Goal: Complete application form: Complete application form

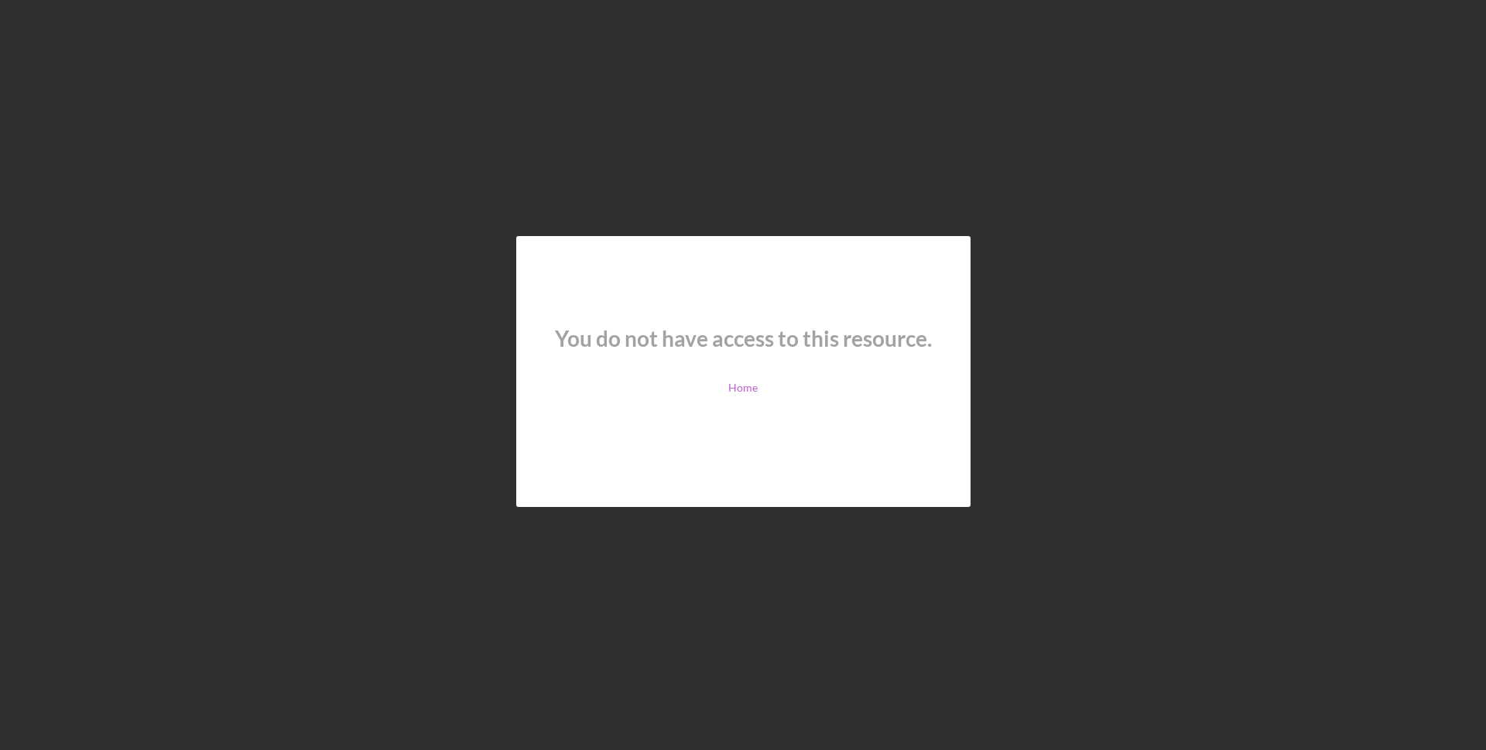
click at [754, 389] on link "Home" at bounding box center [742, 388] width 29 height 12
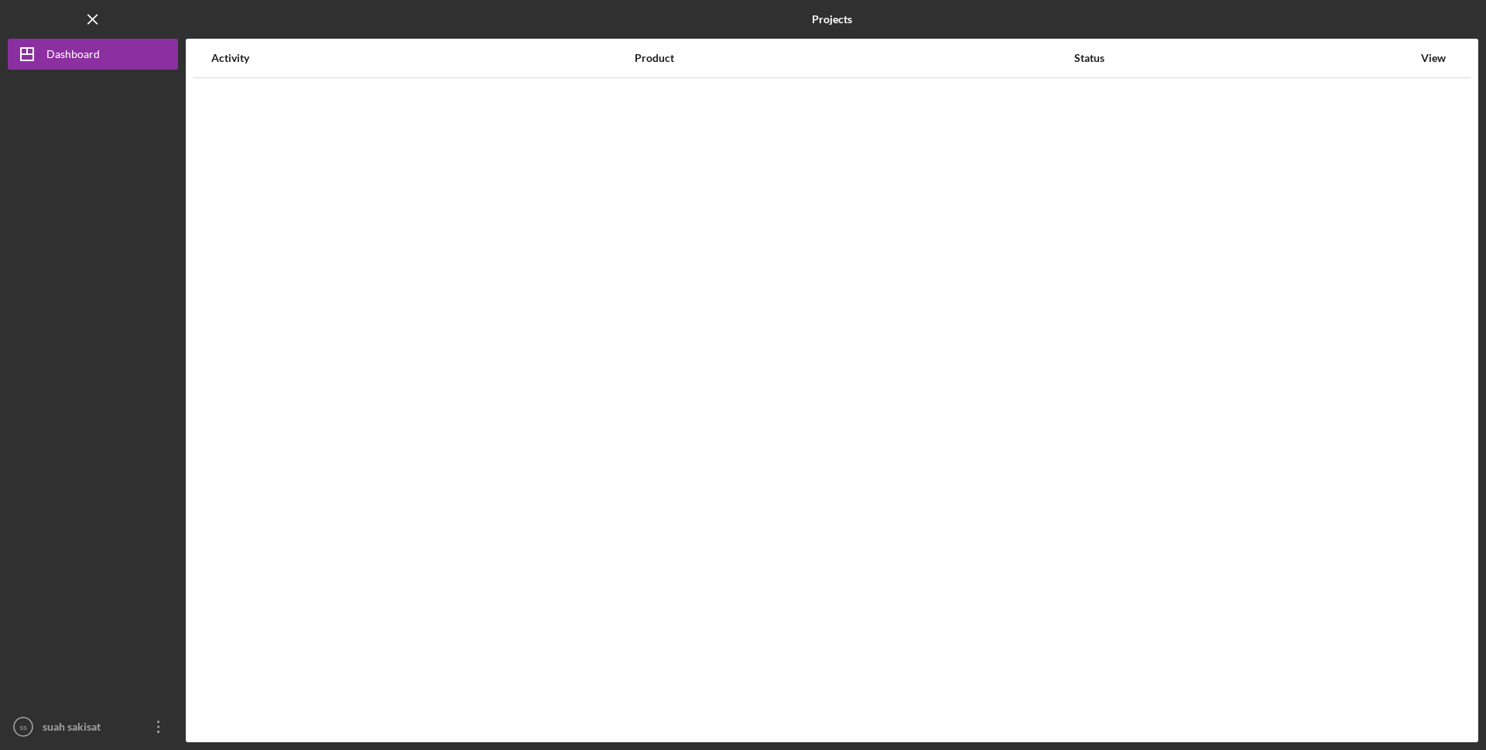
click at [754, 389] on div "Activity Product Status View" at bounding box center [832, 391] width 1293 height 704
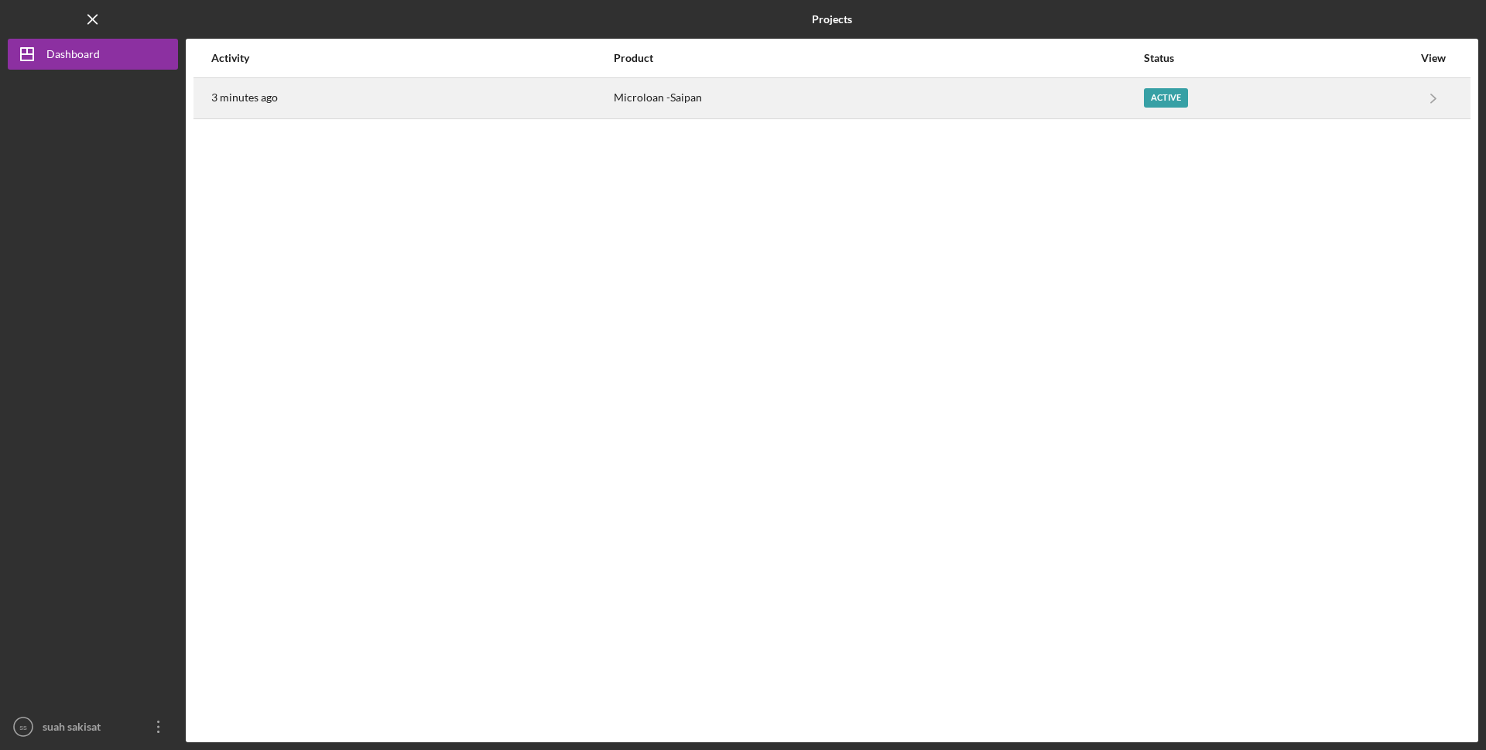
click at [1155, 96] on div "Active" at bounding box center [1166, 97] width 44 height 19
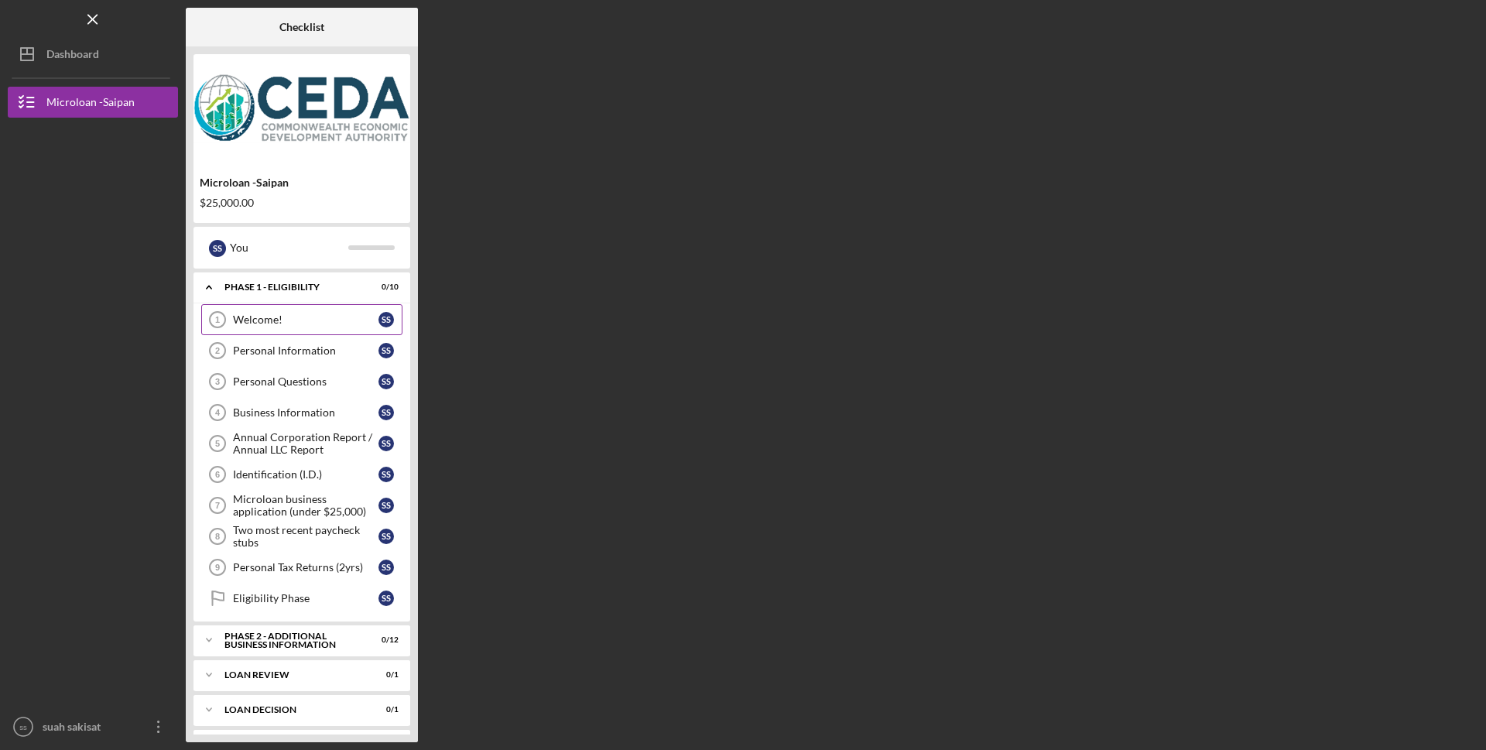
click at [265, 316] on div "Welcome!" at bounding box center [306, 319] width 146 height 12
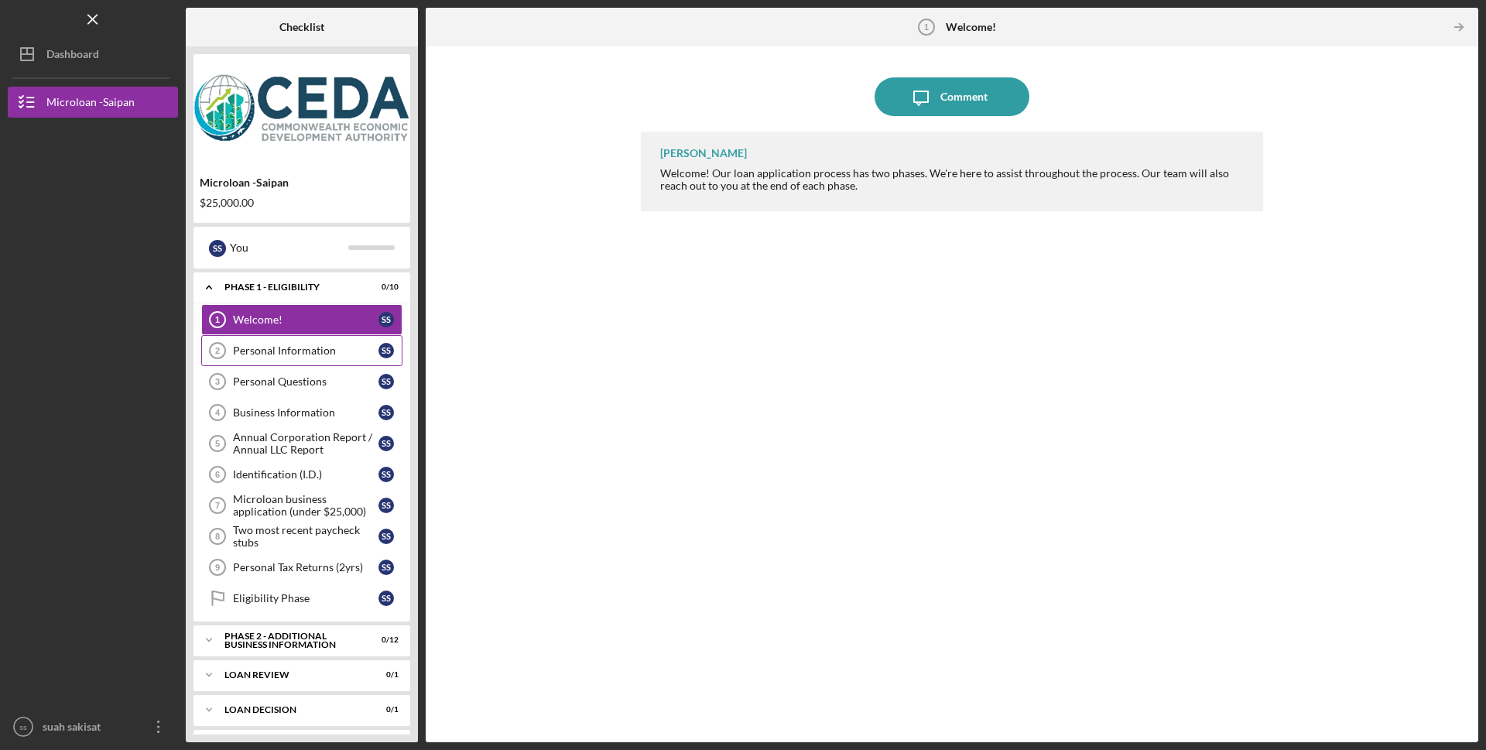
click at [285, 352] on div "Personal Information" at bounding box center [306, 350] width 146 height 12
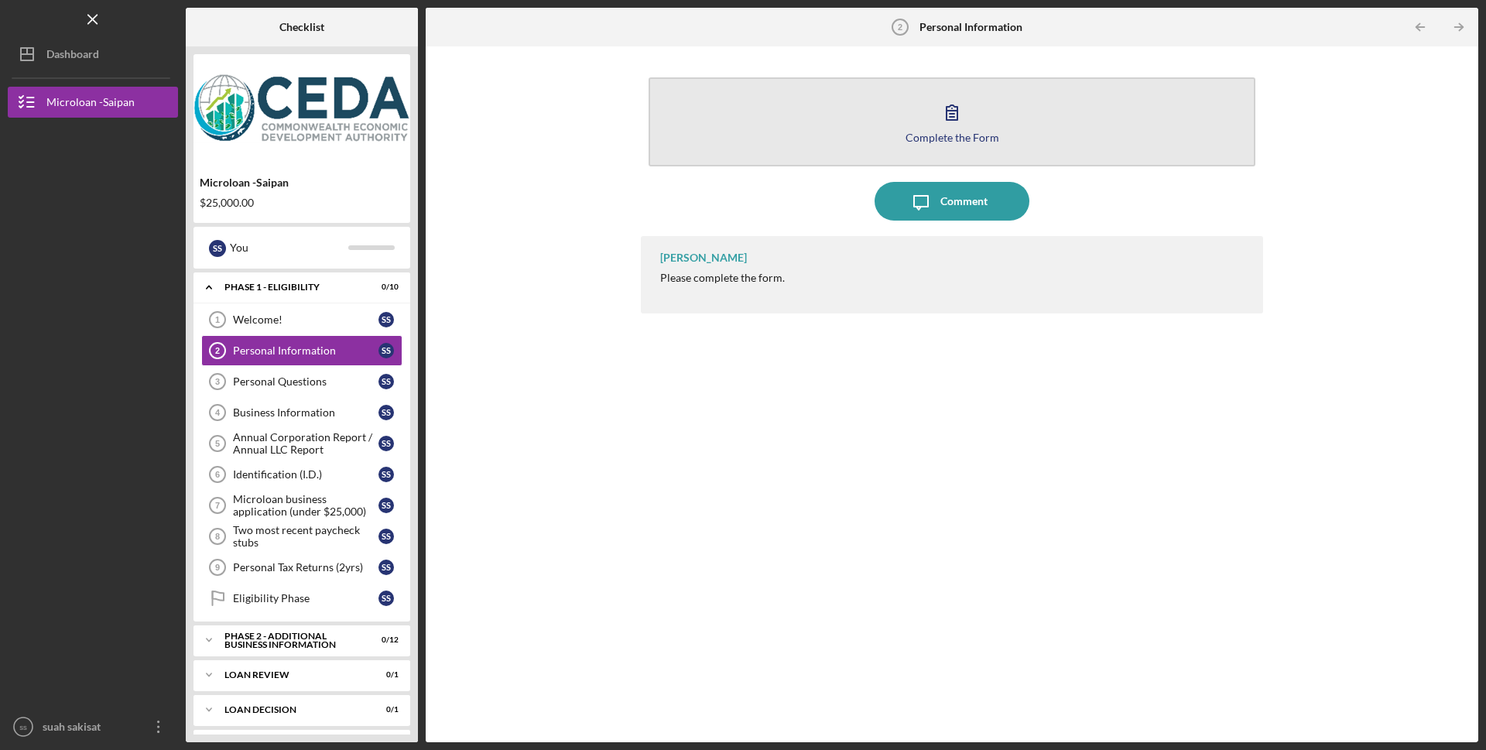
click at [956, 115] on icon "button" at bounding box center [952, 112] width 39 height 39
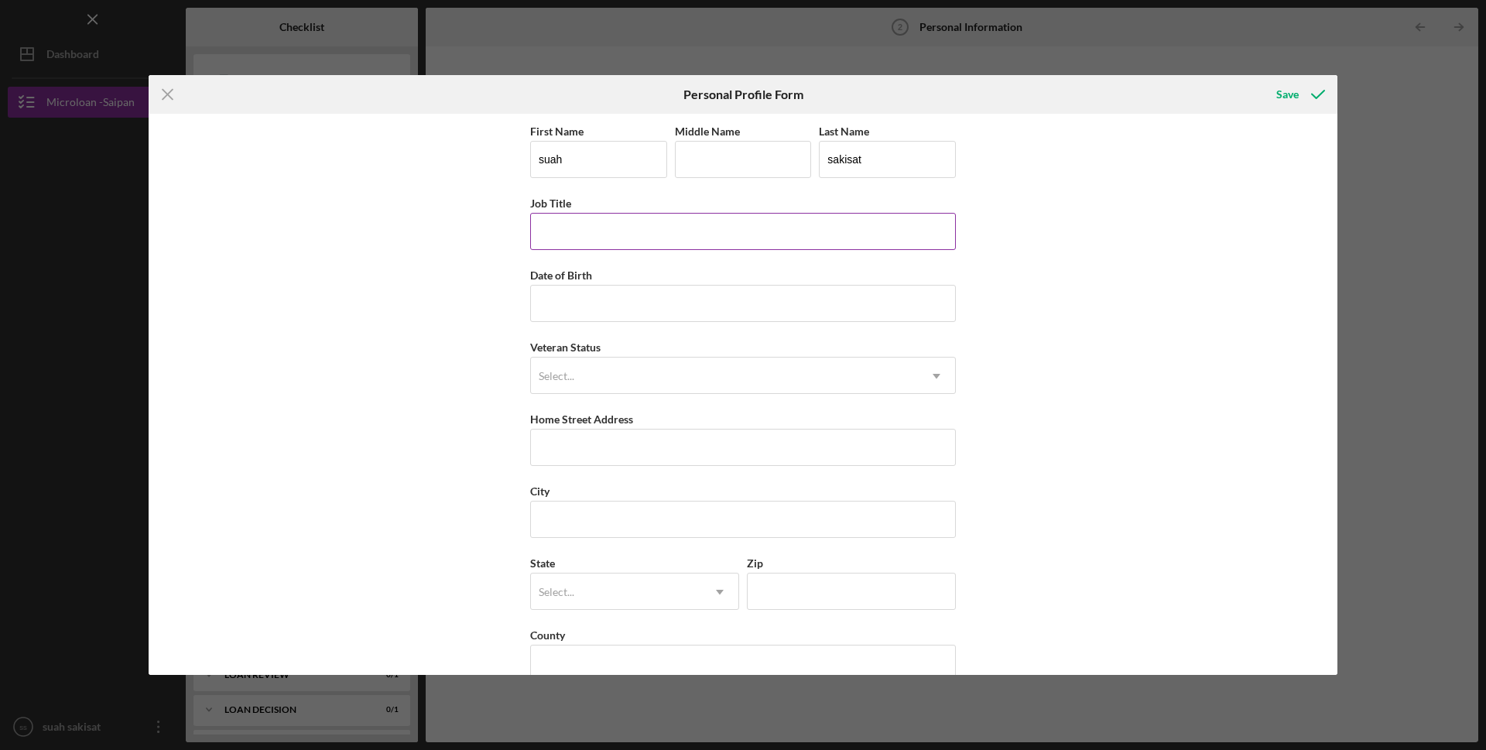
click at [552, 235] on input "Job Title" at bounding box center [743, 231] width 426 height 37
type input "nurse"
click at [550, 312] on input "Date of Birth" at bounding box center [743, 303] width 426 height 37
type input "03/18/20yy"
click at [936, 374] on icon "Icon/Dropdown Arrow" at bounding box center [936, 376] width 37 height 37
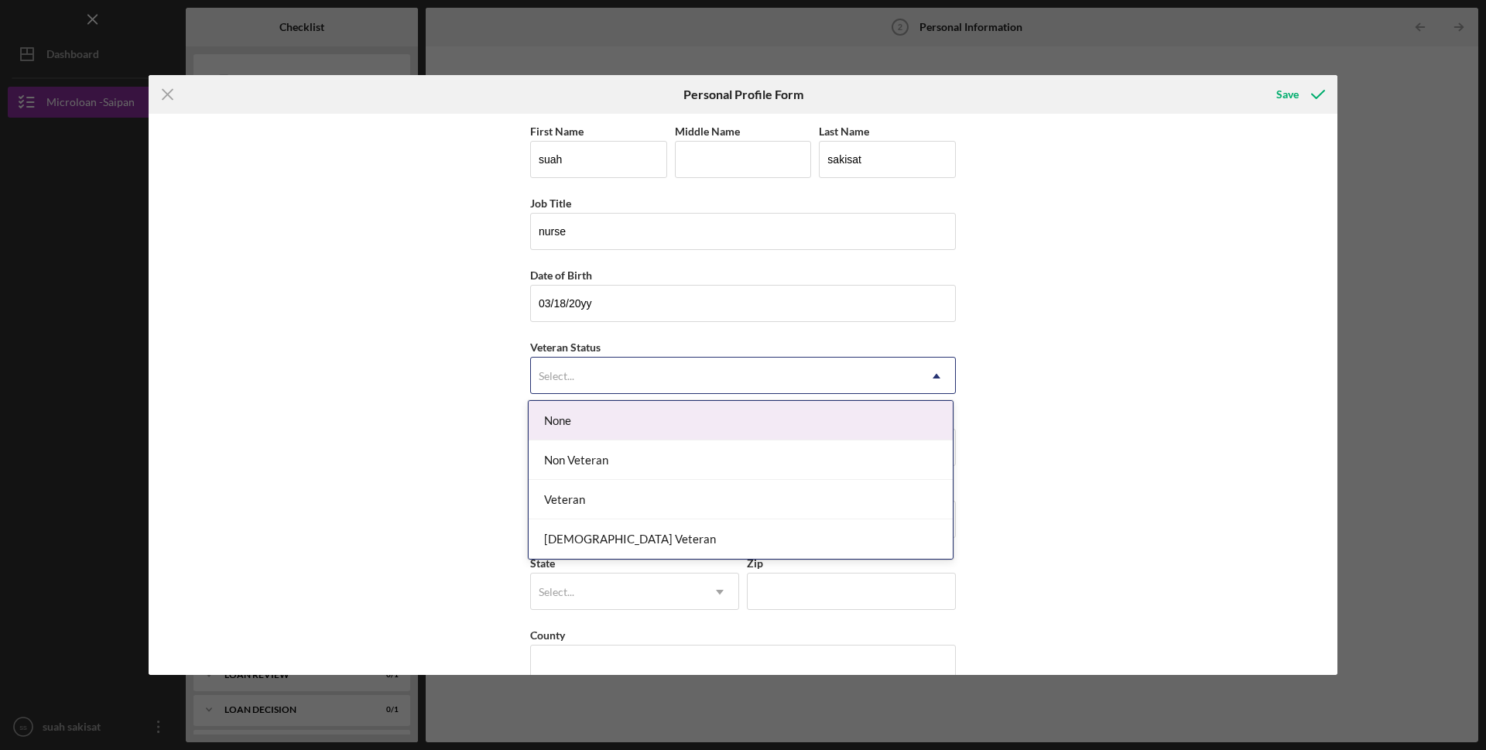
click at [556, 422] on div "None" at bounding box center [741, 420] width 424 height 39
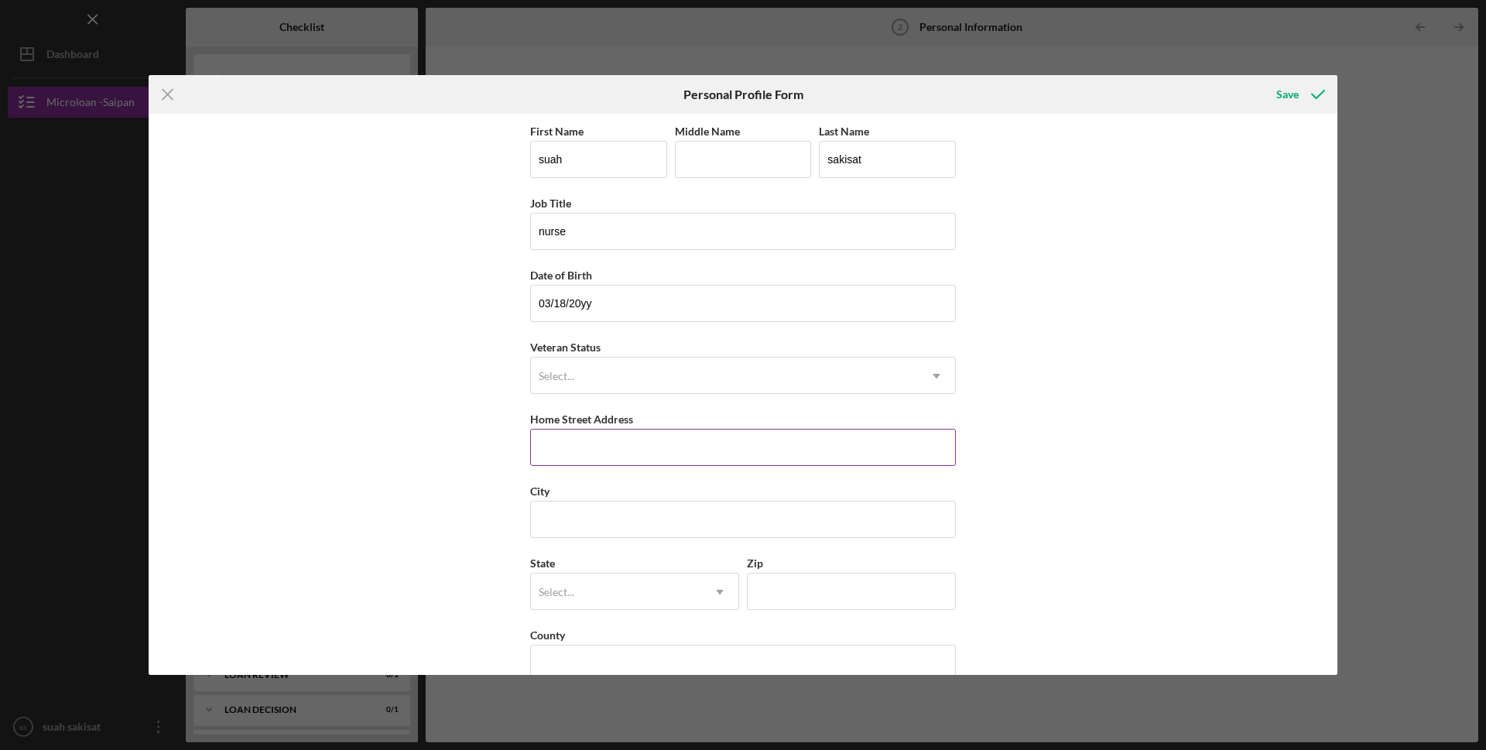
click at [557, 448] on input "Home Street Address" at bounding box center [743, 447] width 426 height 37
click at [591, 302] on input "03/18/20yy" at bounding box center [743, 303] width 426 height 37
click at [540, 447] on input "Home Street Address" at bounding box center [743, 447] width 426 height 37
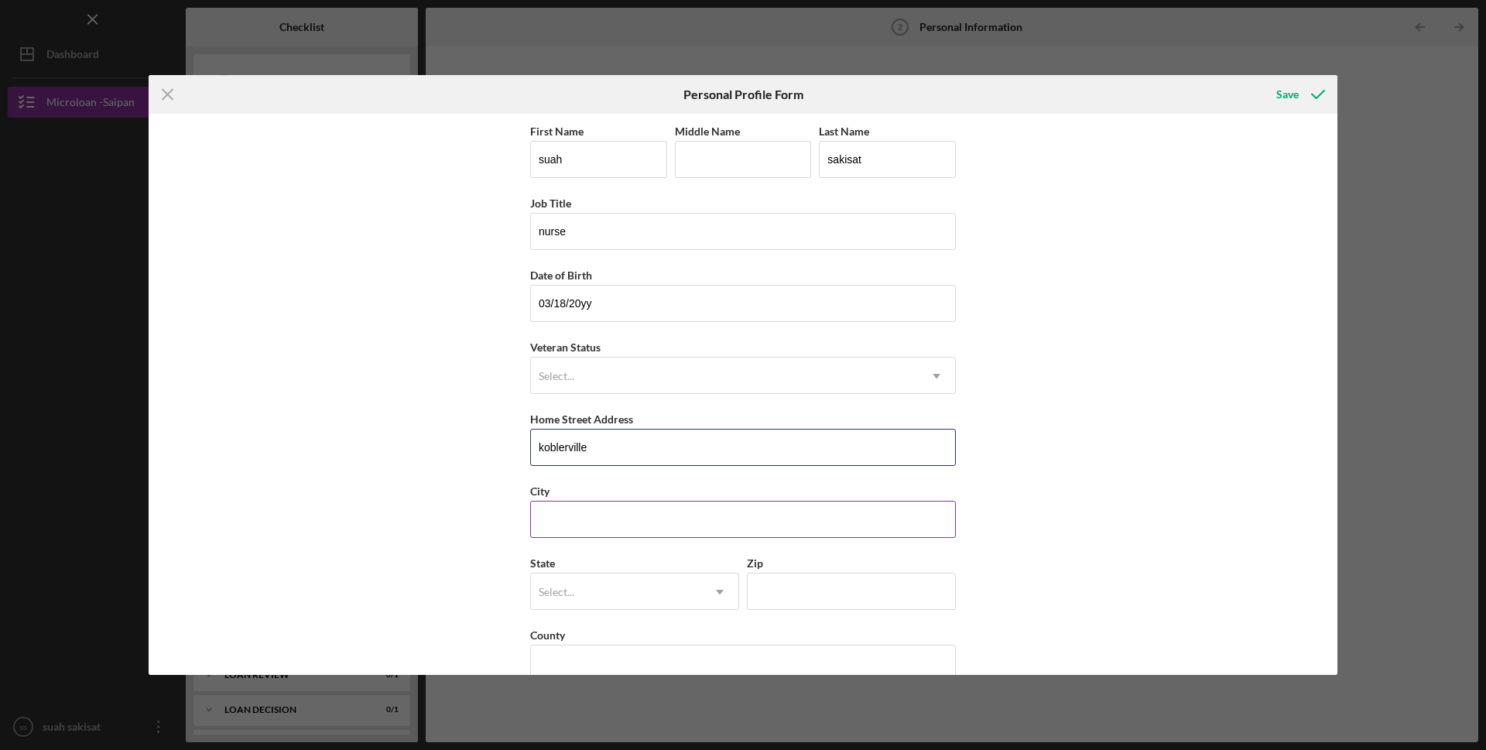
type input "KOBLERVILLE"
click at [592, 526] on input "City" at bounding box center [743, 519] width 426 height 37
click at [543, 518] on input "saipan" at bounding box center [743, 519] width 426 height 37
type input "Saipan"
click at [592, 593] on div "Select..." at bounding box center [616, 592] width 170 height 36
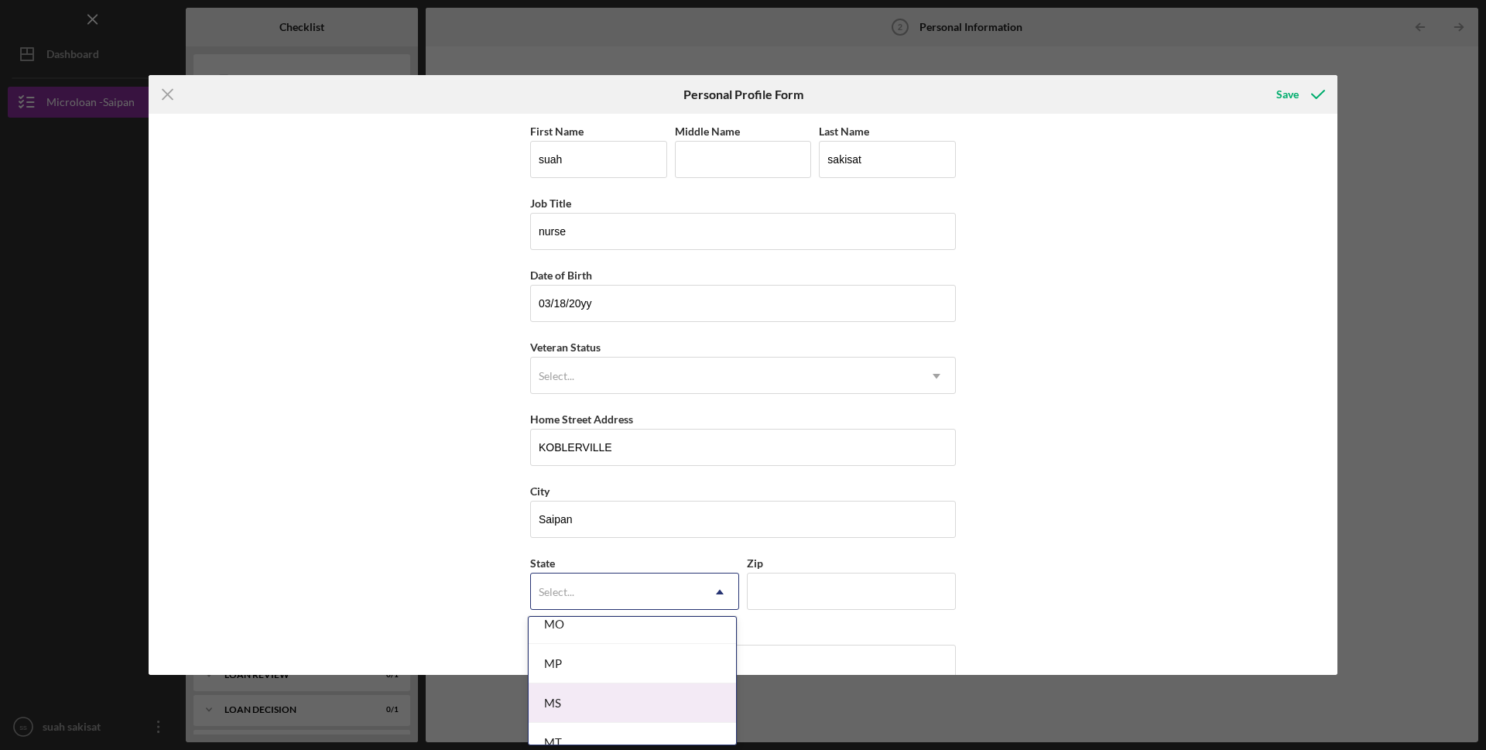
scroll to position [1393, 0]
click at [585, 670] on div "MP" at bounding box center [632, 664] width 207 height 39
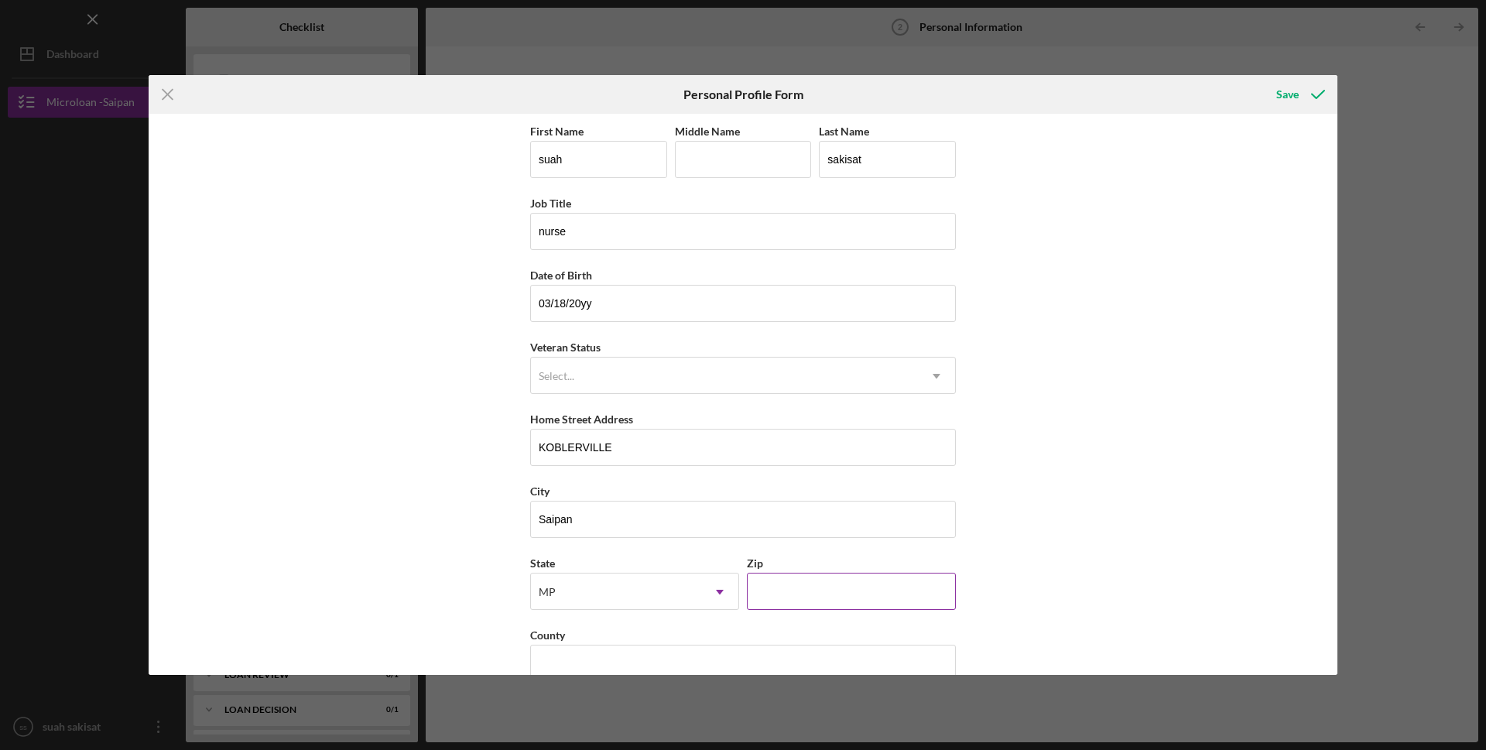
click at [764, 590] on input "Zip" at bounding box center [851, 591] width 209 height 37
type input "96950"
click at [550, 371] on div "Select..." at bounding box center [557, 376] width 36 height 12
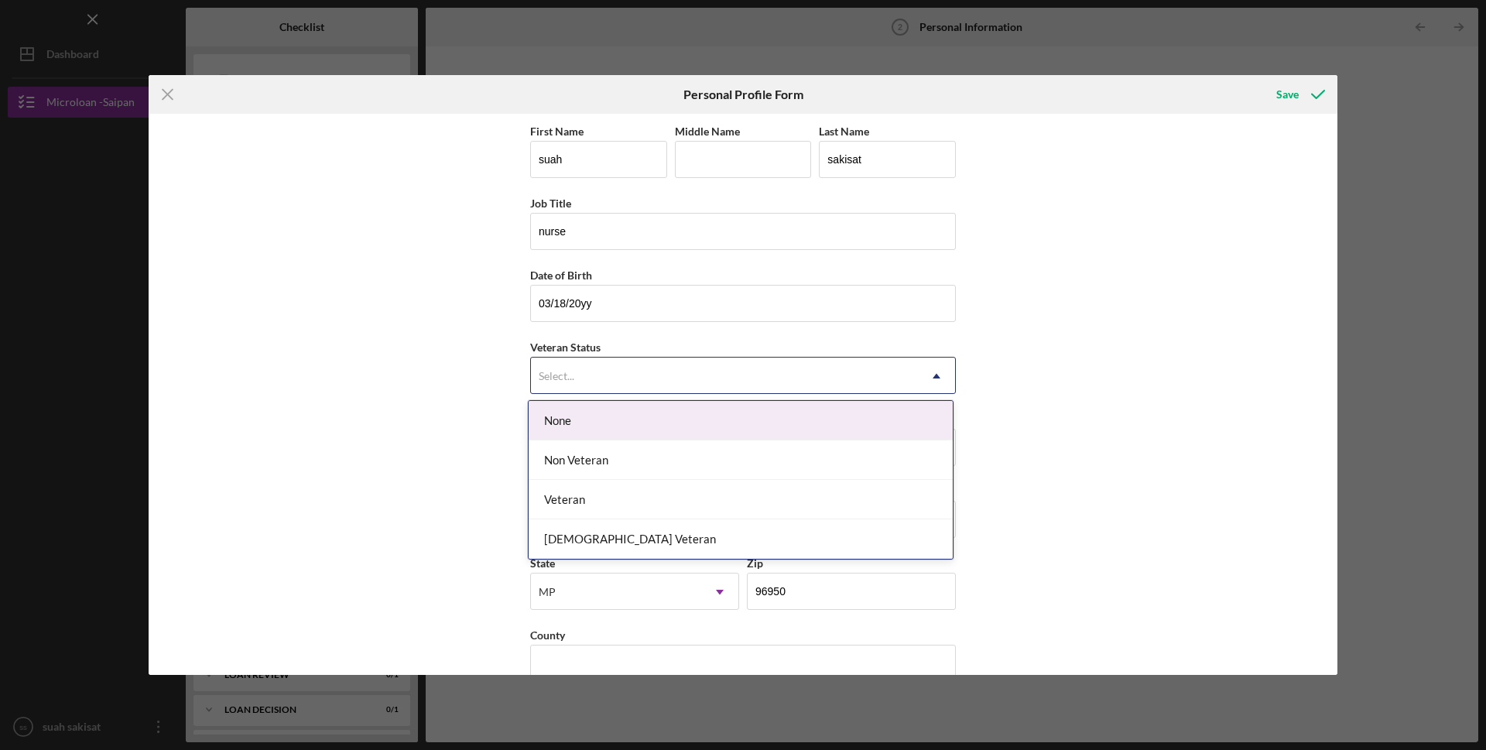
click at [597, 423] on div "None" at bounding box center [741, 420] width 424 height 39
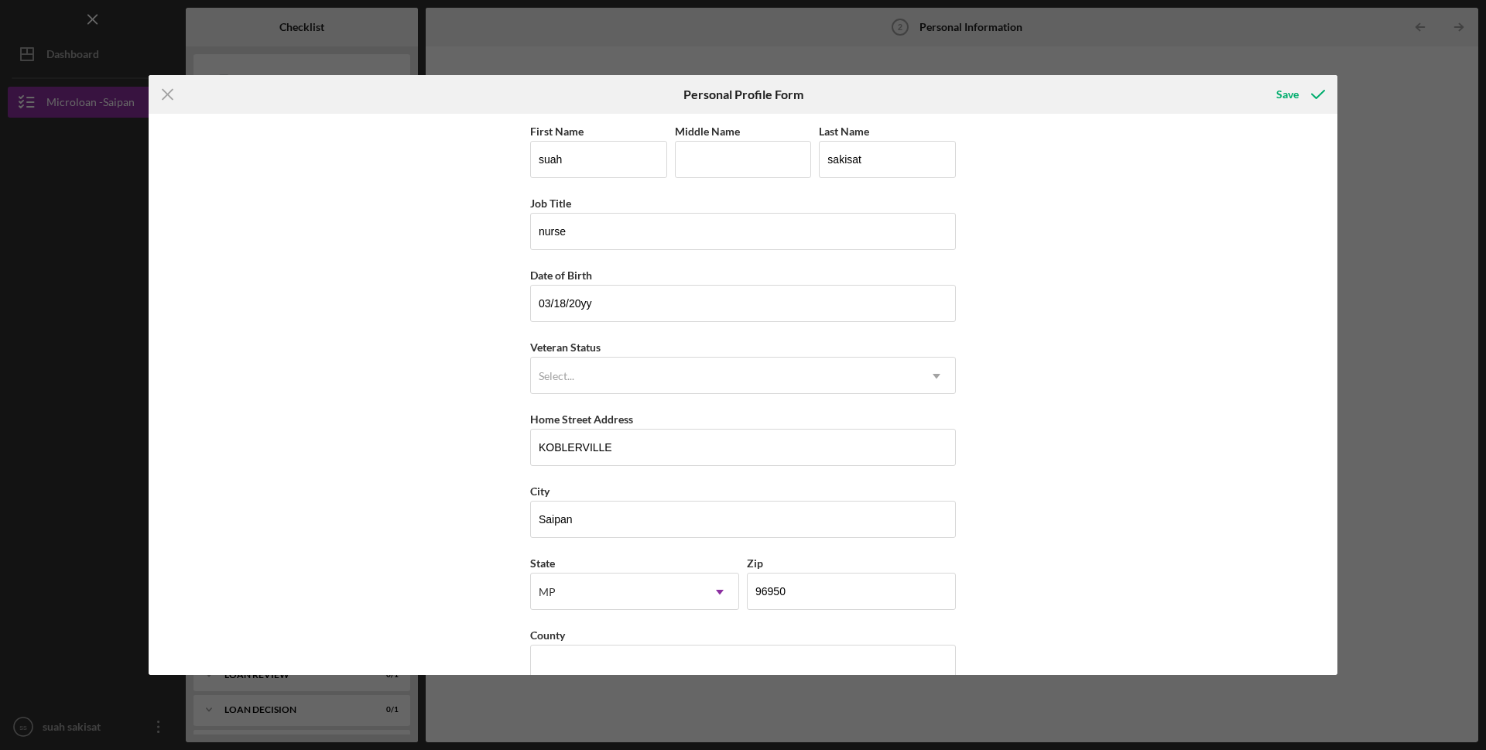
click at [610, 353] on div "Veteran Status option None, selected. Select... Icon/Dropdown Arrow" at bounding box center [743, 365] width 426 height 57
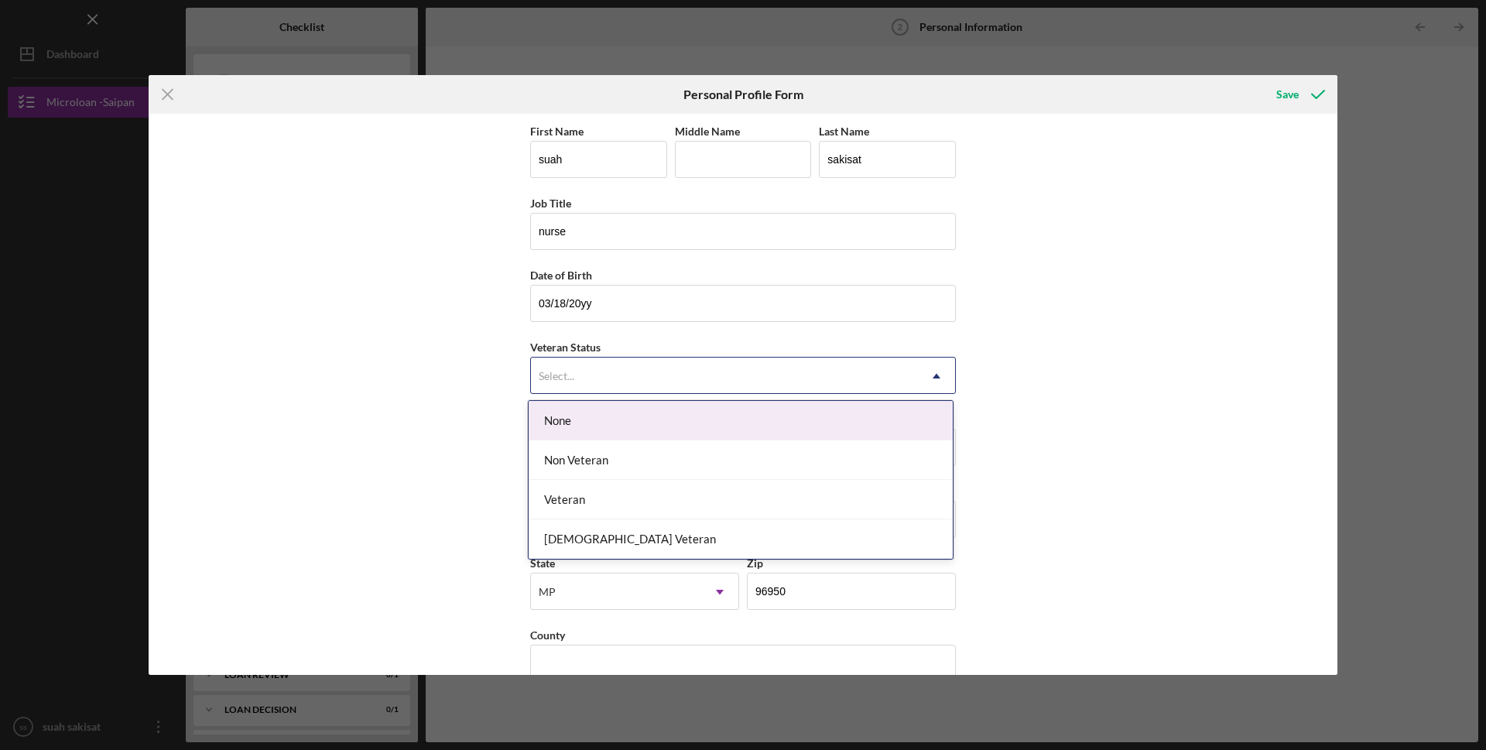
click at [611, 365] on div "Select..." at bounding box center [724, 376] width 387 height 36
click at [578, 415] on div "None" at bounding box center [741, 420] width 424 height 39
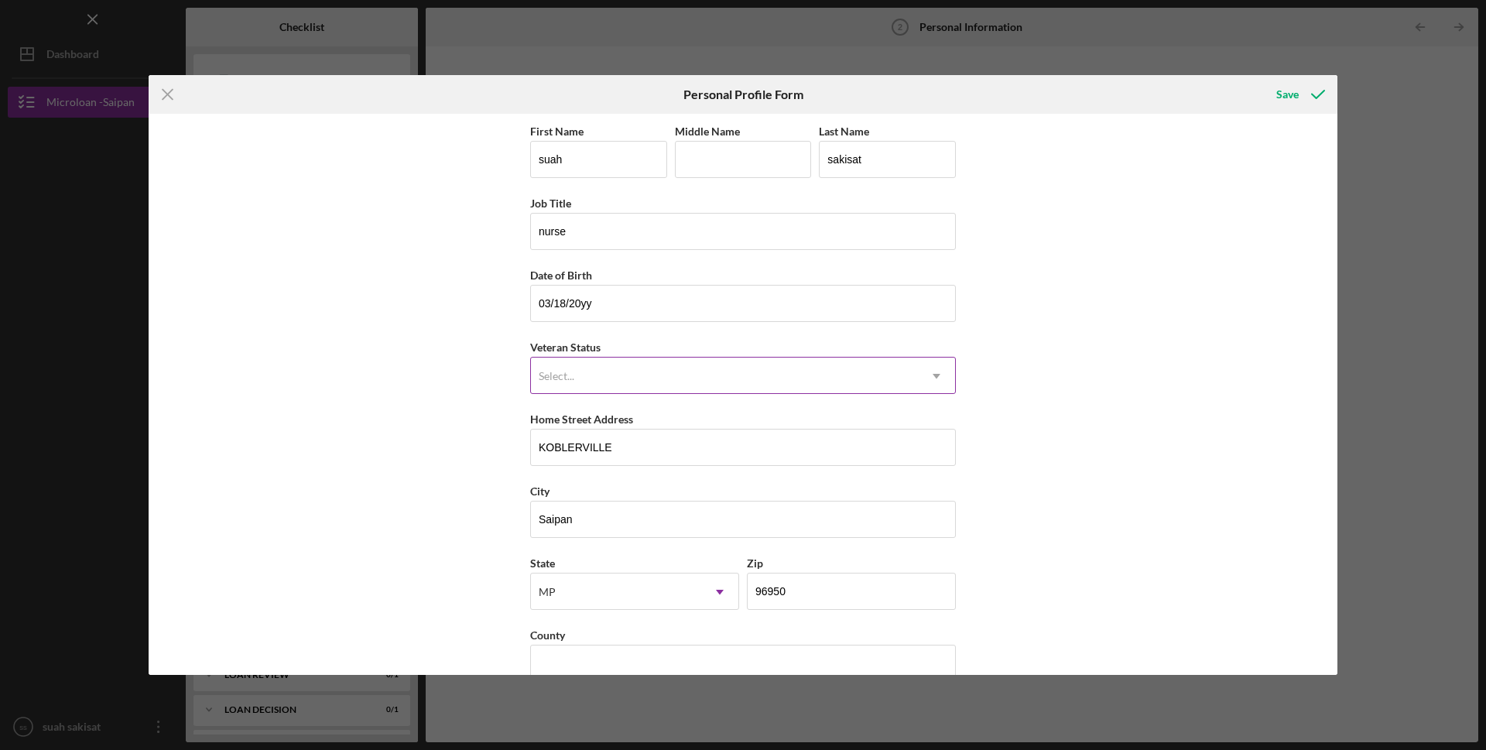
click at [553, 375] on div "Select..." at bounding box center [557, 376] width 36 height 12
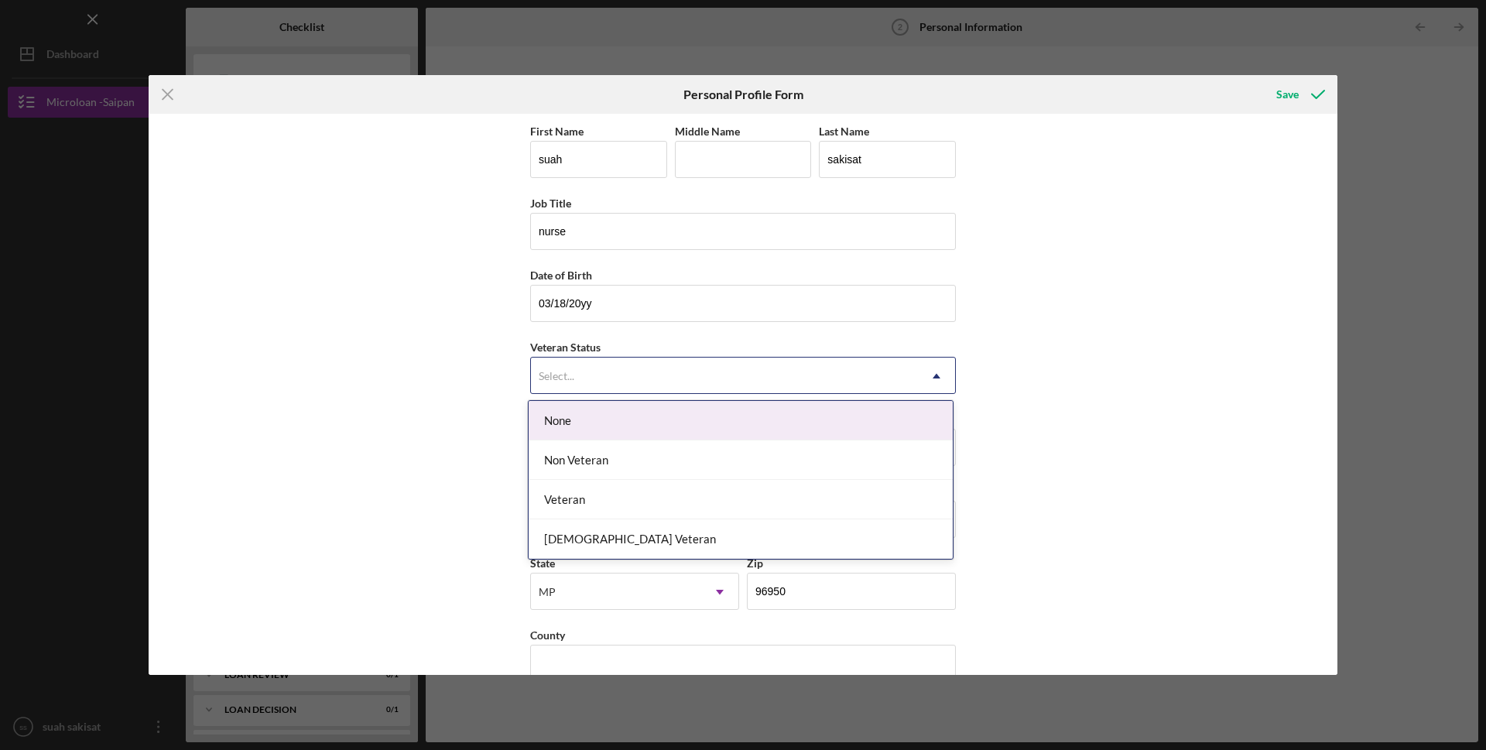
click at [531, 418] on div "None" at bounding box center [741, 420] width 424 height 39
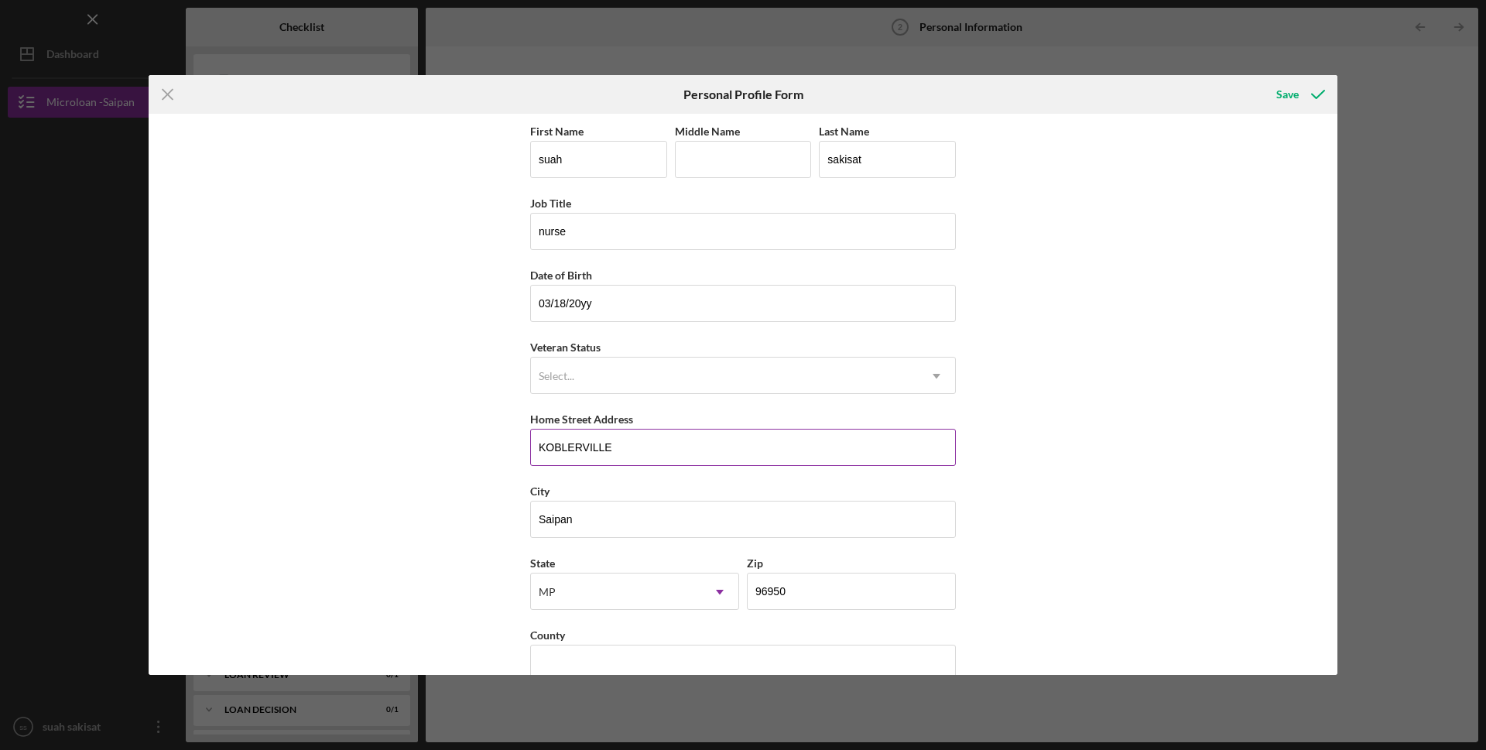
click at [554, 413] on label "Home Street Address" at bounding box center [581, 419] width 103 height 13
click at [554, 429] on input "KOBLERVILLE" at bounding box center [743, 447] width 426 height 37
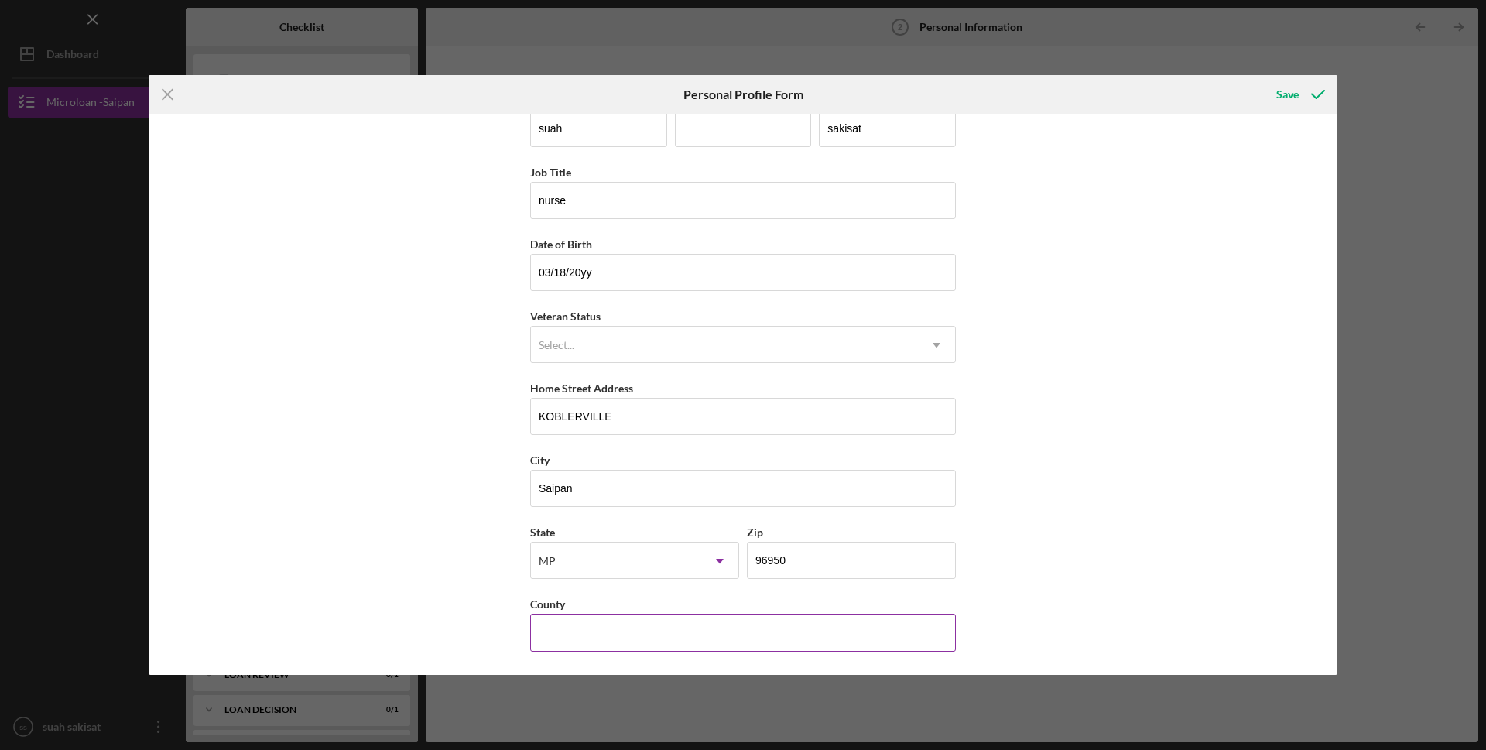
click at [567, 639] on input "County" at bounding box center [743, 632] width 426 height 37
type input "USA"
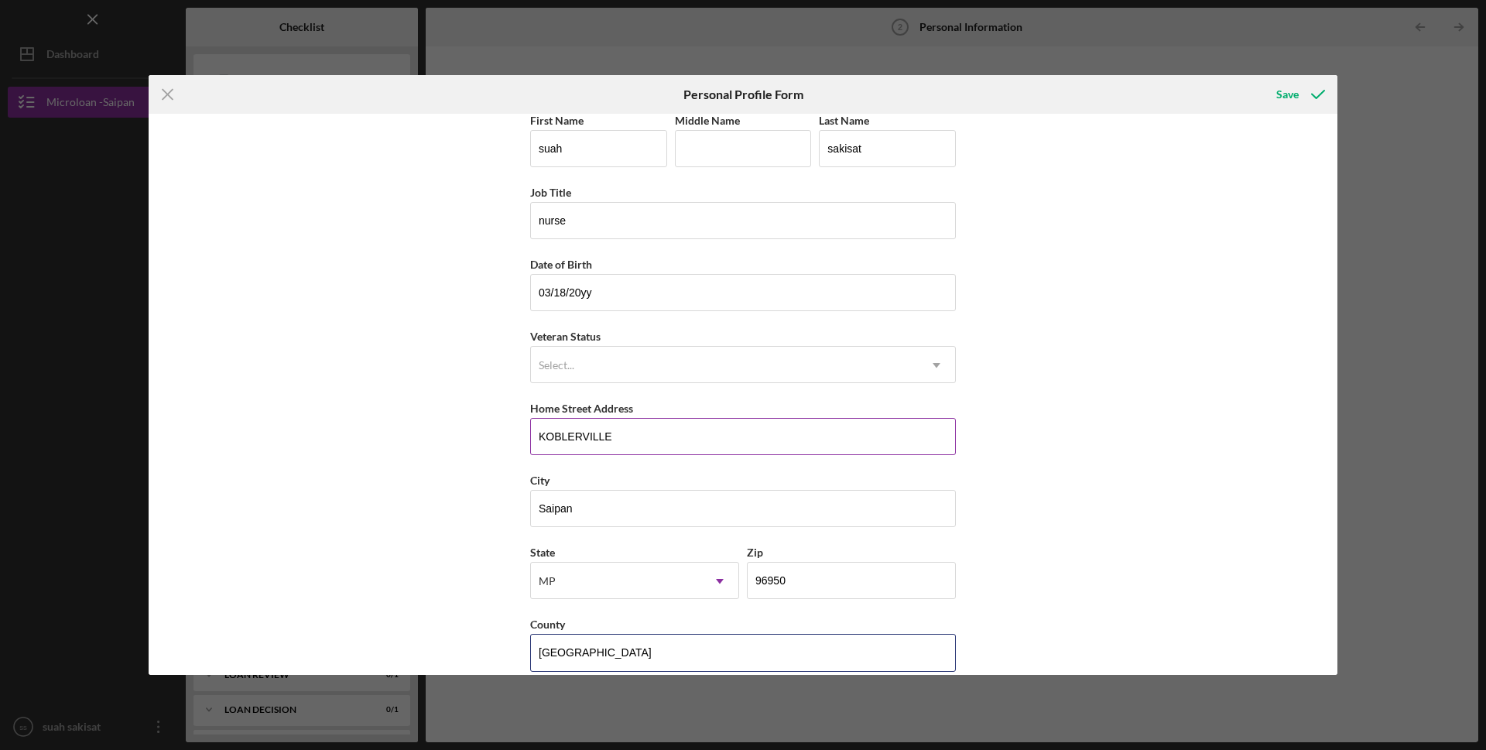
scroll to position [0, 0]
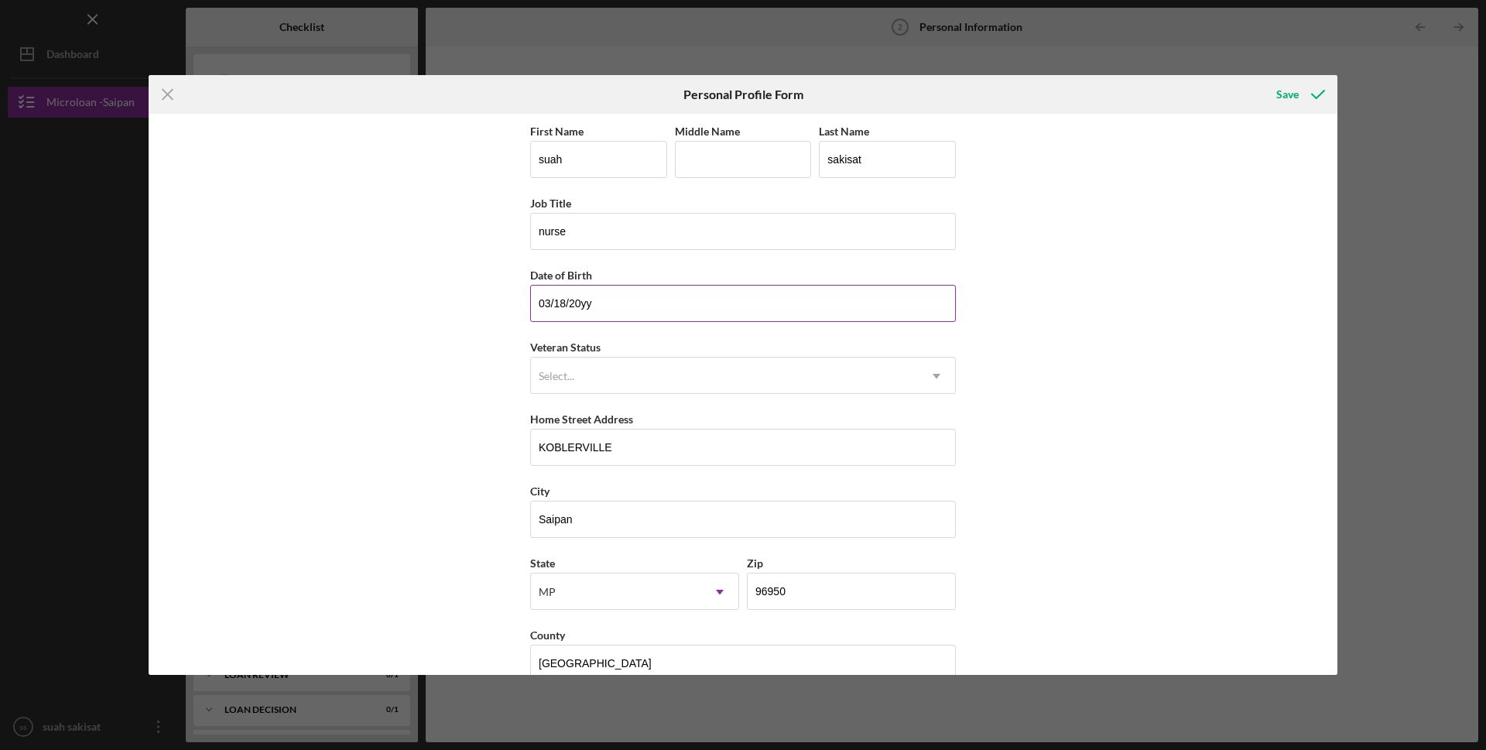
click at [591, 303] on input "03/18/20yy" at bounding box center [743, 303] width 426 height 37
click at [615, 312] on input "03/18/20yy" at bounding box center [743, 303] width 426 height 37
click at [593, 306] on input "03/1d/yyyy" at bounding box center [743, 303] width 426 height 37
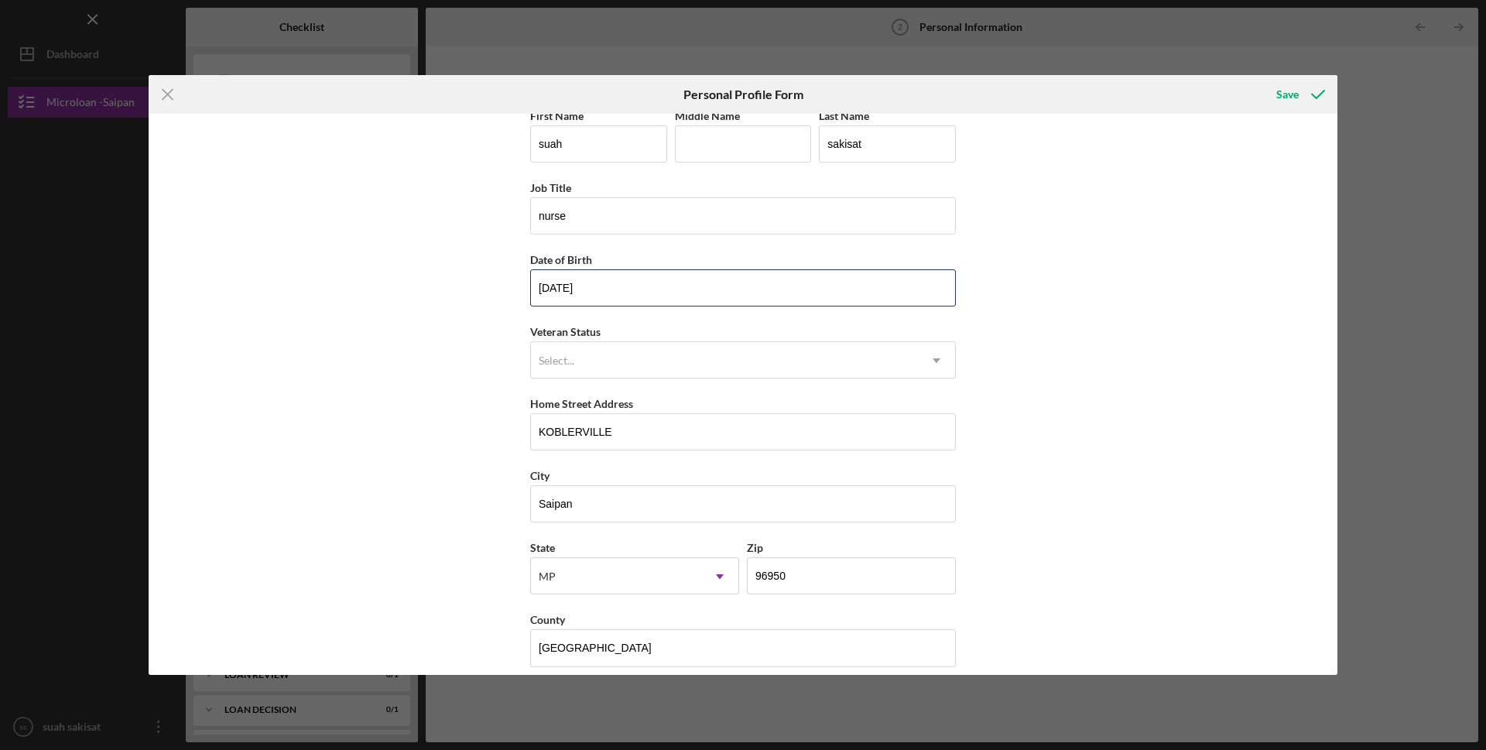
scroll to position [31, 0]
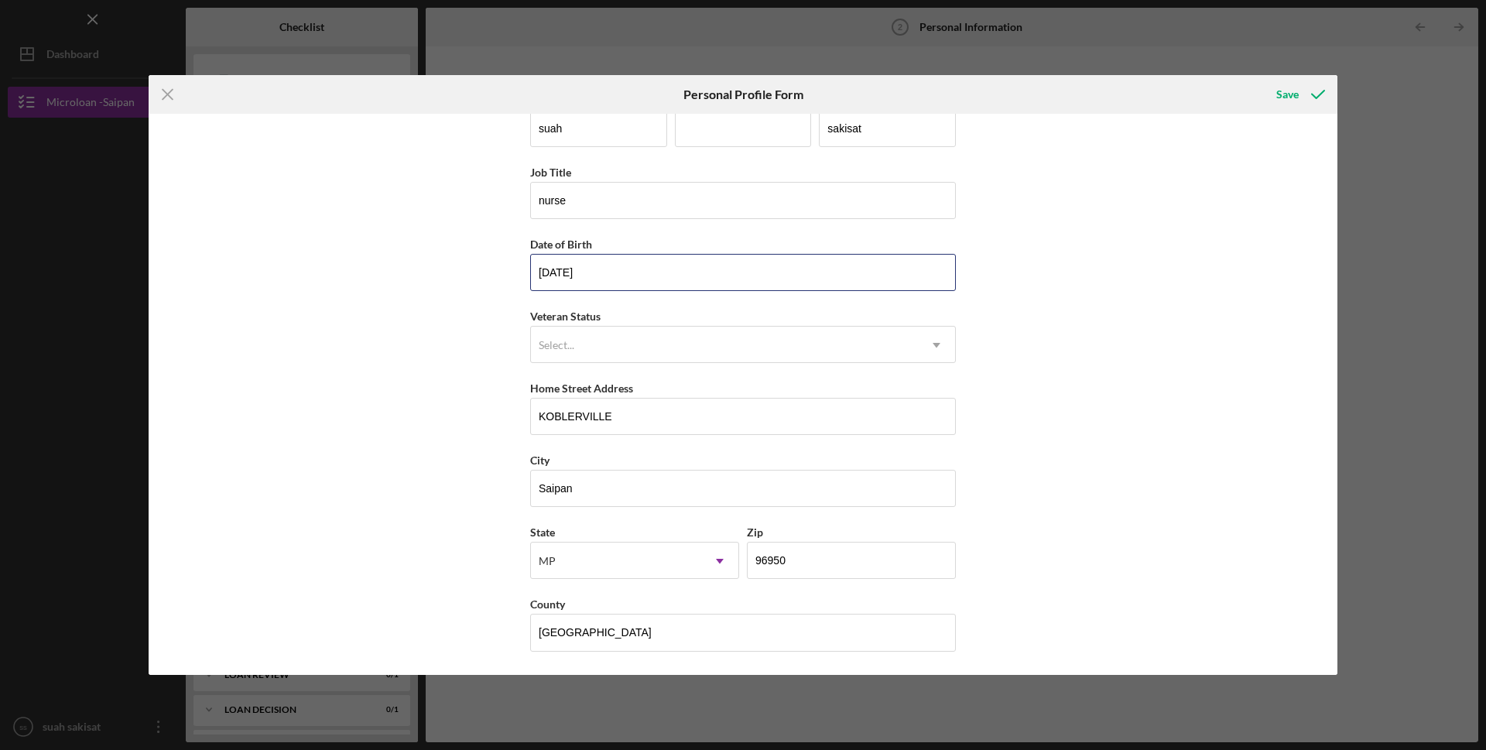
type input "03/18/1999"
click at [1261, 79] on button "Save" at bounding box center [1299, 94] width 77 height 31
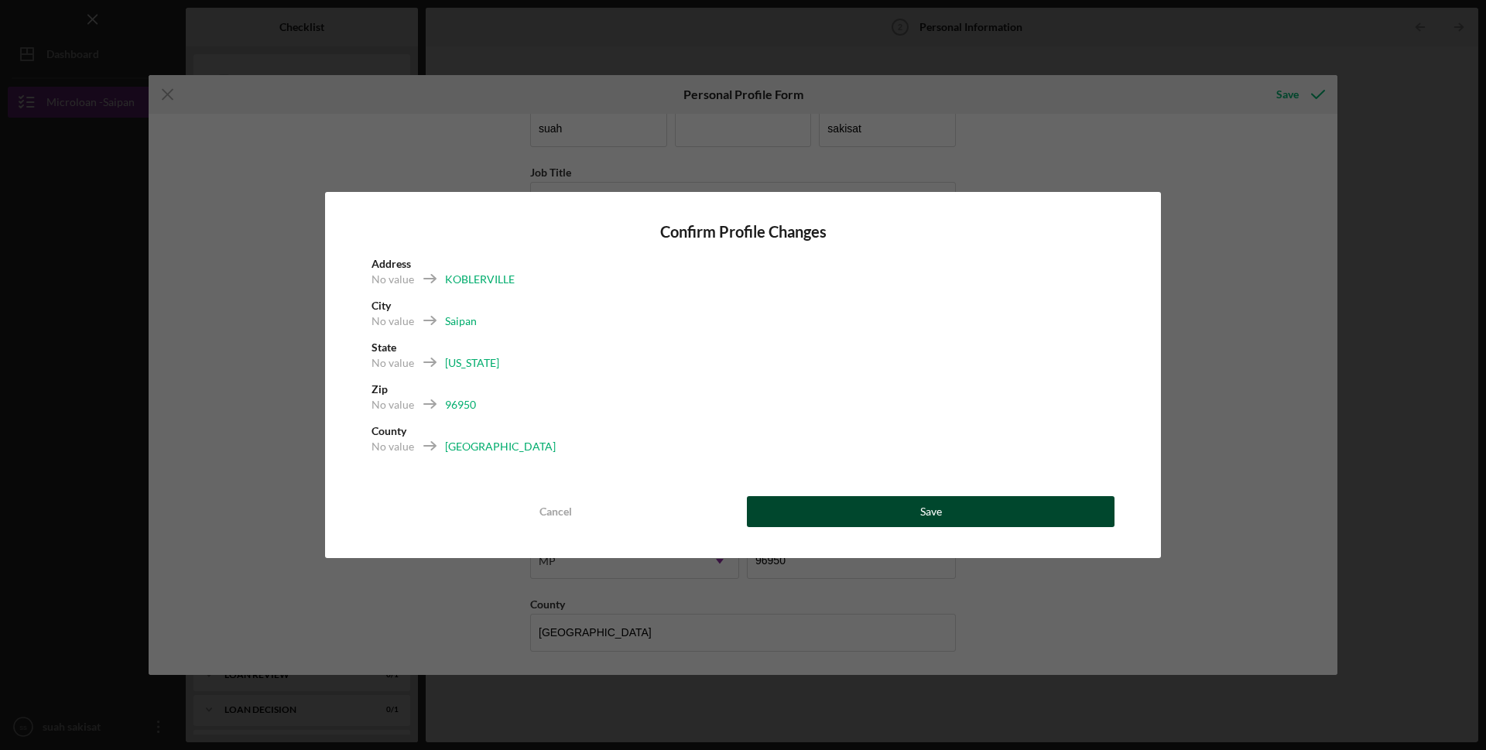
click at [926, 519] on div "Save" at bounding box center [931, 511] width 22 height 31
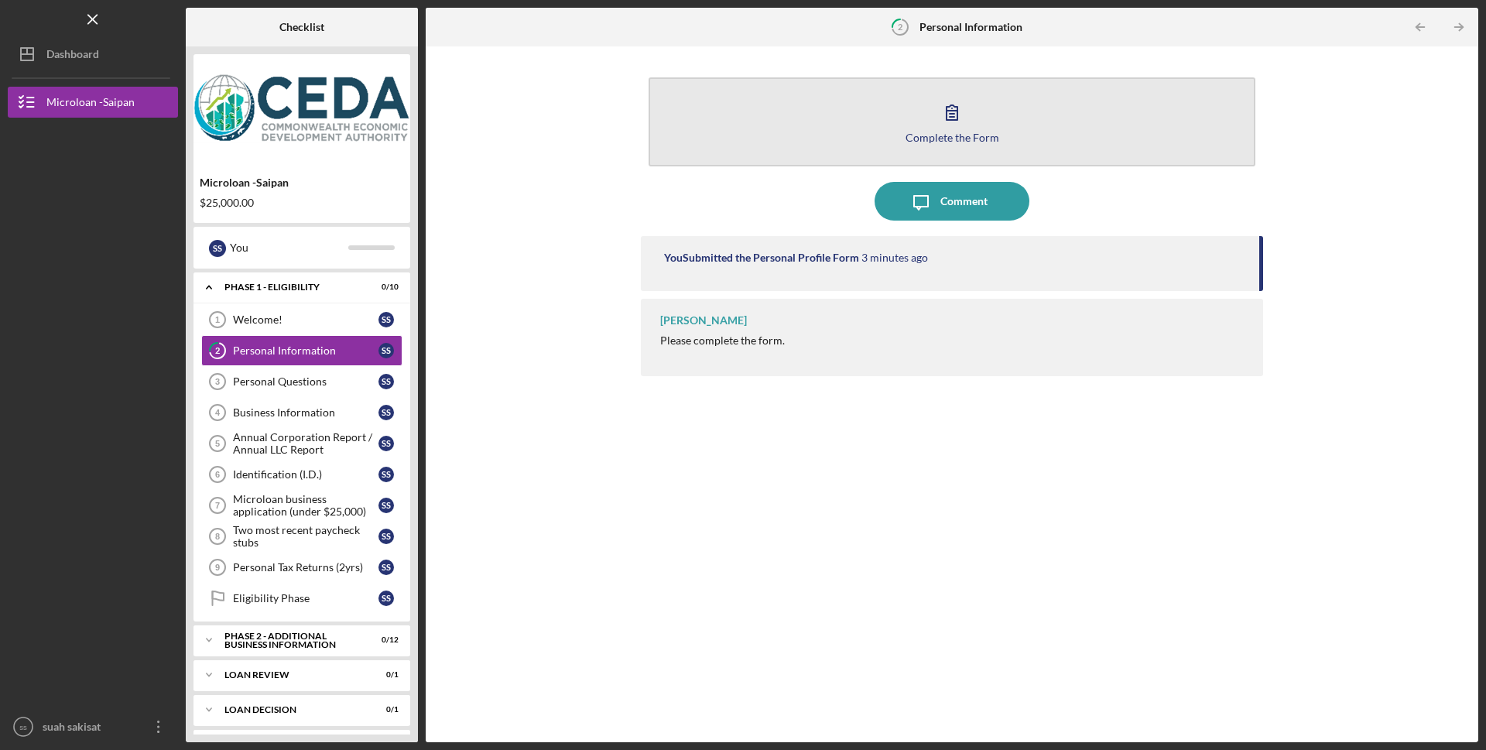
click at [953, 123] on icon "button" at bounding box center [952, 112] width 39 height 39
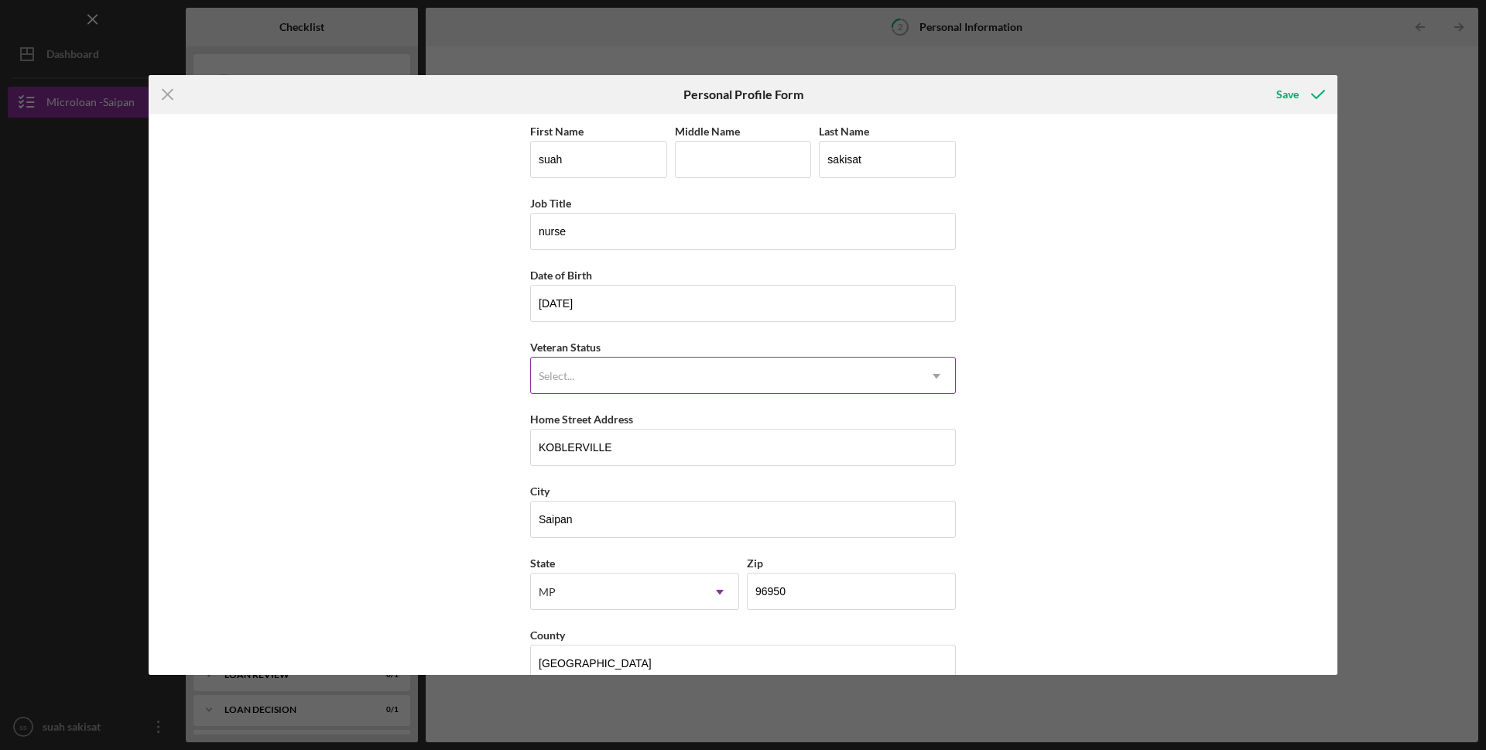
click at [553, 372] on div "Select..." at bounding box center [557, 376] width 36 height 12
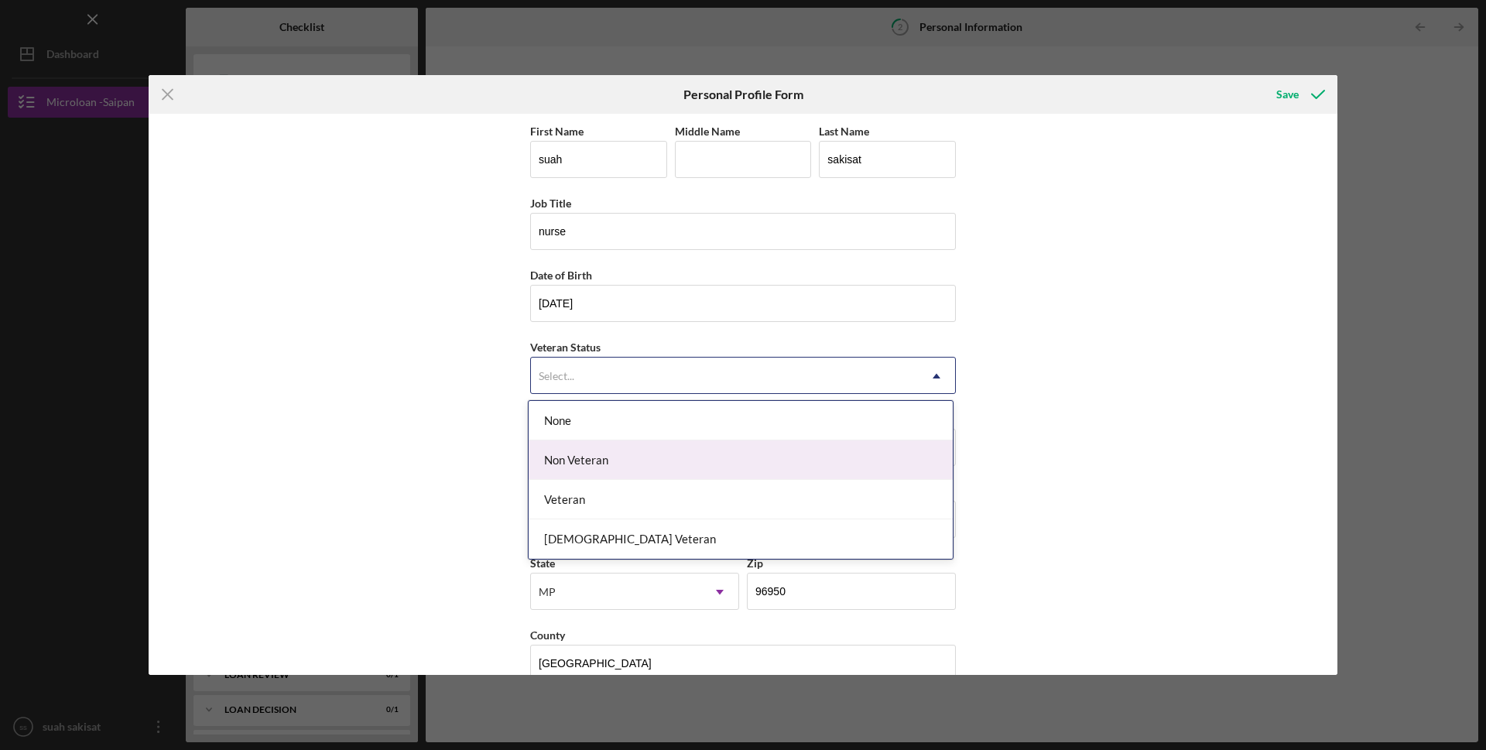
click at [553, 462] on div "Non Veteran" at bounding box center [741, 459] width 424 height 39
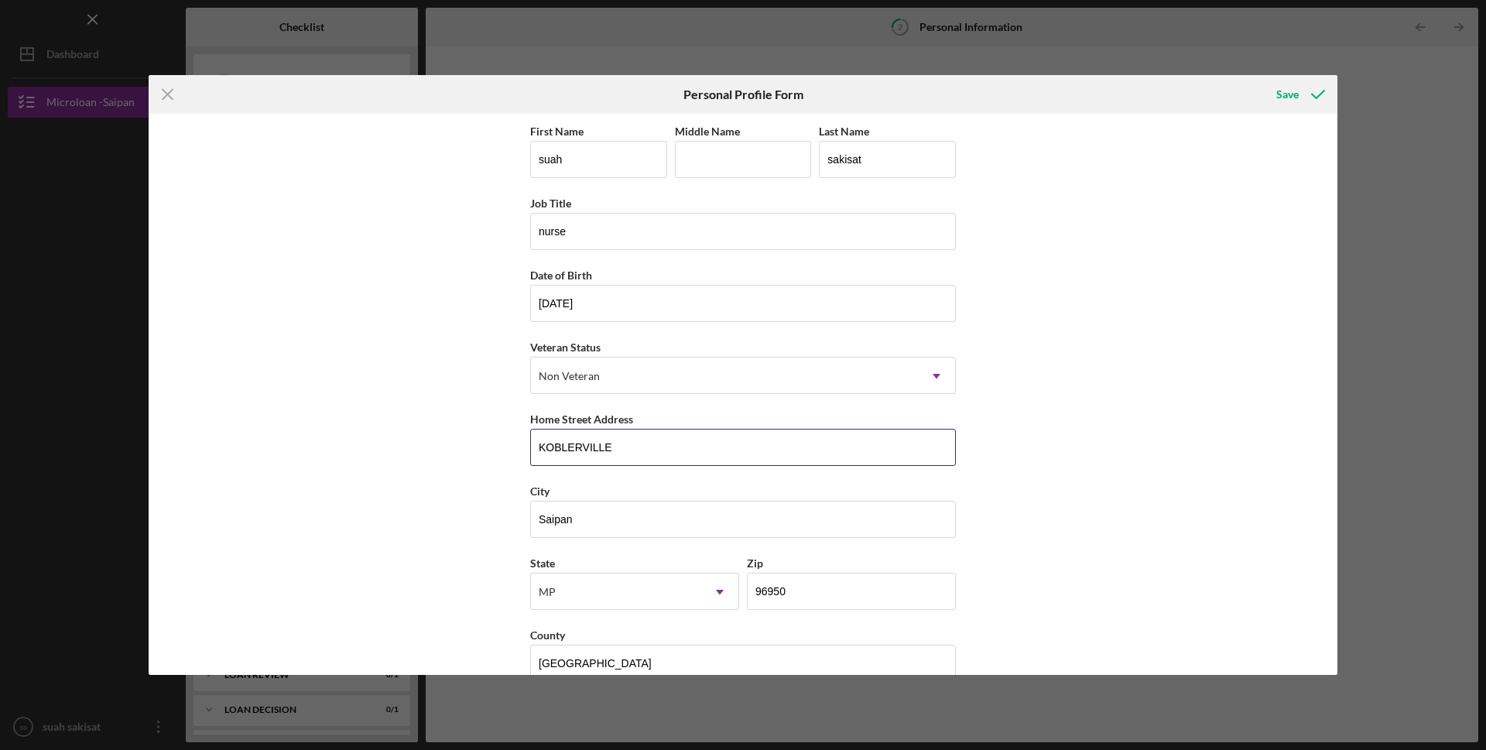
click at [553, 462] on input "KOBLERVILLE" at bounding box center [743, 447] width 426 height 37
click at [617, 451] on input "KOBLERVILLE" at bounding box center [743, 447] width 426 height 37
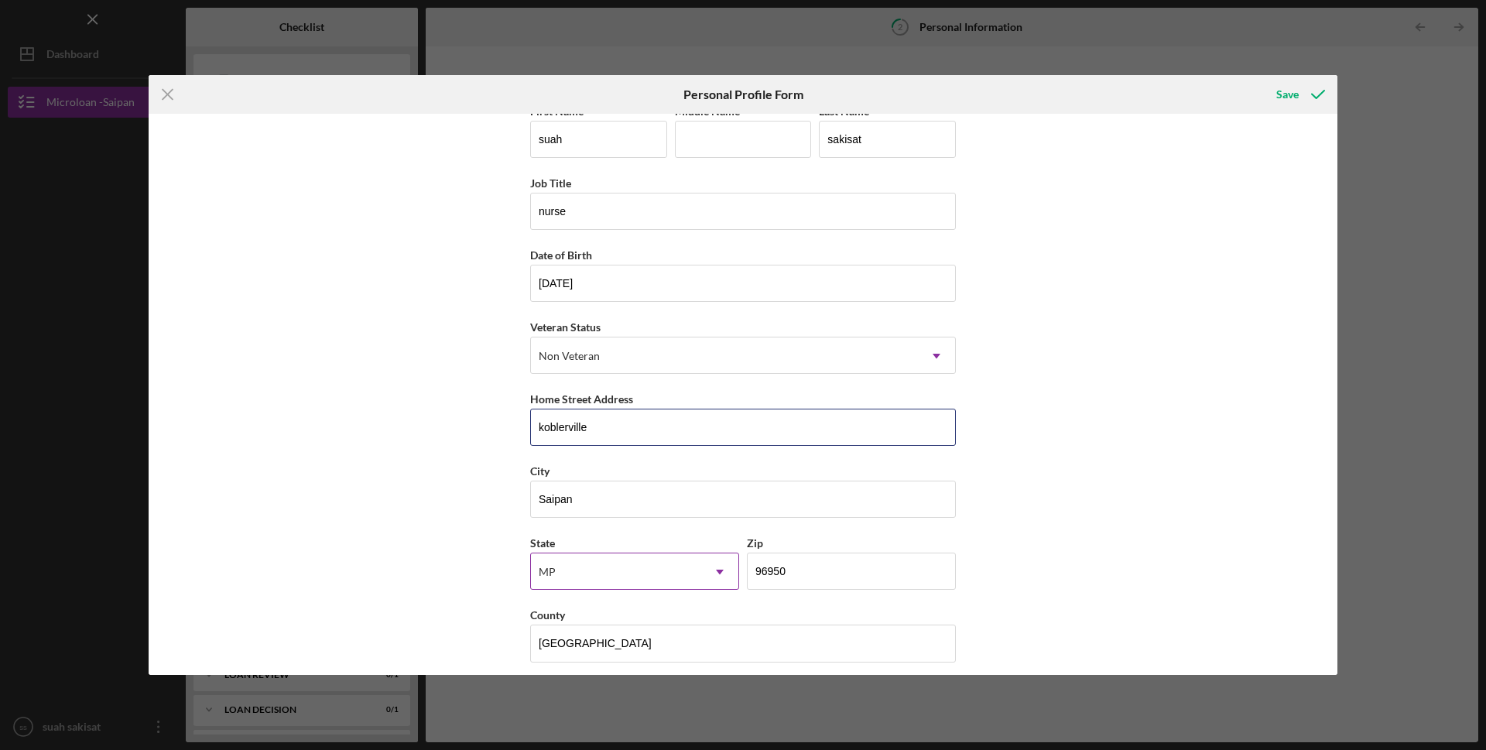
scroll to position [31, 0]
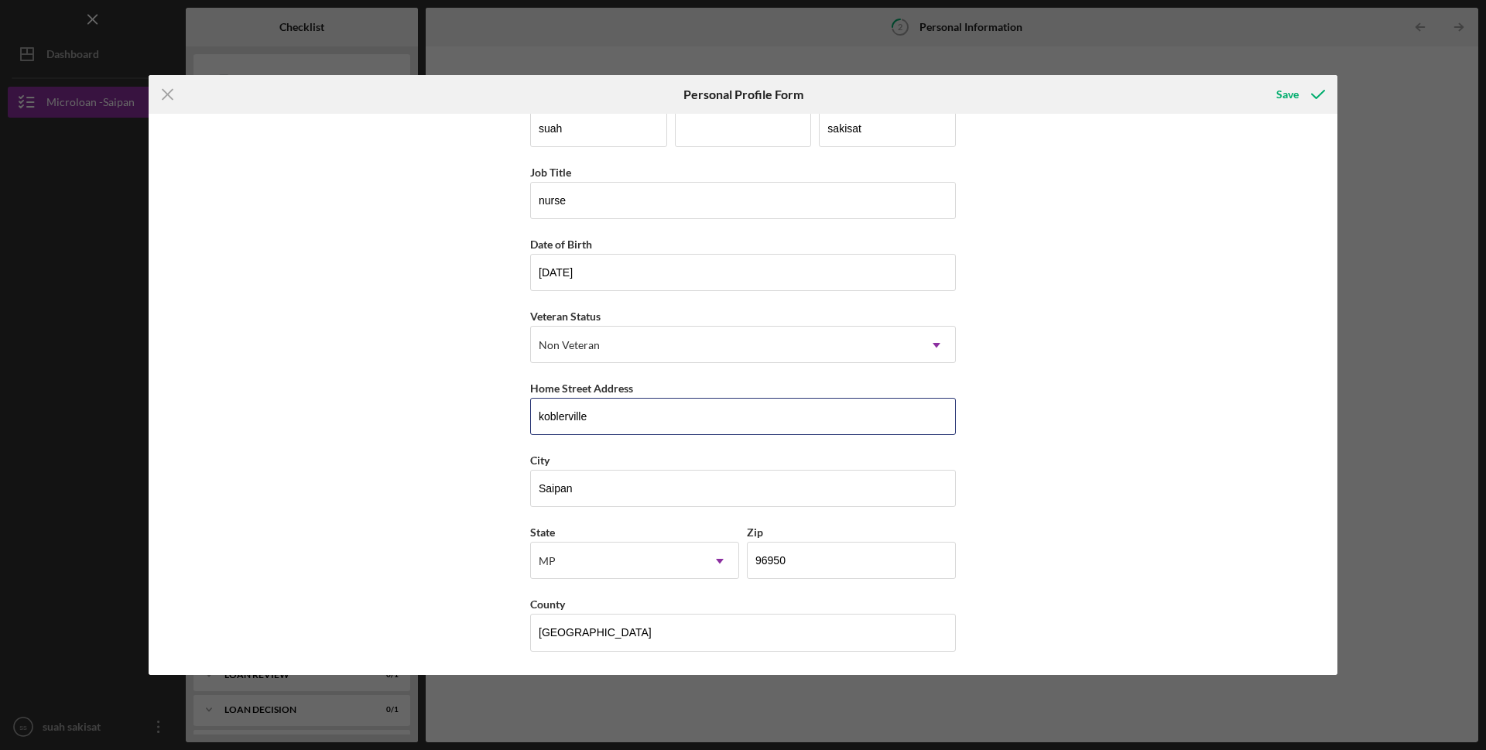
type input "koblerville"
click at [1105, 364] on div "First Name suah Middle Name Last Name sakisat Job Title nurse Date of Birth 03/…" at bounding box center [743, 394] width 1189 height 561
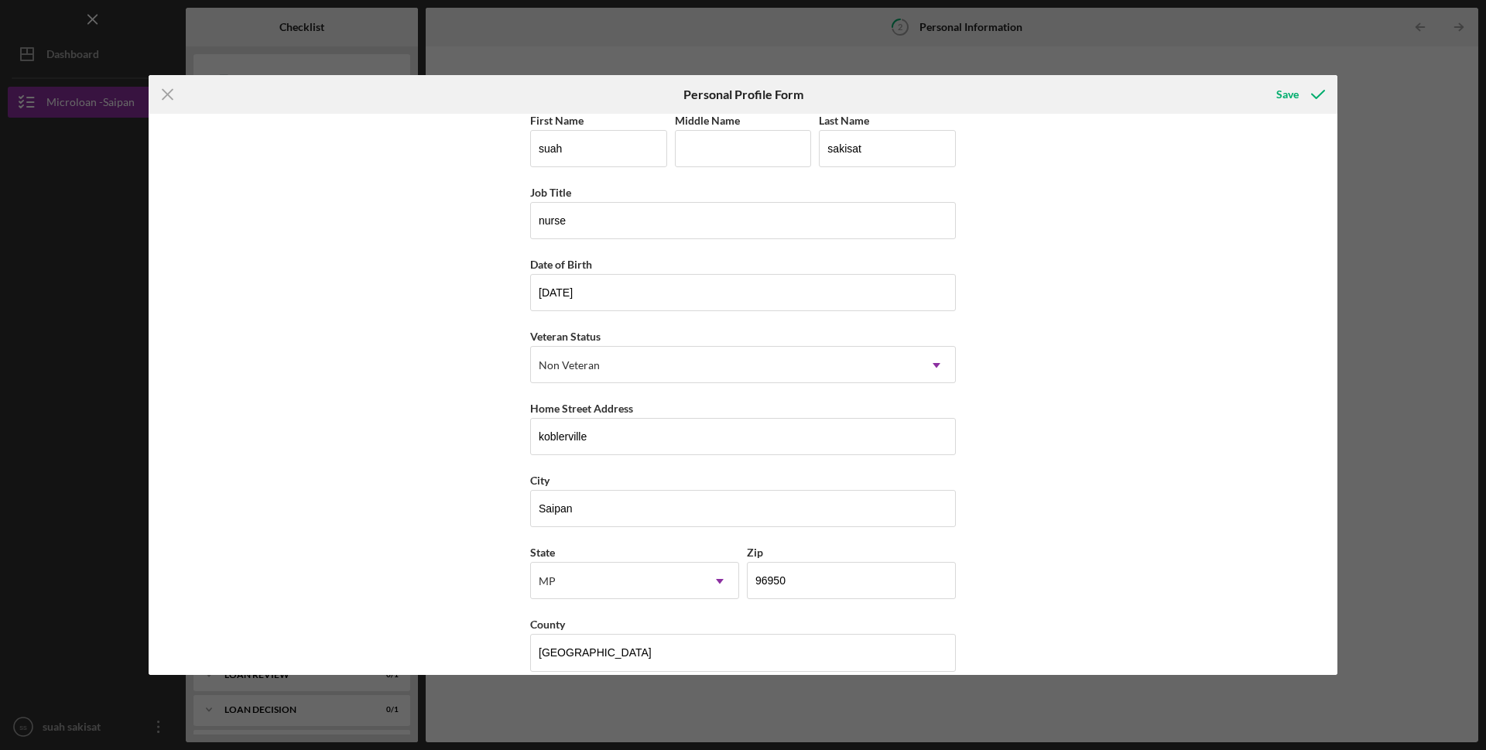
scroll to position [0, 0]
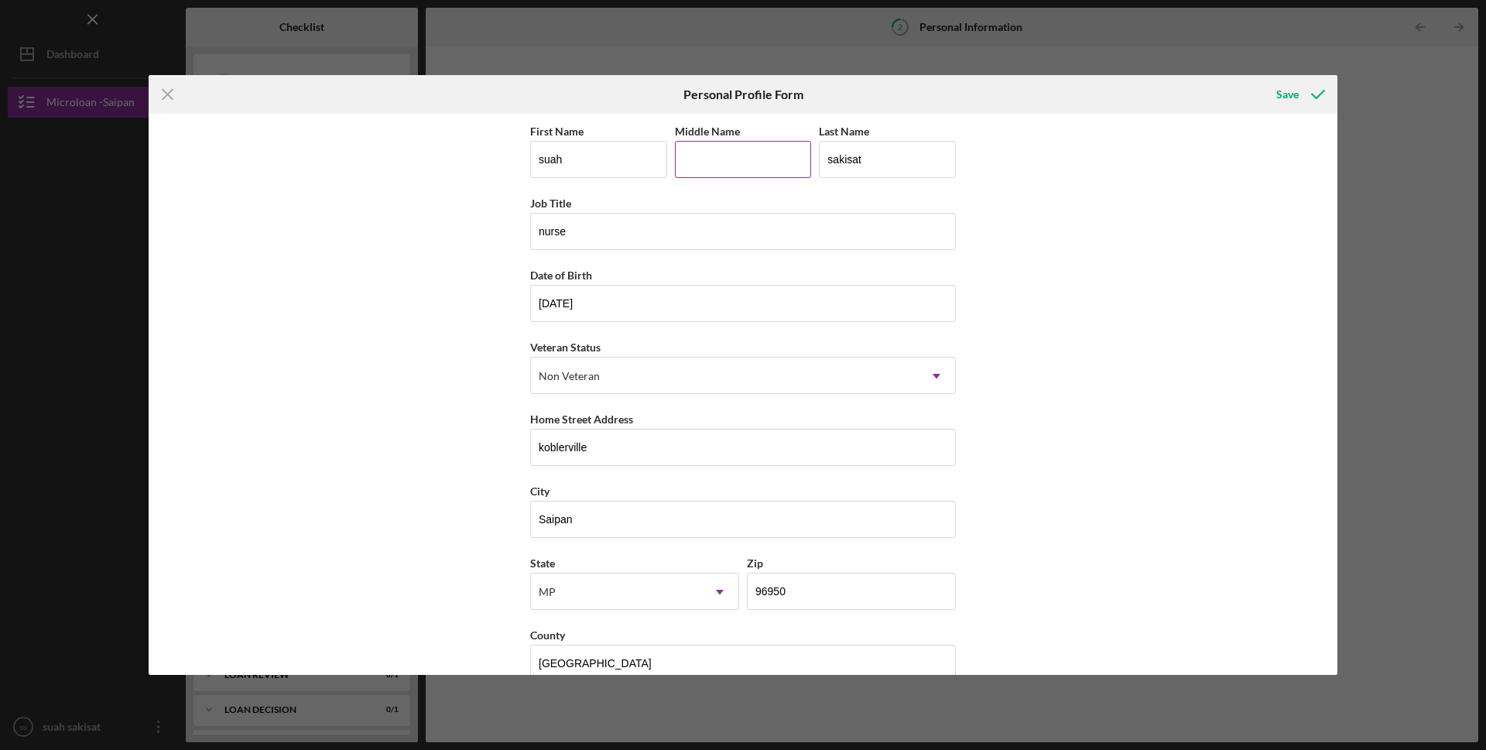
click at [743, 152] on input "Middle Name" at bounding box center [743, 159] width 137 height 37
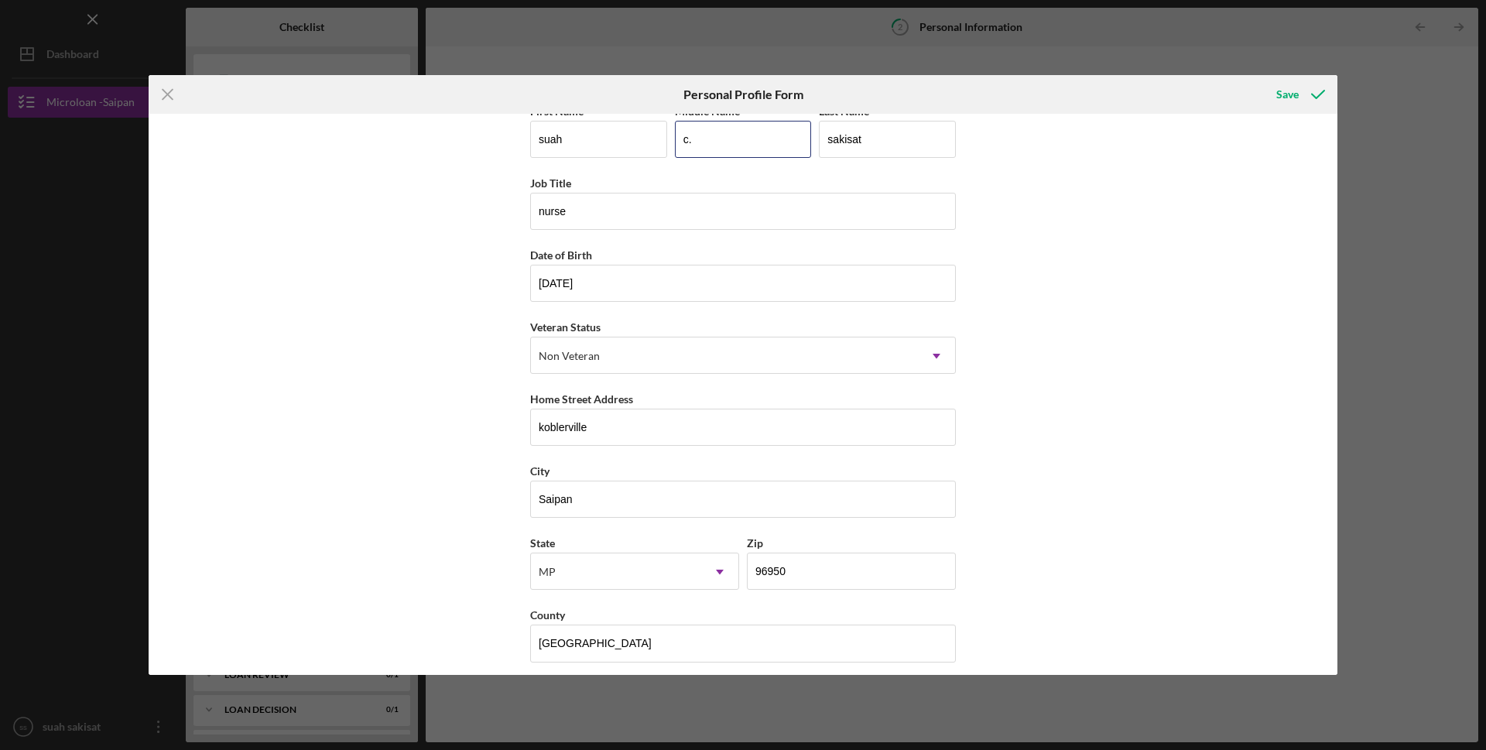
scroll to position [31, 0]
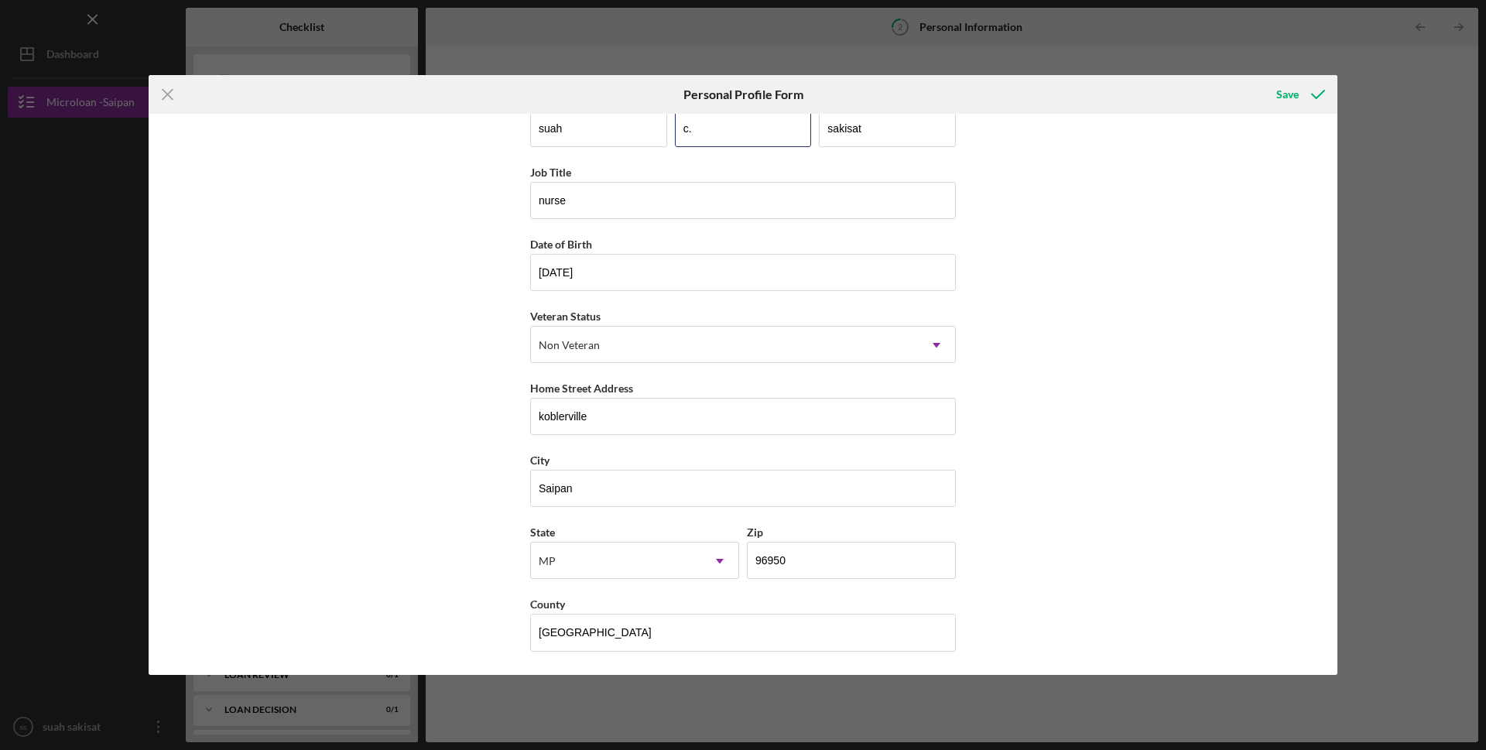
type input "c."
click at [1261, 79] on button "Save" at bounding box center [1299, 94] width 77 height 31
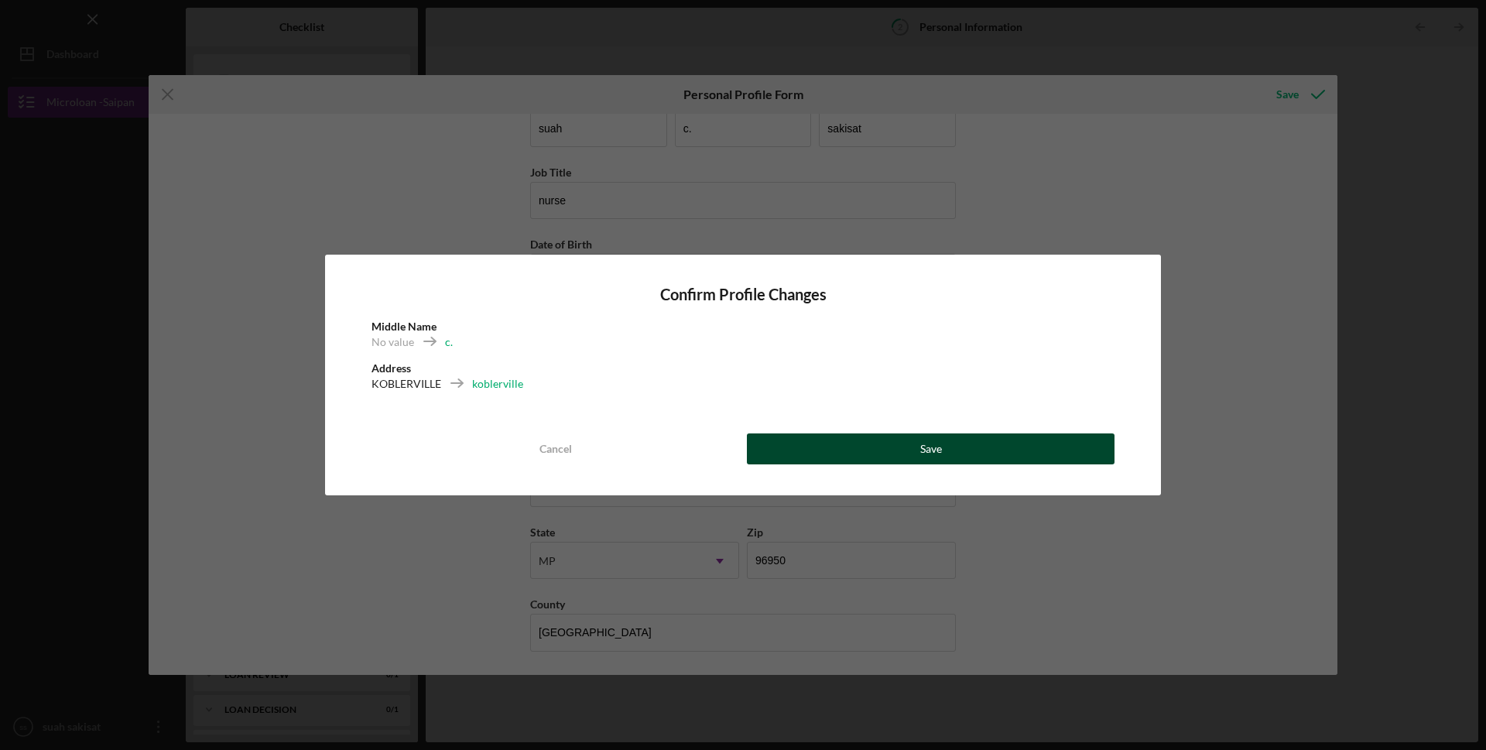
click at [927, 453] on div "Save" at bounding box center [931, 448] width 22 height 31
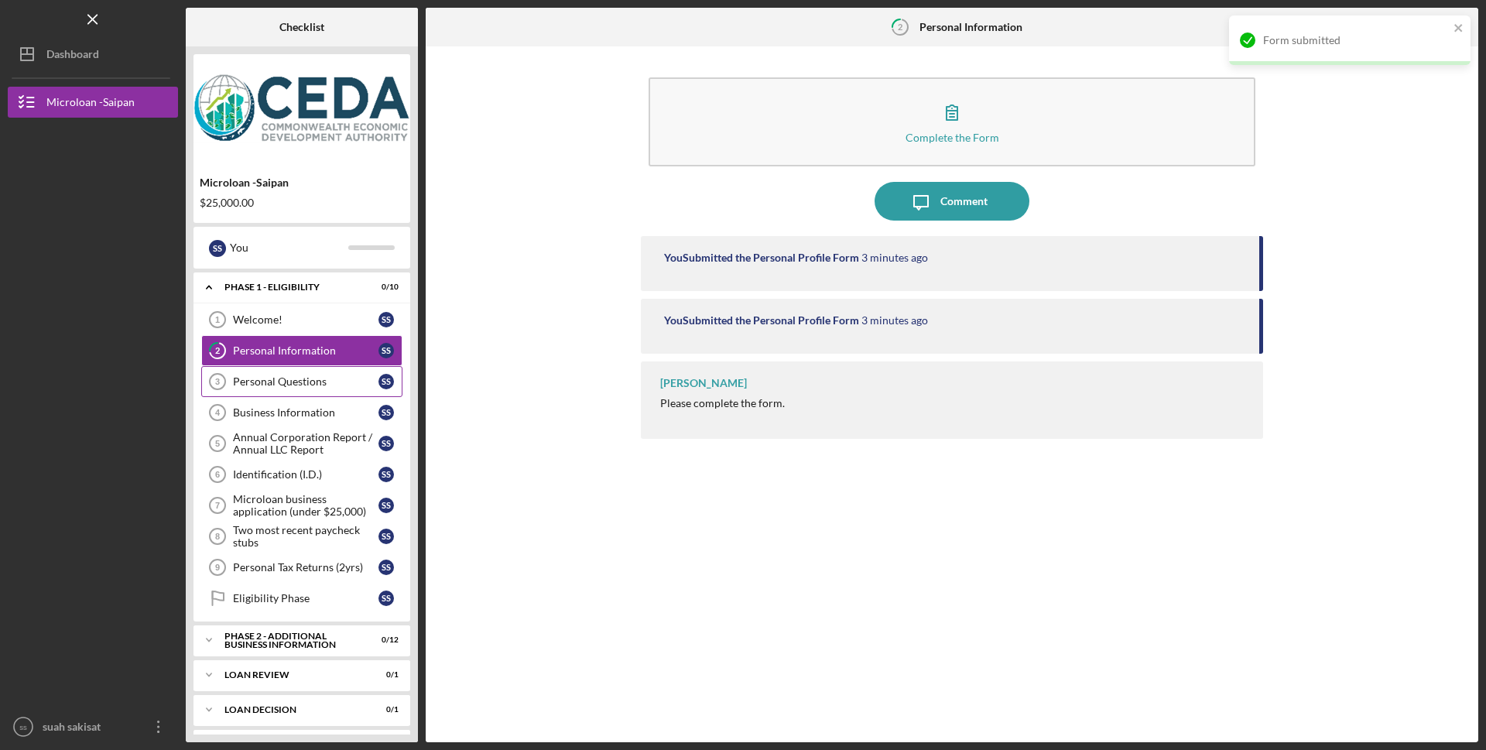
click at [259, 385] on div "Personal Questions" at bounding box center [306, 381] width 146 height 12
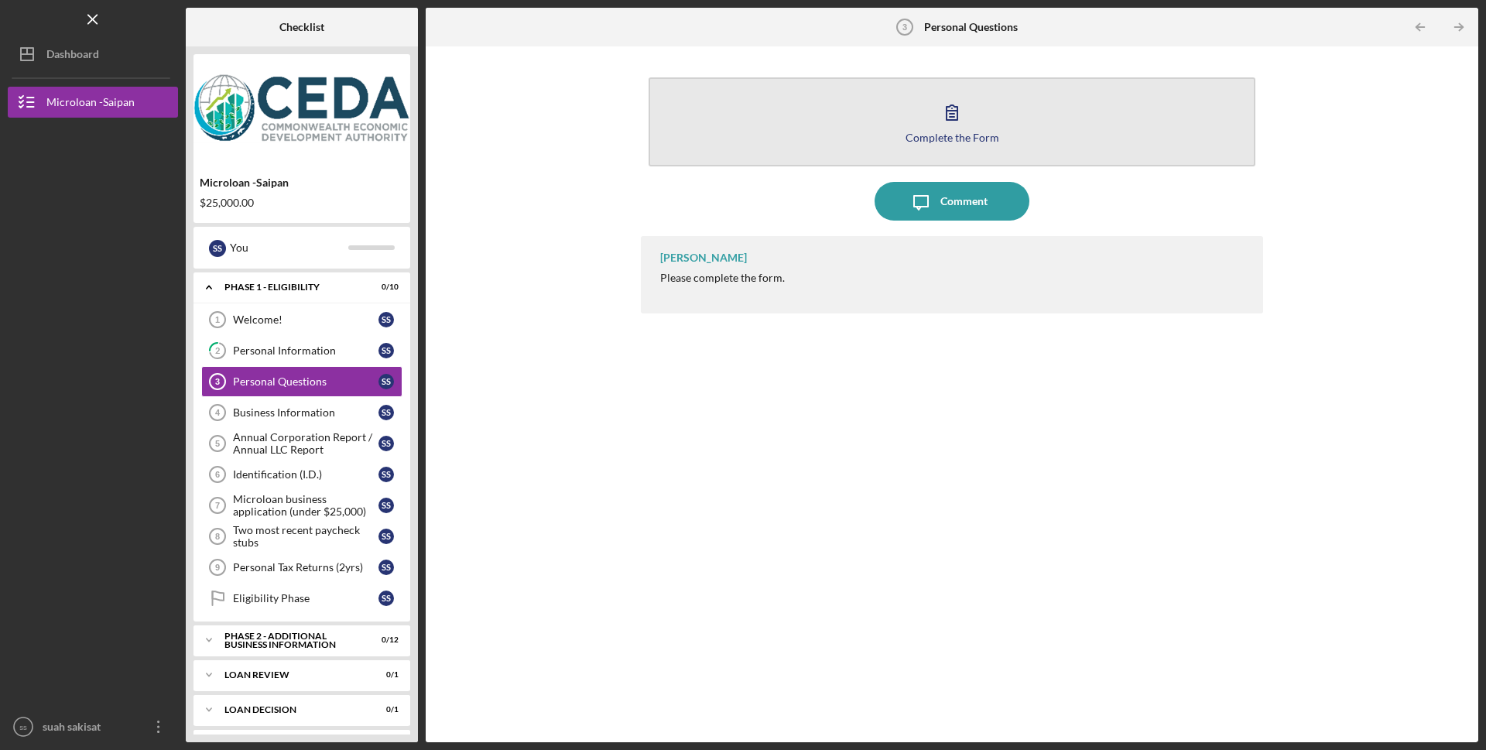
click at [954, 142] on div "Complete the Form" at bounding box center [953, 138] width 94 height 12
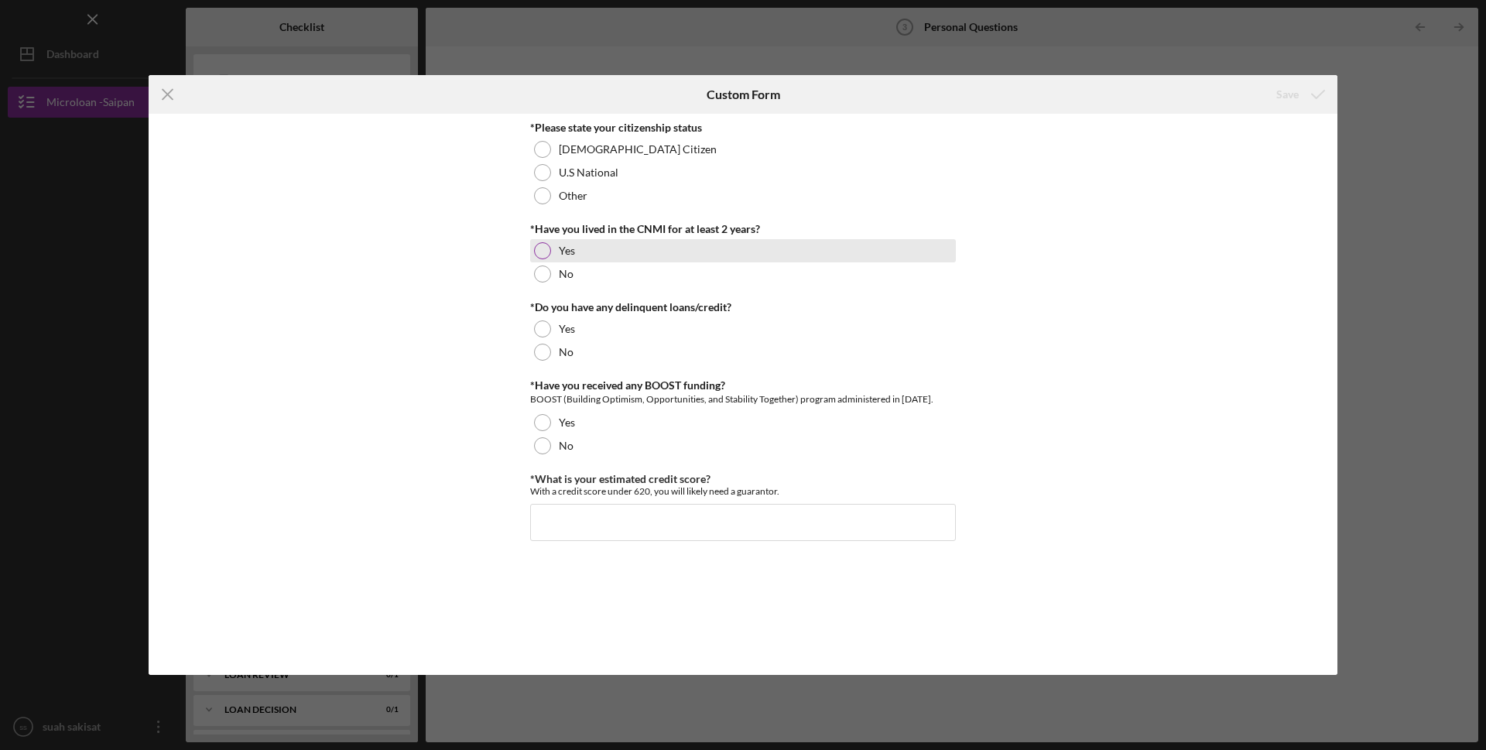
click at [536, 248] on div at bounding box center [542, 250] width 17 height 17
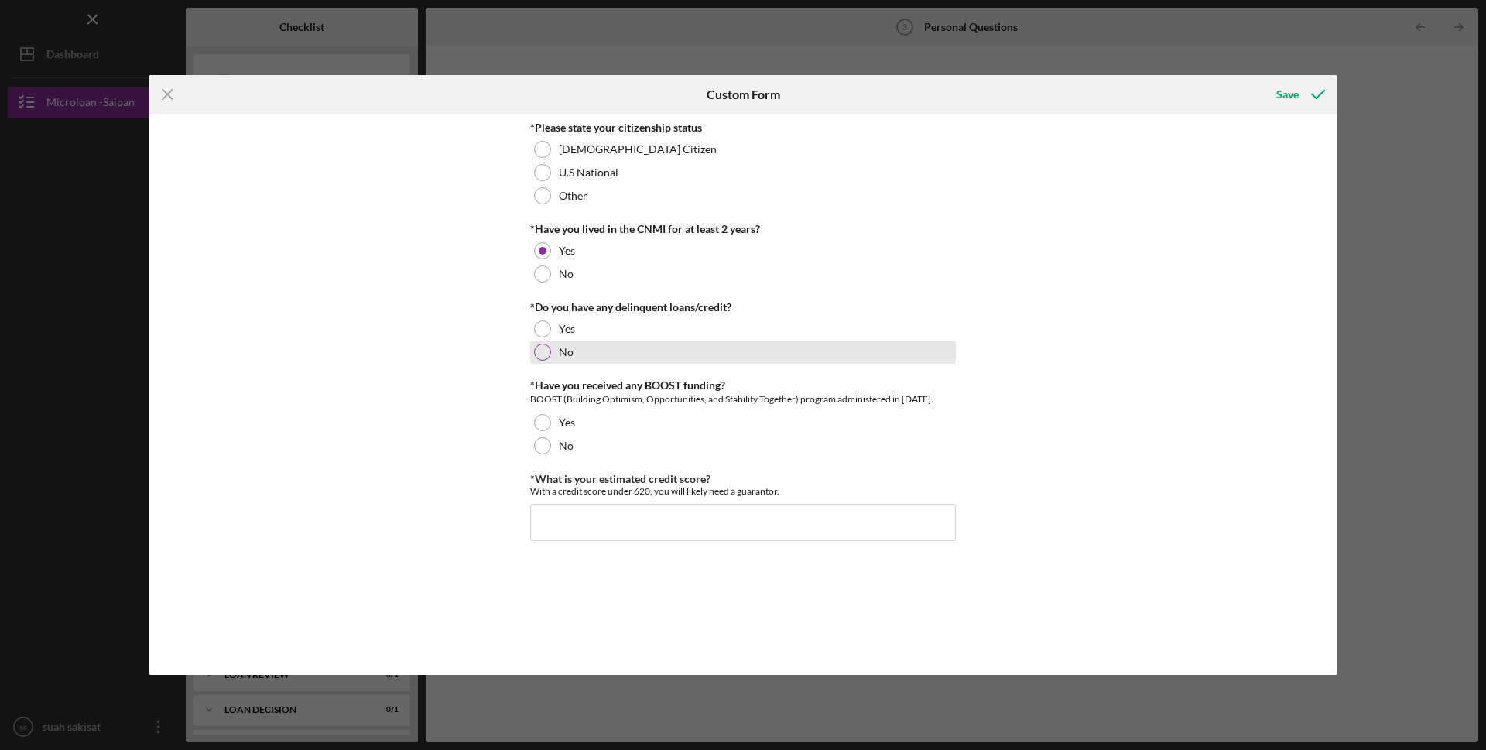
click at [542, 348] on div at bounding box center [542, 352] width 17 height 17
click at [545, 447] on div at bounding box center [542, 445] width 17 height 17
click at [601, 526] on input "*What is your estimated credit score?" at bounding box center [743, 522] width 426 height 37
type input "700"
click at [540, 198] on div at bounding box center [542, 195] width 17 height 17
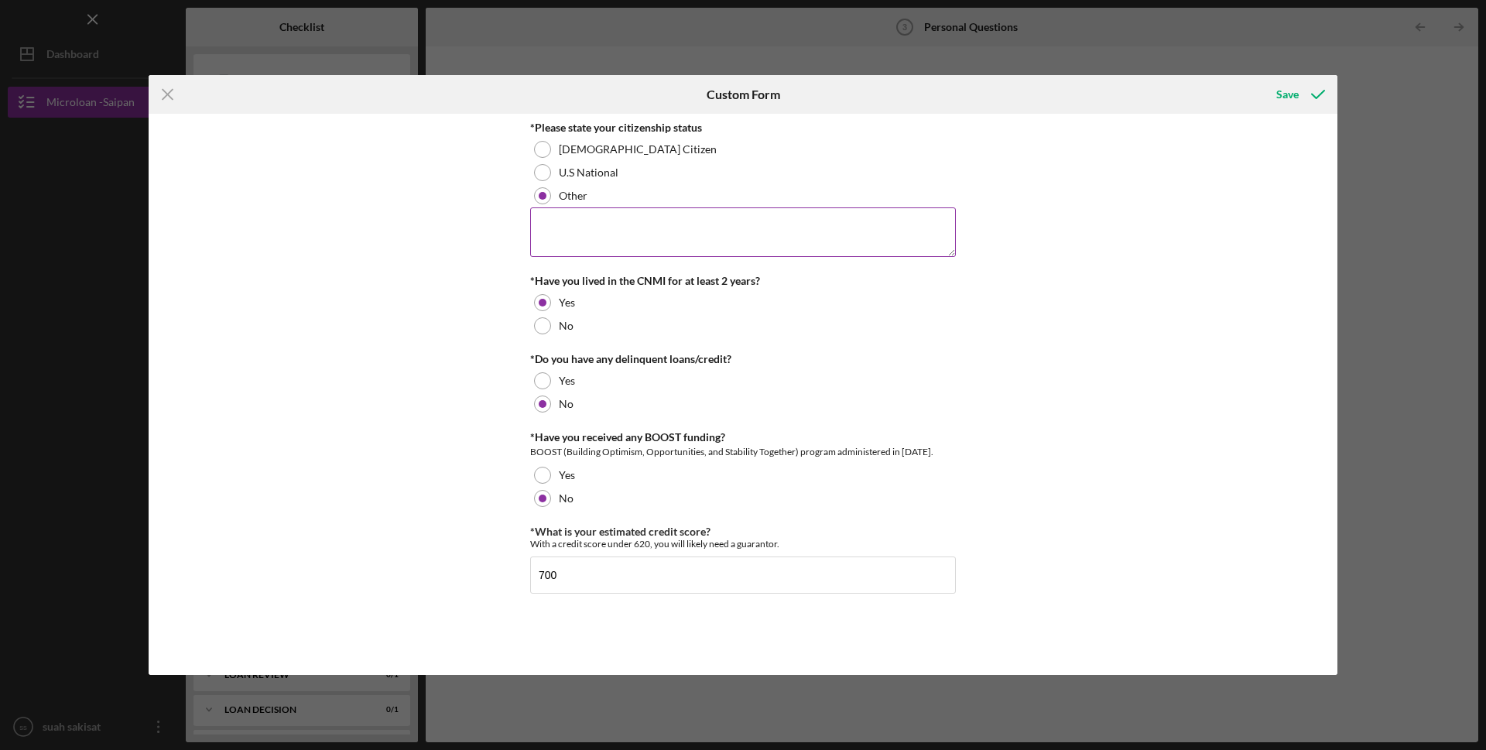
click at [568, 230] on textarea at bounding box center [743, 232] width 426 height 50
type textarea "p"
click at [674, 220] on textarea "Permanent resident" at bounding box center [743, 232] width 426 height 50
type textarea "Permanent resident"
click at [559, 581] on input "700" at bounding box center [743, 575] width 426 height 37
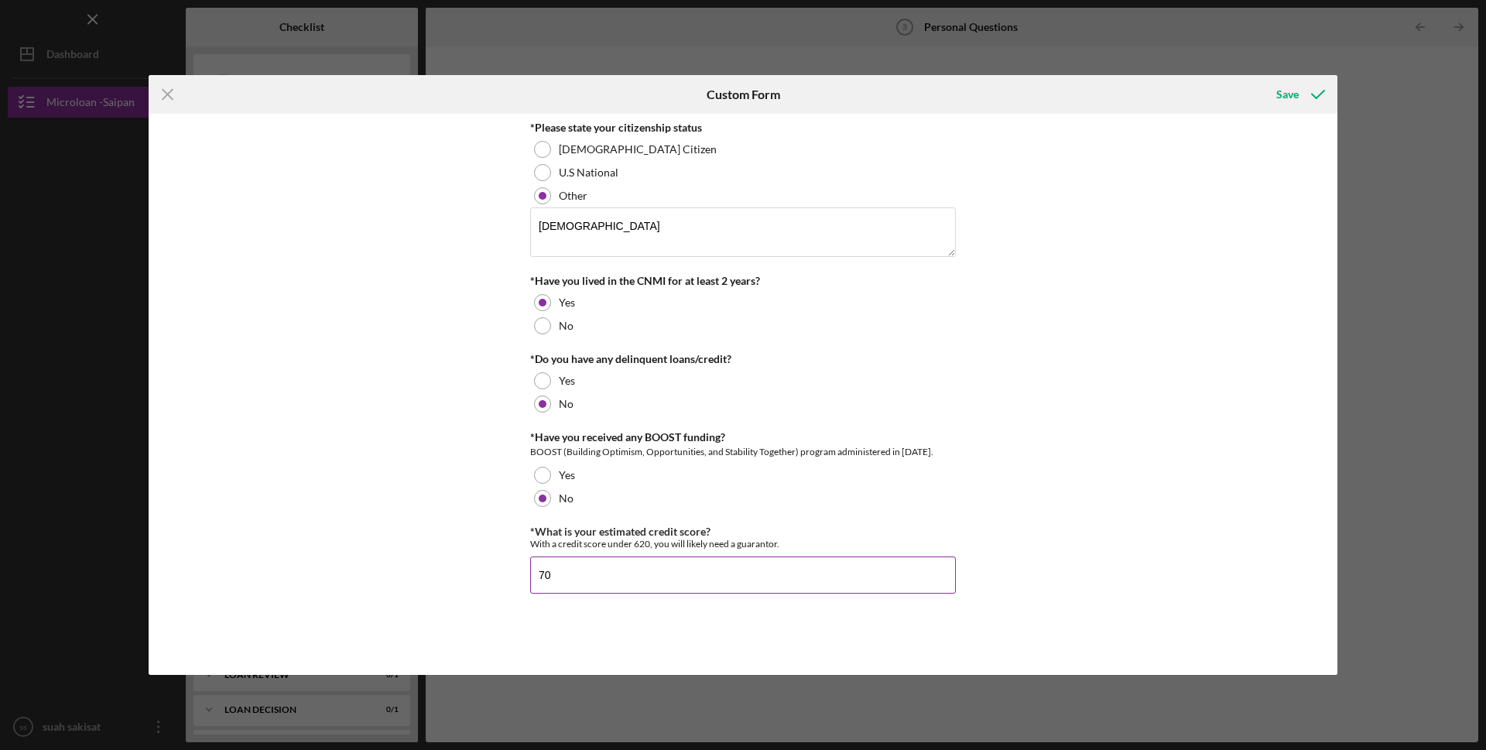
type input "7"
type input "650"
click at [1407, 270] on div "Icon/Menu Close Custom Form Save *Please state your citizenship status U.S Citi…" at bounding box center [743, 375] width 1486 height 750
click at [1303, 98] on icon "submit" at bounding box center [1318, 94] width 39 height 39
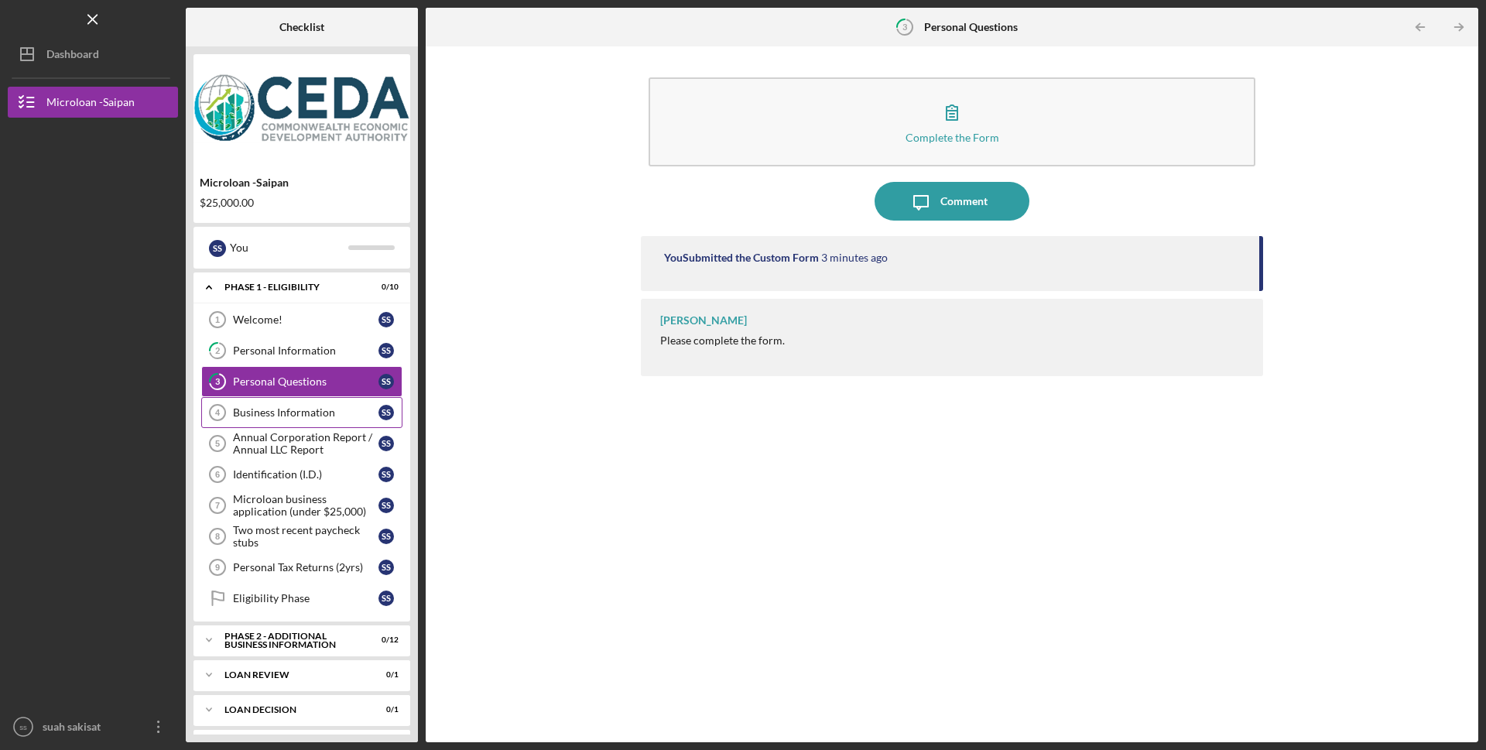
click at [290, 413] on div "Business Information" at bounding box center [306, 412] width 146 height 12
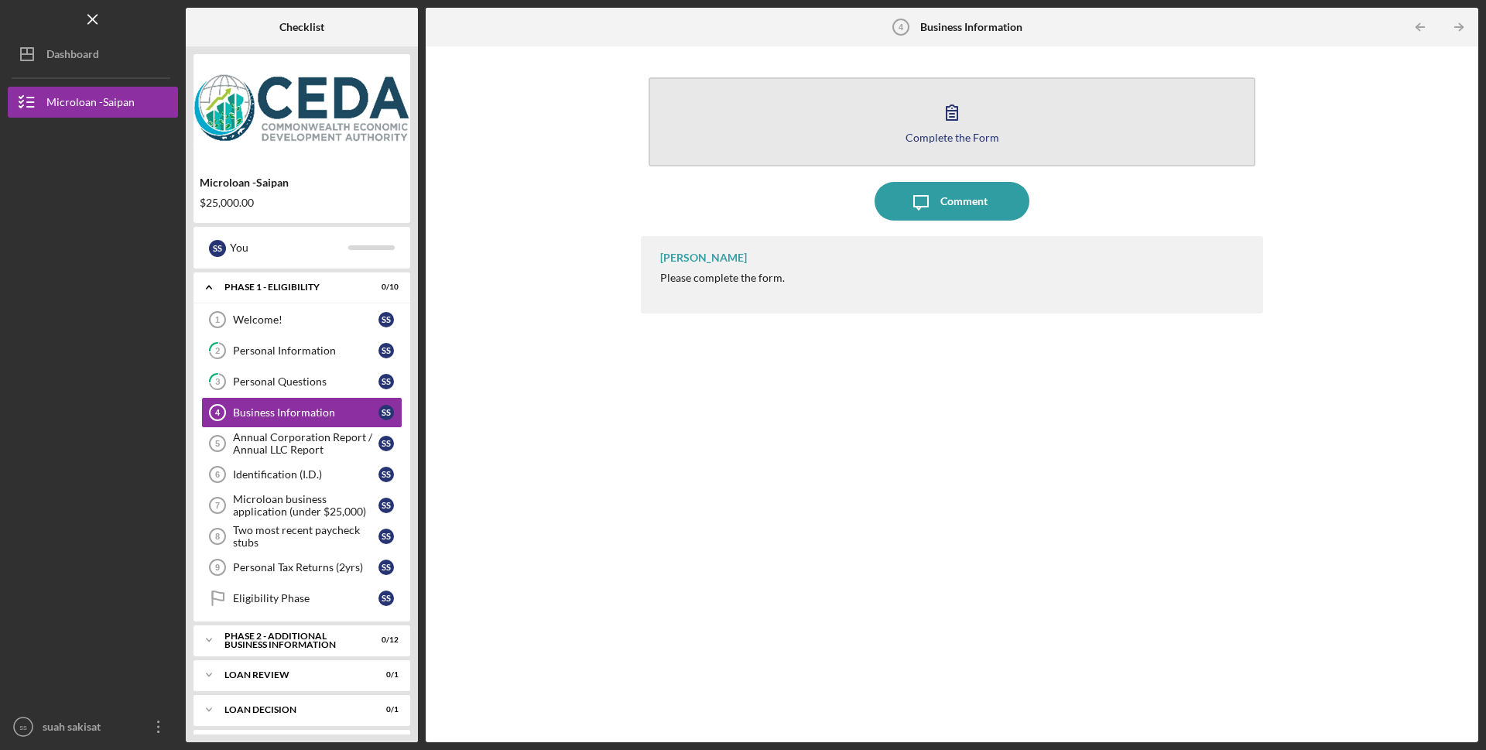
click at [954, 111] on icon "button" at bounding box center [952, 112] width 11 height 15
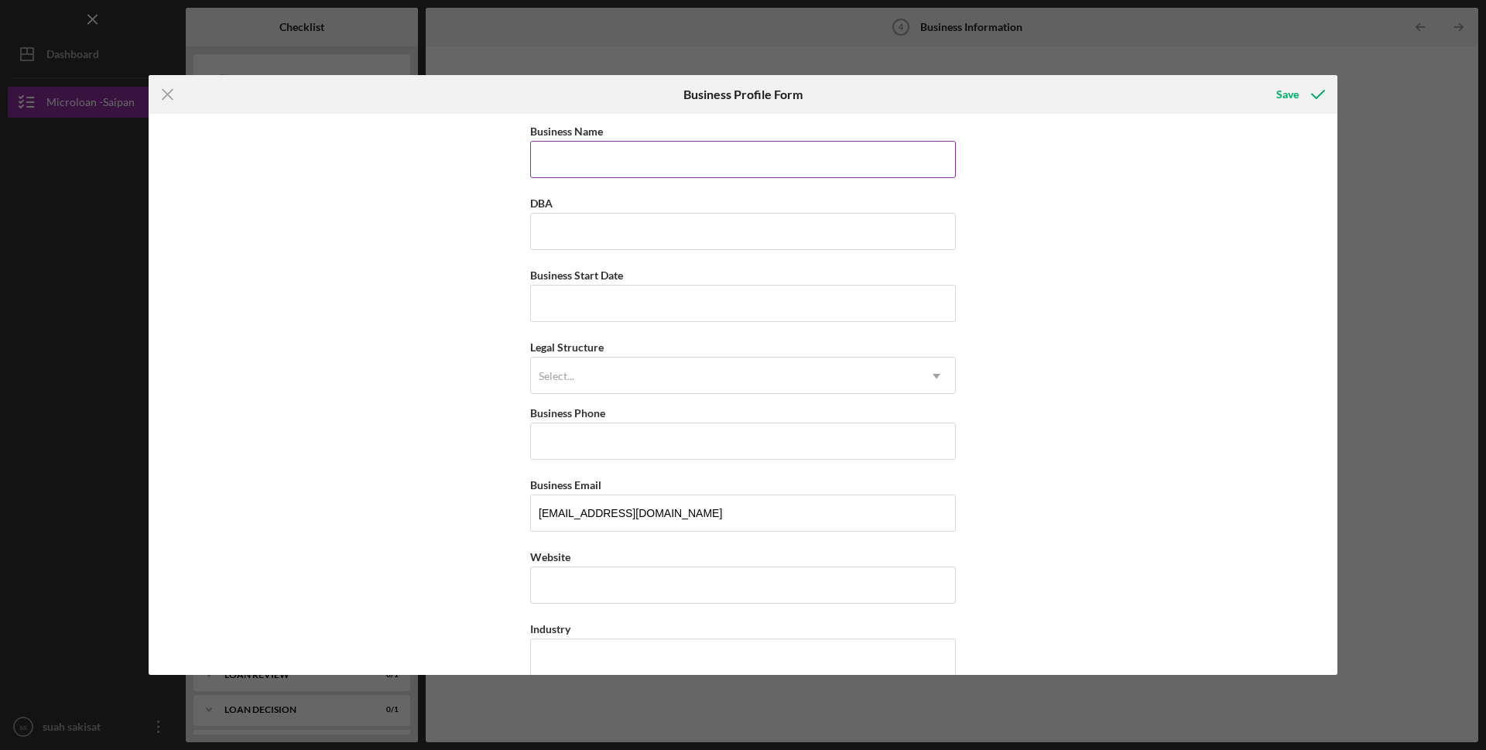
click at [612, 167] on input "Business Name" at bounding box center [743, 159] width 426 height 37
type input "q"
type input "Queen Bee Corporation"
click at [574, 228] on input "DBA" at bounding box center [743, 231] width 426 height 37
type input "COMFORT REAL ESTATE, COMFORT CONSULTING"
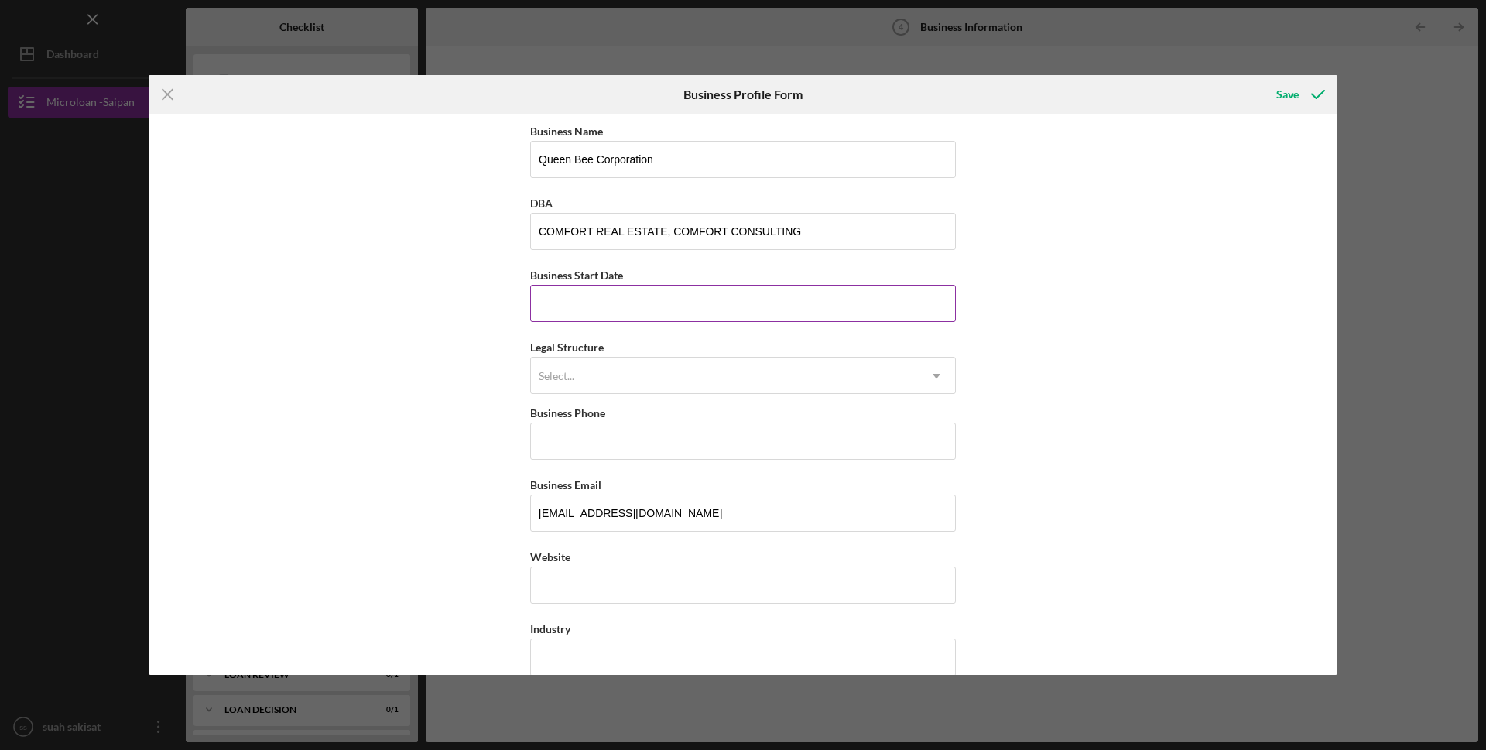
click at [580, 293] on input "Business Start Date" at bounding box center [743, 303] width 426 height 37
click at [1231, 40] on div "Icon/Menu Close Business Profile Form Save Business Name Queen Bee Corporation …" at bounding box center [743, 375] width 1486 height 750
click at [172, 101] on icon "Icon/Menu Close" at bounding box center [168, 94] width 39 height 39
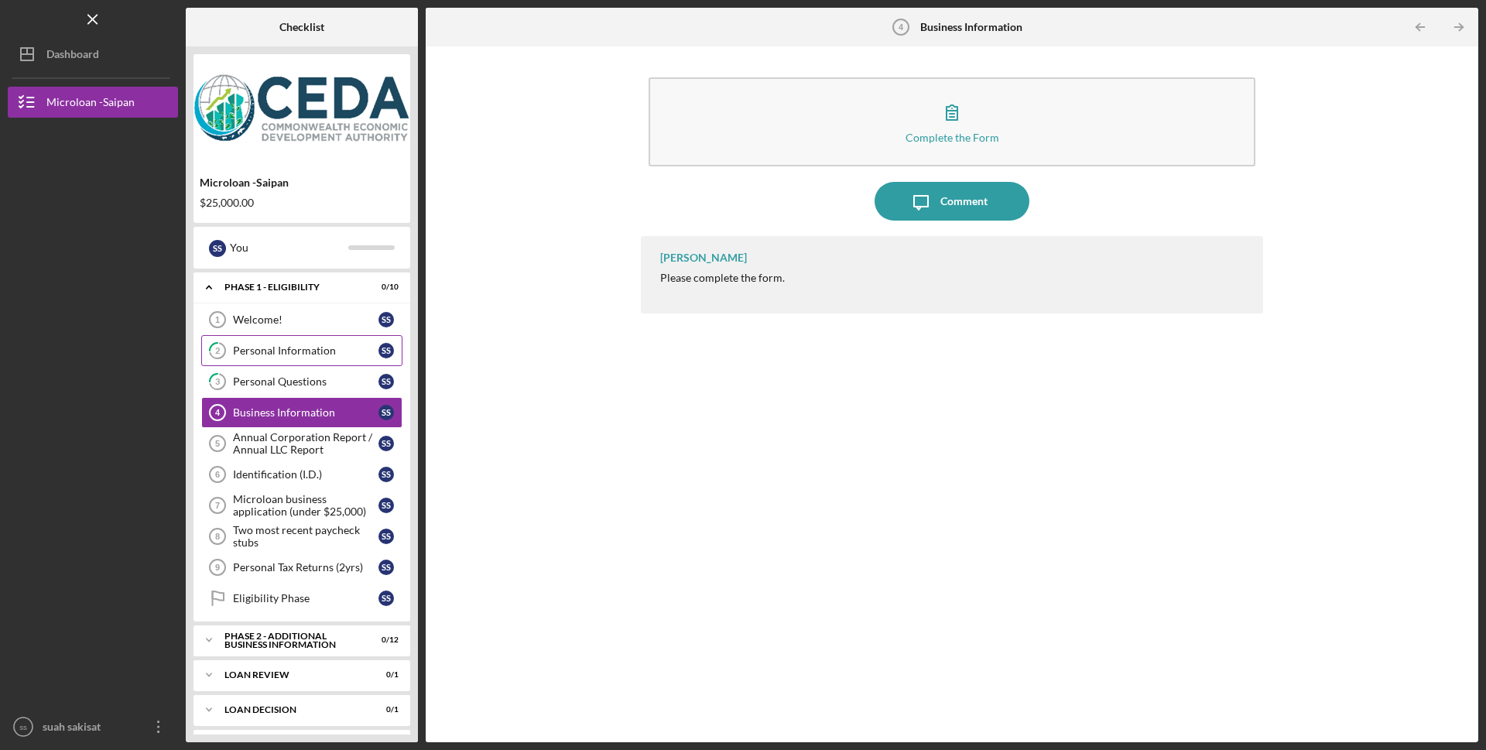
click at [275, 344] on div "Personal Information" at bounding box center [306, 350] width 146 height 12
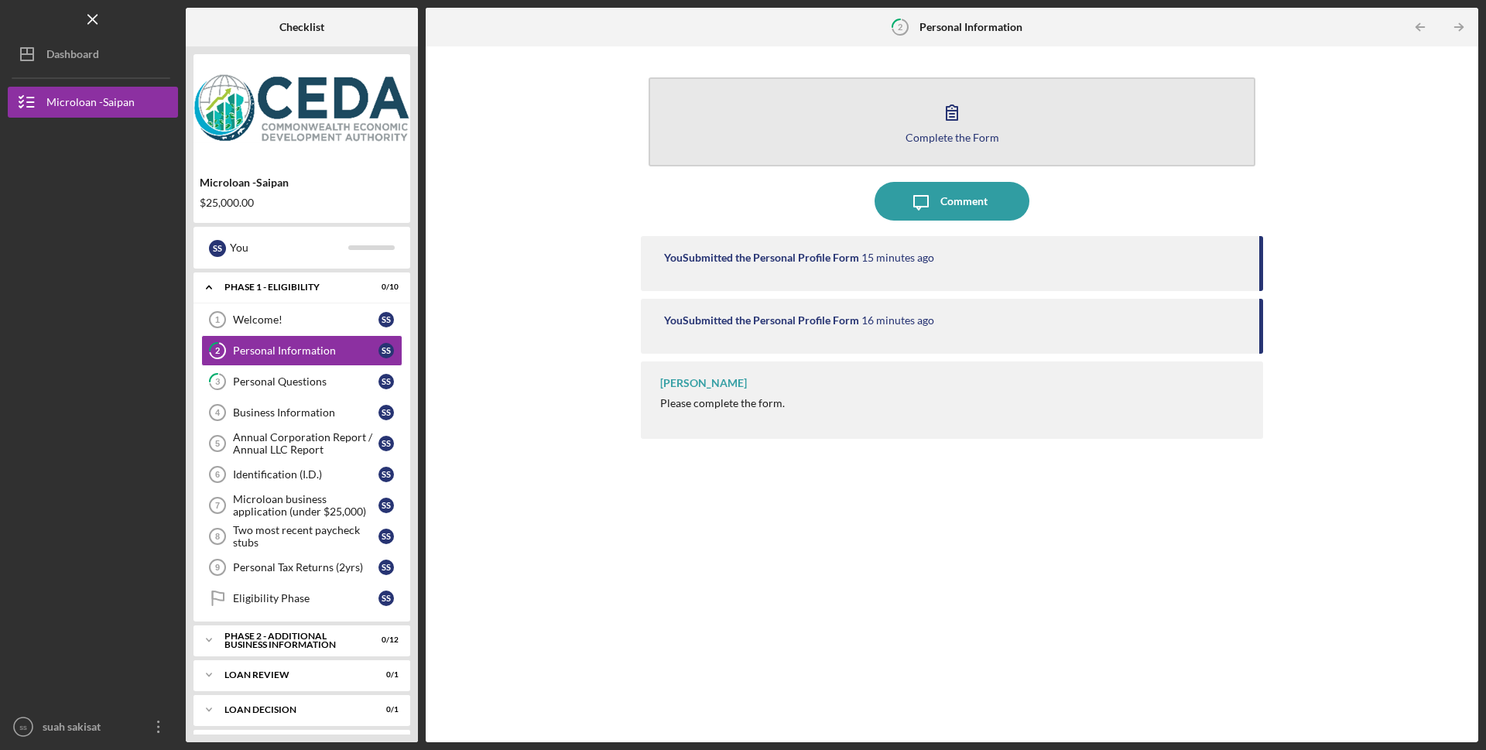
click at [801, 129] on button "Complete the Form Form" at bounding box center [952, 121] width 607 height 89
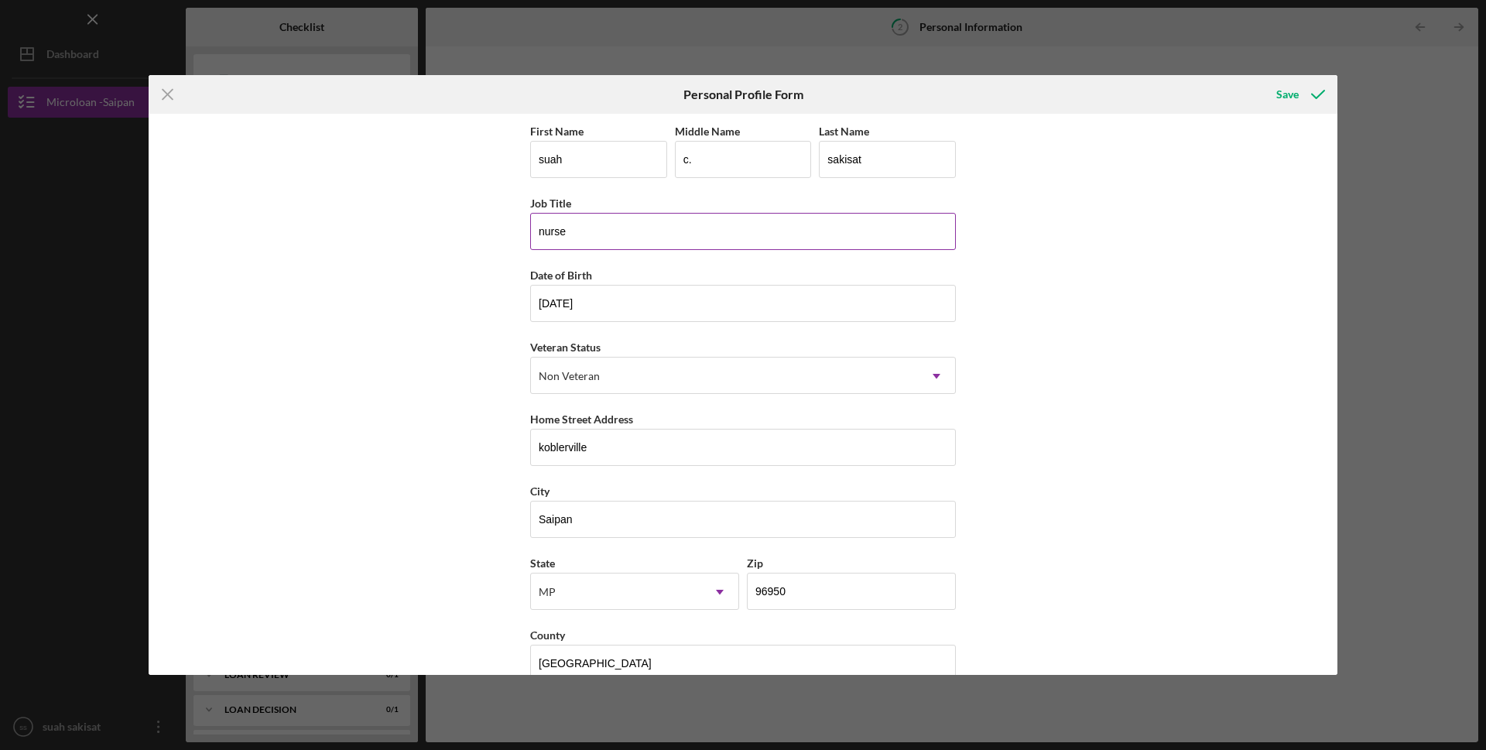
click at [587, 230] on input "nurse" at bounding box center [743, 231] width 426 height 37
type input "n"
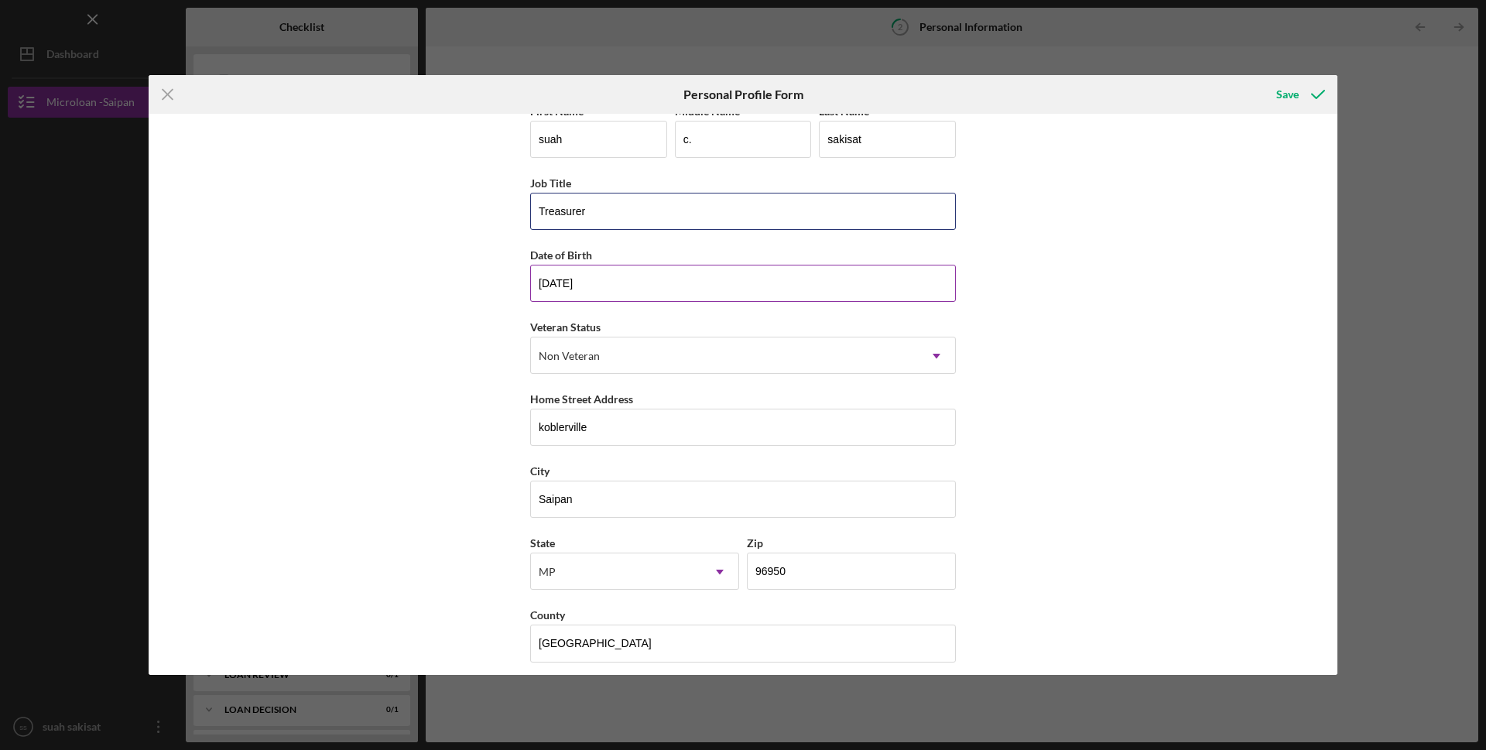
scroll to position [31, 0]
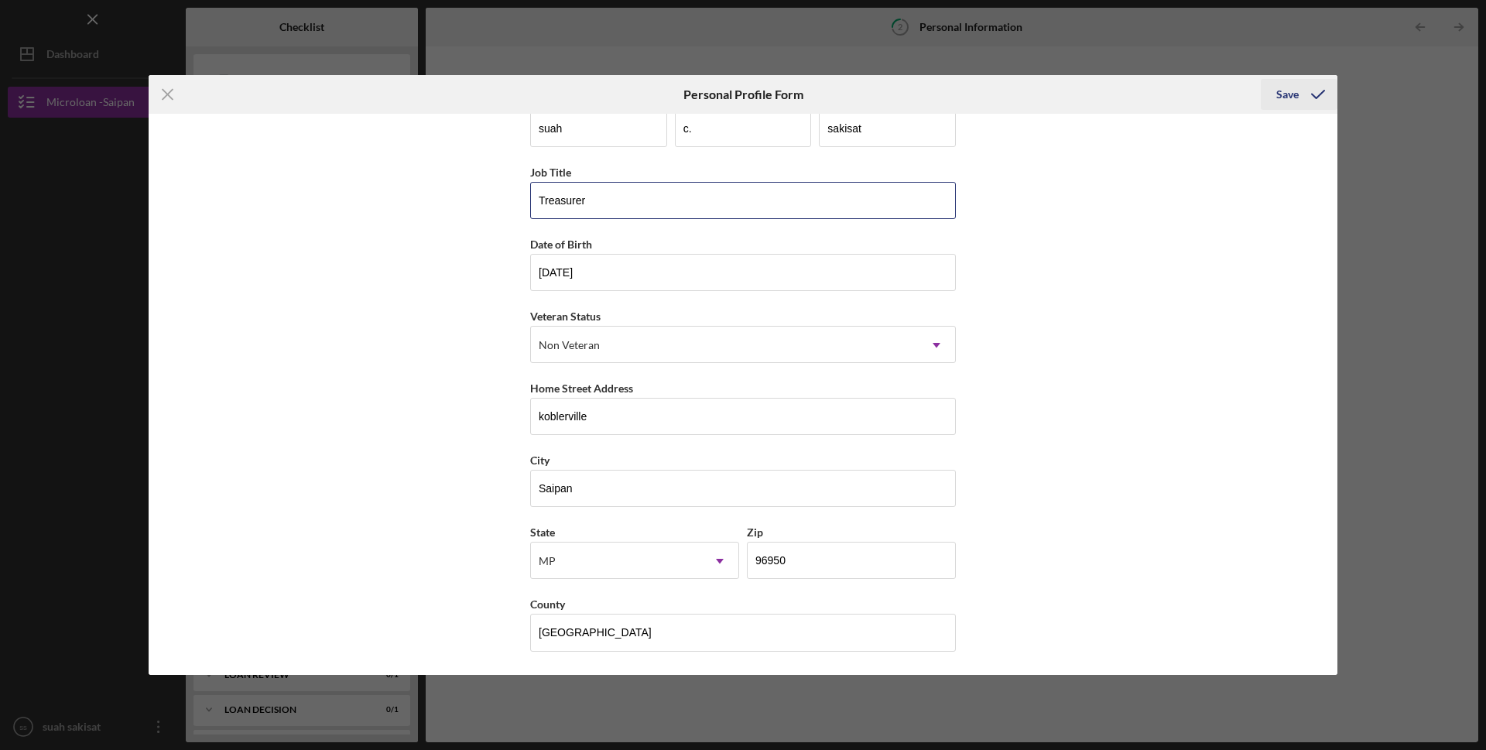
type input "Treasurer"
click at [1277, 91] on div "Save" at bounding box center [1287, 94] width 22 height 31
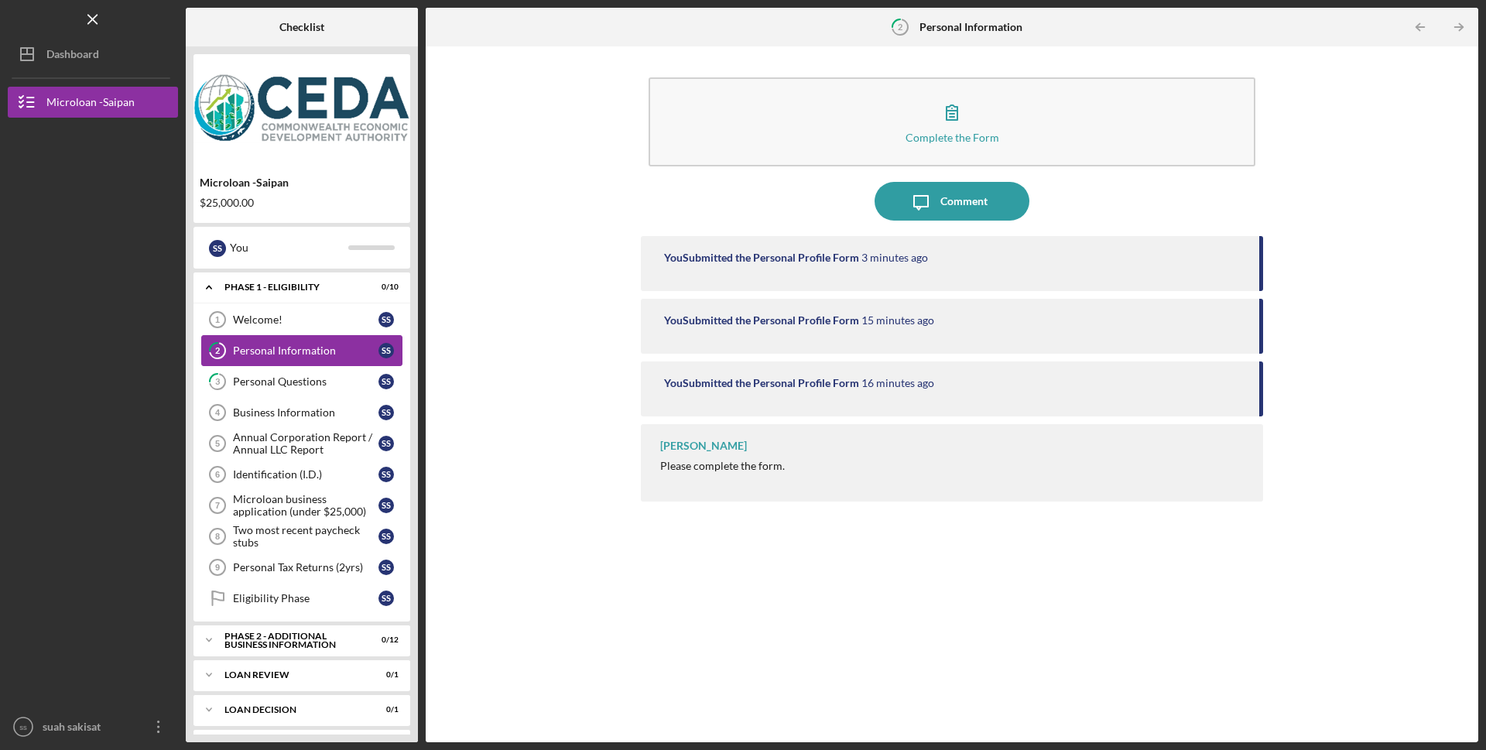
click at [324, 357] on div "Personal Information" at bounding box center [306, 350] width 146 height 12
click at [272, 383] on div "Personal Questions" at bounding box center [306, 381] width 146 height 12
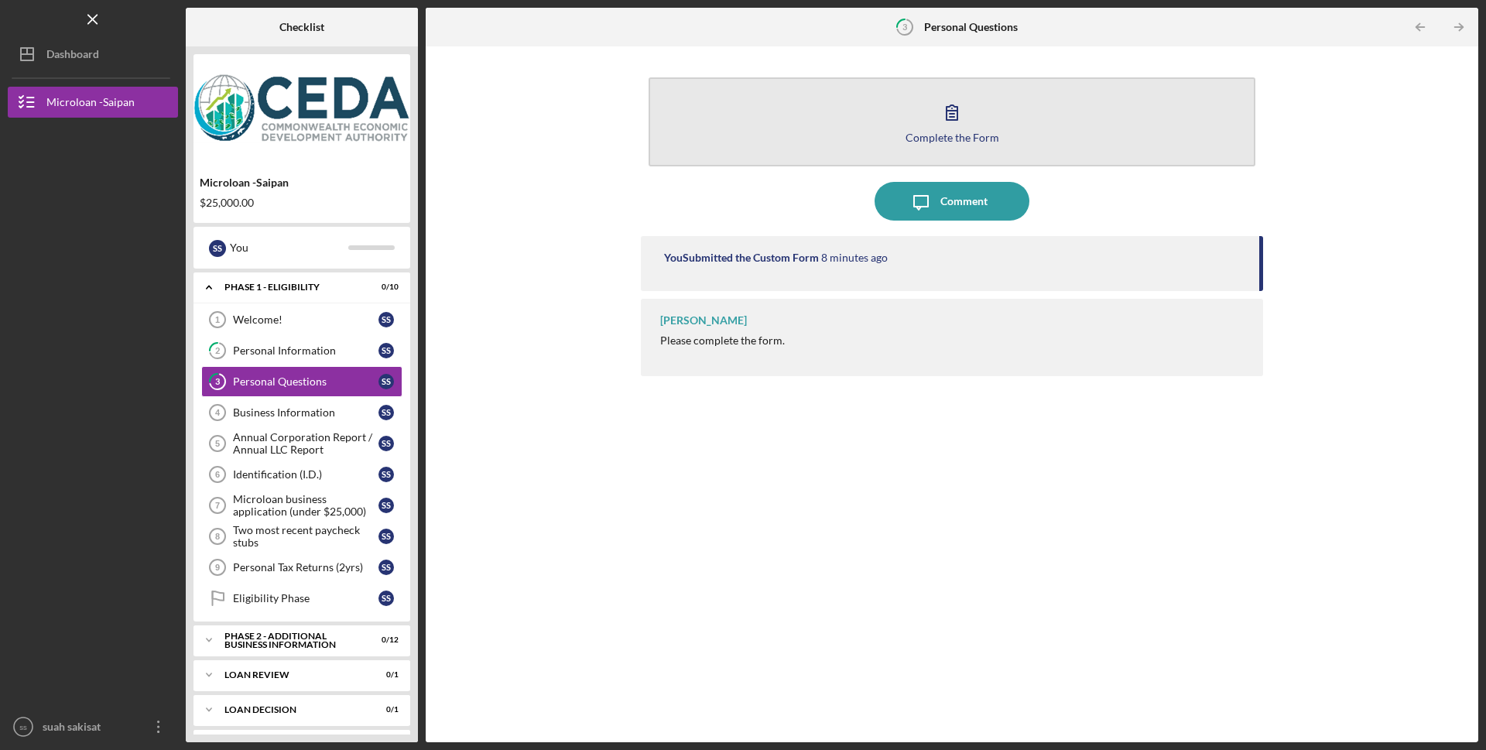
click at [975, 112] on button "Complete the Form Form" at bounding box center [952, 121] width 607 height 89
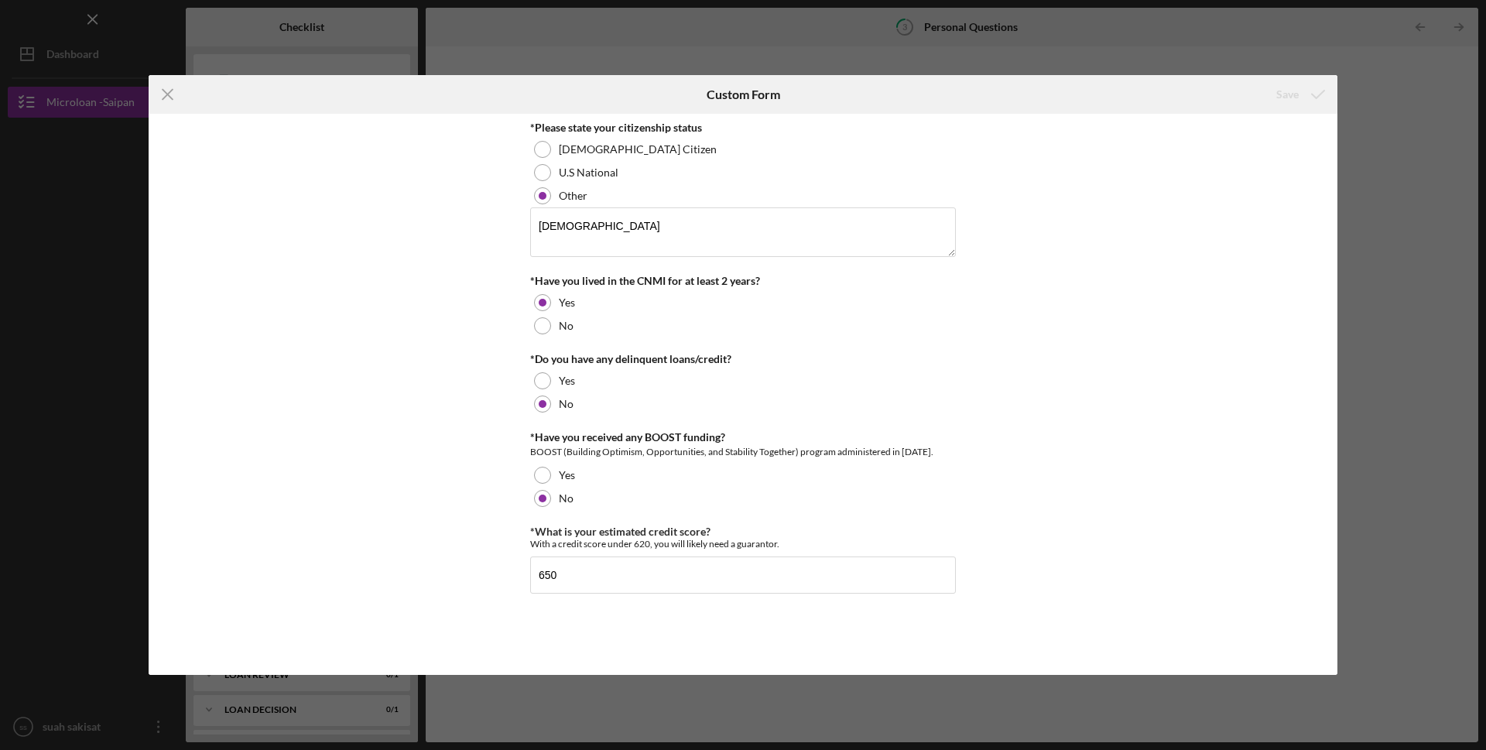
click at [1281, 81] on div "Save" at bounding box center [1287, 94] width 22 height 31
click at [169, 97] on icon "Icon/Menu Close" at bounding box center [168, 94] width 39 height 39
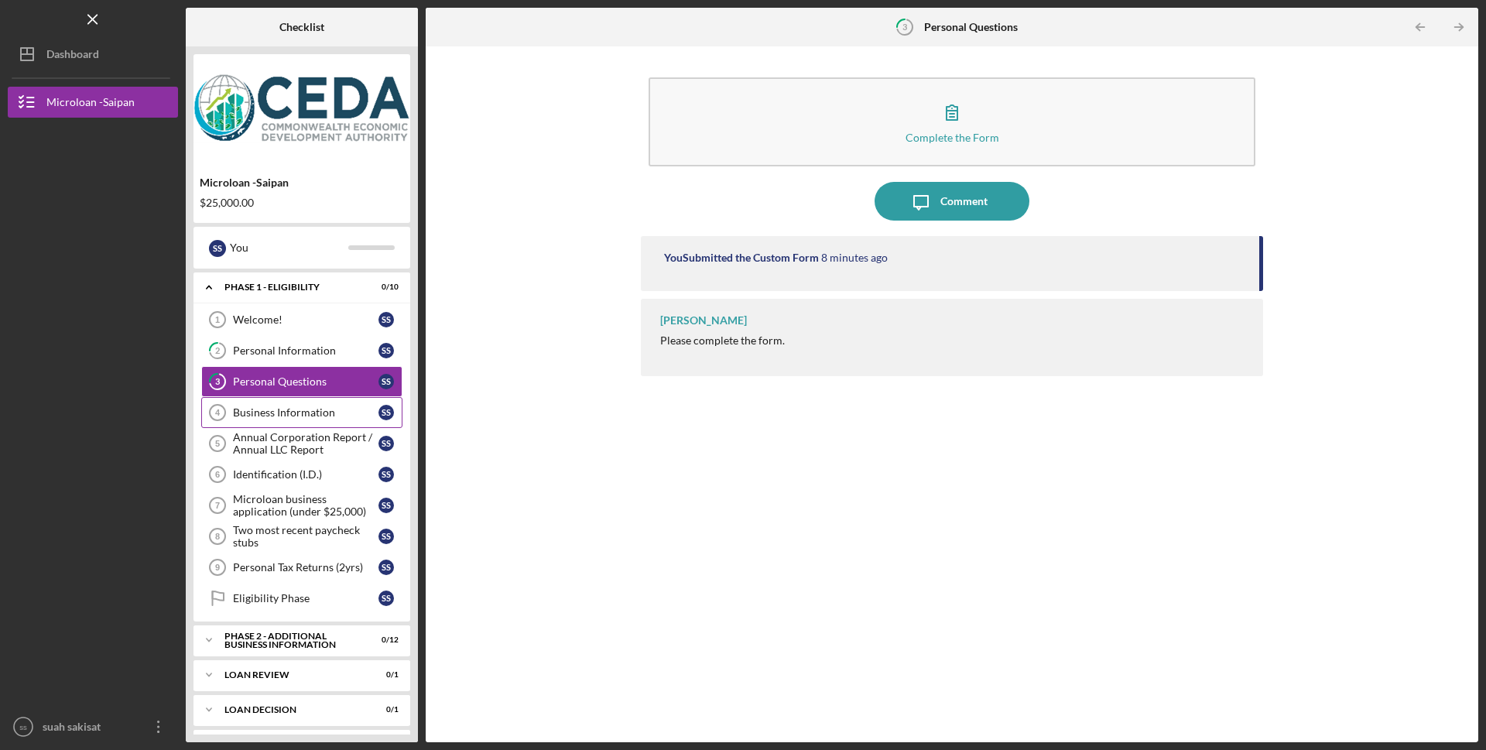
click at [324, 423] on link "Business Information 4 Business Information s s" at bounding box center [301, 412] width 201 height 31
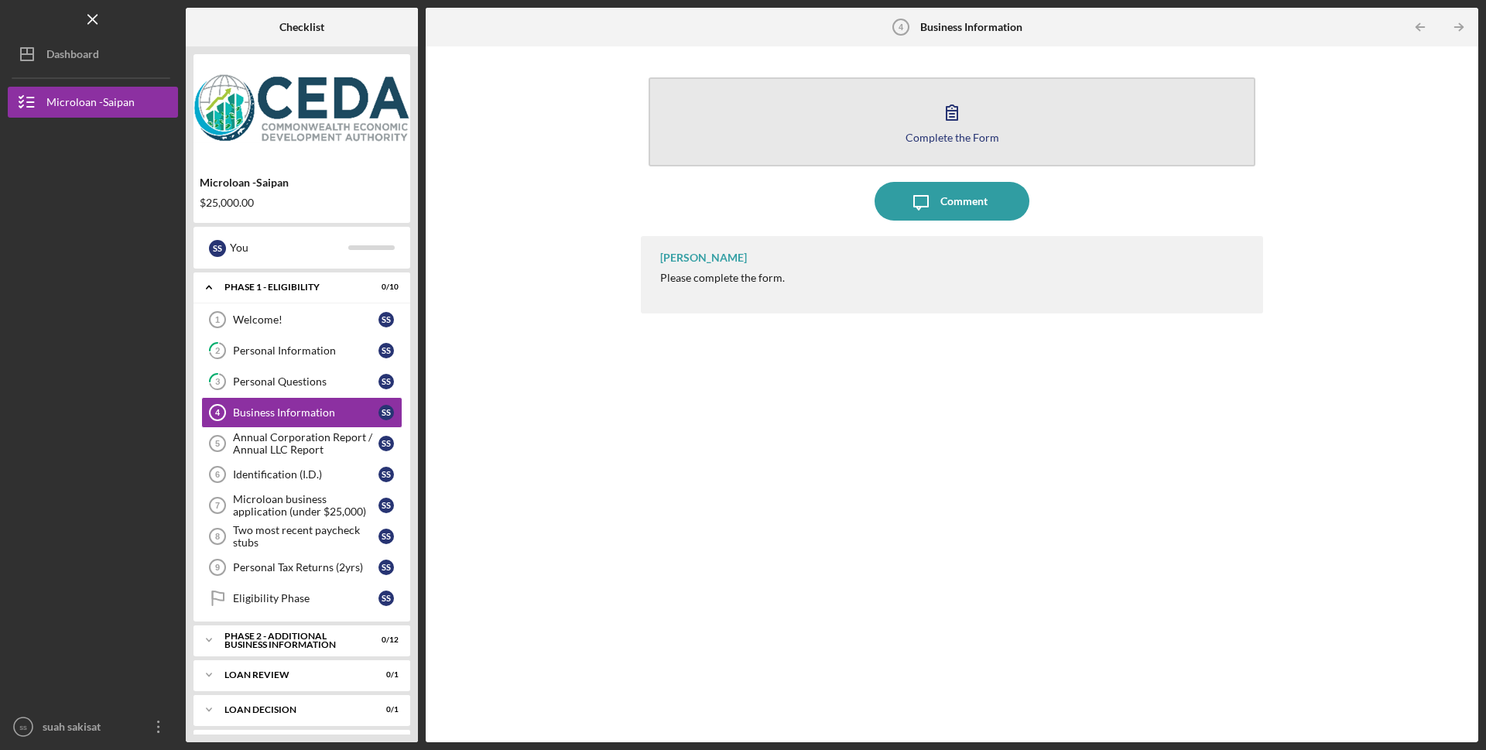
click at [946, 106] on icon "button" at bounding box center [952, 112] width 39 height 39
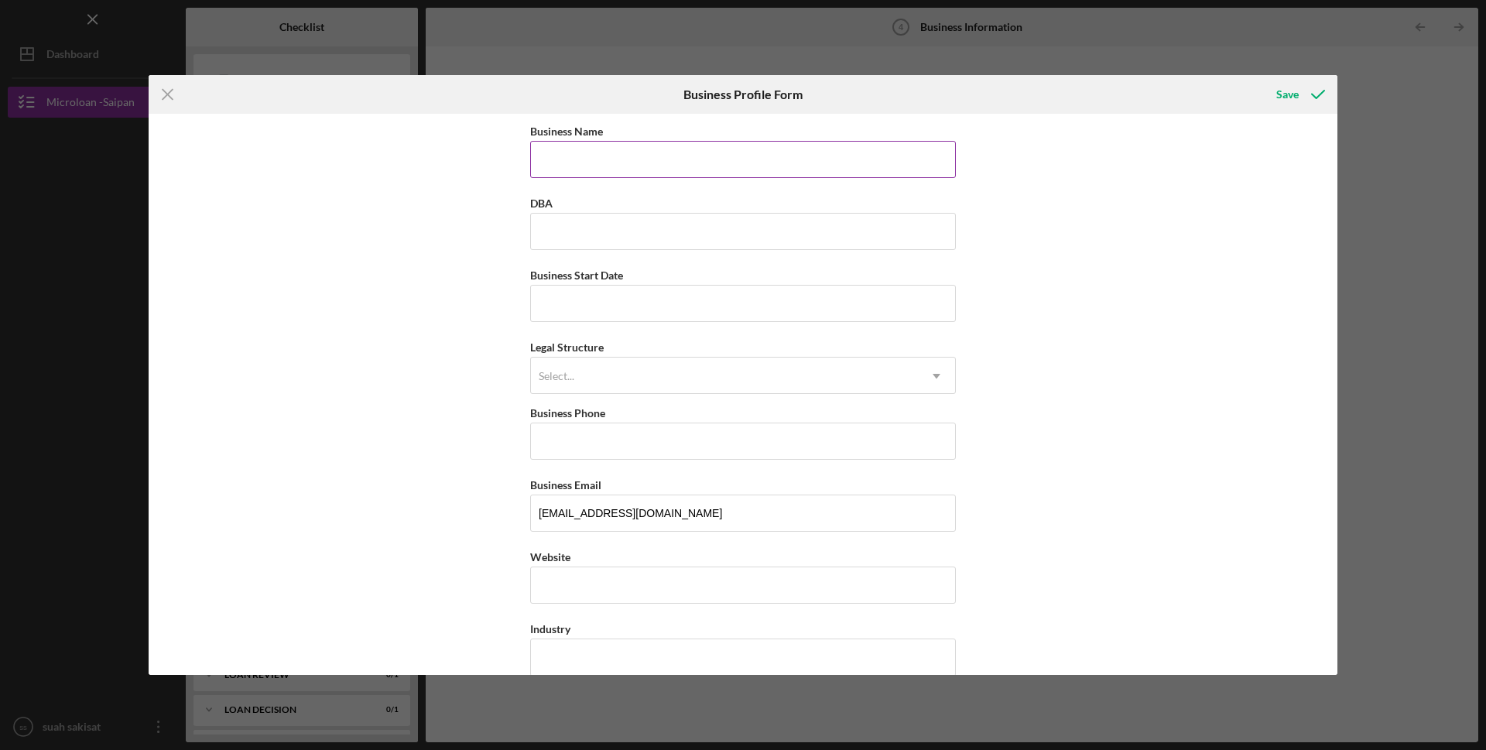
click at [575, 170] on input "Business Name" at bounding box center [743, 159] width 426 height 37
type input "Queen Bee Corp."
click at [546, 233] on input "DBA" at bounding box center [743, 231] width 426 height 37
type input "COMFORT REAL ESTATE, COMFORT CONSULTING"
click at [554, 317] on input "Business Start Date" at bounding box center [743, 303] width 426 height 37
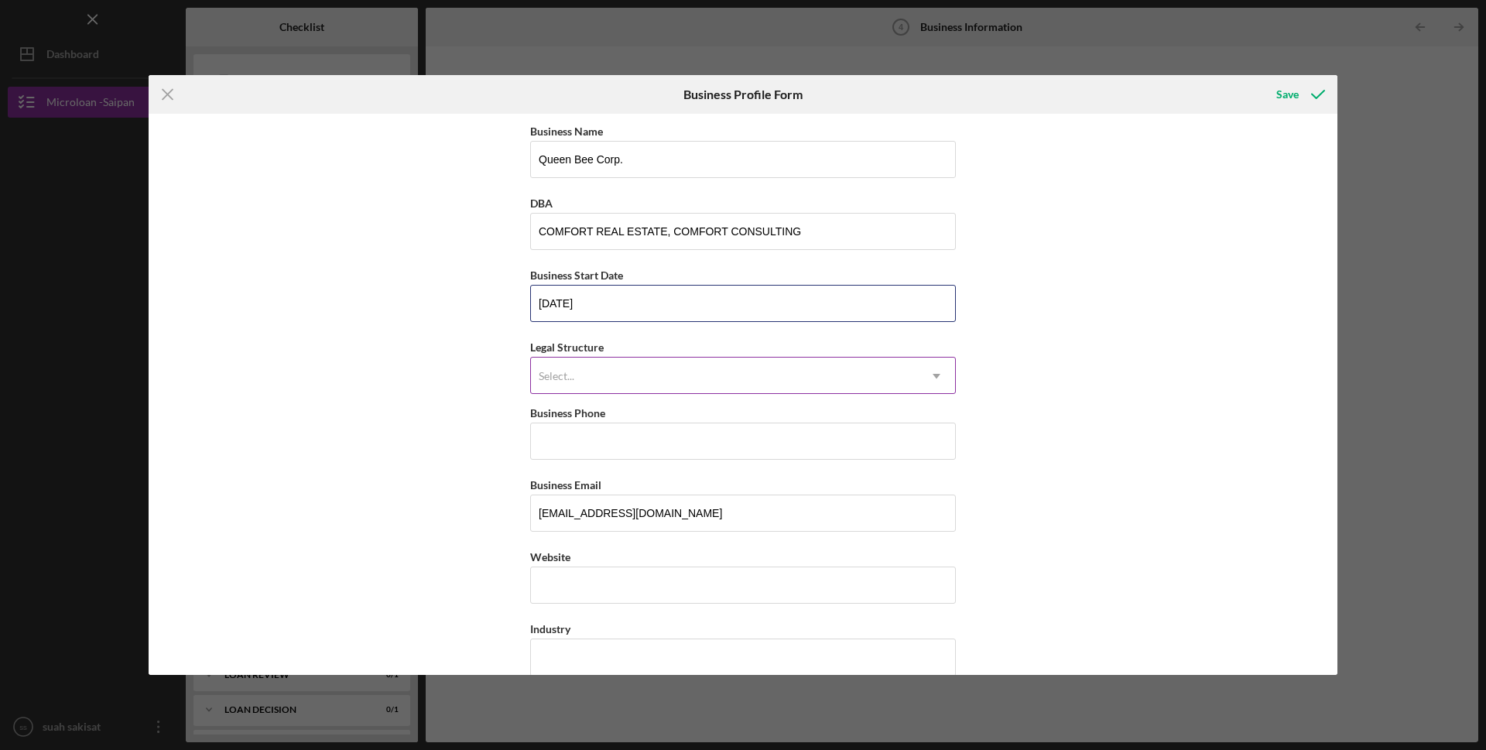
type input "05/12/2023"
click at [681, 382] on div "Select..." at bounding box center [724, 376] width 387 height 36
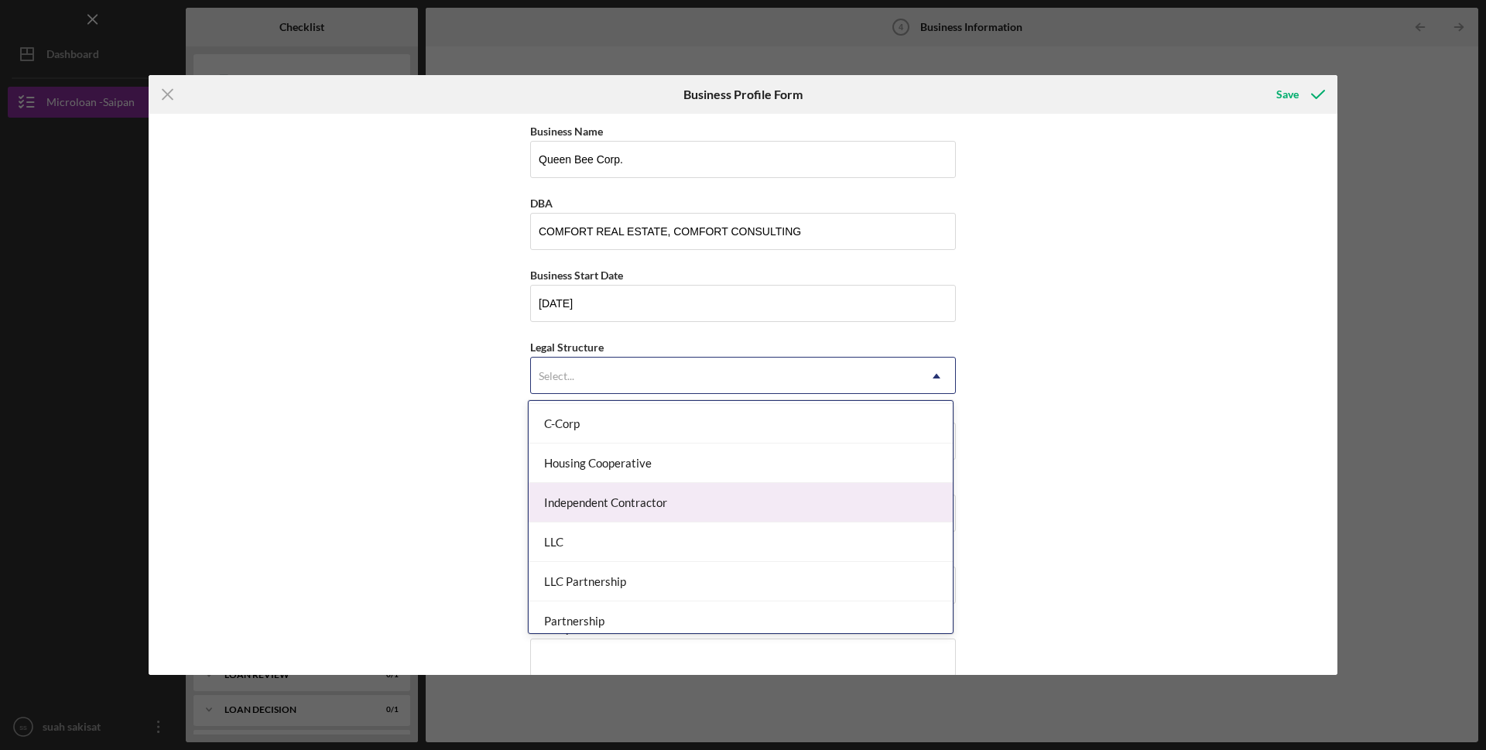
scroll to position [77, 0]
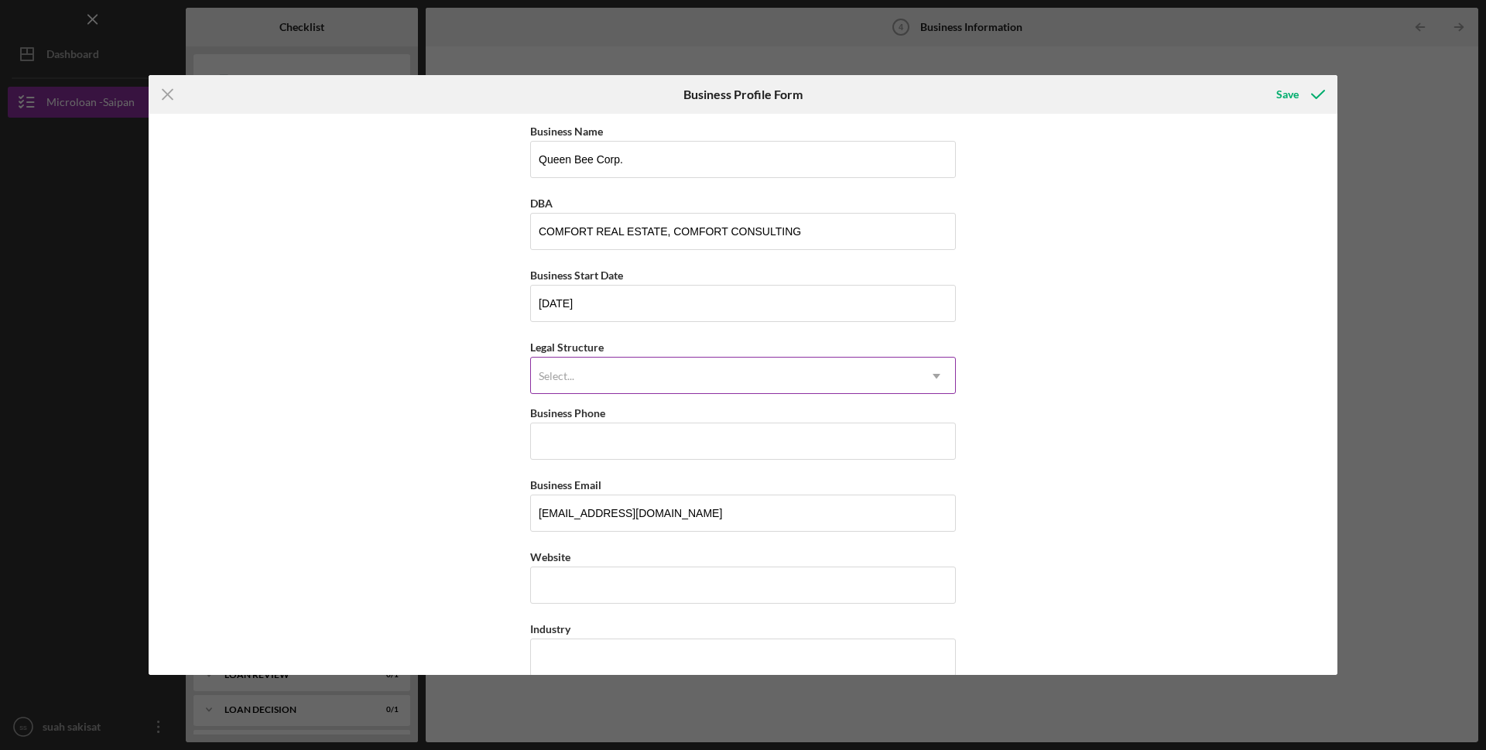
click at [645, 377] on div "Select..." at bounding box center [724, 376] width 387 height 36
click at [937, 374] on icon "Icon/Dropdown Arrow" at bounding box center [936, 376] width 37 height 37
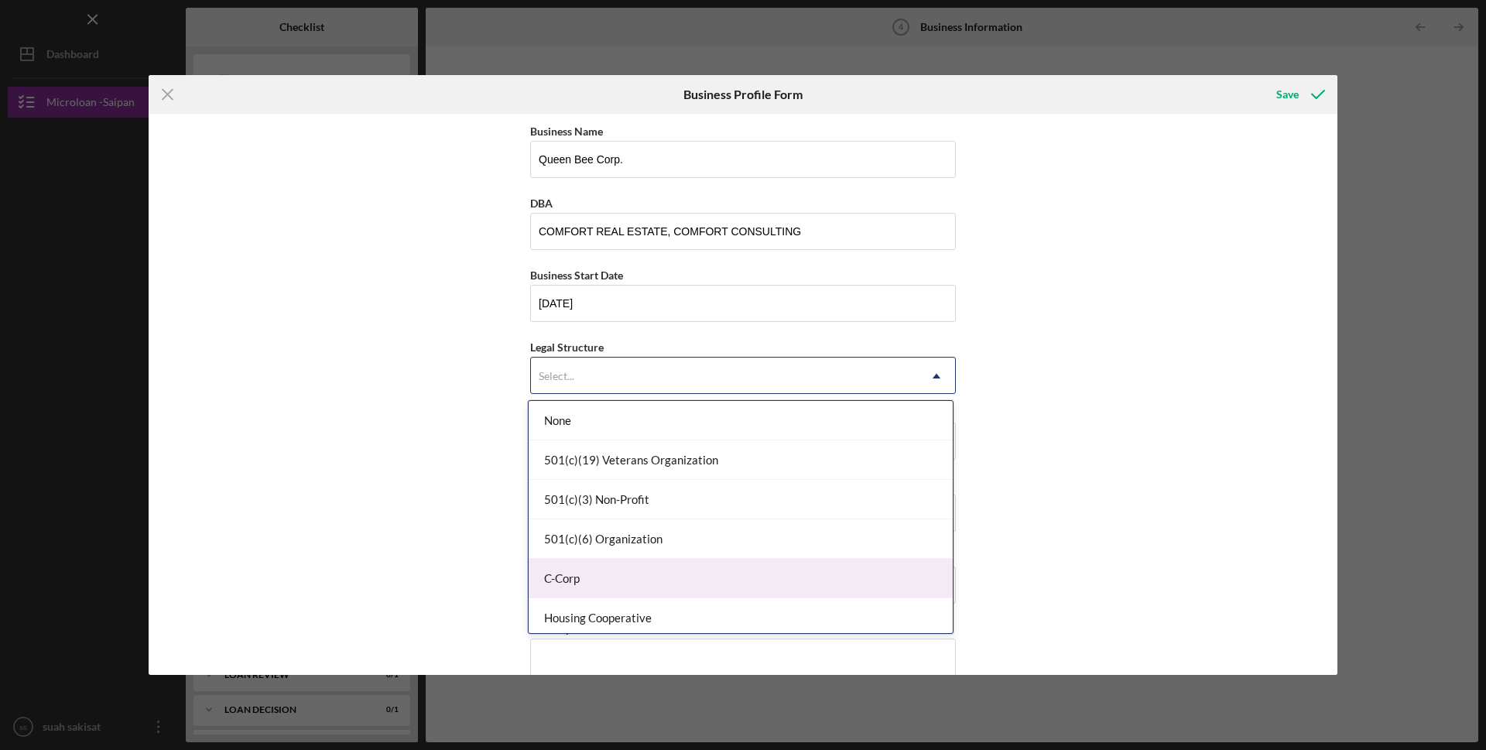
click at [556, 577] on div "C-Corp" at bounding box center [741, 578] width 424 height 39
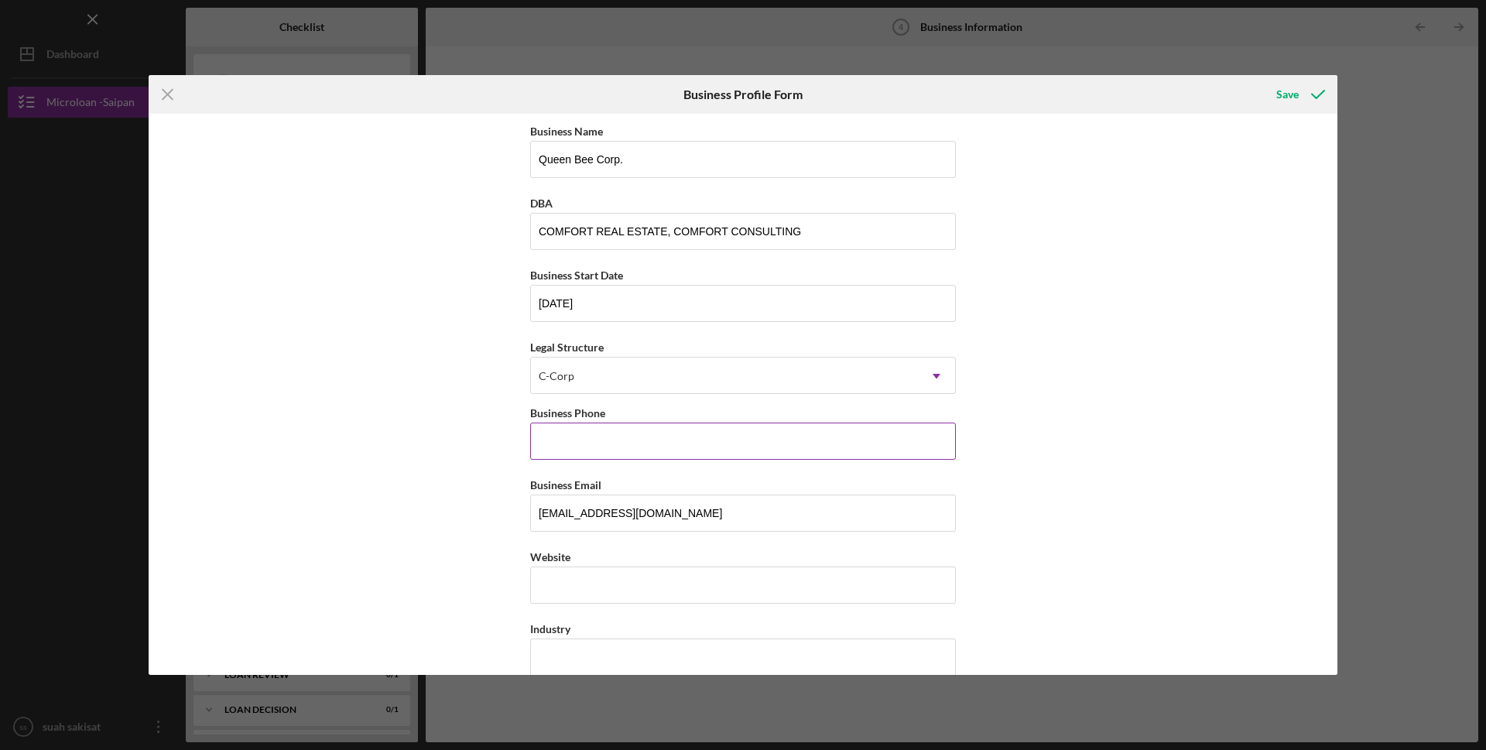
click at [602, 437] on input "Business Phone" at bounding box center [743, 441] width 426 height 37
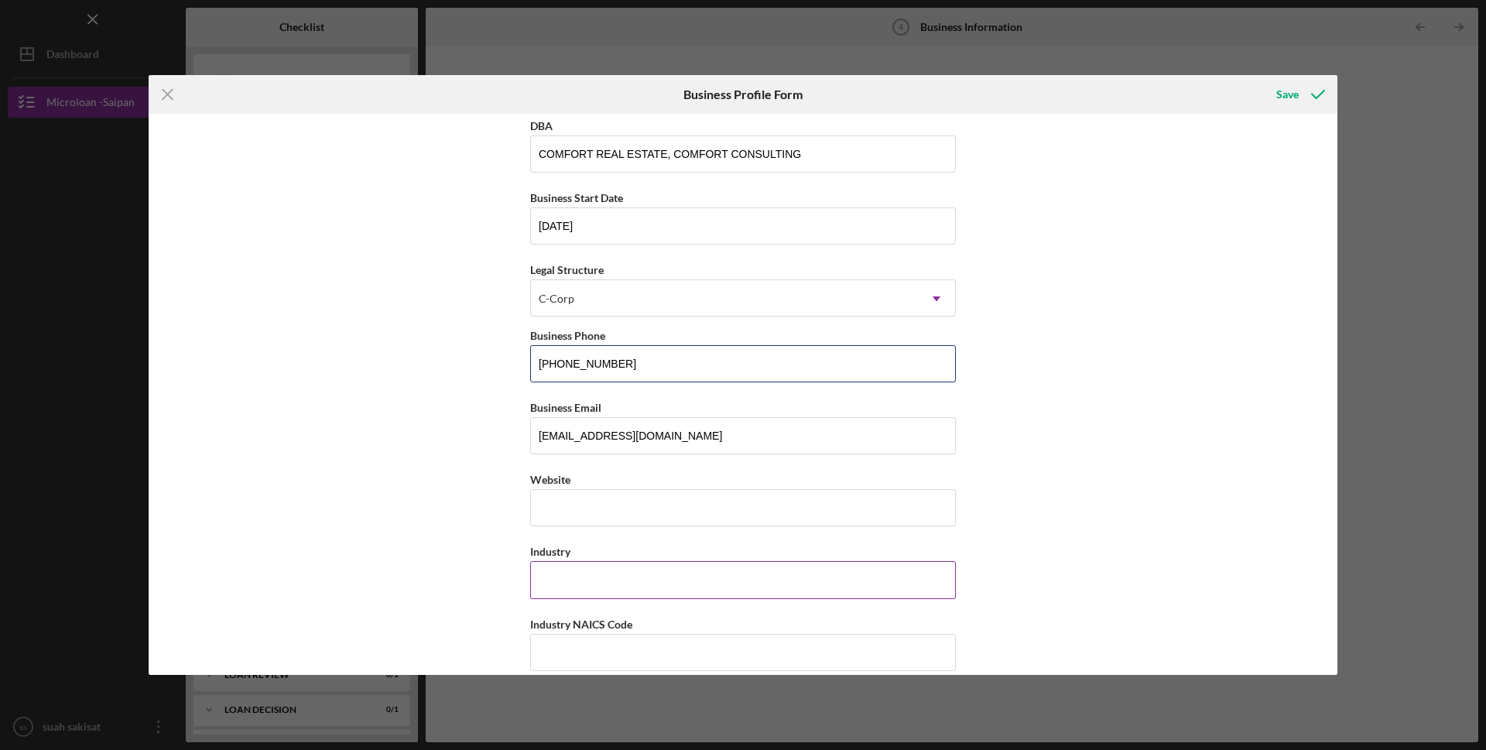
type input "(670) 287-7617"
click at [577, 574] on input "Industry" at bounding box center [743, 579] width 426 height 37
click at [598, 660] on input "Industry NAICS Code" at bounding box center [743, 652] width 426 height 37
type input "541430"
click at [673, 583] on input "Industry" at bounding box center [743, 579] width 426 height 37
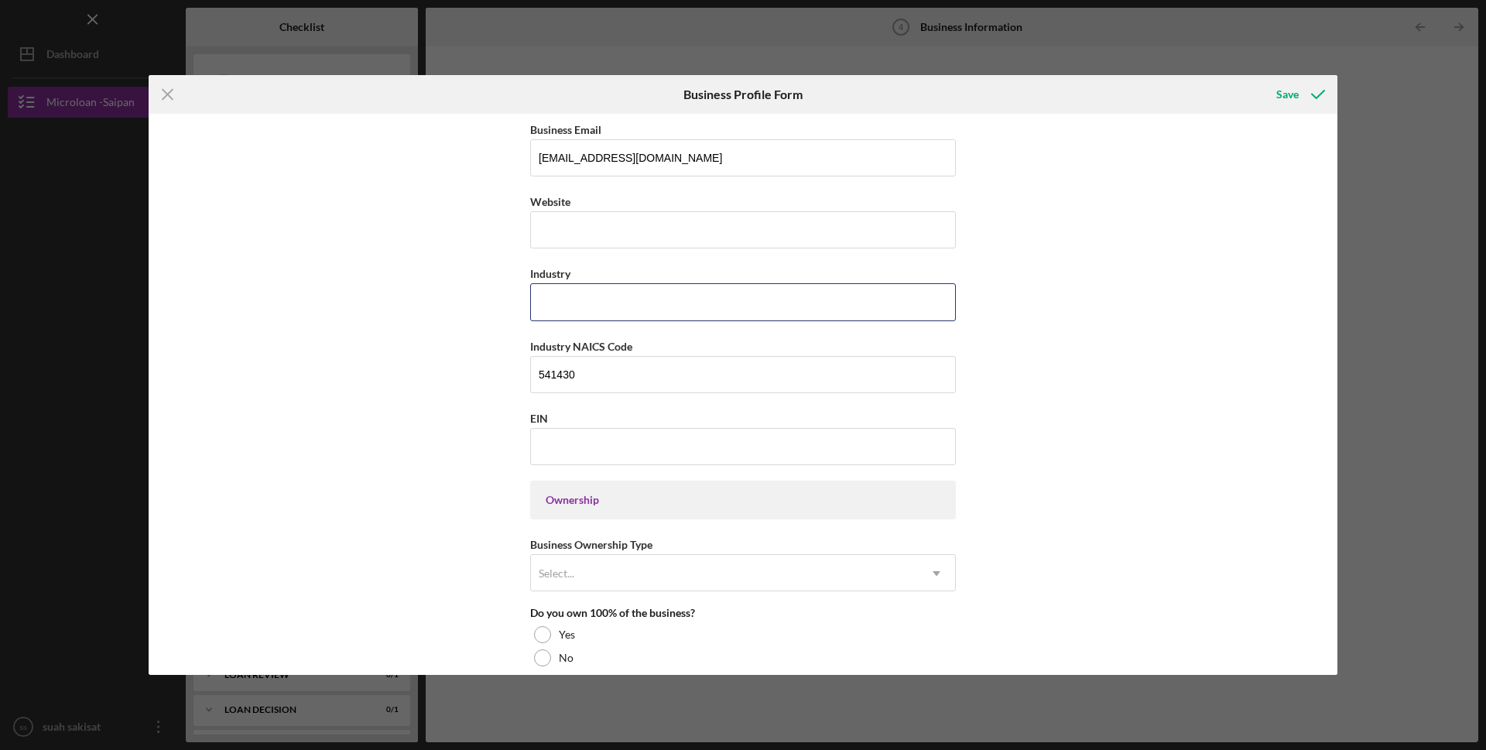
scroll to position [387, 0]
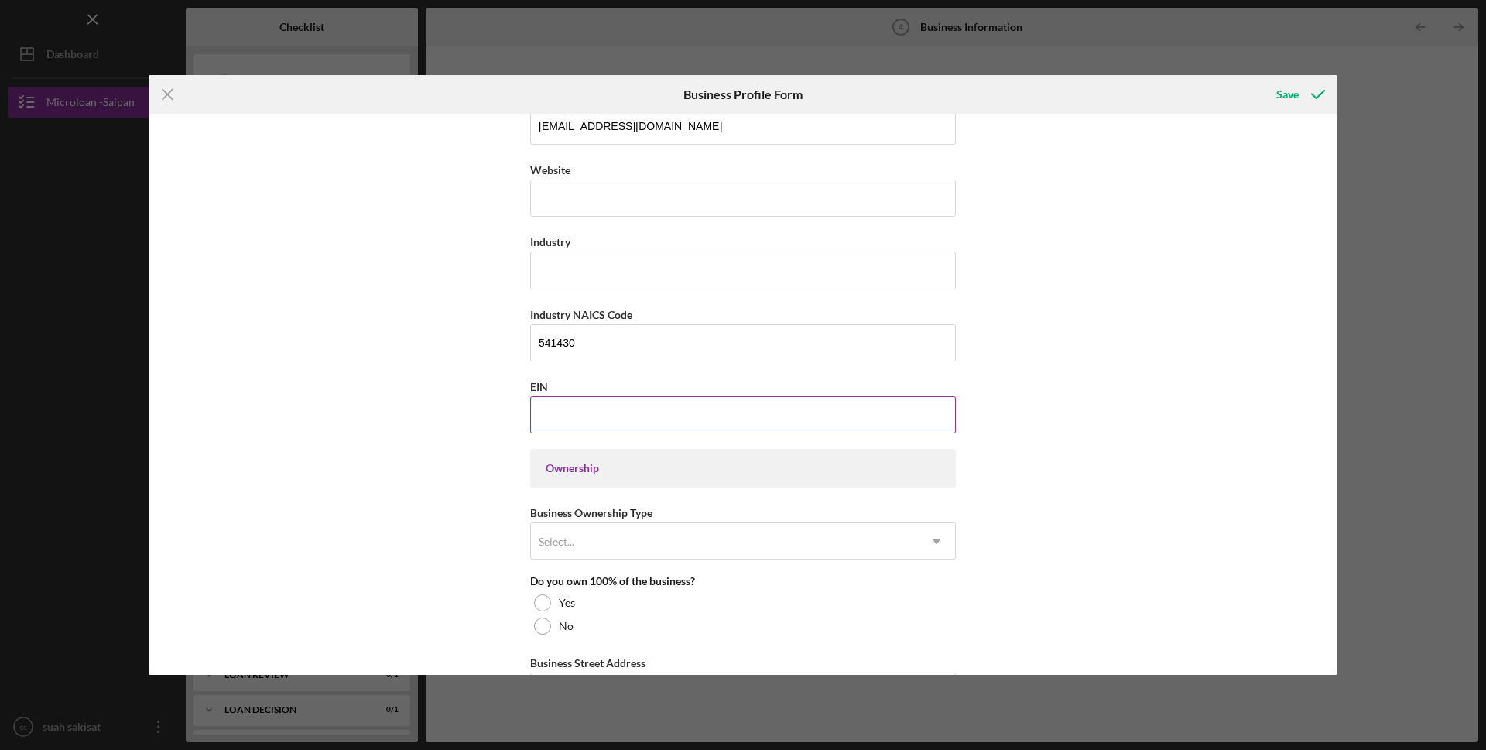
click at [540, 423] on input "EIN" at bounding box center [743, 414] width 426 height 37
type input "66-1046261"
click at [598, 546] on div "Select..." at bounding box center [724, 542] width 387 height 36
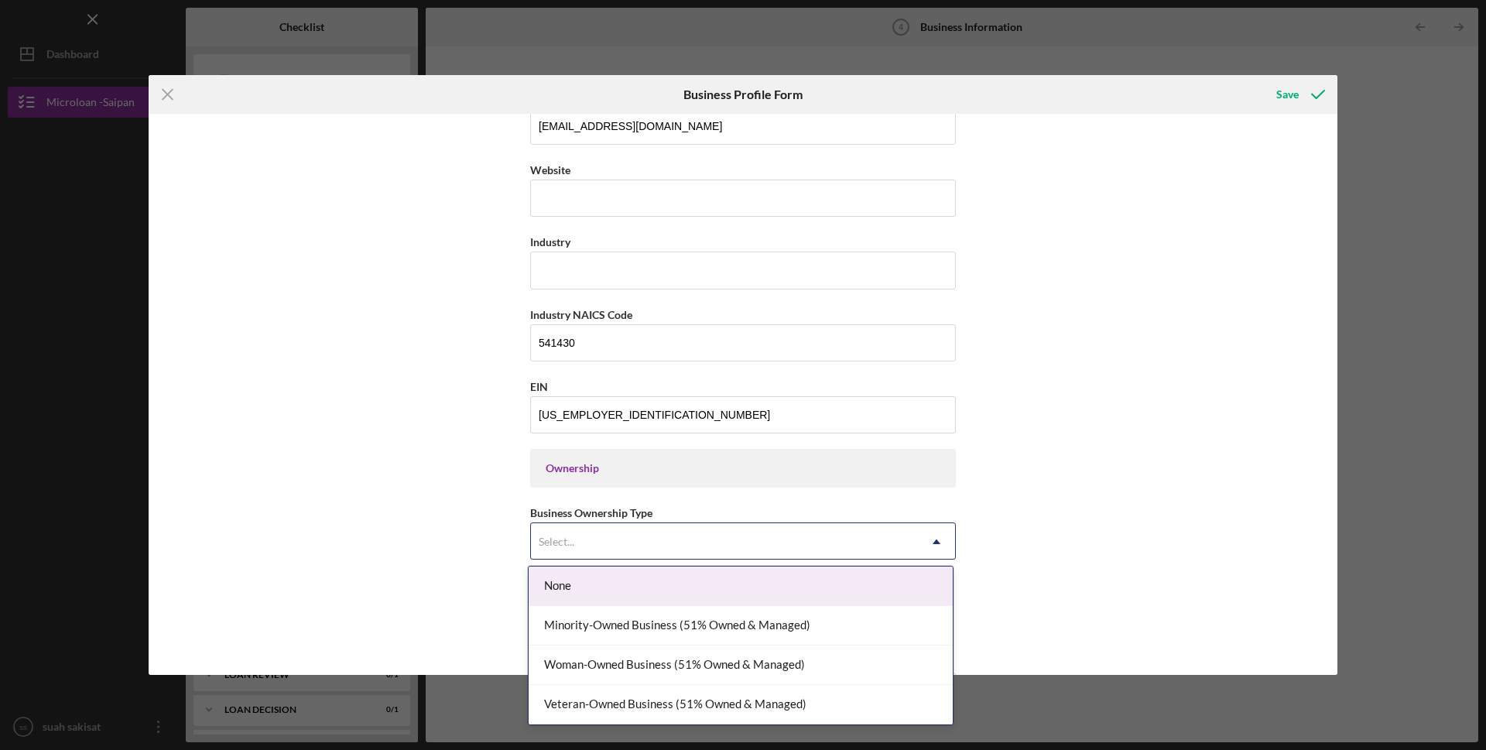
click at [1191, 424] on div "Business Name Queen Bee Corp. DBA COMFORT REAL ESTATE, COMFORT CONSULTING Busin…" at bounding box center [743, 394] width 1189 height 561
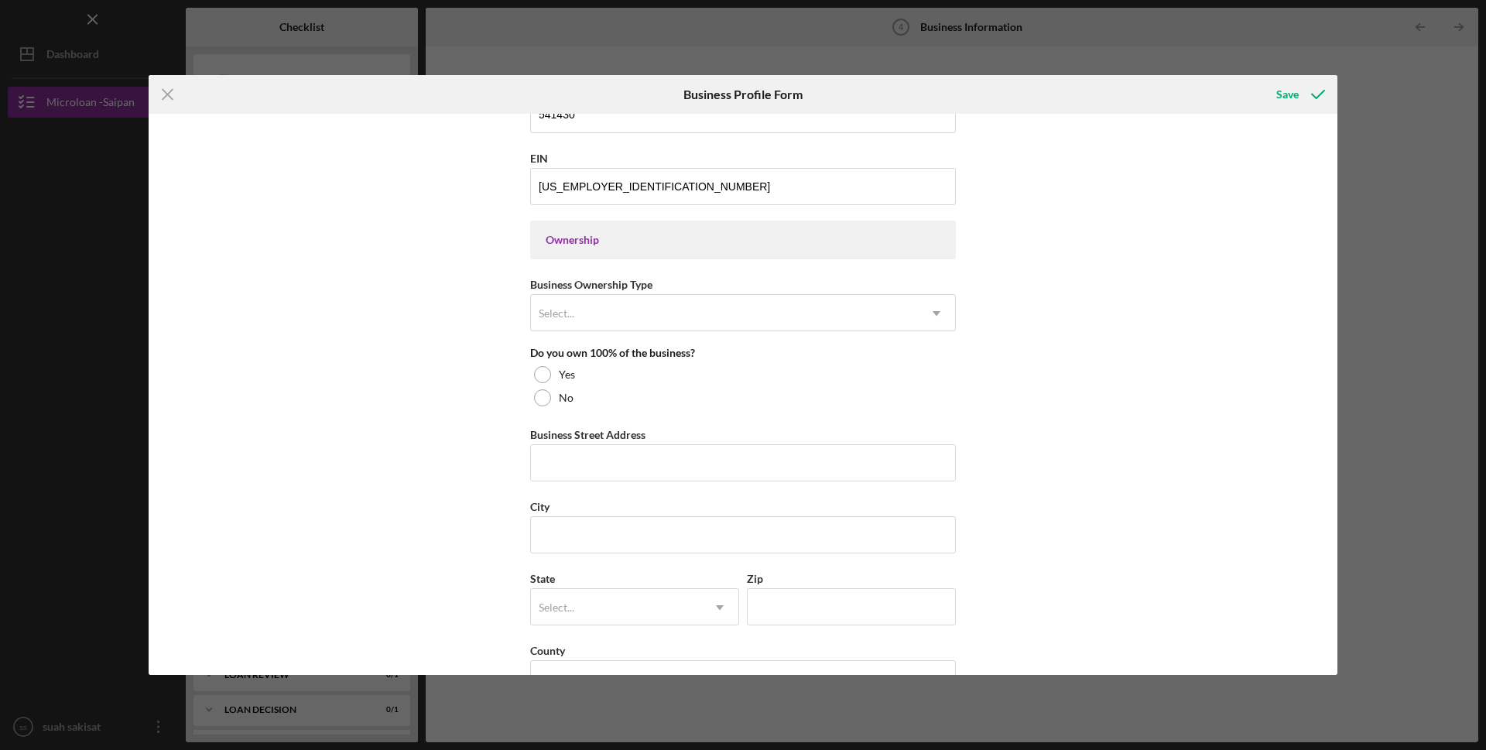
scroll to position [619, 0]
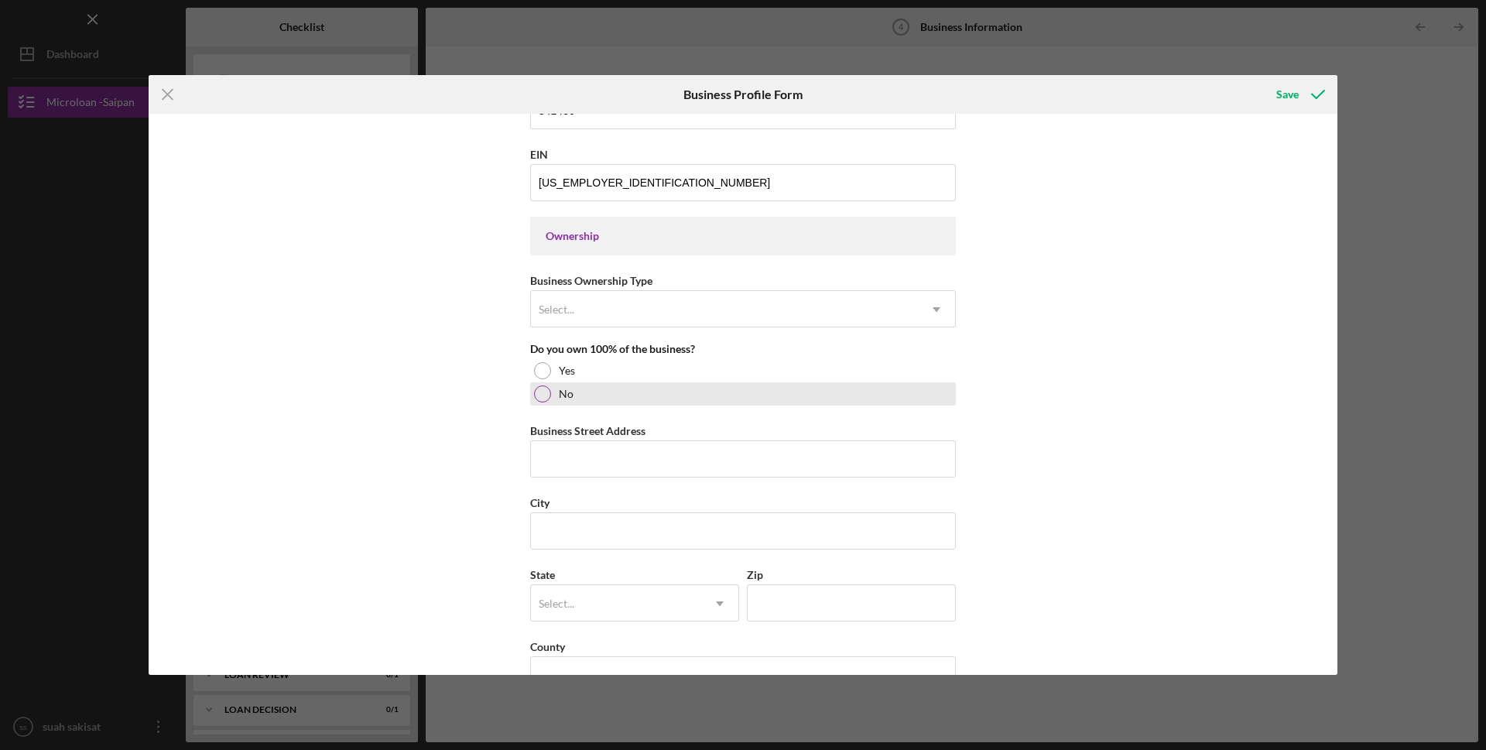
click at [545, 390] on div at bounding box center [542, 393] width 17 height 17
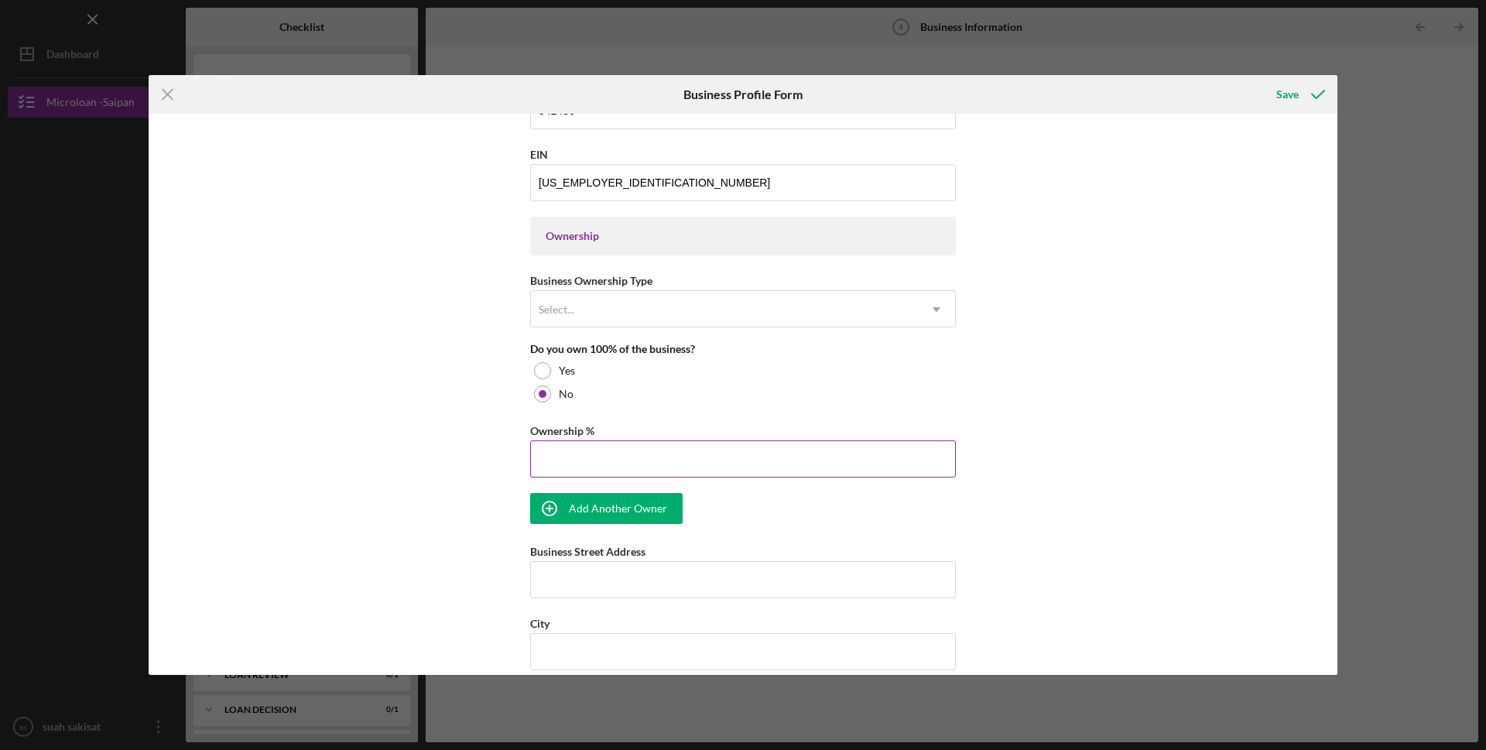
click at [573, 451] on input "Ownership %" at bounding box center [743, 458] width 426 height 37
click at [636, 519] on div "Add Another Owner" at bounding box center [618, 508] width 98 height 31
type input "20.00%"
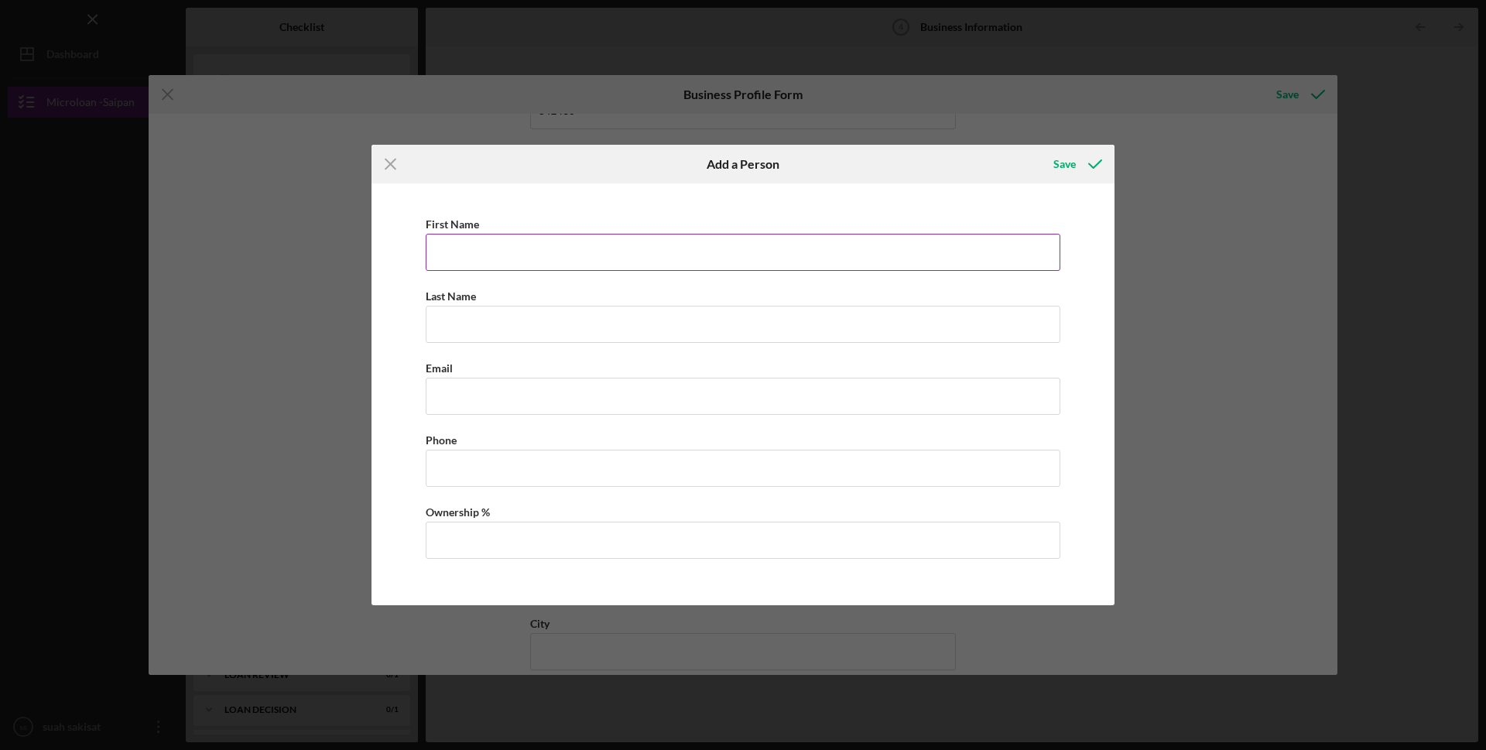
click at [471, 252] on input "First Name" at bounding box center [743, 252] width 635 height 37
type input "Melvin Jr."
click at [464, 320] on input "Last Name" at bounding box center [743, 324] width 635 height 37
type input "Sakisat"
click at [481, 387] on input "Business Email" at bounding box center [743, 396] width 635 height 37
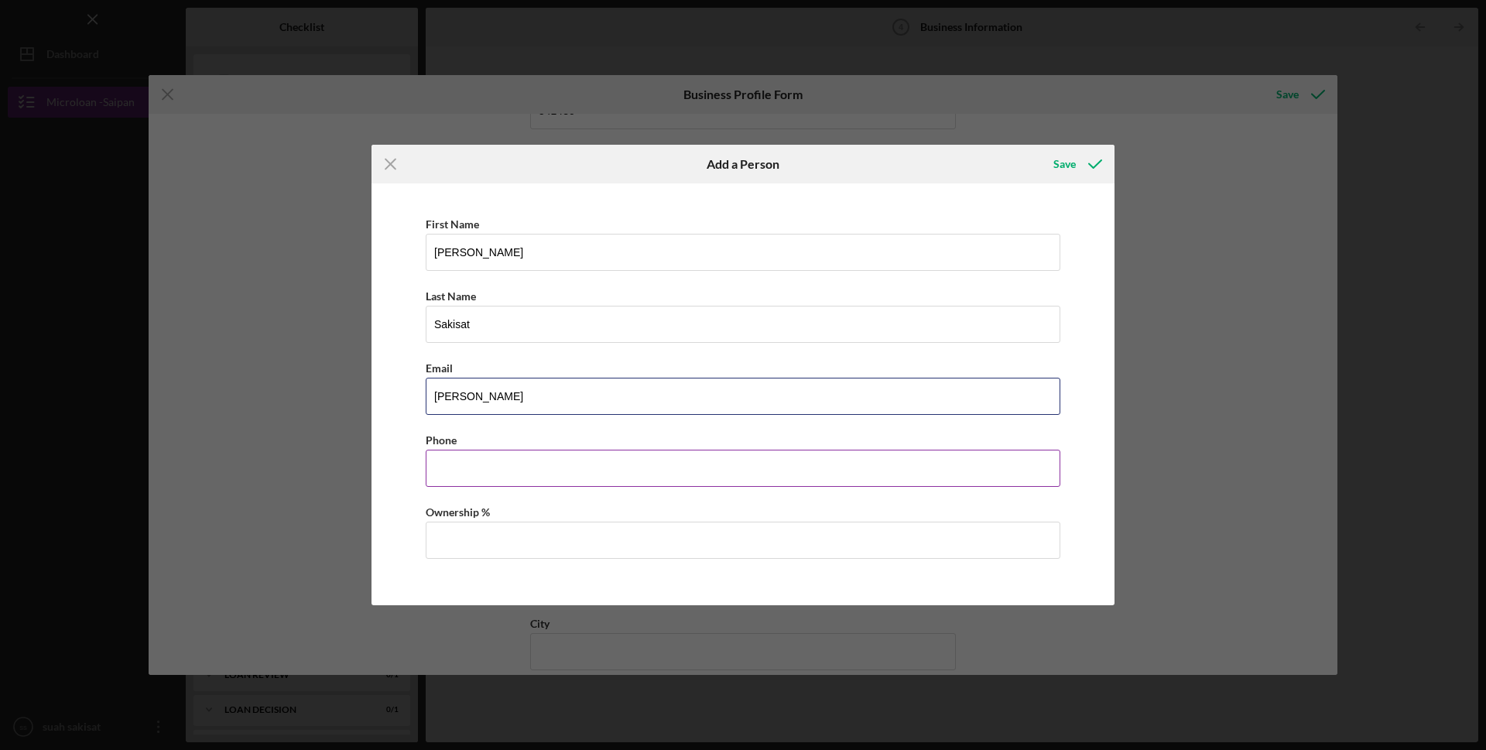
type input "melvin.sakisat.jr@cnmipss.org"
click at [451, 464] on input "Business Phone" at bounding box center [743, 468] width 635 height 37
type input "(670) 285-0555"
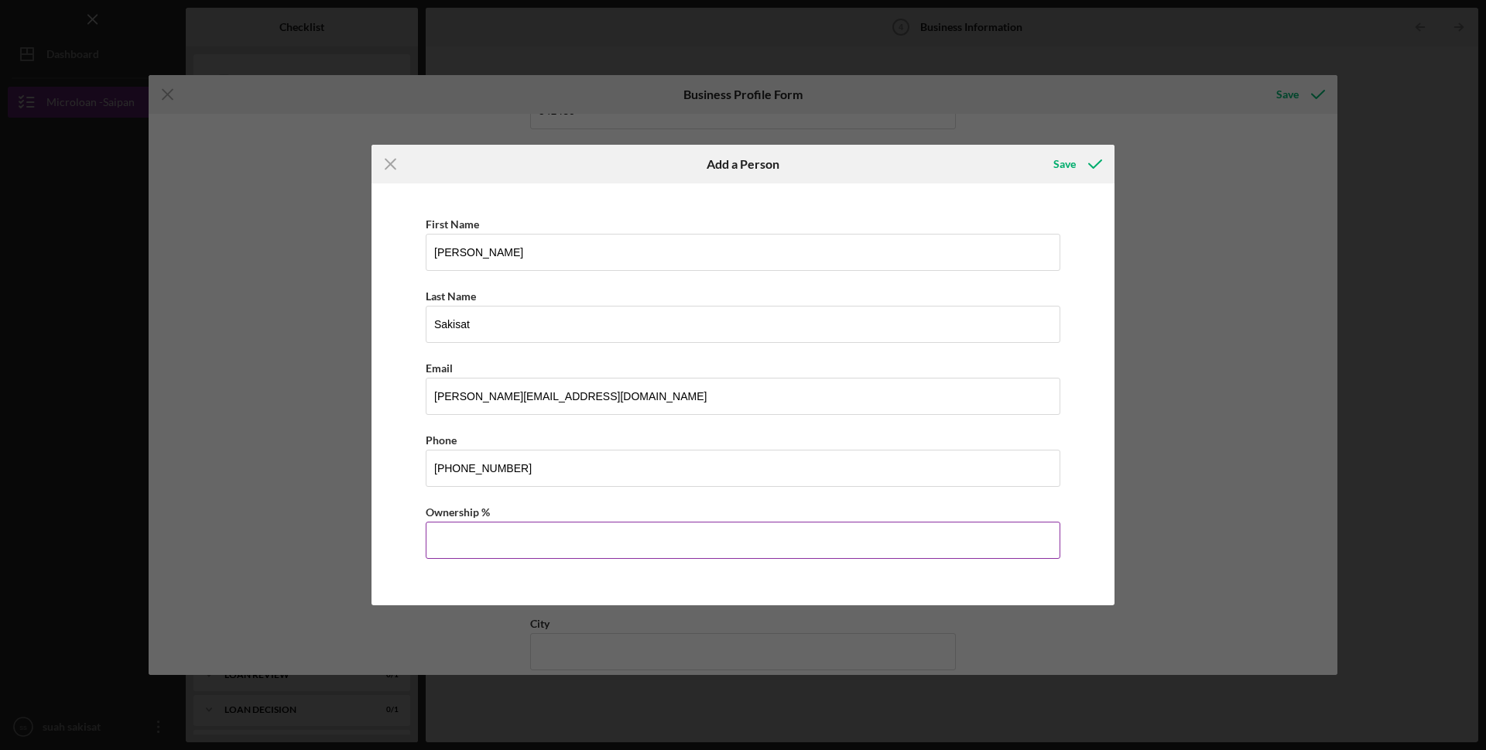
click at [520, 528] on input "Ownership %" at bounding box center [743, 540] width 635 height 37
click at [1058, 163] on div "Save" at bounding box center [1065, 164] width 22 height 31
type input "70.00%"
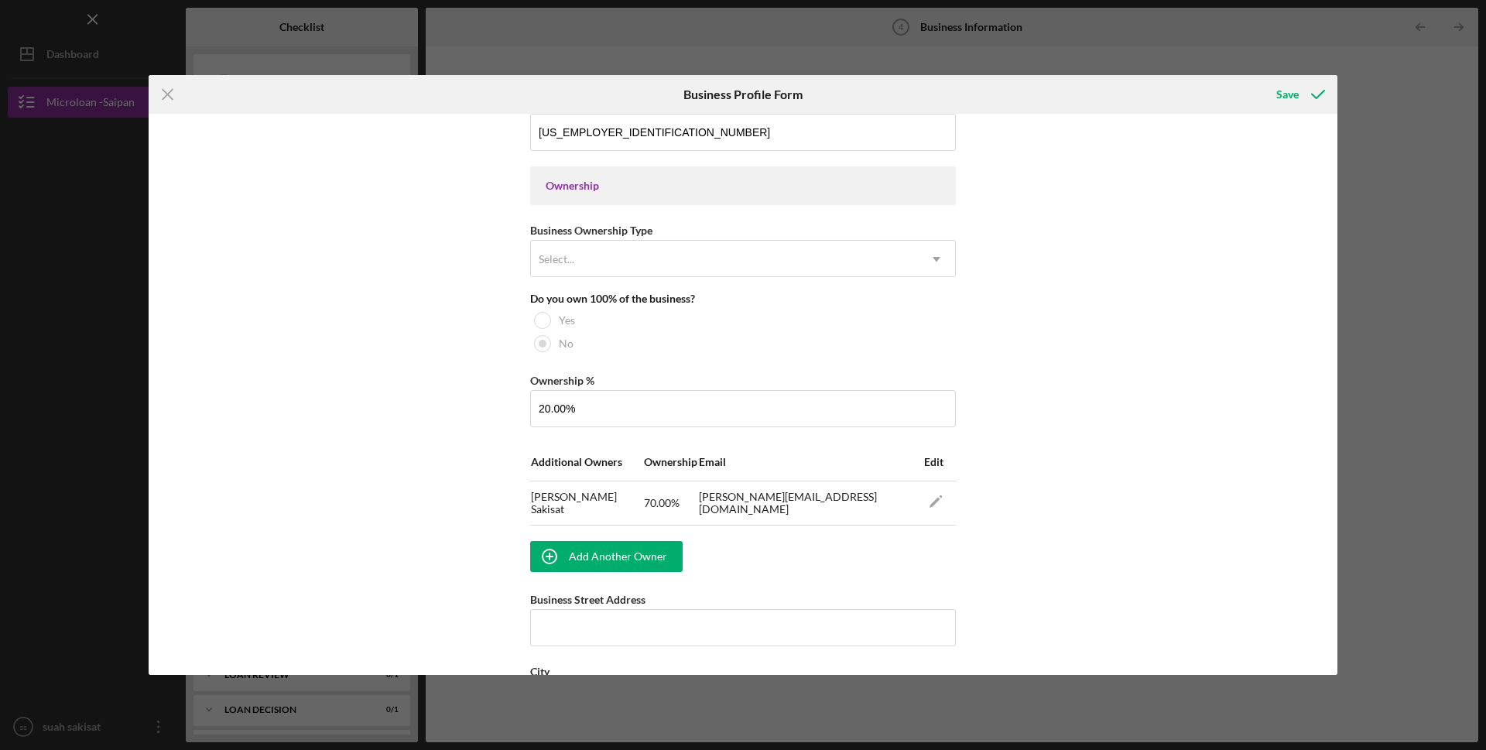
scroll to position [697, 0]
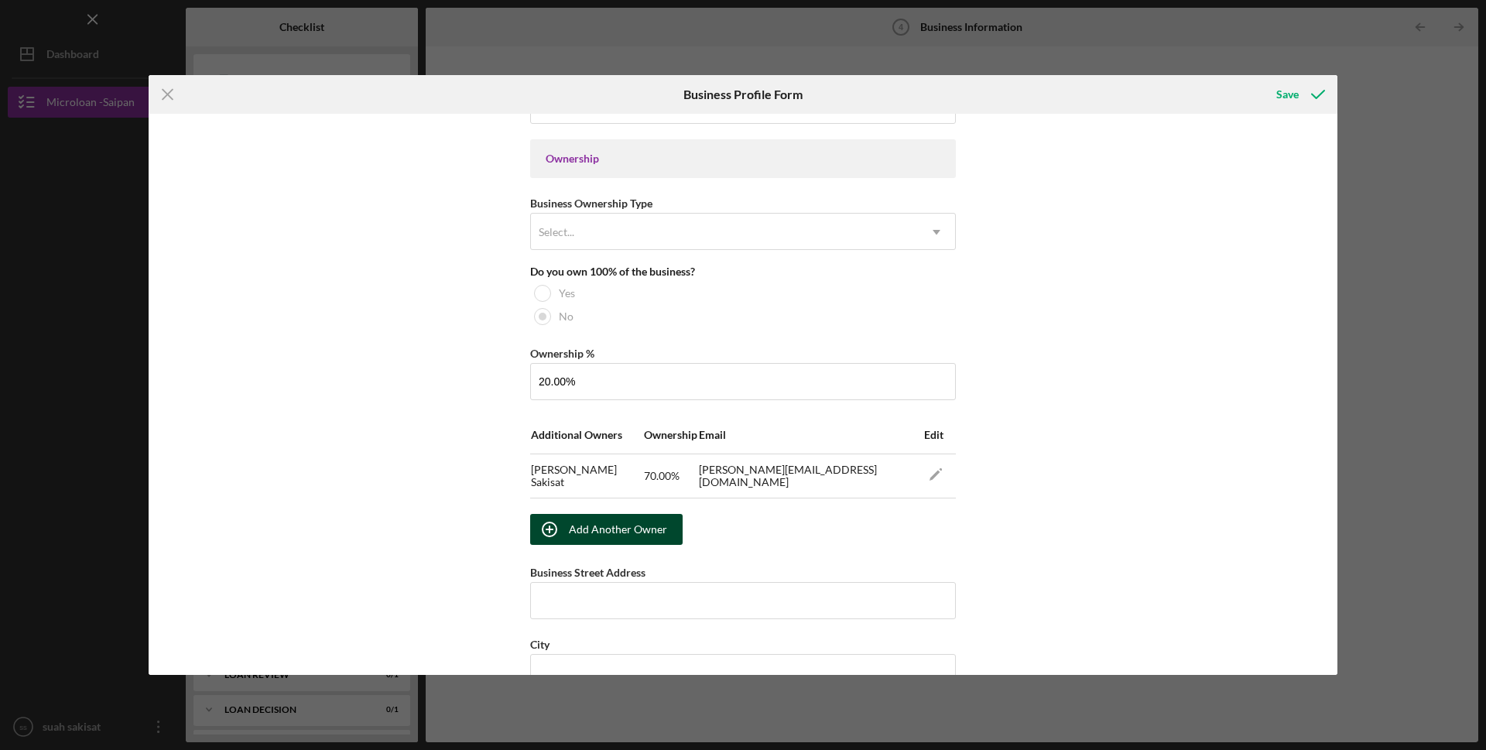
click at [625, 533] on div "Add Another Owner" at bounding box center [618, 529] width 98 height 31
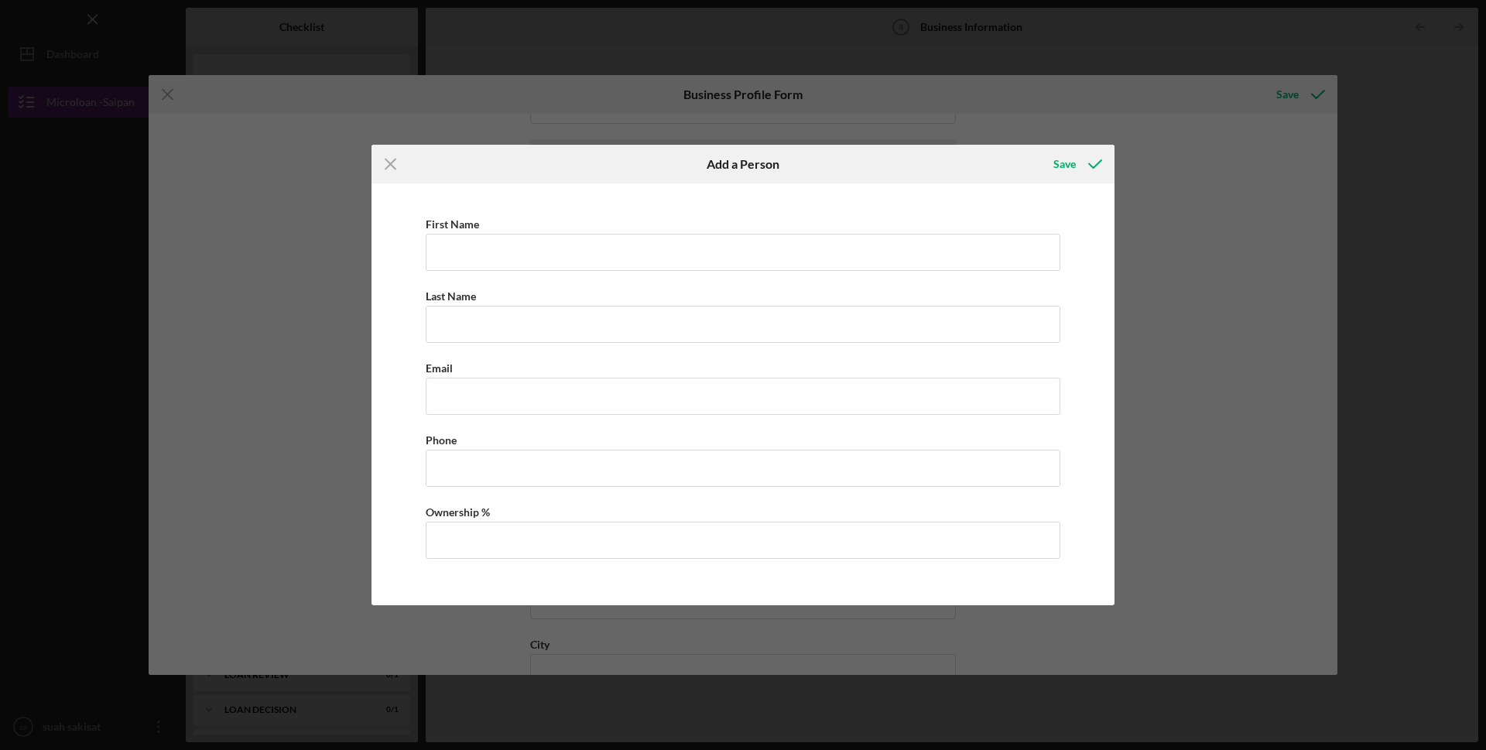
click at [454, 272] on div "First Name Last Name Email Phone Ownership %" at bounding box center [743, 394] width 728 height 406
click at [455, 262] on input "First Name" at bounding box center [743, 252] width 635 height 37
click at [475, 250] on input "First Name" at bounding box center [743, 252] width 635 height 37
type input "Jooyoon"
type input "Yeom"
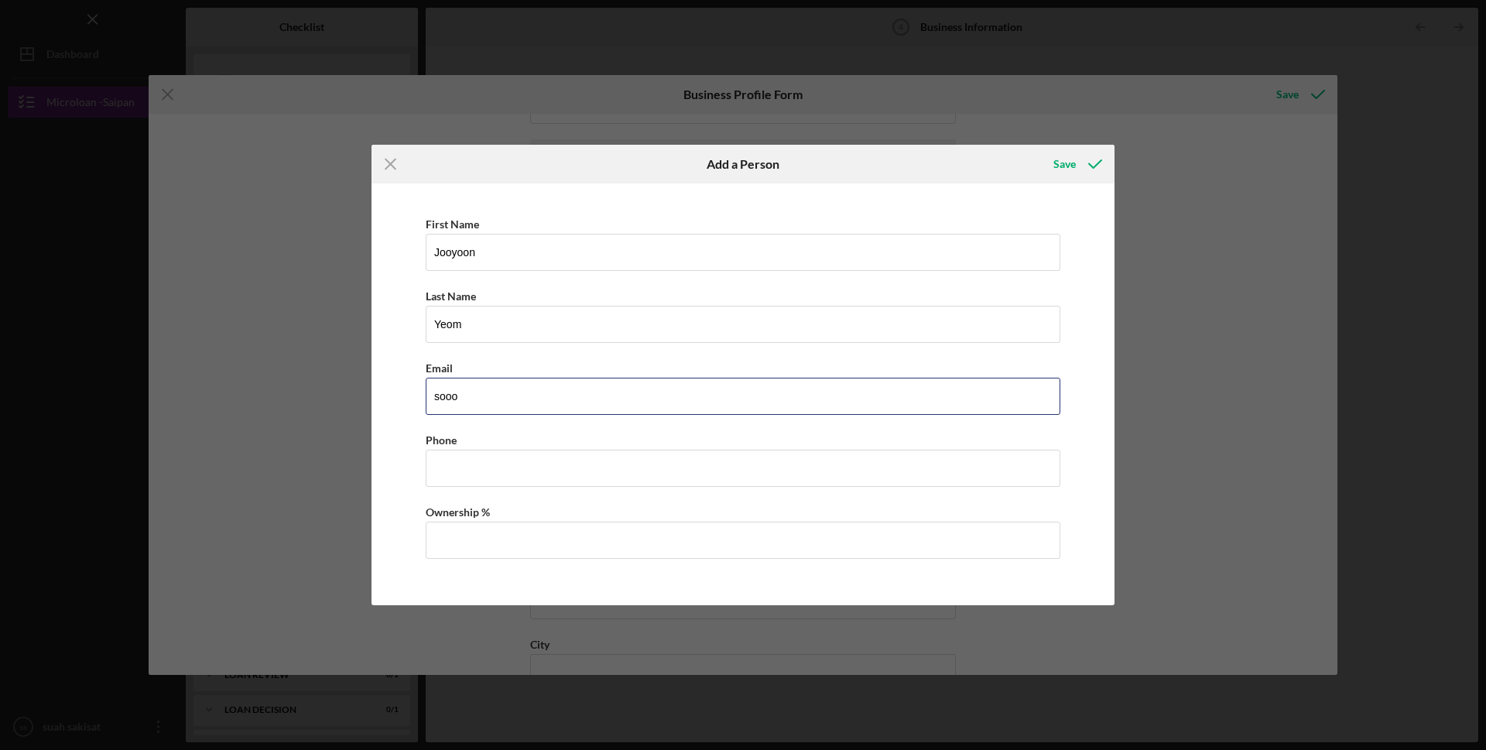
type input "sooosophie@yahoo.com"
click at [518, 474] on input "(067) 028-7761" at bounding box center [743, 468] width 635 height 37
type input "(0##) ###-####"
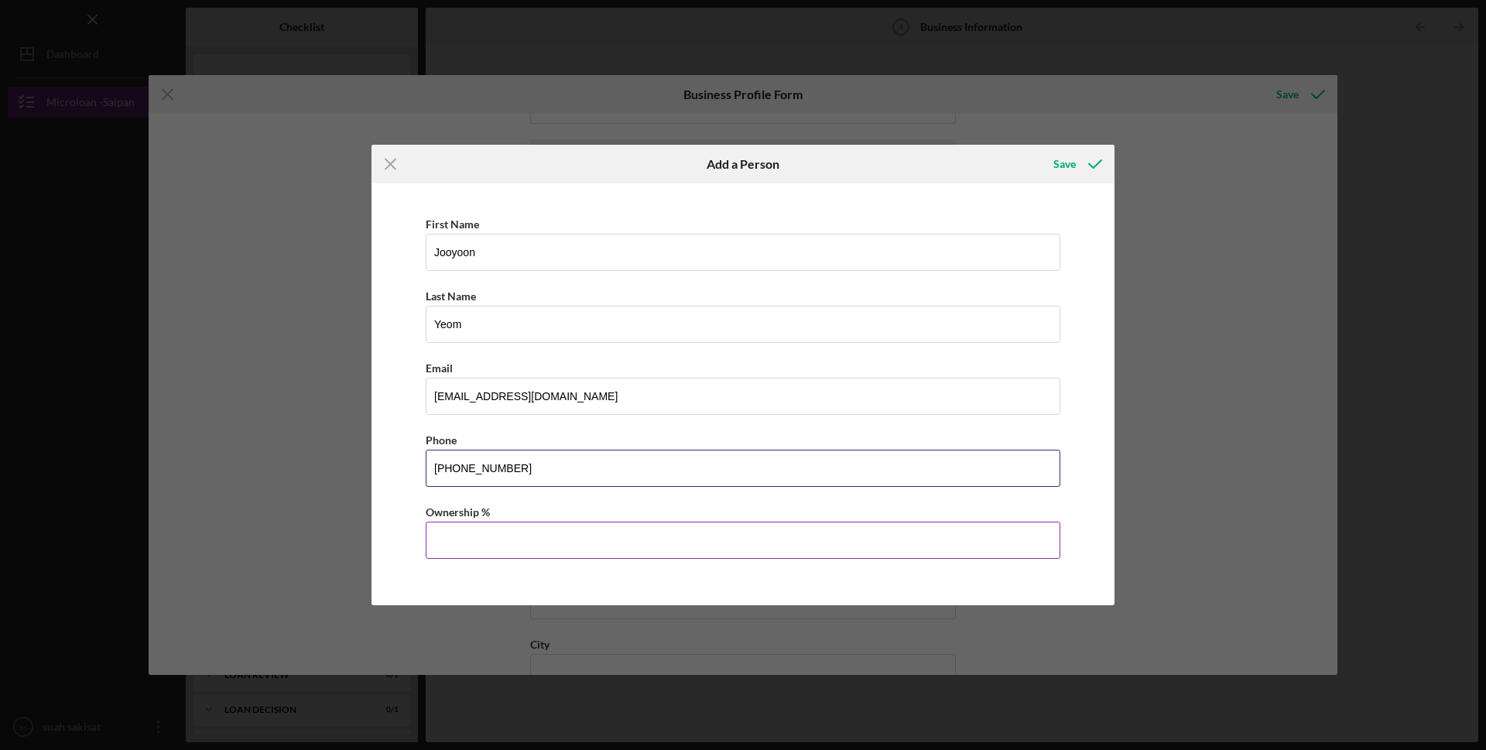
type input "(670) 287-7617"
click at [483, 551] on input "Ownership %" at bounding box center [743, 540] width 635 height 37
click at [1074, 153] on div "Save" at bounding box center [1065, 164] width 22 height 31
type input "10.00%"
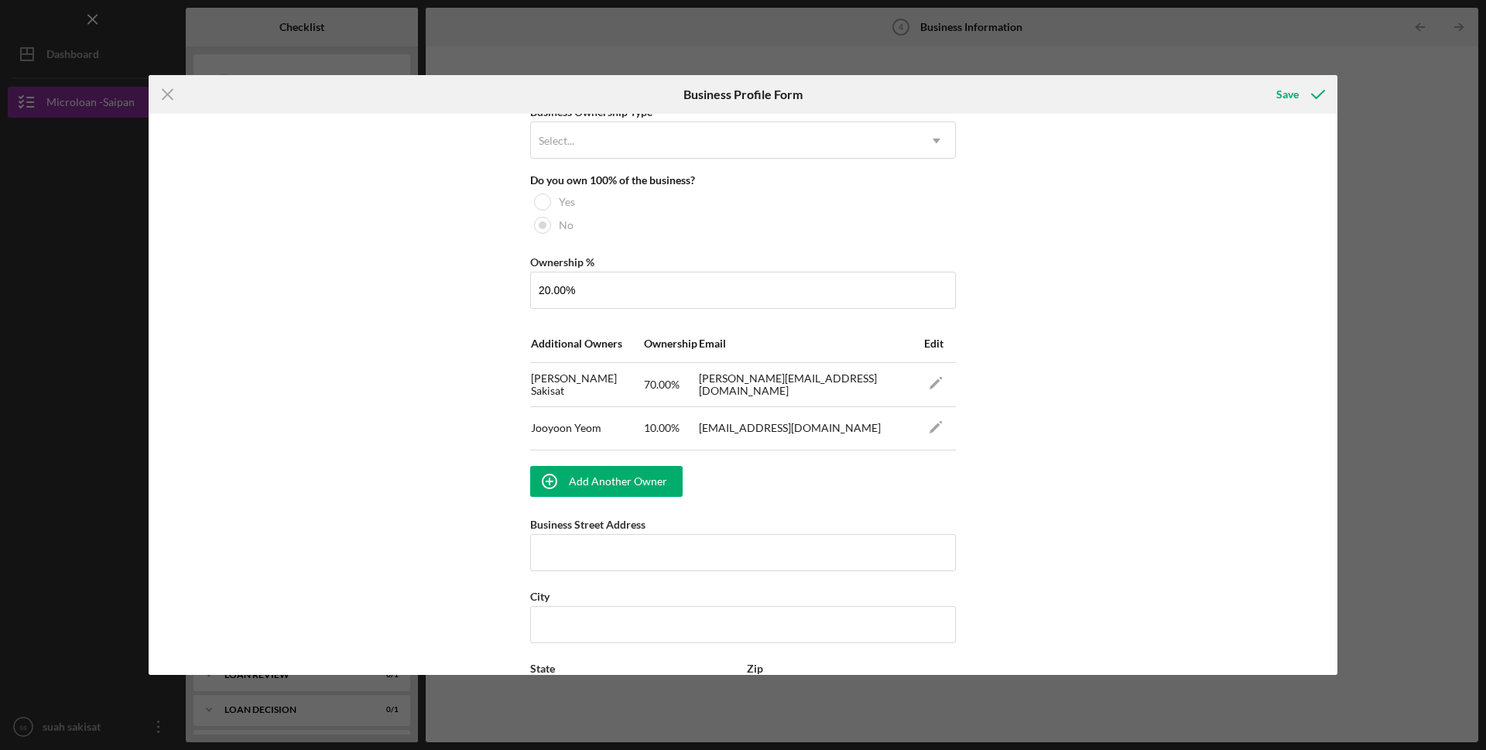
scroll to position [851, 0]
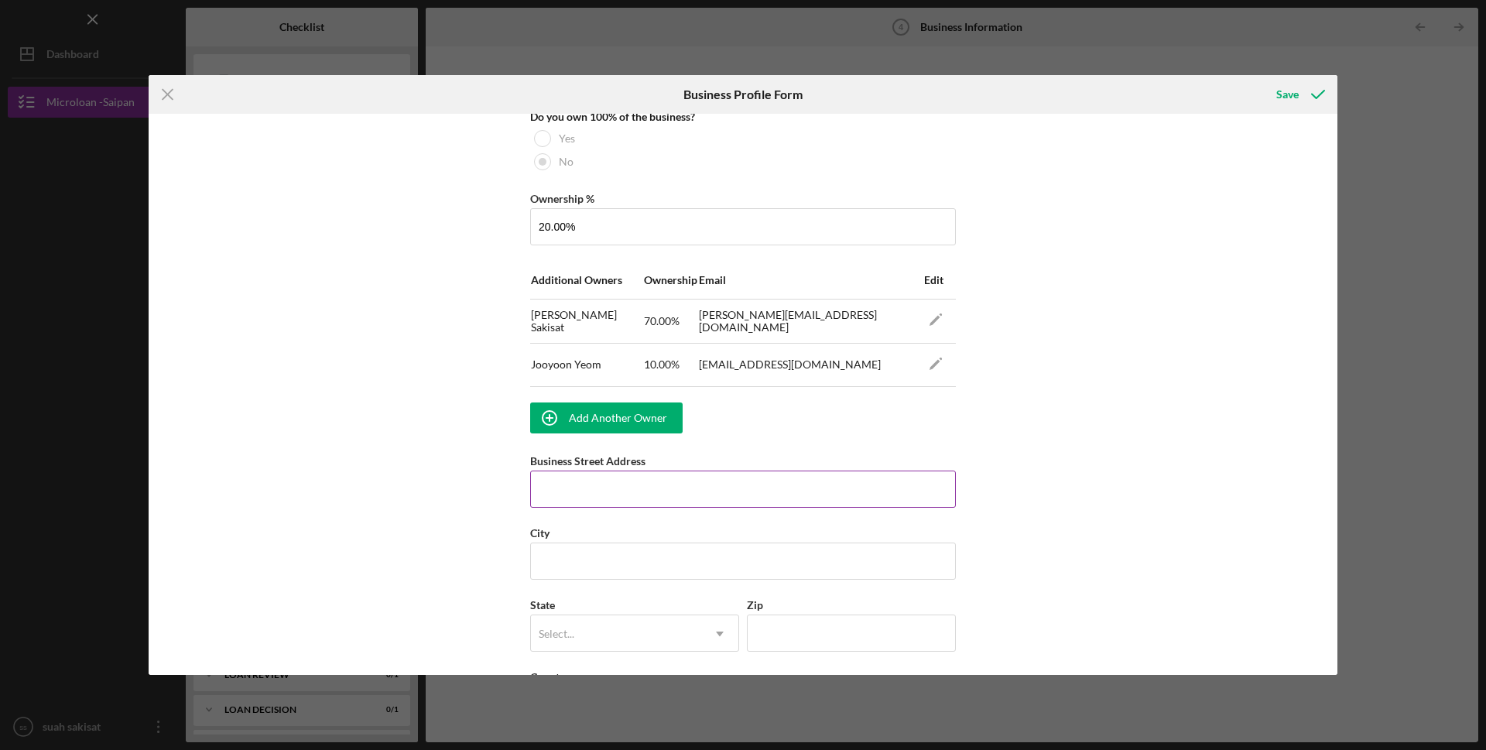
click at [574, 491] on input "Business Street Address" at bounding box center [743, 489] width 426 height 37
type input "middle rd, garapan"
click at [587, 567] on input "City" at bounding box center [743, 561] width 426 height 37
type input "saipan"
click at [721, 633] on icon "Icon/Dropdown Arrow" at bounding box center [719, 633] width 37 height 37
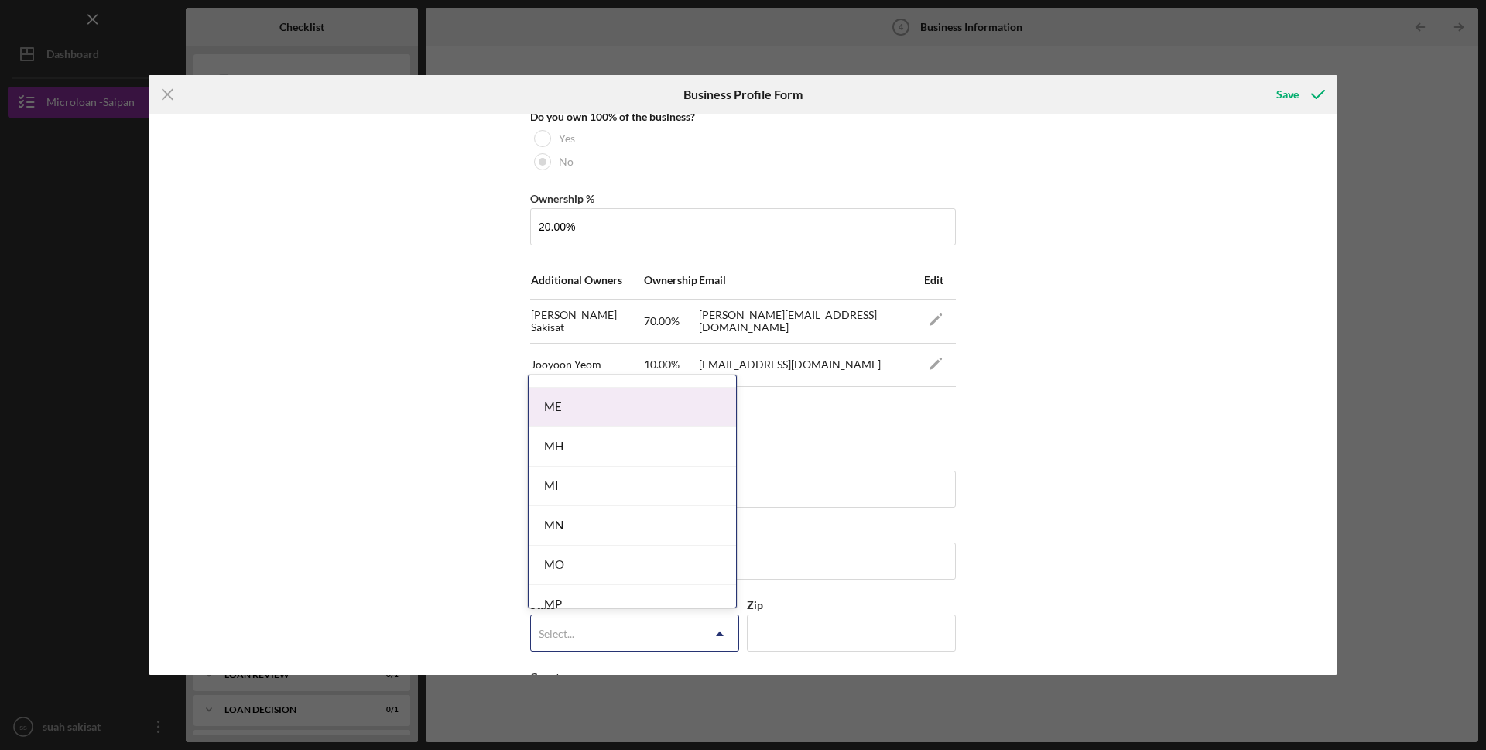
scroll to position [1239, 0]
click at [564, 572] on div "MP" at bounding box center [632, 577] width 207 height 39
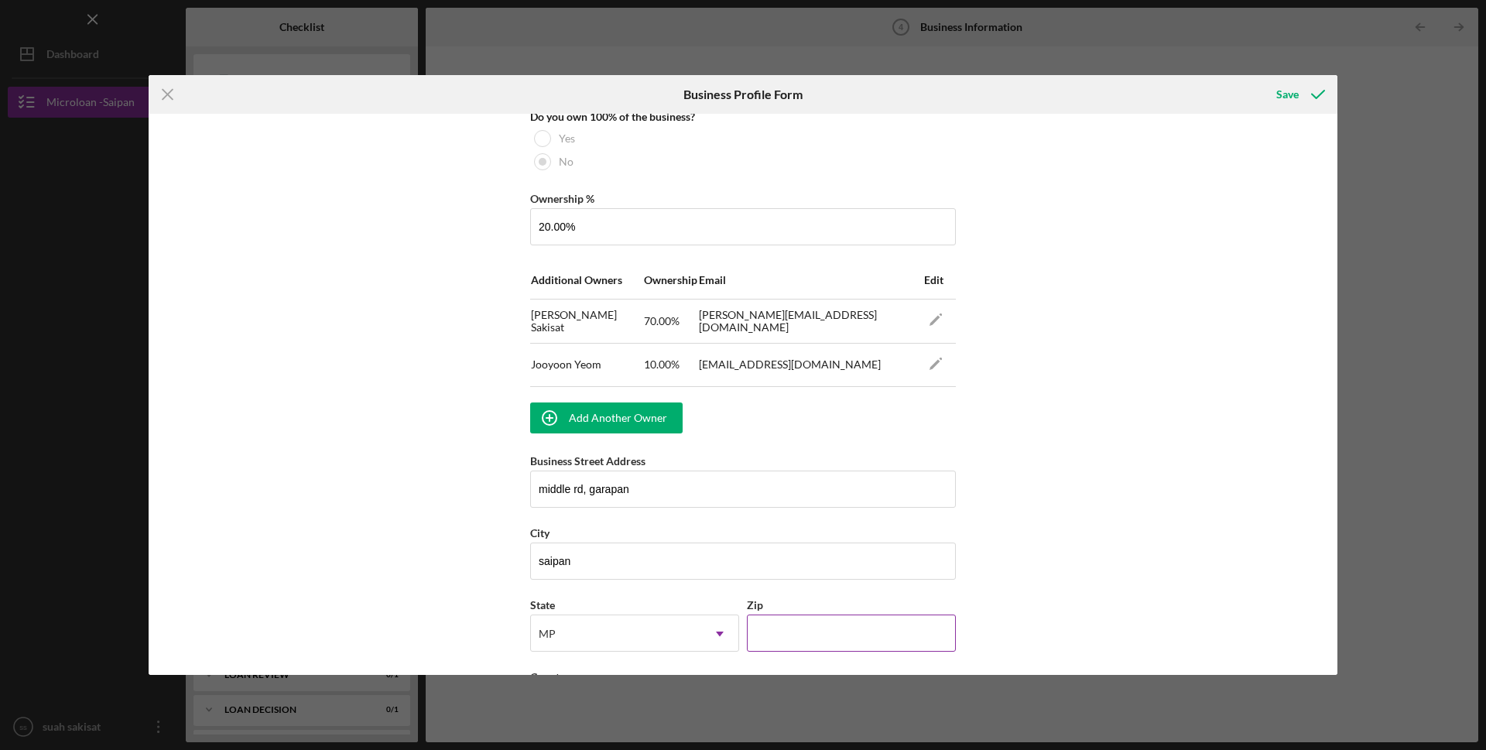
drag, startPoint x: 790, startPoint y: 637, endPoint x: 790, endPoint y: 616, distance: 20.9
click at [790, 637] on input "Zip" at bounding box center [851, 633] width 209 height 37
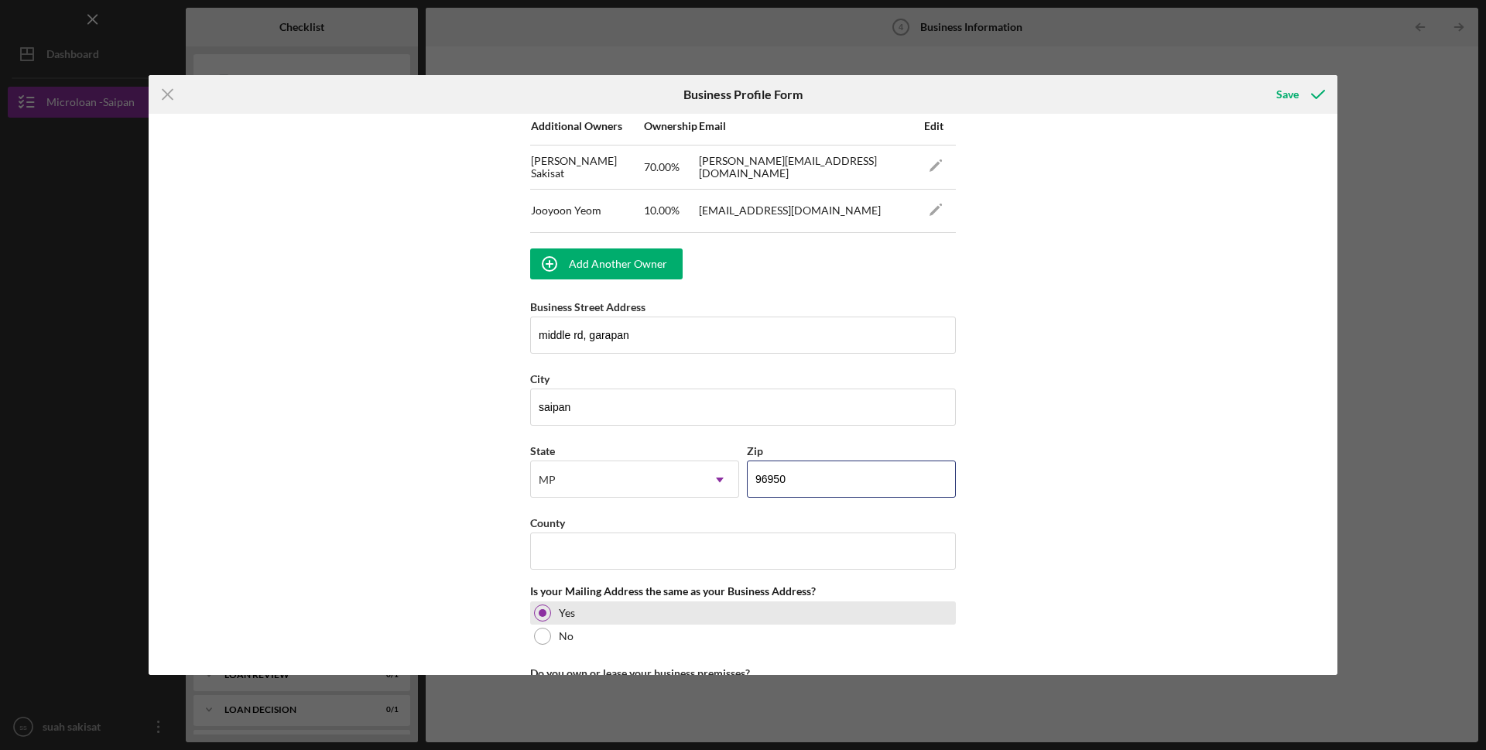
scroll to position [1006, 0]
type input "96950"
click at [564, 557] on input "County" at bounding box center [743, 550] width 426 height 37
type input "USA"
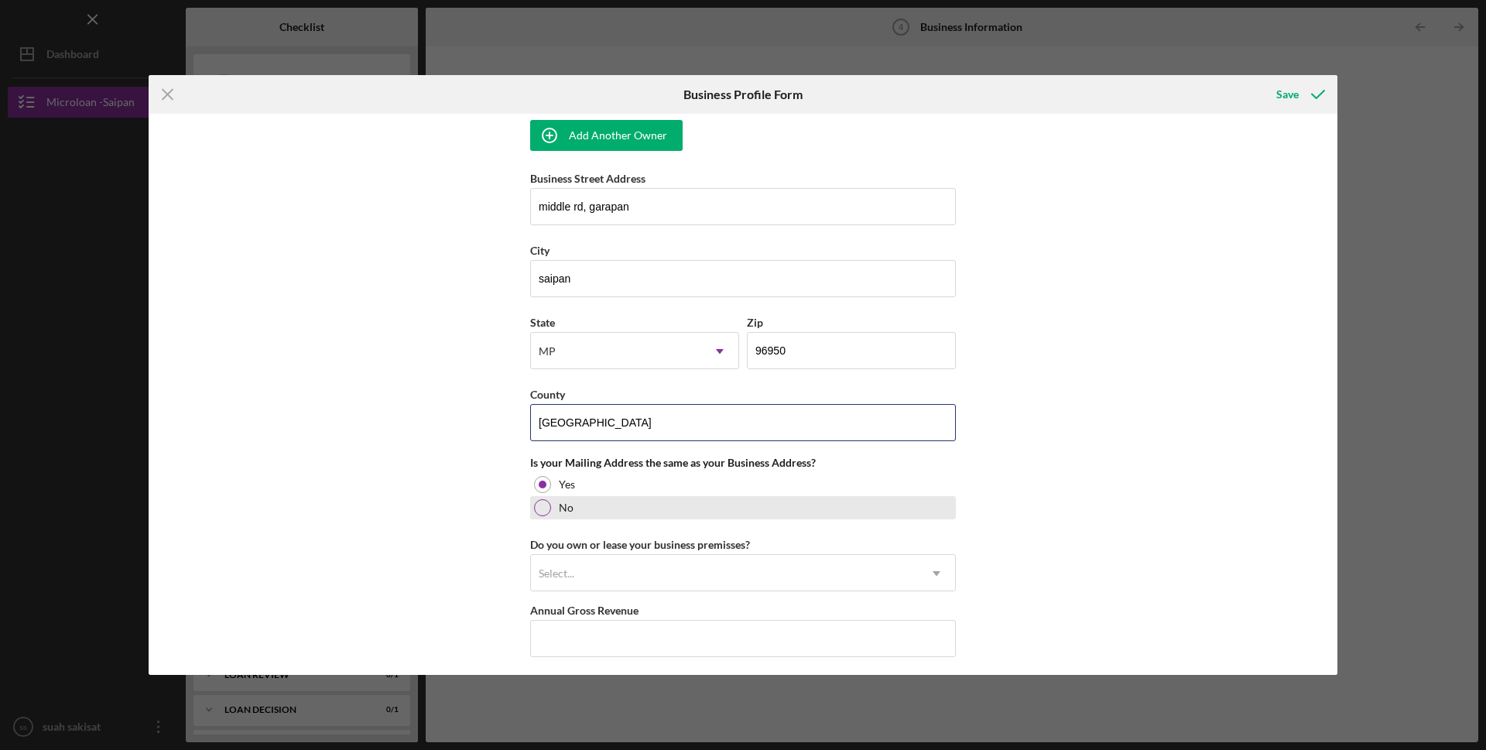
scroll to position [1161, 0]
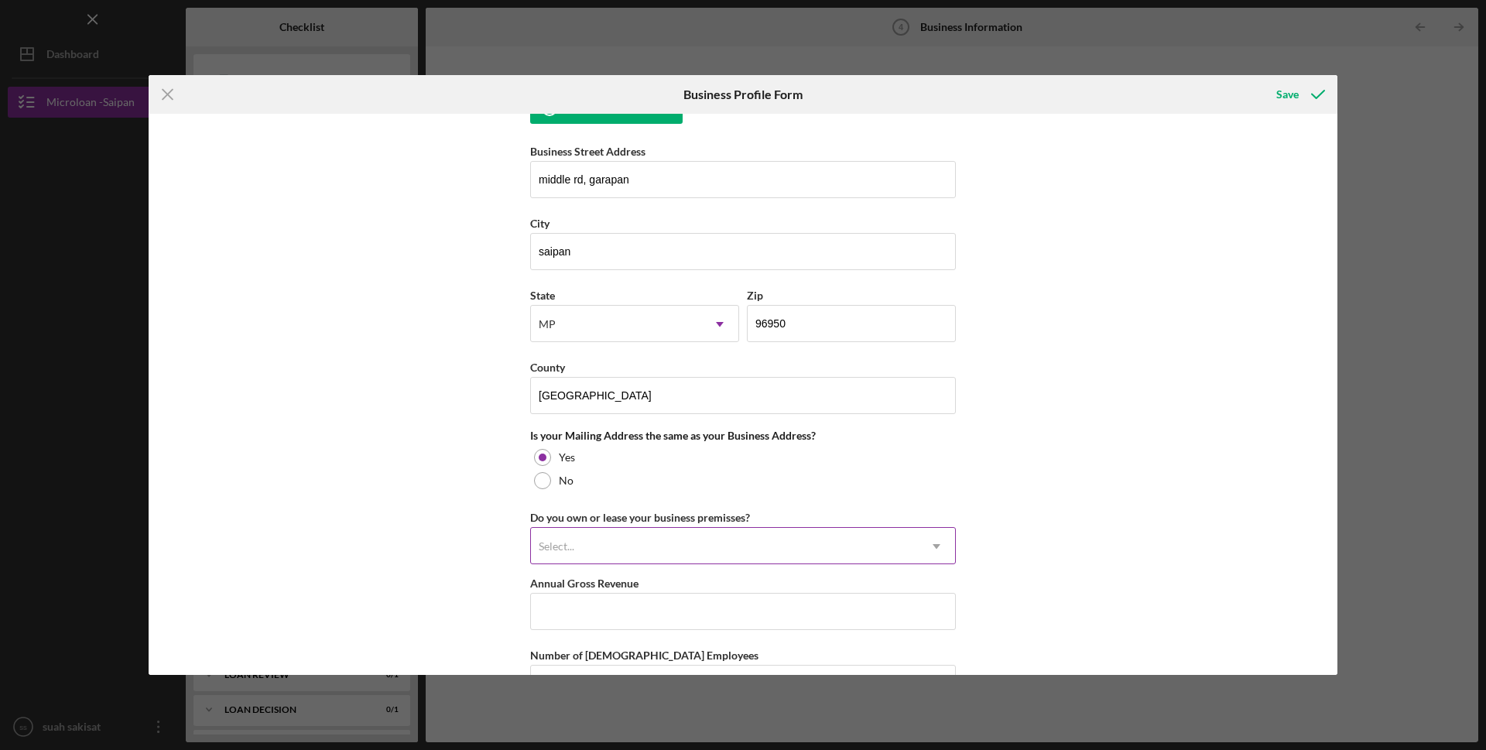
click at [567, 545] on div "Select..." at bounding box center [557, 546] width 36 height 12
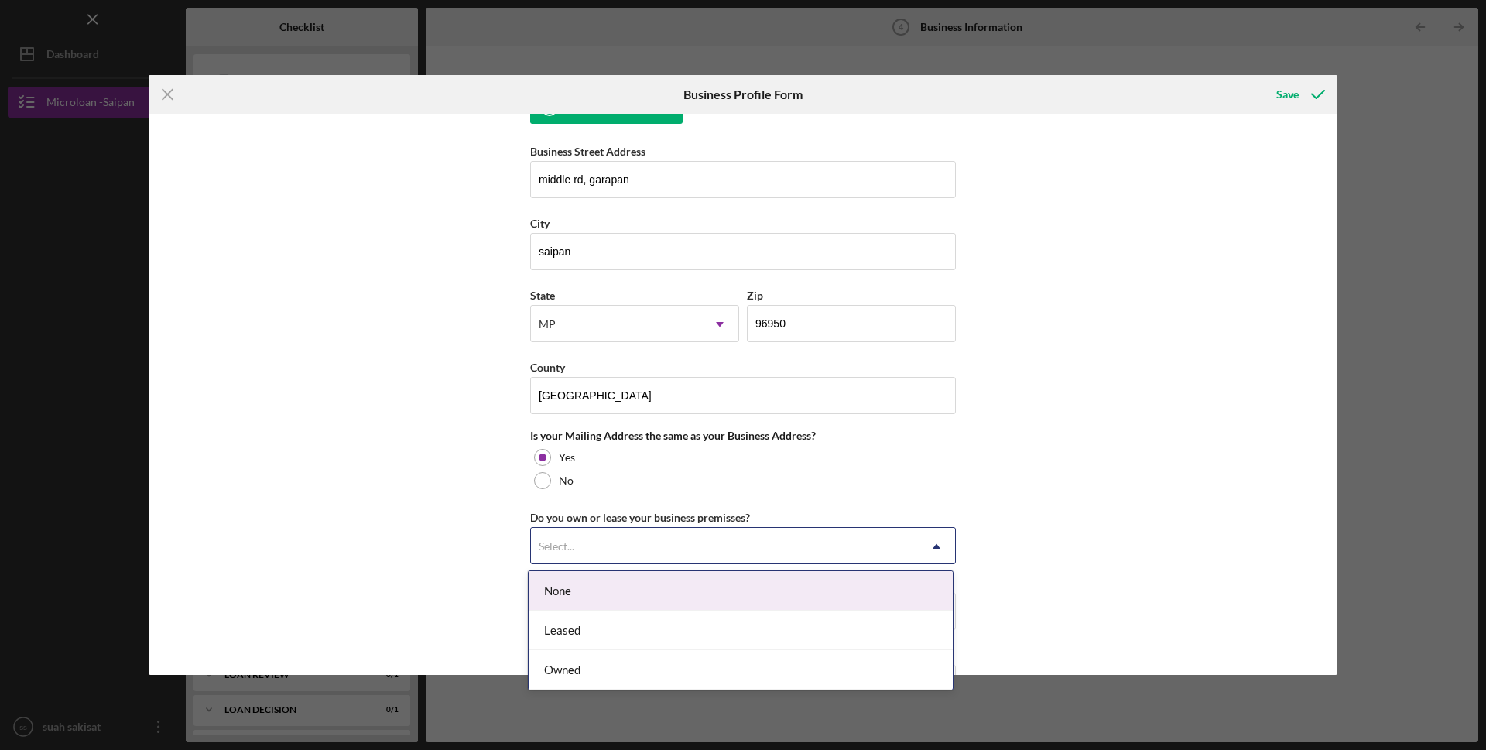
click at [569, 591] on div "None" at bounding box center [741, 590] width 424 height 39
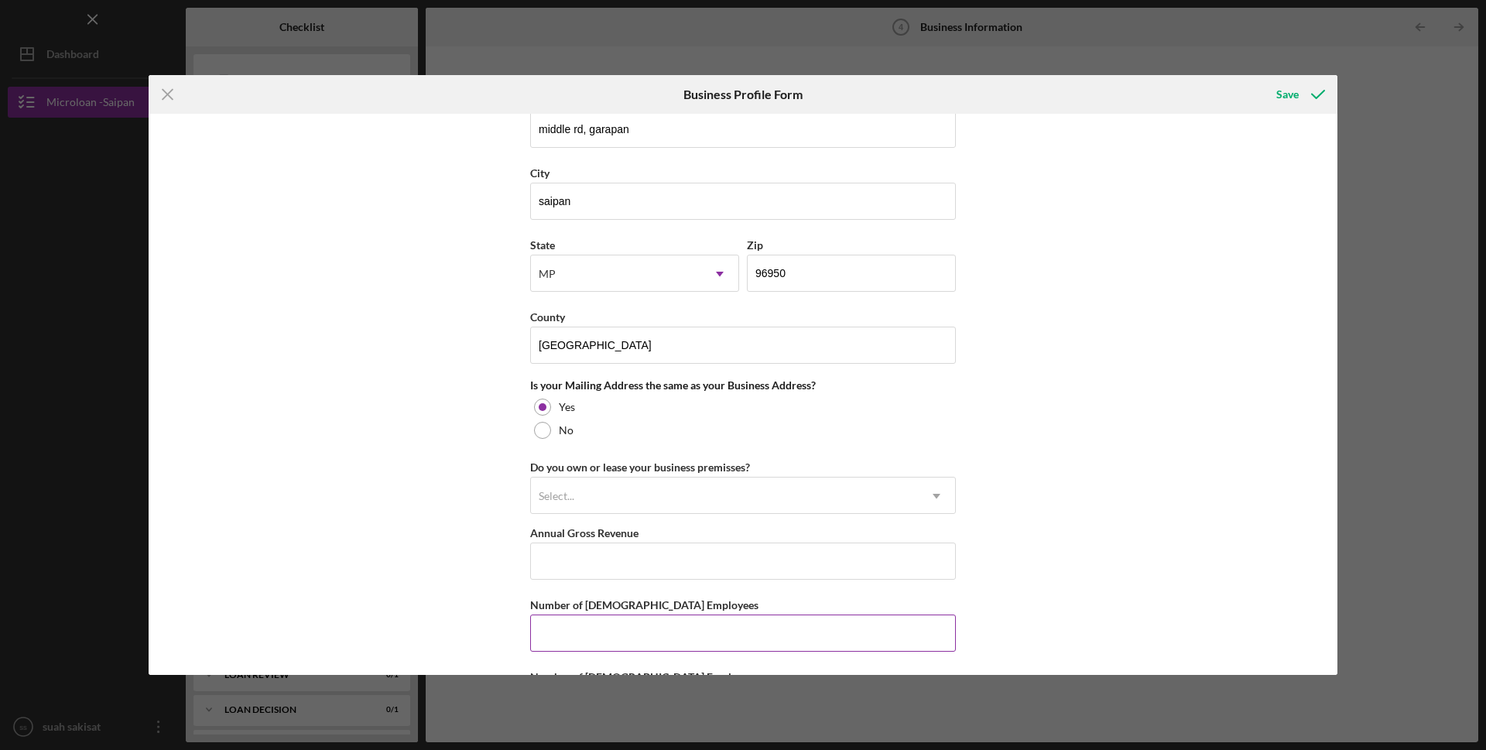
scroll to position [1239, 0]
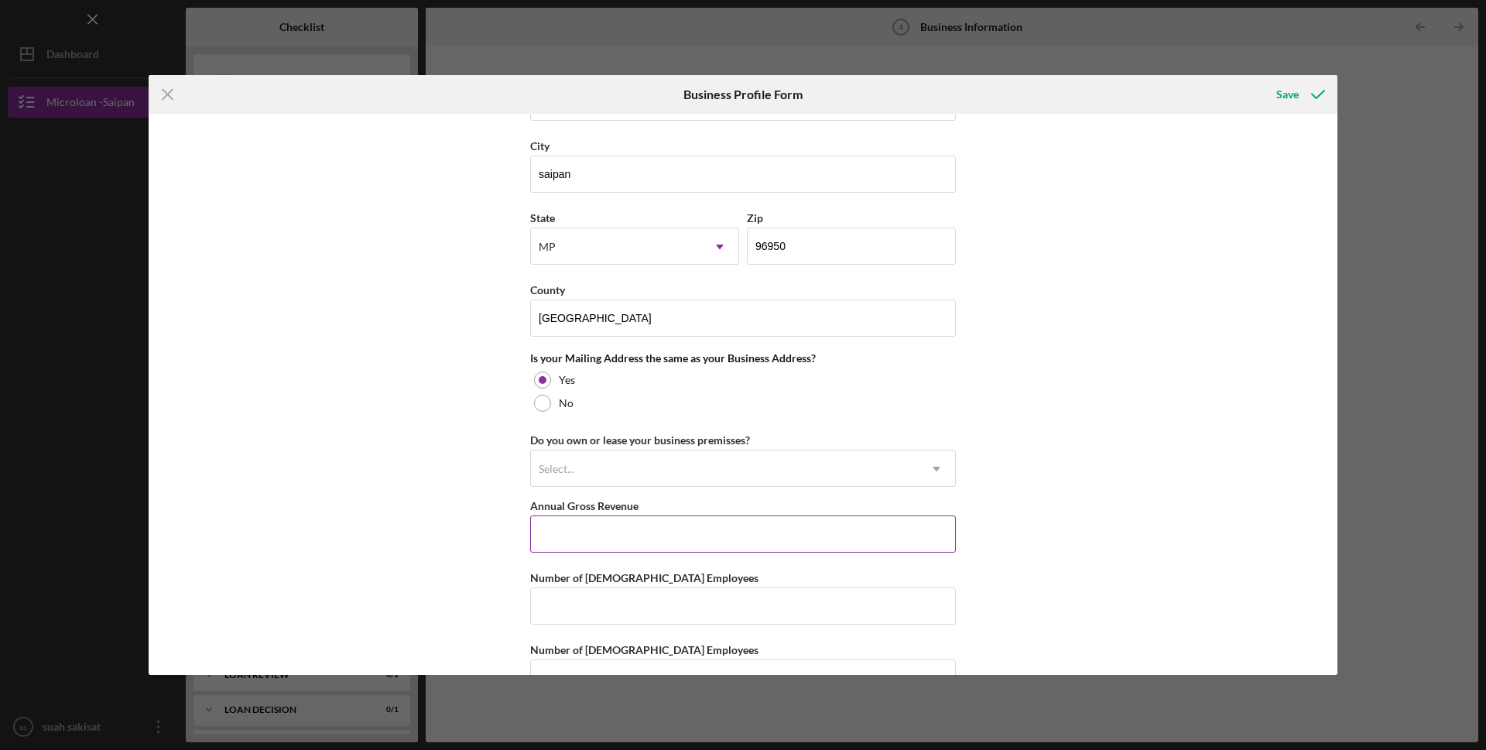
click at [575, 536] on input "Annual Gross Revenue" at bounding box center [743, 534] width 426 height 37
type input "$68,890"
click at [588, 617] on input "Number of Full-Time Employees" at bounding box center [743, 606] width 426 height 37
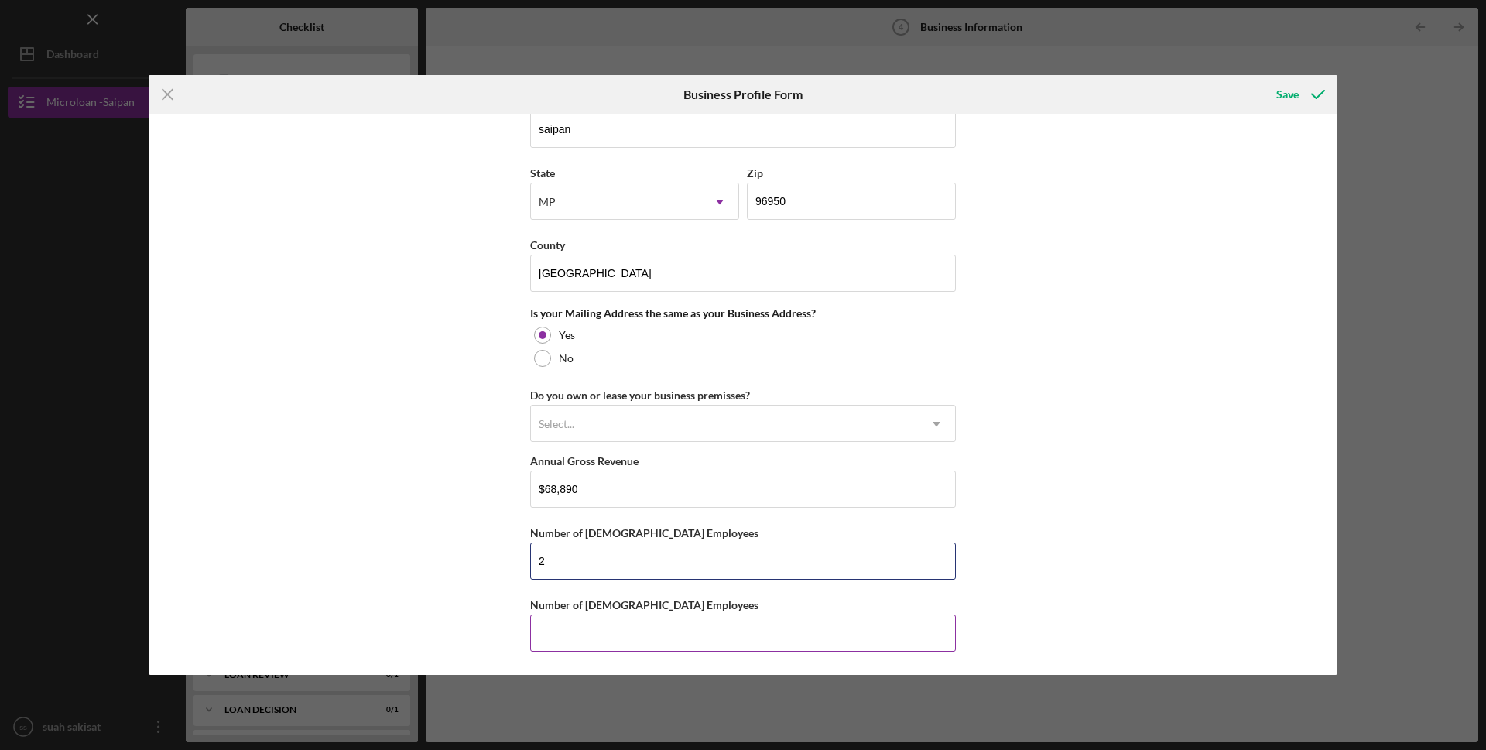
type input "2"
click at [573, 630] on input "Number of Part-Time Employees" at bounding box center [743, 633] width 426 height 37
click at [552, 574] on input "2" at bounding box center [743, 561] width 426 height 37
click at [553, 643] on input "Number of Part-Time Employees" at bounding box center [743, 633] width 426 height 37
type input "3"
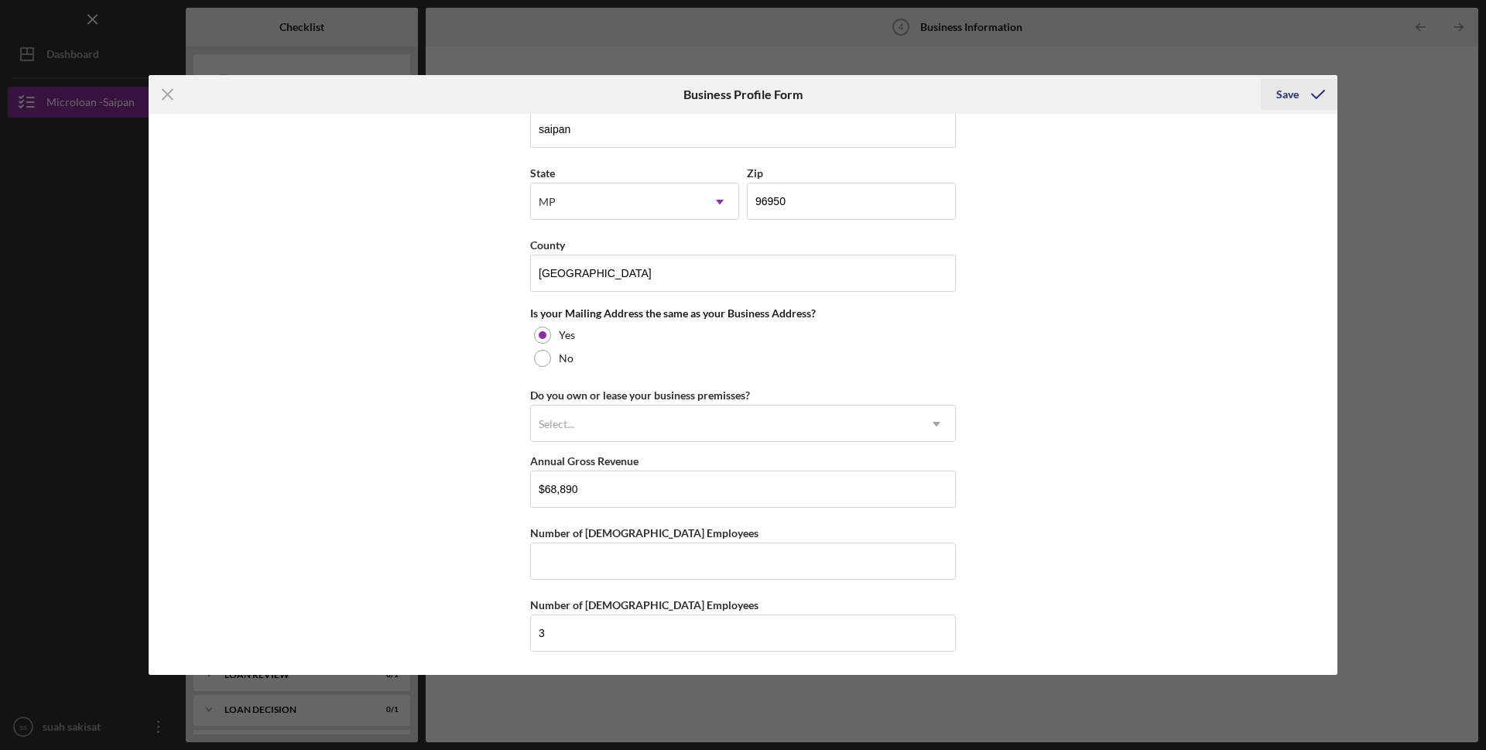
click at [1283, 104] on div "Save" at bounding box center [1287, 94] width 22 height 31
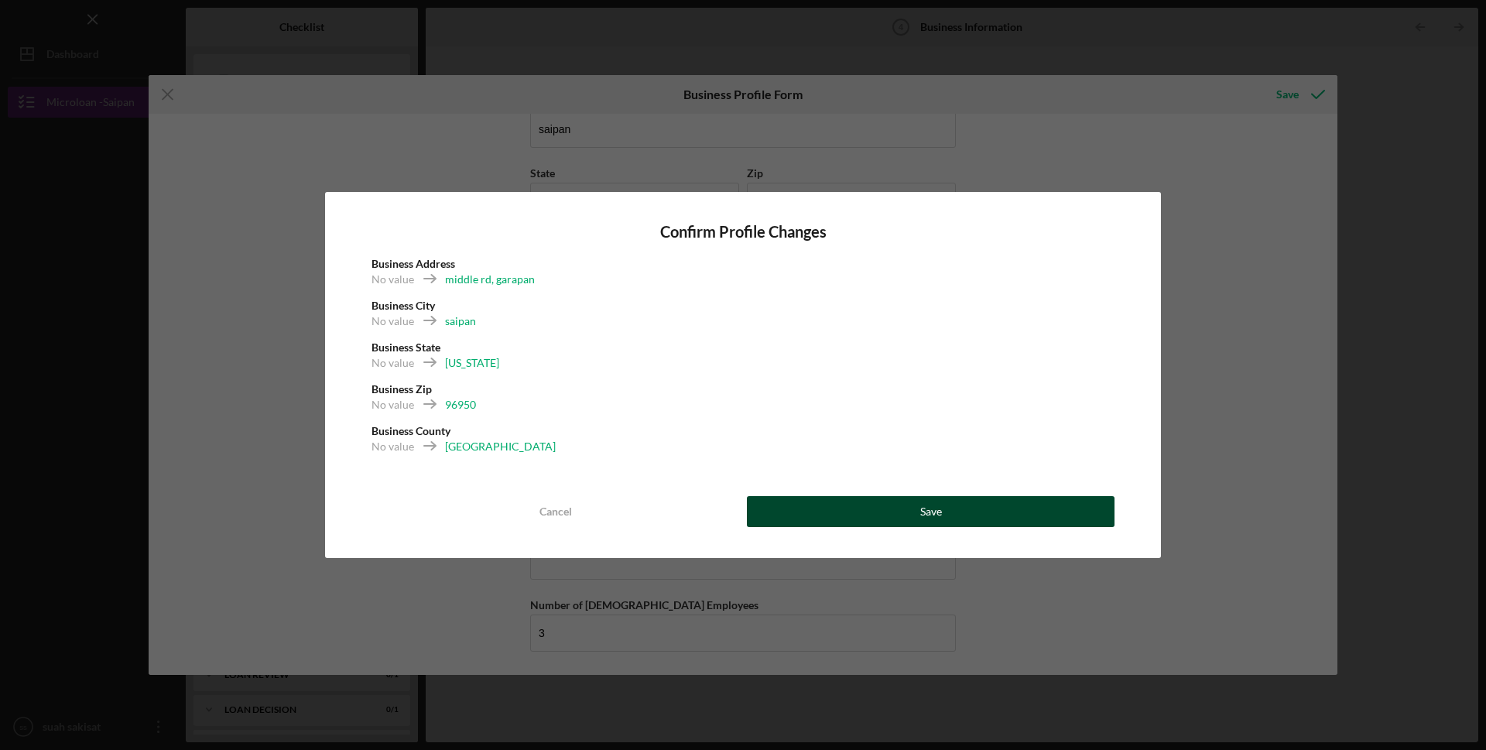
click at [984, 516] on button "Save" at bounding box center [931, 511] width 368 height 31
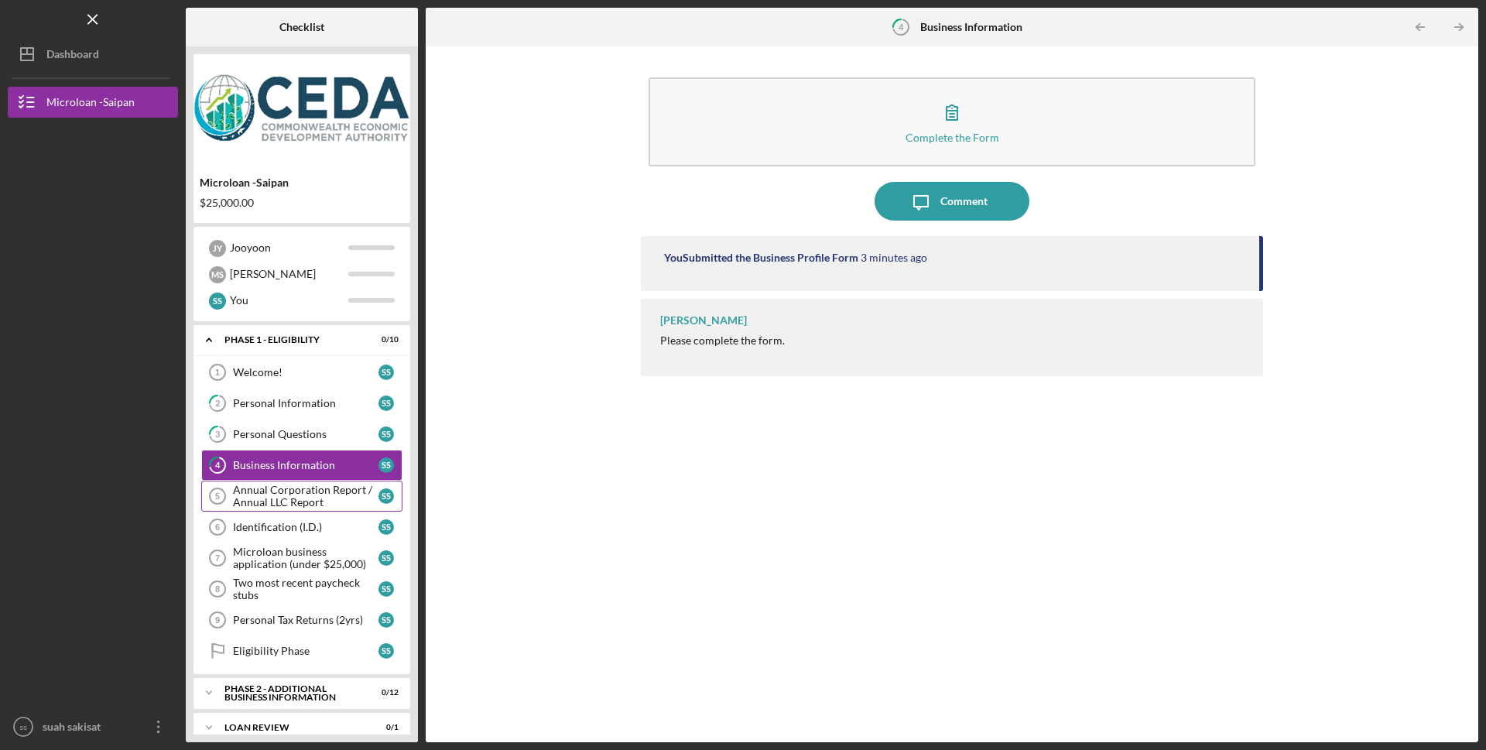
click at [250, 496] on div "Annual Corporation Report / Annual LLC Report" at bounding box center [306, 496] width 146 height 25
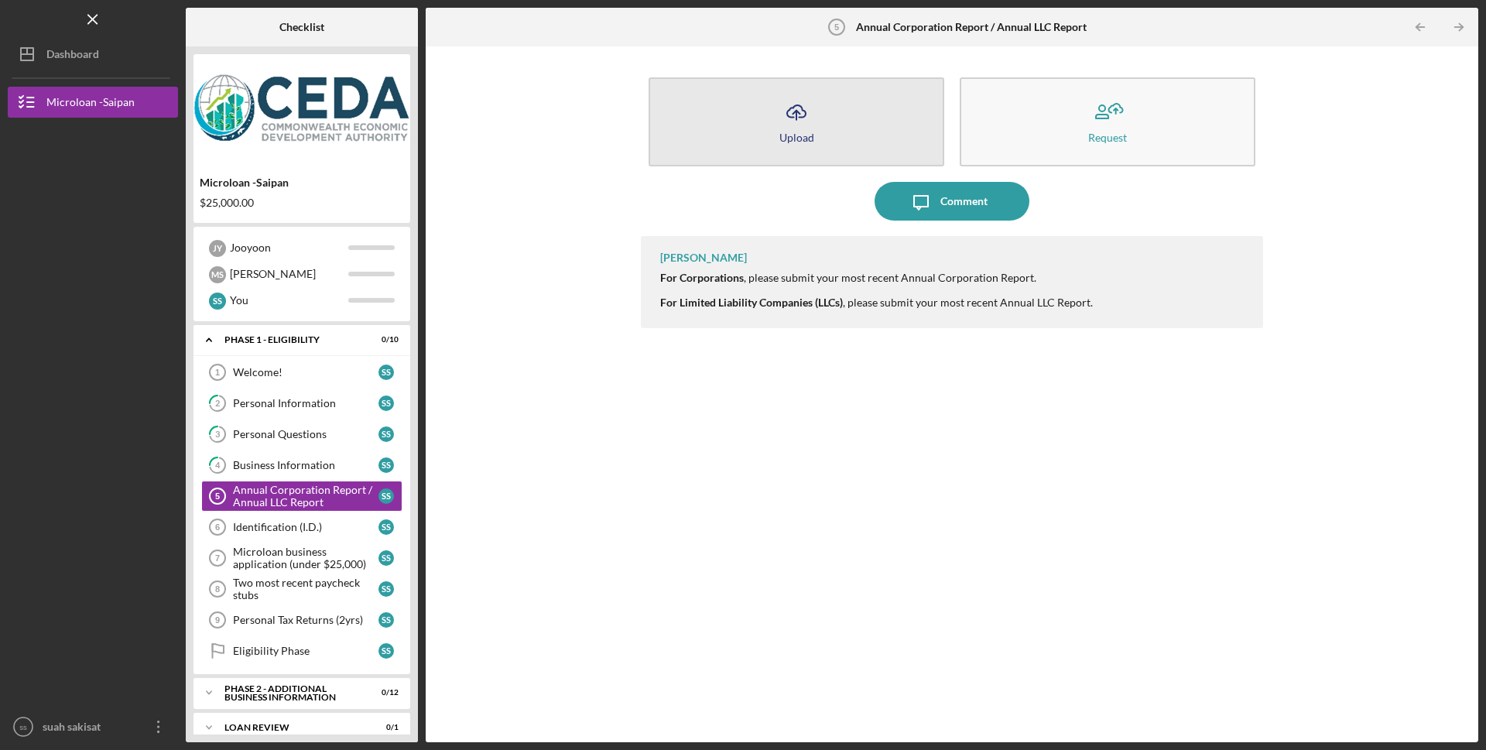
click at [821, 142] on button "Icon/Upload Upload" at bounding box center [797, 121] width 296 height 89
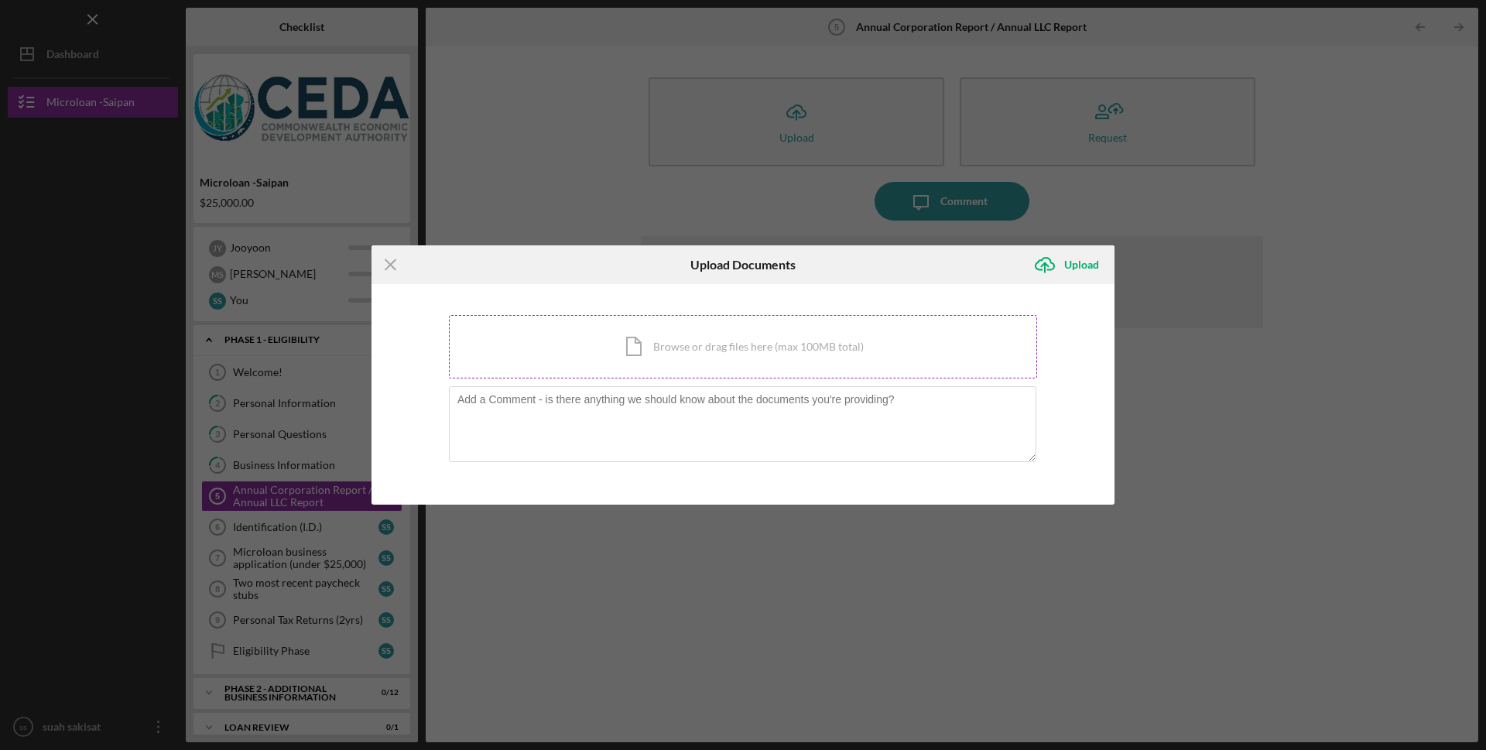
click at [638, 337] on div "Icon/Document Browse or drag files here (max 100MB total) Tap to choose files o…" at bounding box center [743, 346] width 588 height 63
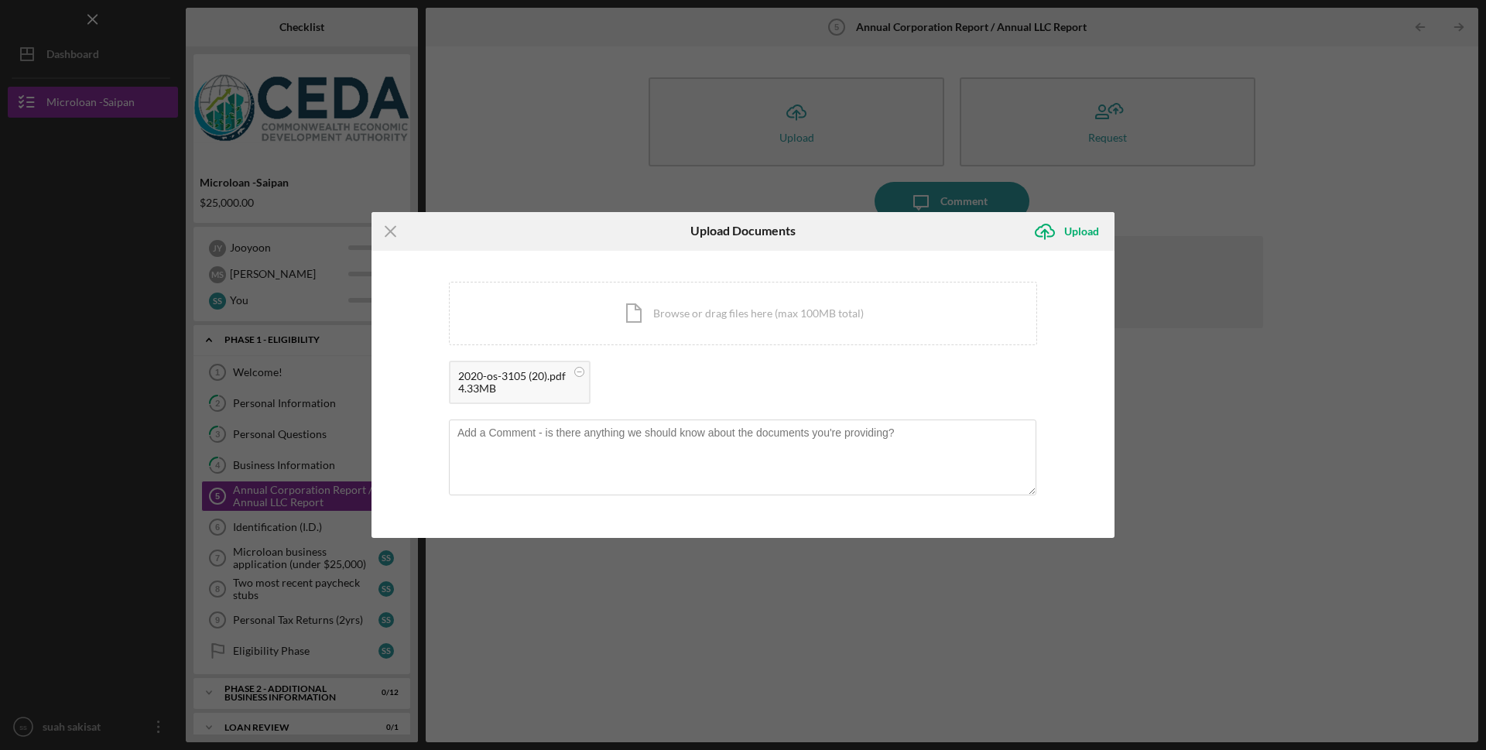
drag, startPoint x: 559, startPoint y: 372, endPoint x: 478, endPoint y: 384, distance: 81.3
click at [478, 384] on div "4.33MB" at bounding box center [512, 388] width 108 height 12
click at [577, 371] on circle at bounding box center [579, 371] width 9 height 9
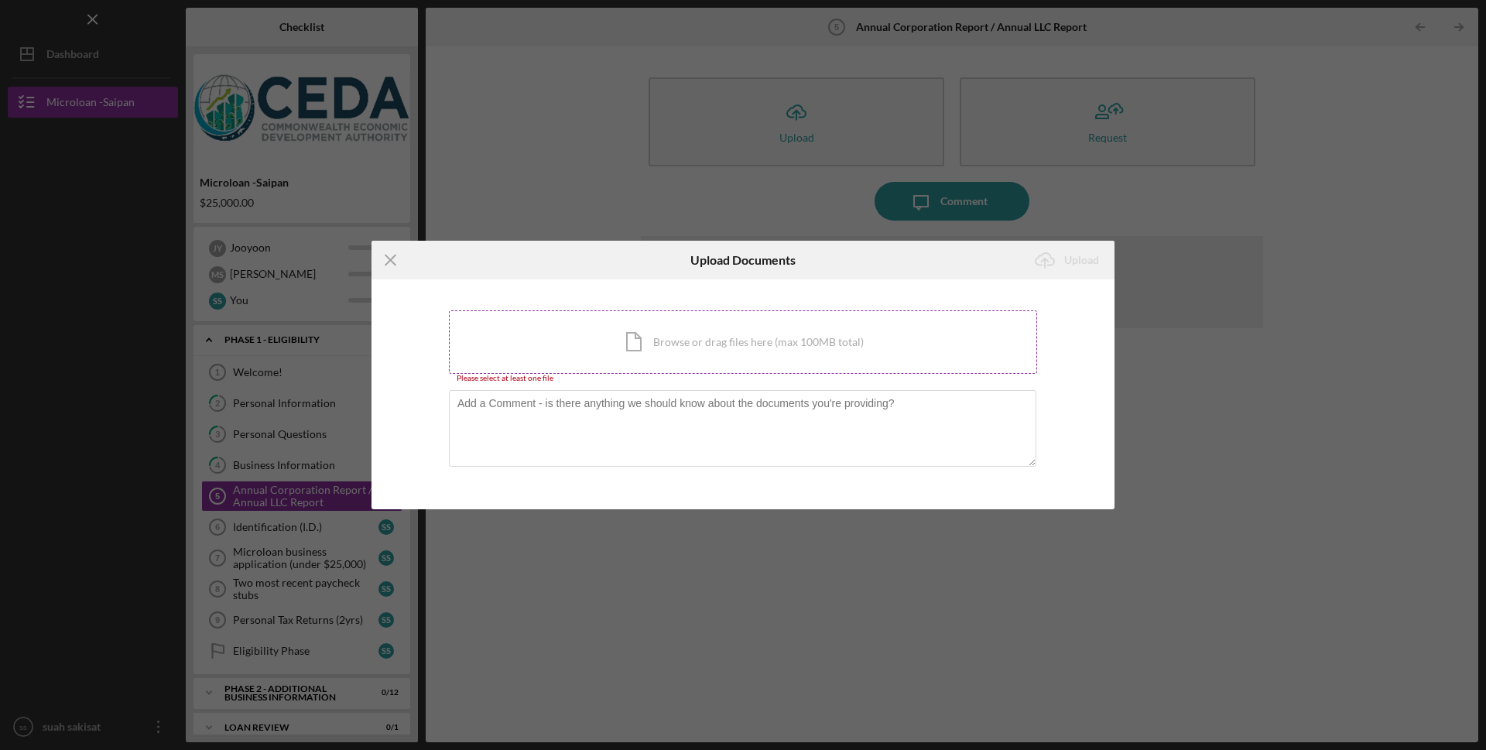
click at [577, 371] on div "Icon/Document Browse or drag files here (max 100MB total) Tap to choose files o…" at bounding box center [743, 341] width 588 height 63
click at [827, 677] on div "Icon/Menu Close Upload Documents Icon/Upload Upload You're uploading documents …" at bounding box center [743, 375] width 1486 height 750
click at [385, 263] on icon "Icon/Menu Close" at bounding box center [391, 260] width 39 height 39
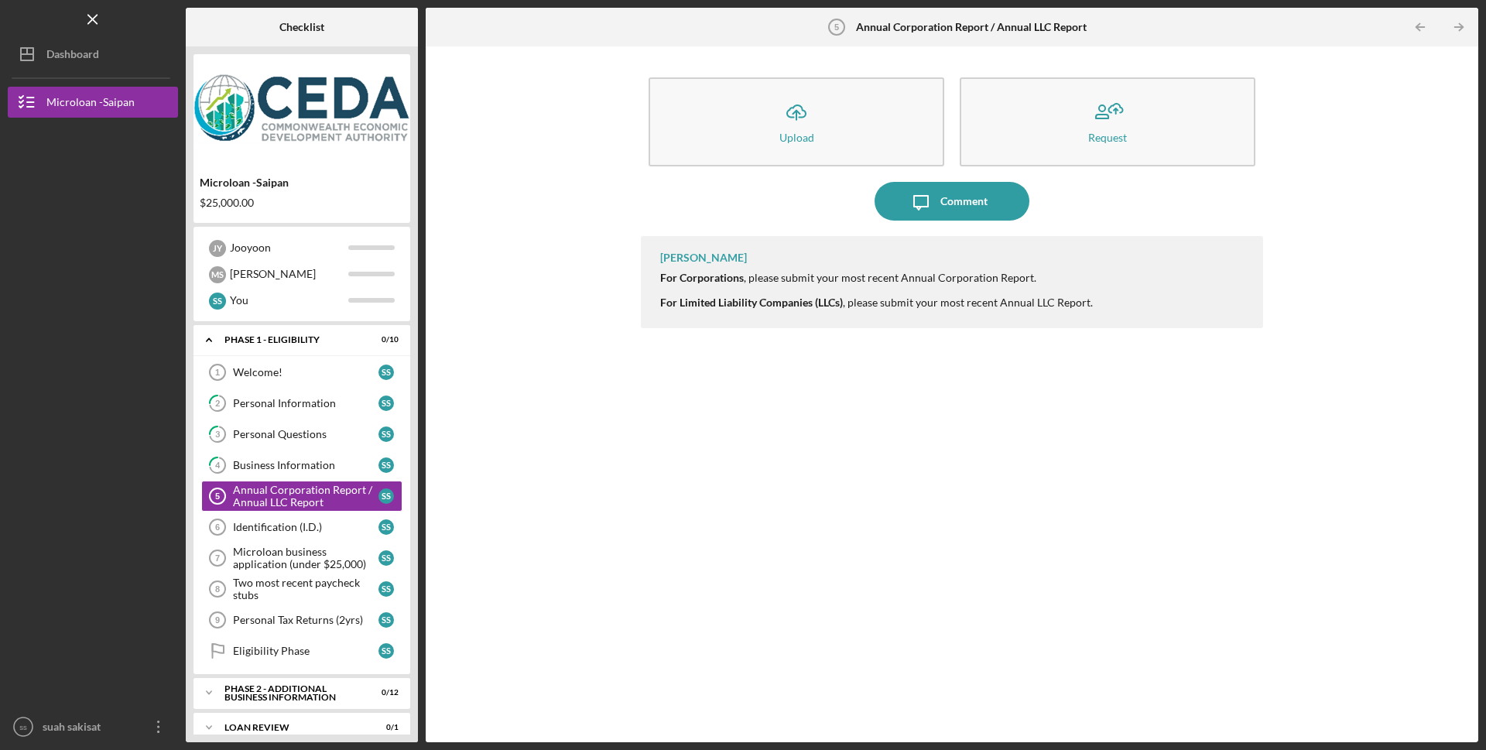
click at [581, 107] on div "Icon/Upload Upload Request Icon/Message Comment Fred Cruz For Corporations , pl…" at bounding box center [951, 394] width 1037 height 680
click at [302, 524] on div "Identification (I.D.)" at bounding box center [306, 527] width 146 height 12
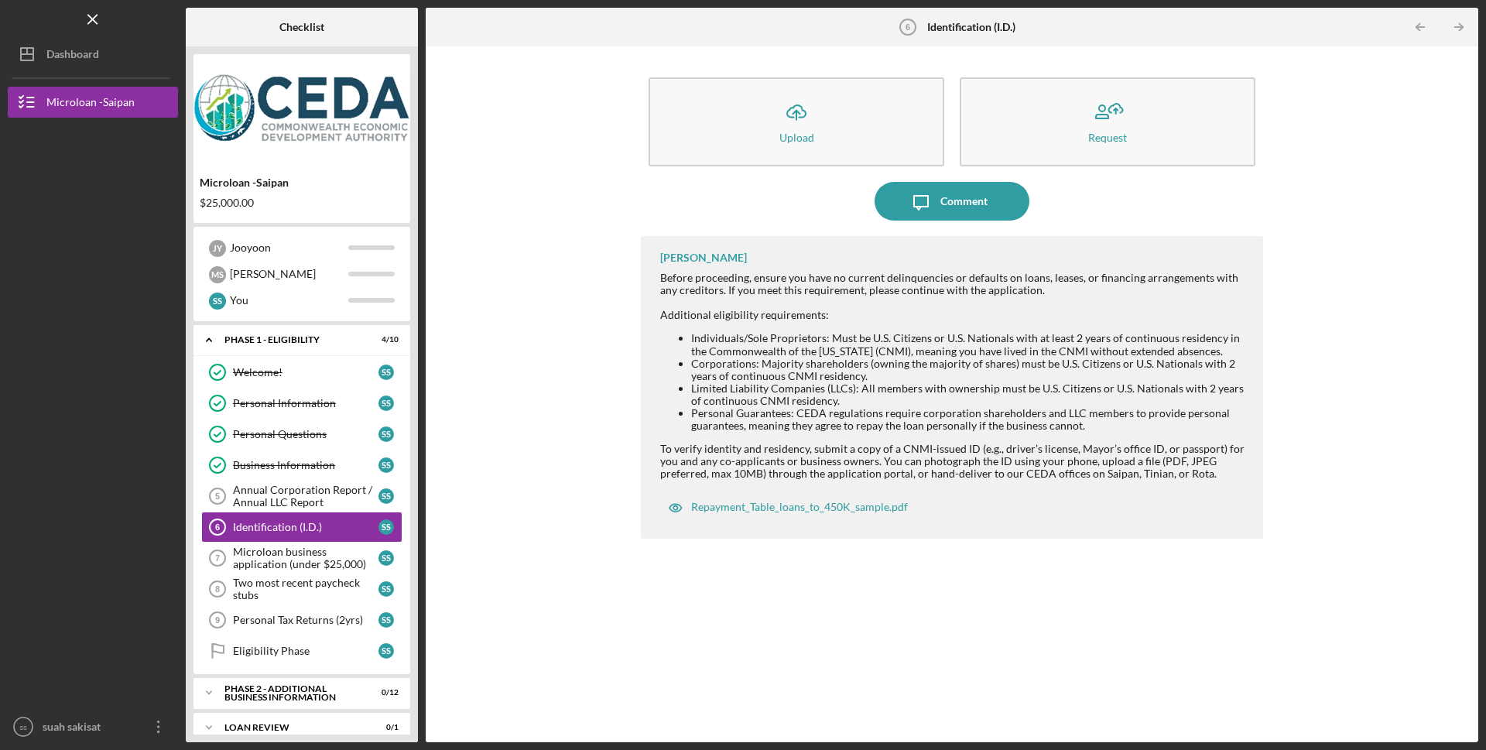
click at [906, 31] on tspan "6" at bounding box center [908, 26] width 5 height 9
click at [232, 498] on icon "Annual Corporation Report / Annual LLC Report 5" at bounding box center [217, 496] width 39 height 39
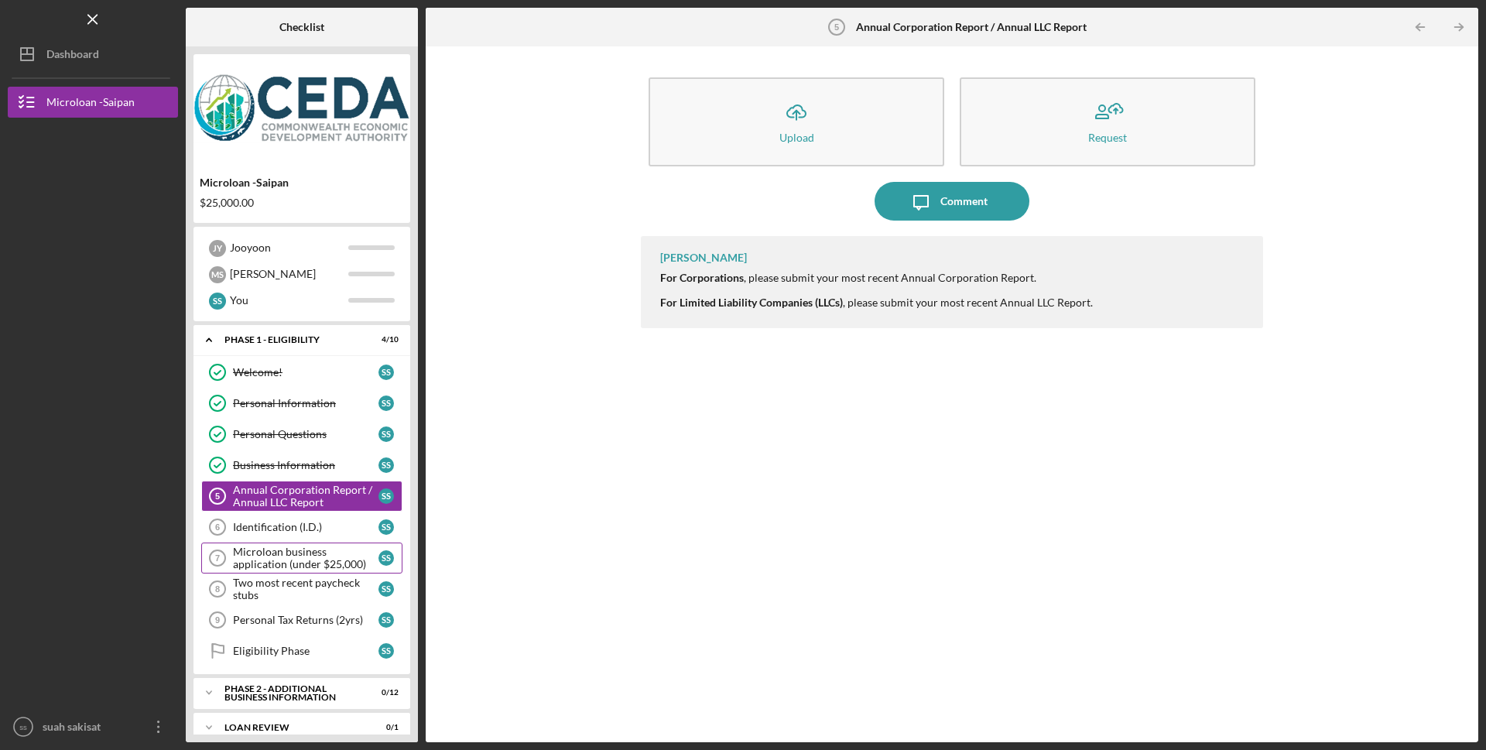
click at [260, 568] on div "Microloan business application (under $25,000)" at bounding box center [306, 558] width 146 height 25
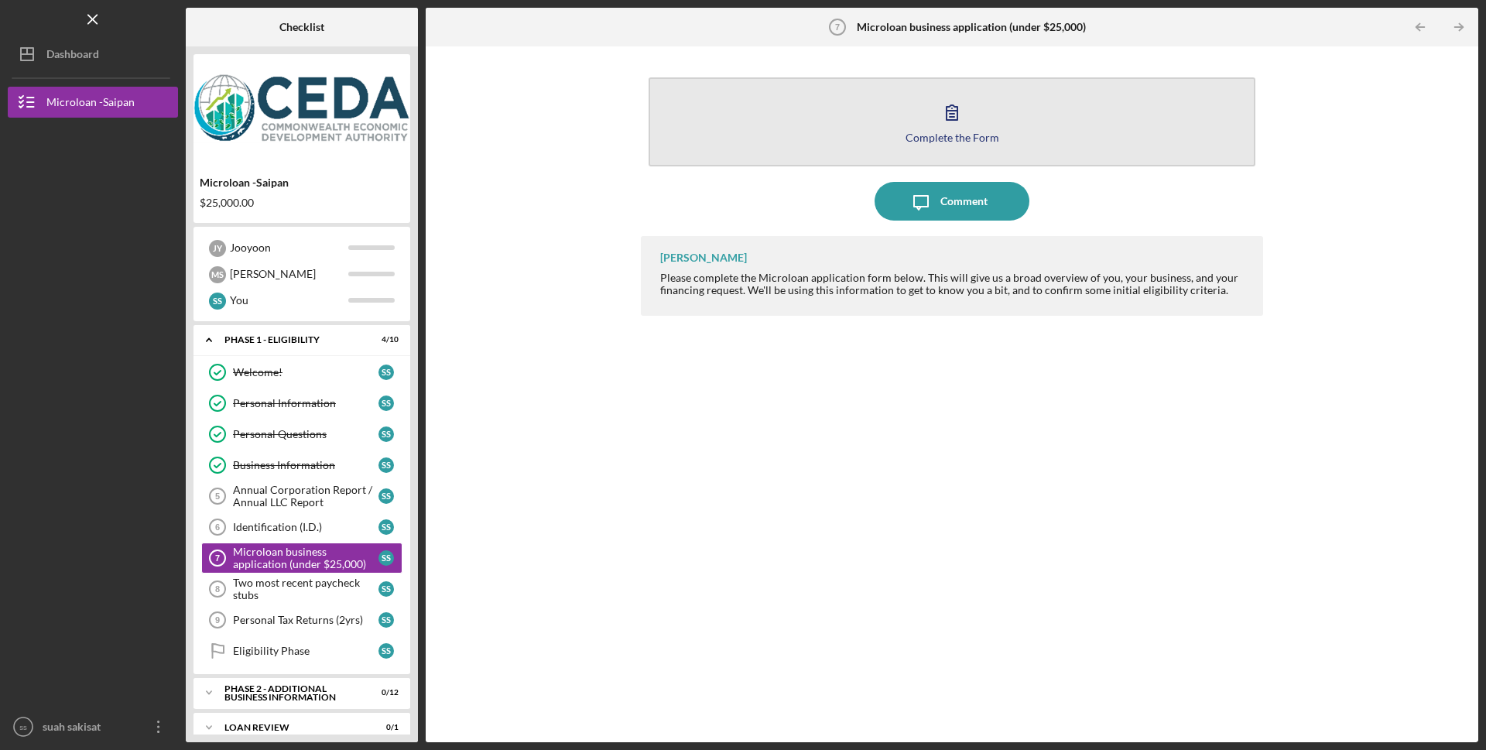
click at [923, 129] on button "Complete the Form Form" at bounding box center [952, 121] width 607 height 89
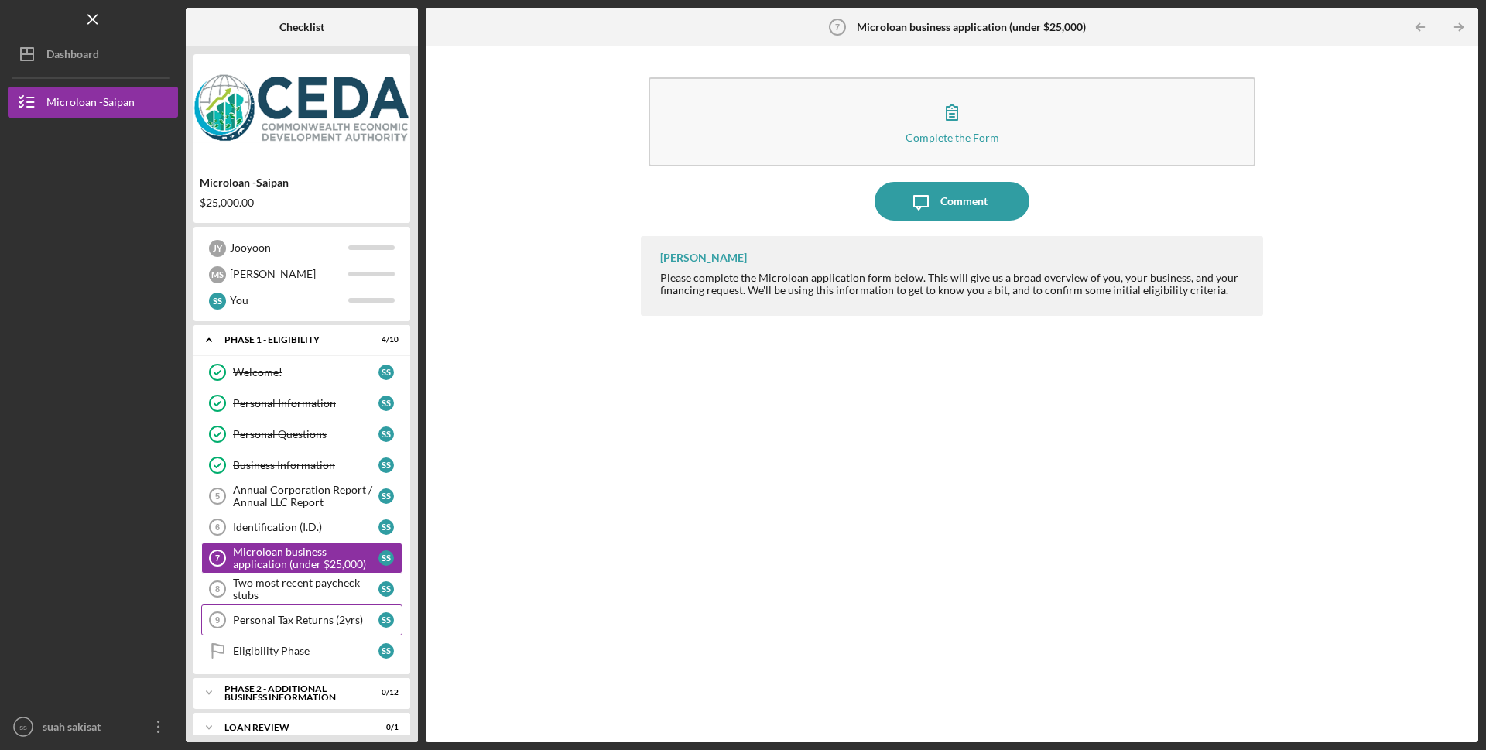
click at [295, 618] on div "Personal Tax Returns (2yrs)" at bounding box center [306, 620] width 146 height 12
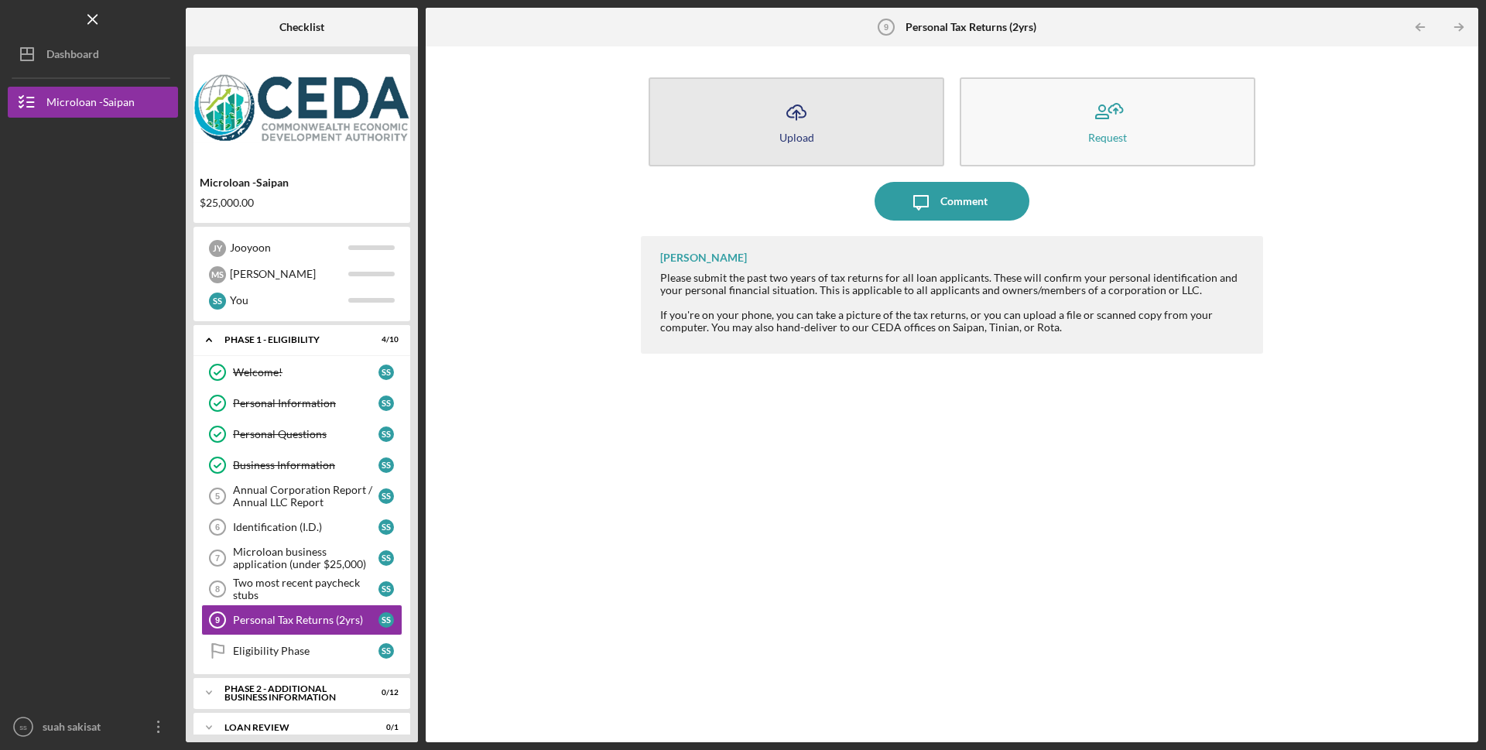
click at [829, 104] on button "Icon/Upload Upload" at bounding box center [797, 121] width 296 height 89
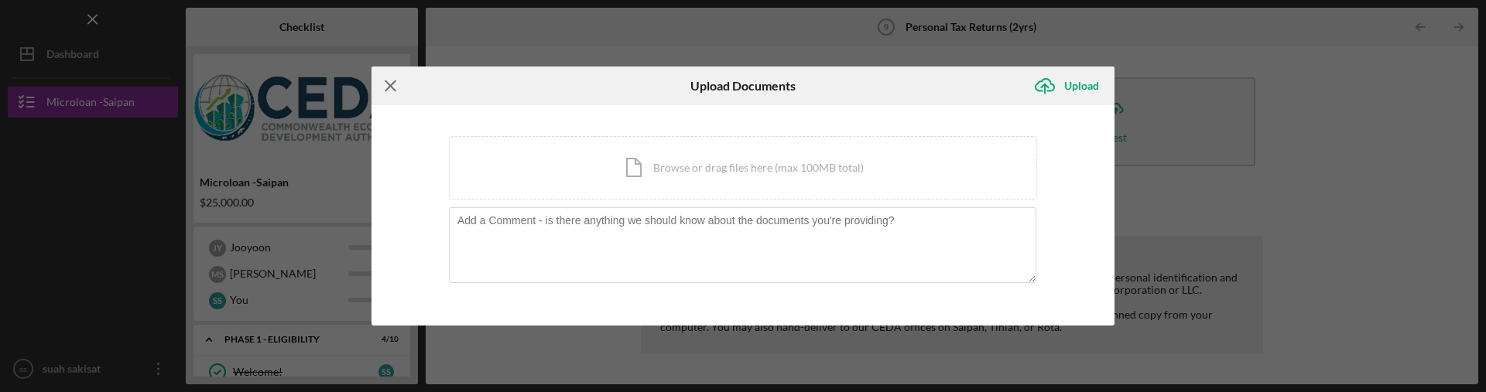
click at [389, 87] on line at bounding box center [390, 86] width 10 height 10
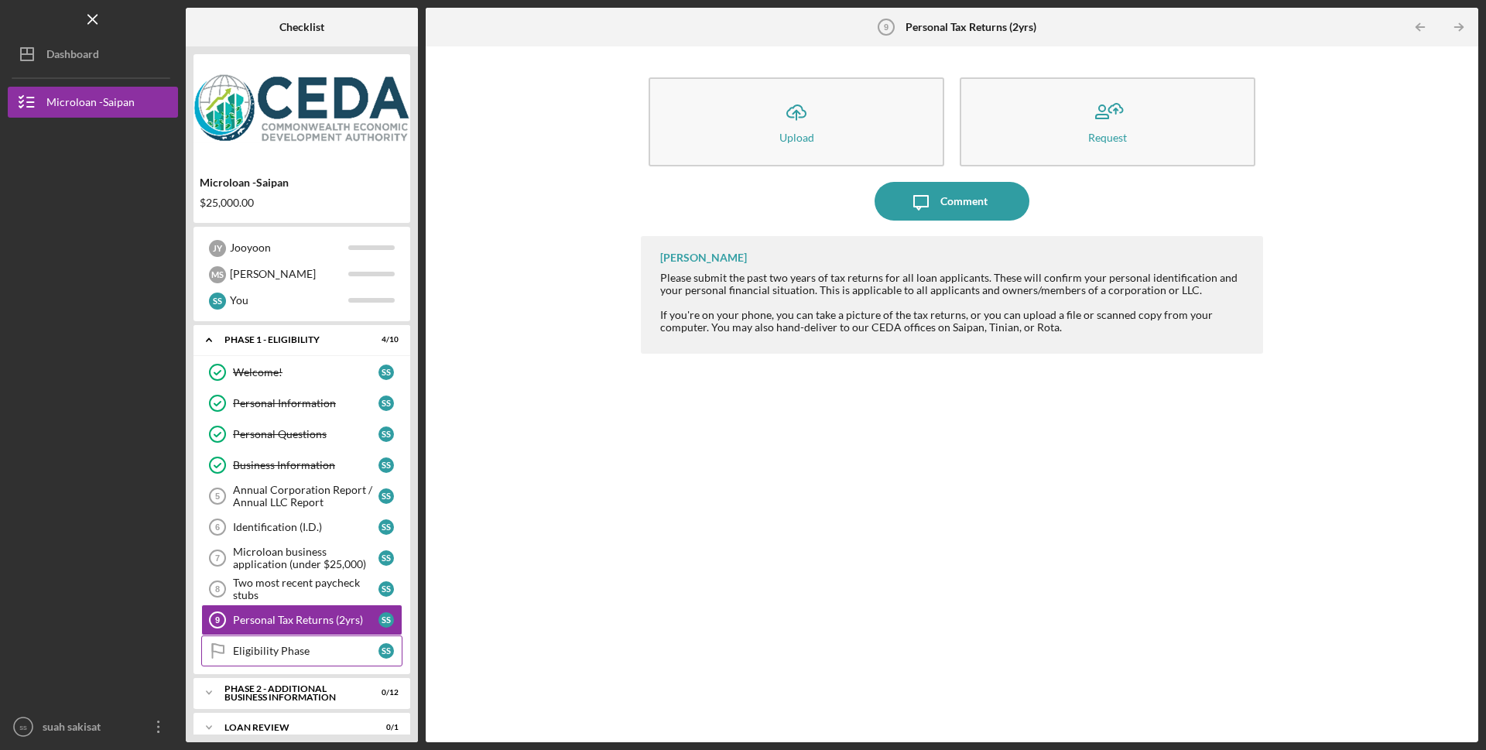
click at [302, 653] on div "Eligibility Phase" at bounding box center [306, 651] width 146 height 12
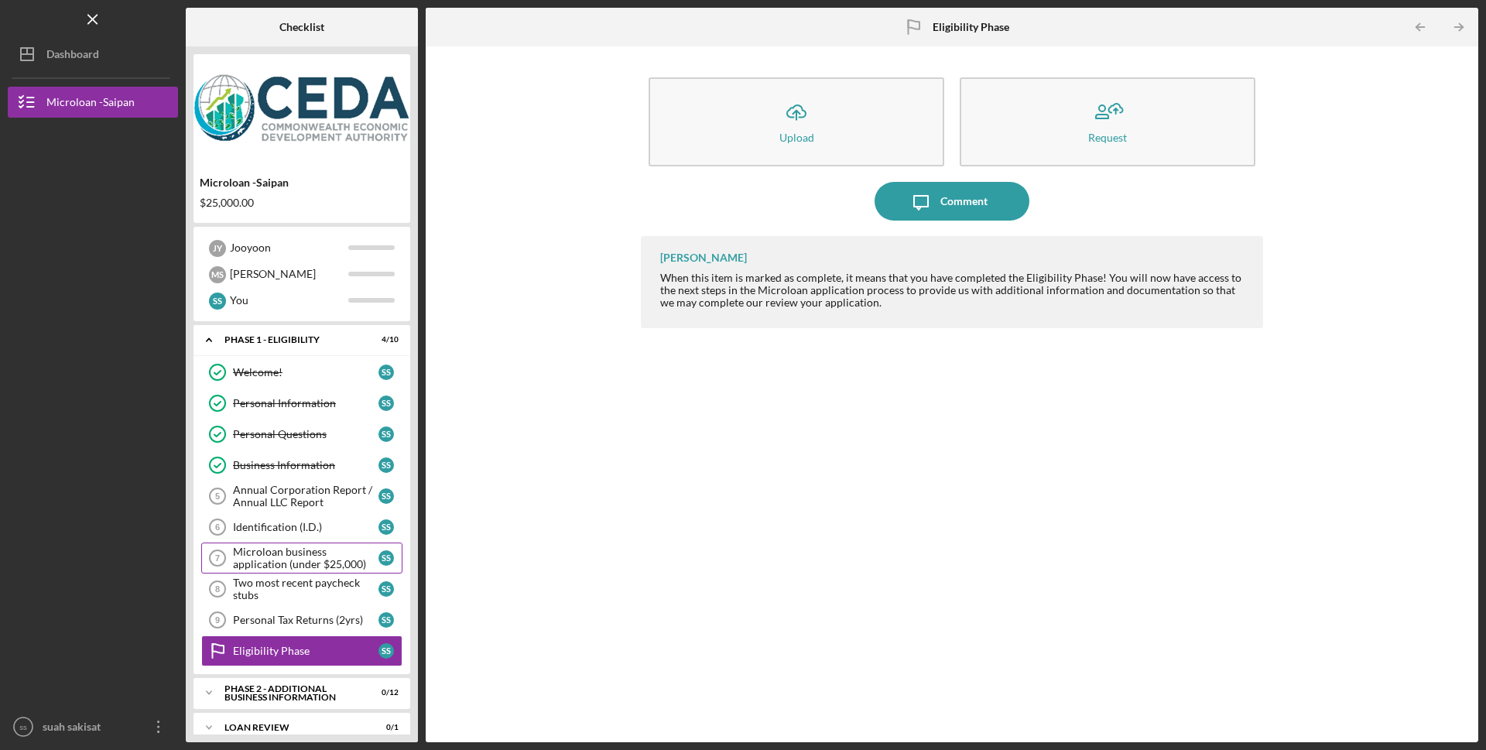
click at [288, 567] on div "Microloan business application (under $25,000)" at bounding box center [306, 558] width 146 height 25
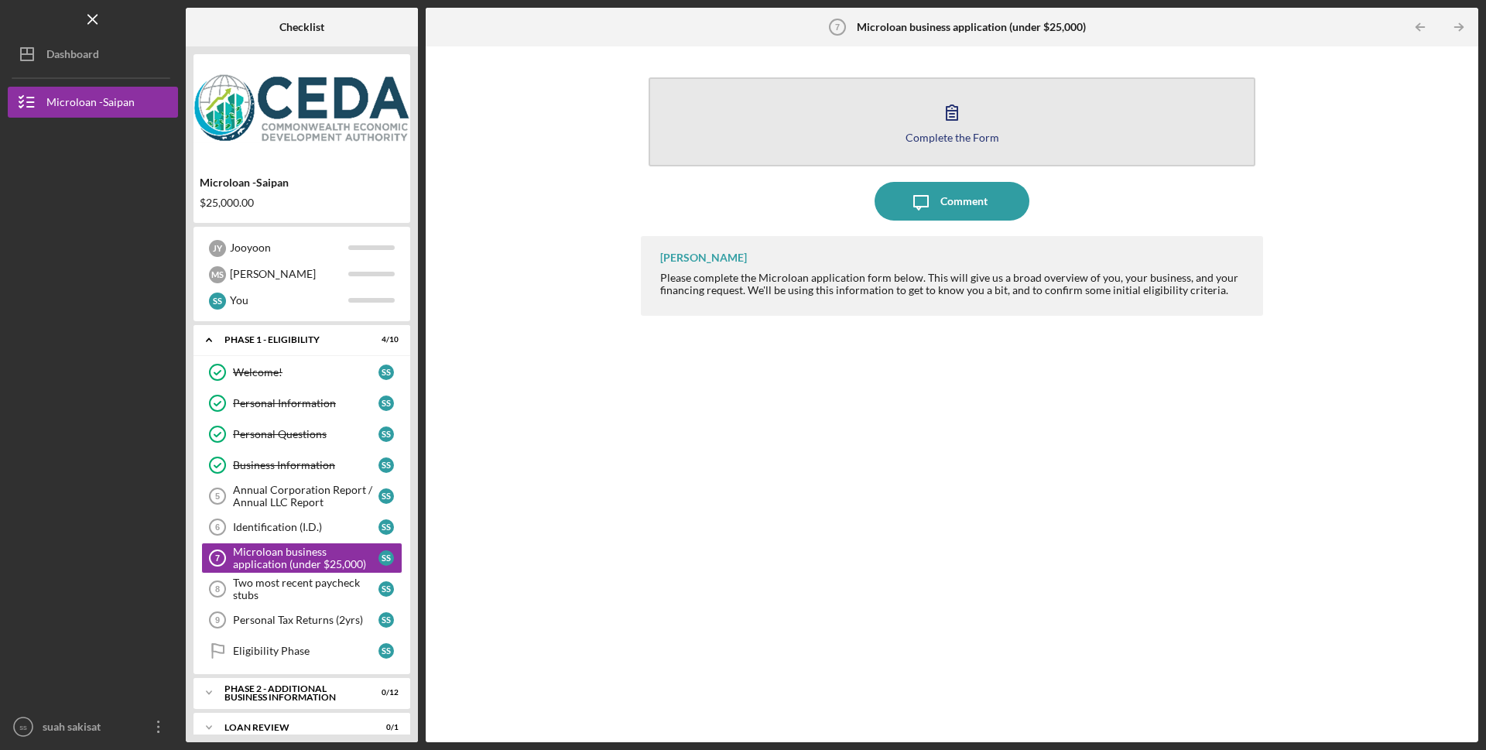
click at [884, 138] on button "Complete the Form Form" at bounding box center [952, 121] width 607 height 89
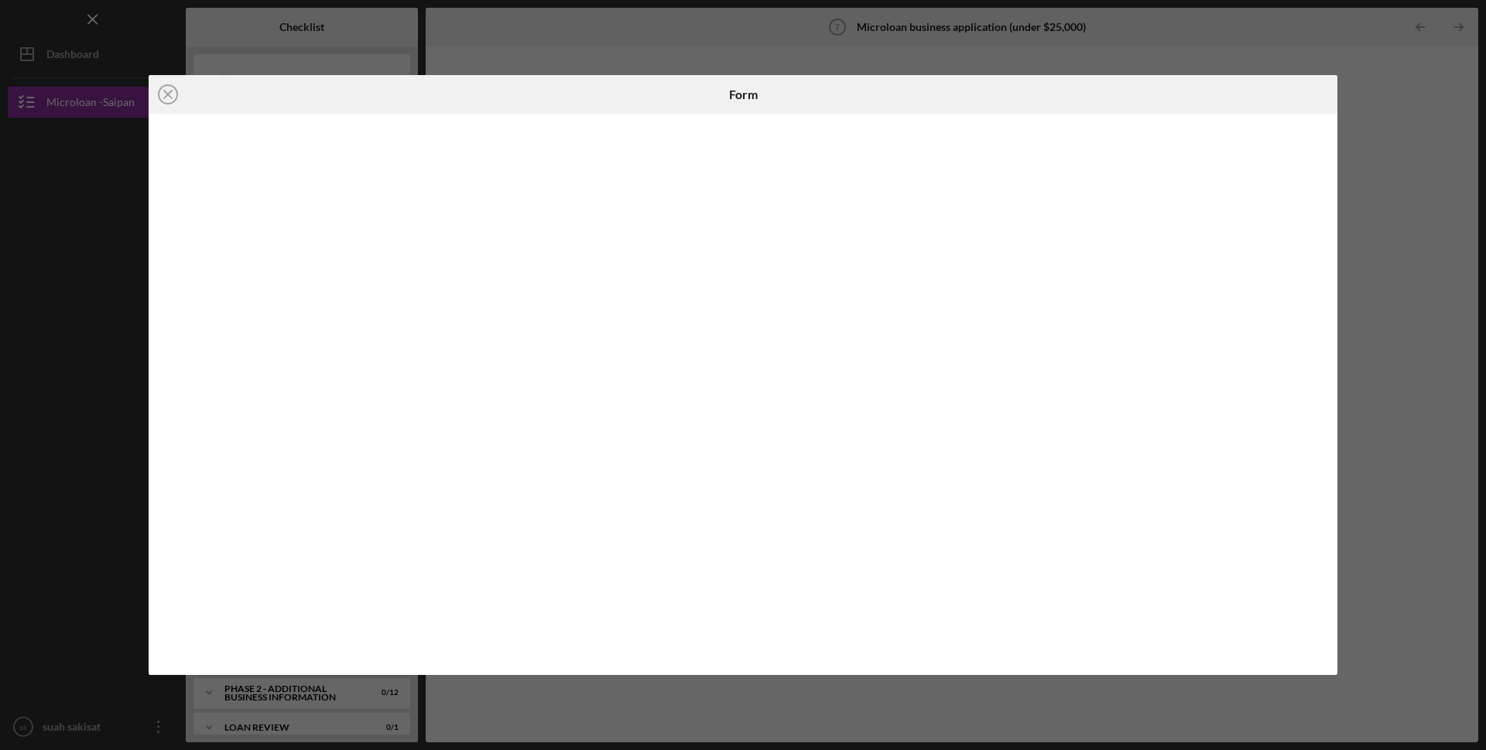
click at [36, 106] on div "Icon/Close Form" at bounding box center [743, 375] width 1486 height 750
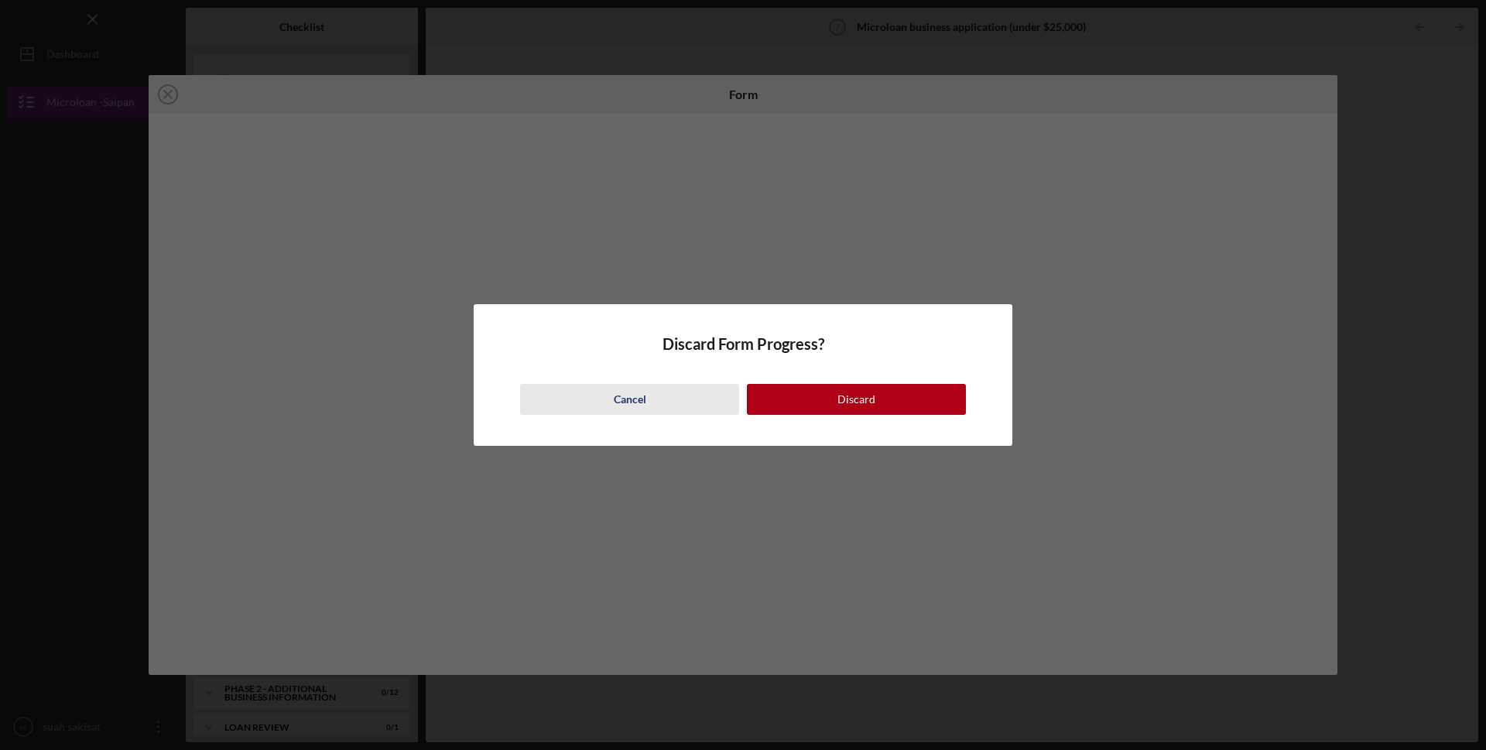
click at [622, 399] on div "Cancel" at bounding box center [630, 399] width 33 height 31
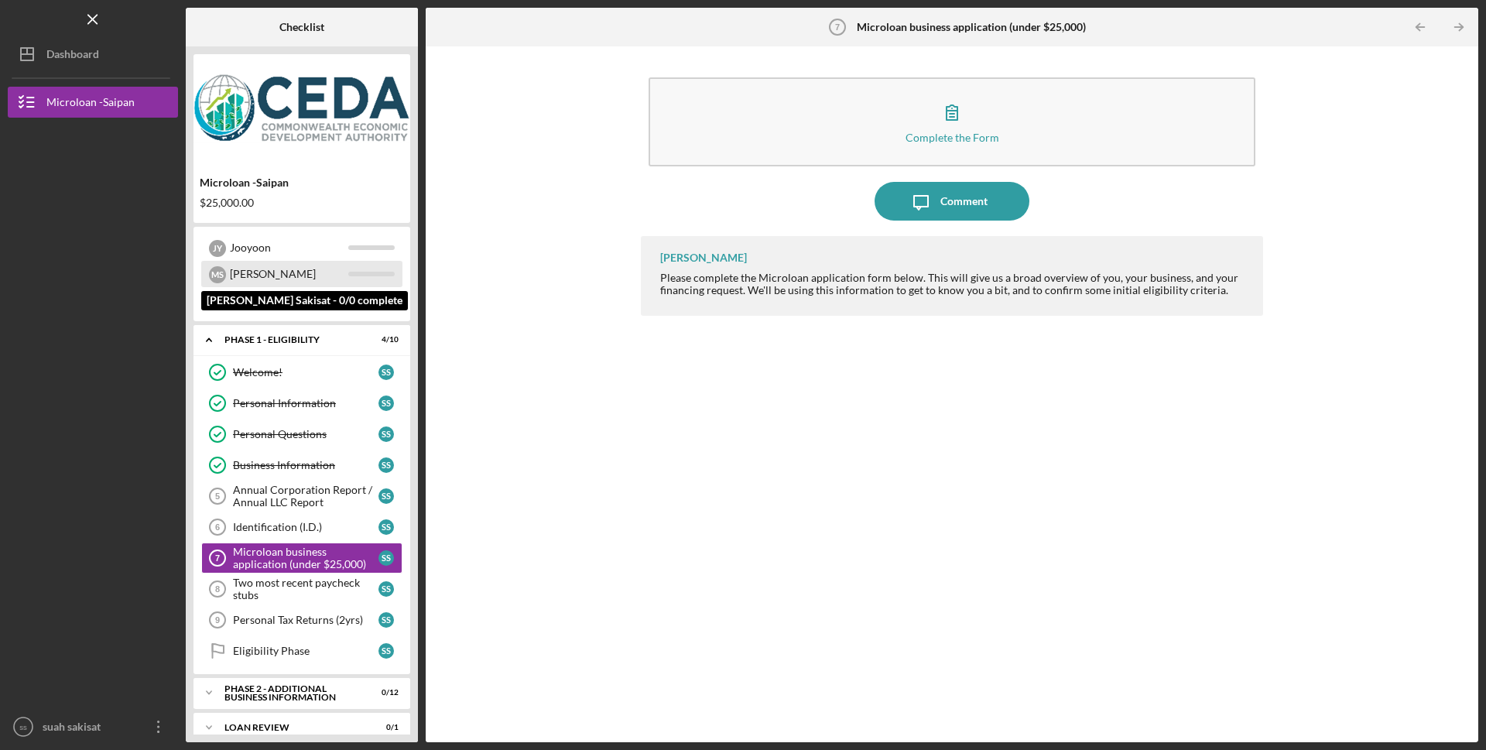
click at [242, 274] on div "Melvin Jr." at bounding box center [289, 274] width 118 height 26
click at [220, 275] on div "M S" at bounding box center [217, 274] width 17 height 17
click at [333, 265] on div "Melvin Jr." at bounding box center [289, 274] width 118 height 26
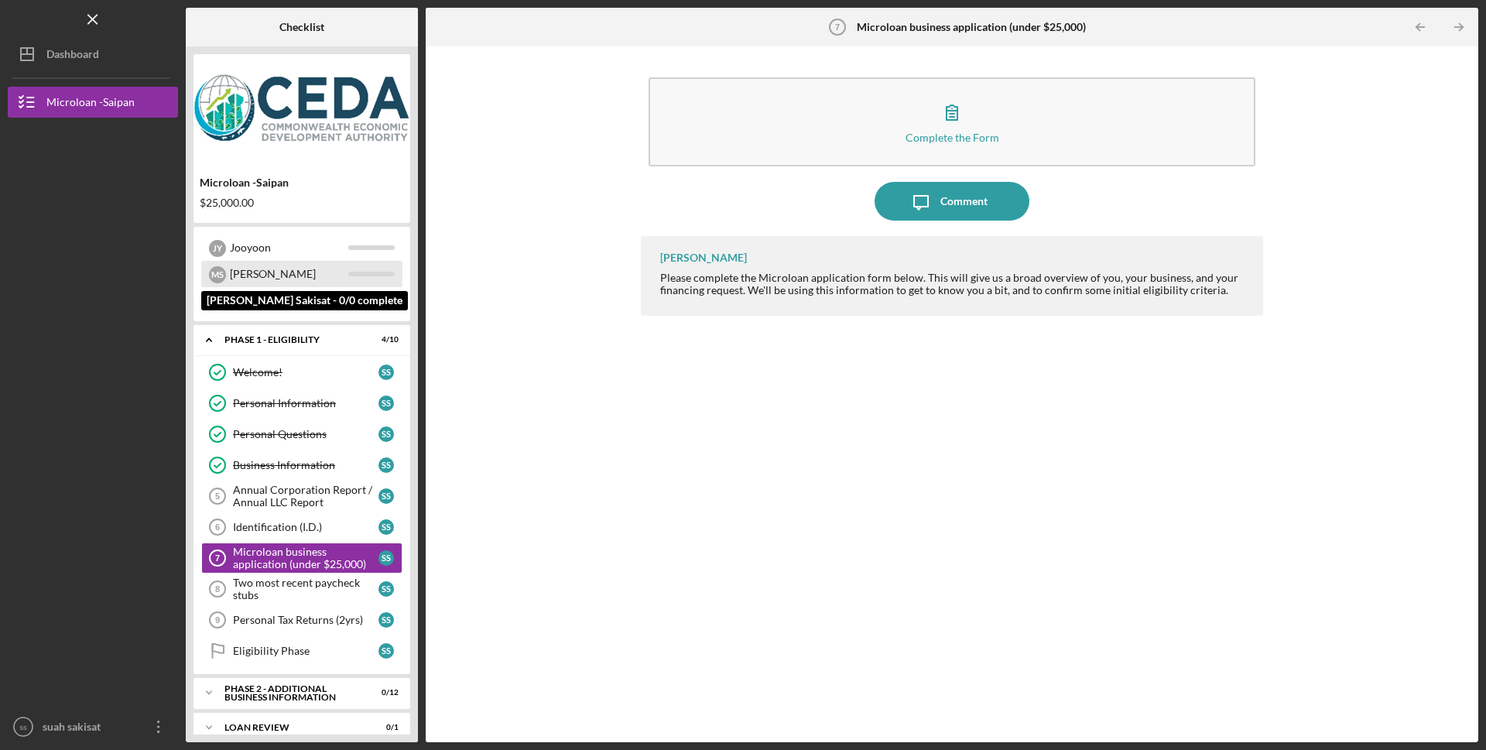
click at [248, 268] on div "Melvin Jr." at bounding box center [289, 274] width 118 height 26
click at [231, 272] on div "Melvin Jr." at bounding box center [289, 274] width 118 height 26
click at [314, 622] on div "Personal Tax Returns (2yrs)" at bounding box center [306, 620] width 146 height 12
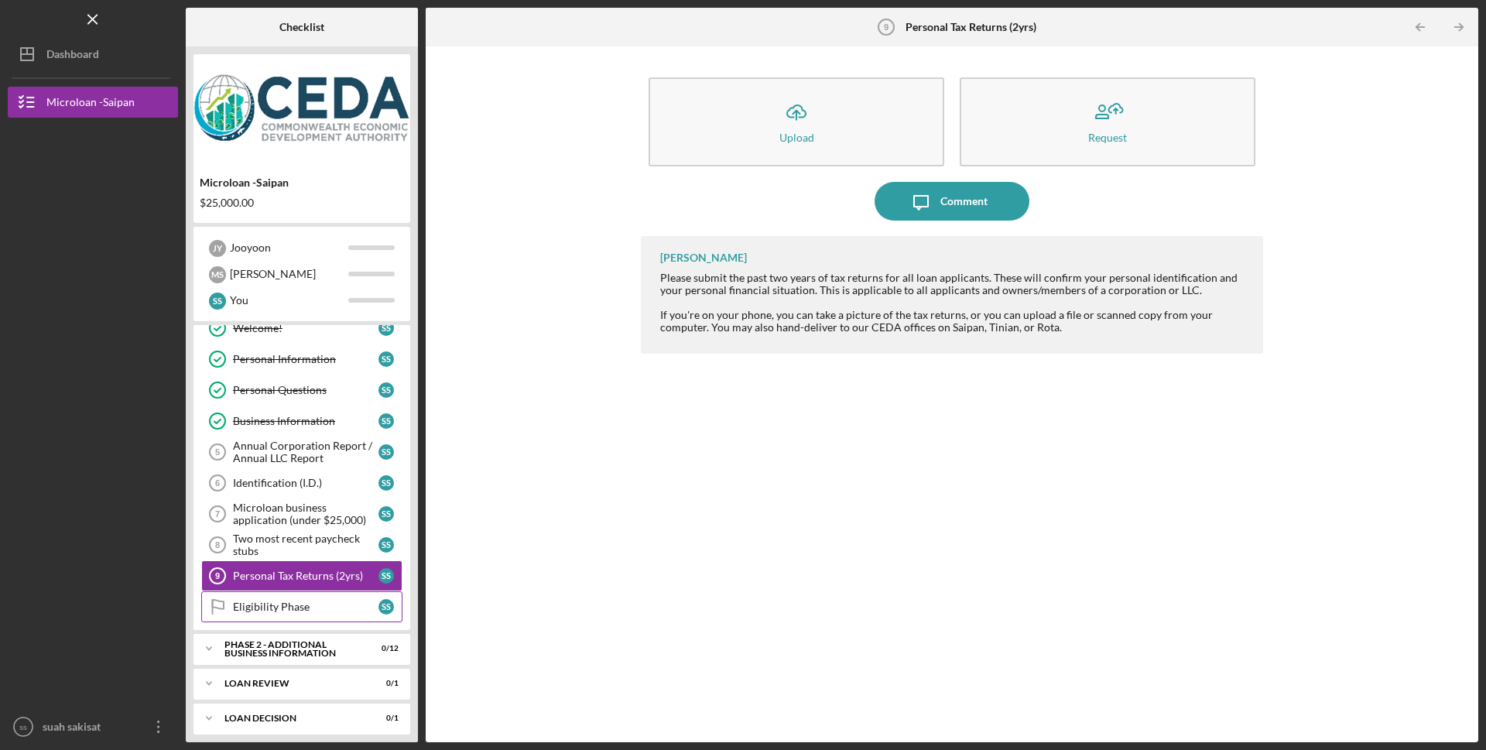
scroll to position [122, 0]
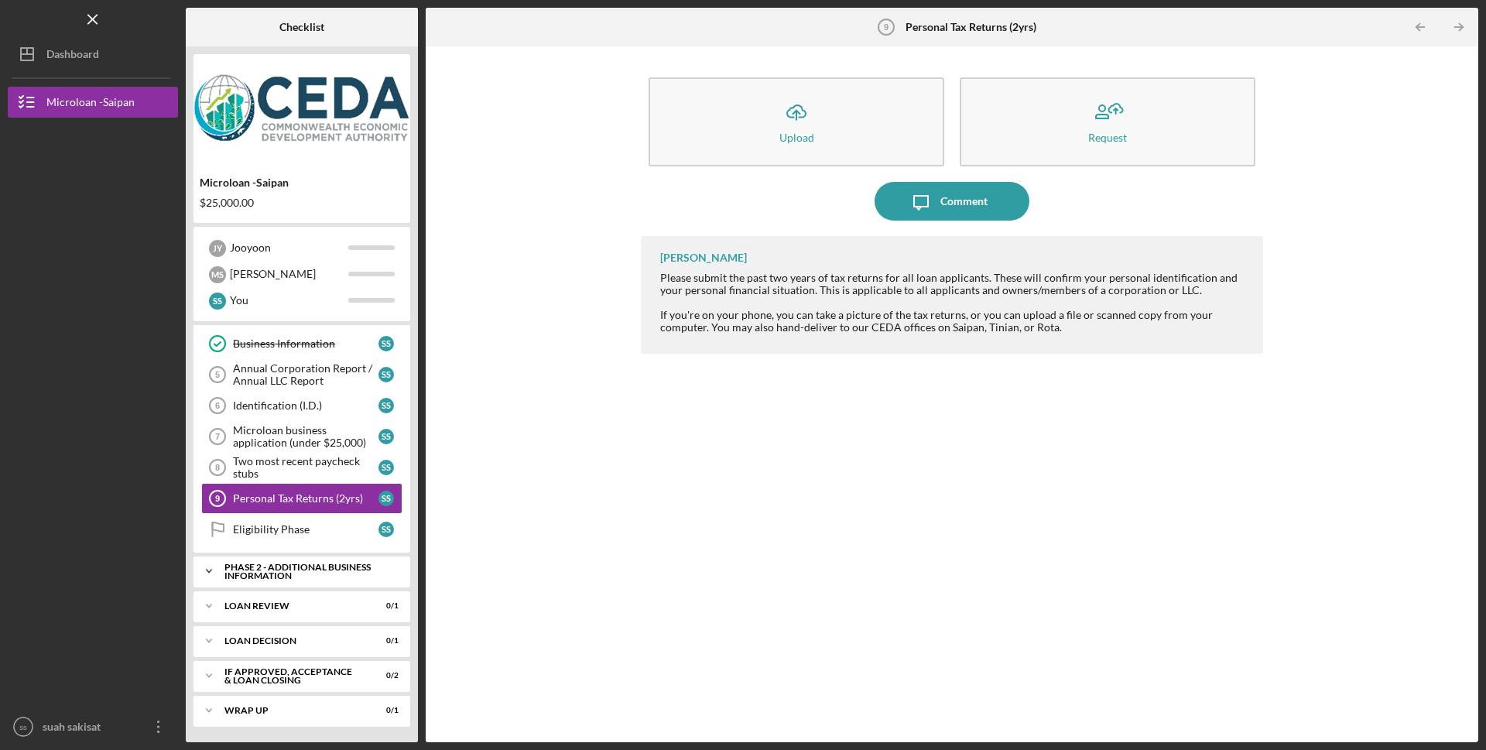
click at [289, 570] on div "Phase 2 - Additional Business Information" at bounding box center [307, 572] width 166 height 18
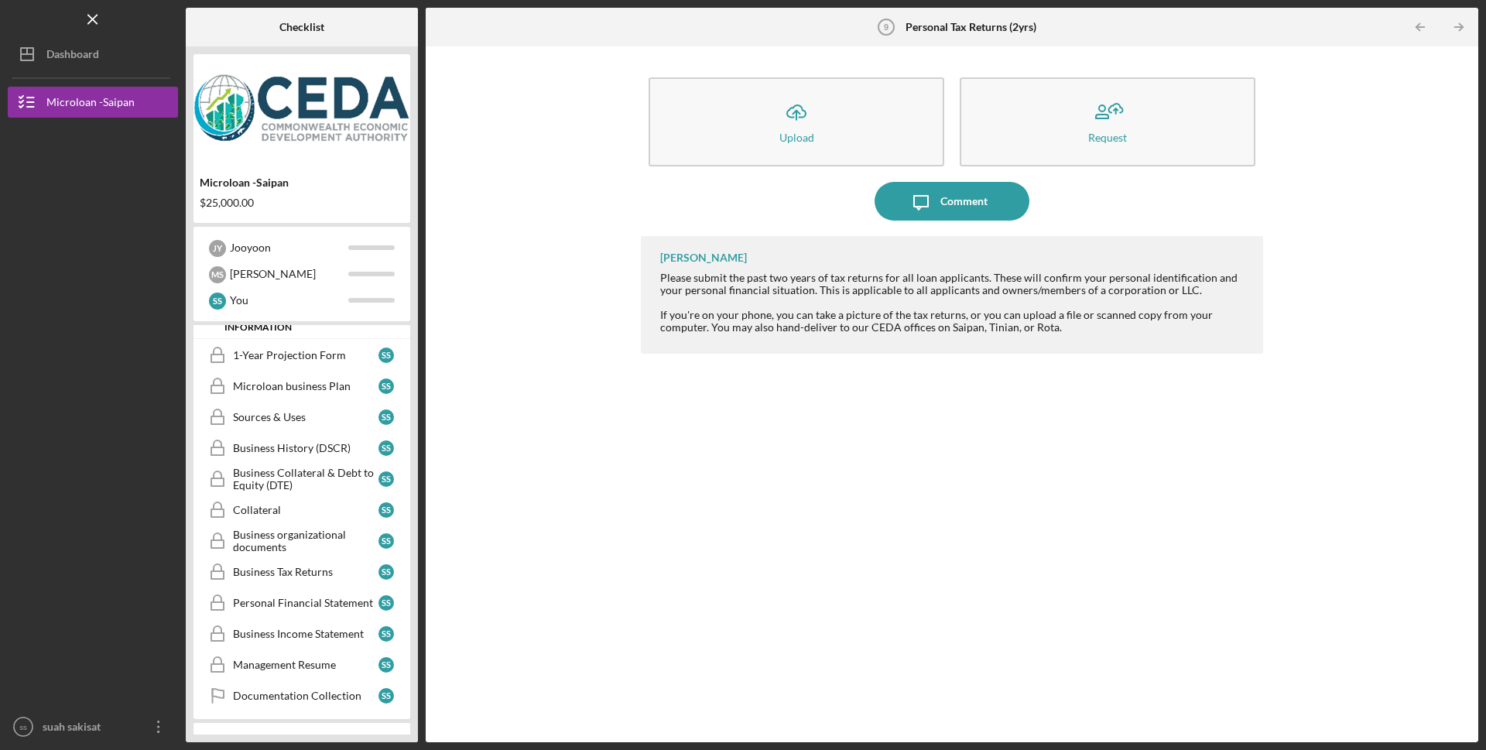
scroll to position [310, 0]
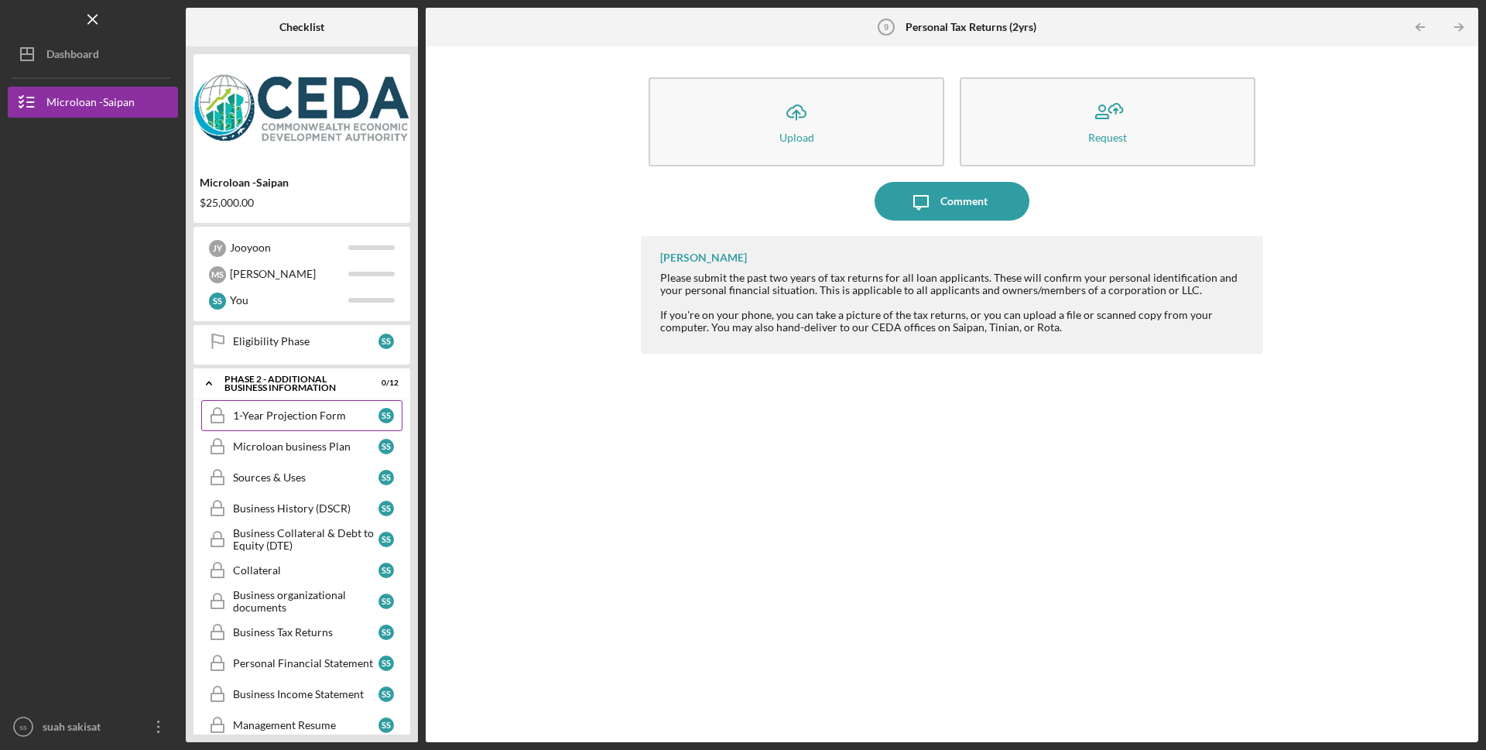
click at [279, 421] on div "1-Year Projection Form" at bounding box center [306, 415] width 146 height 12
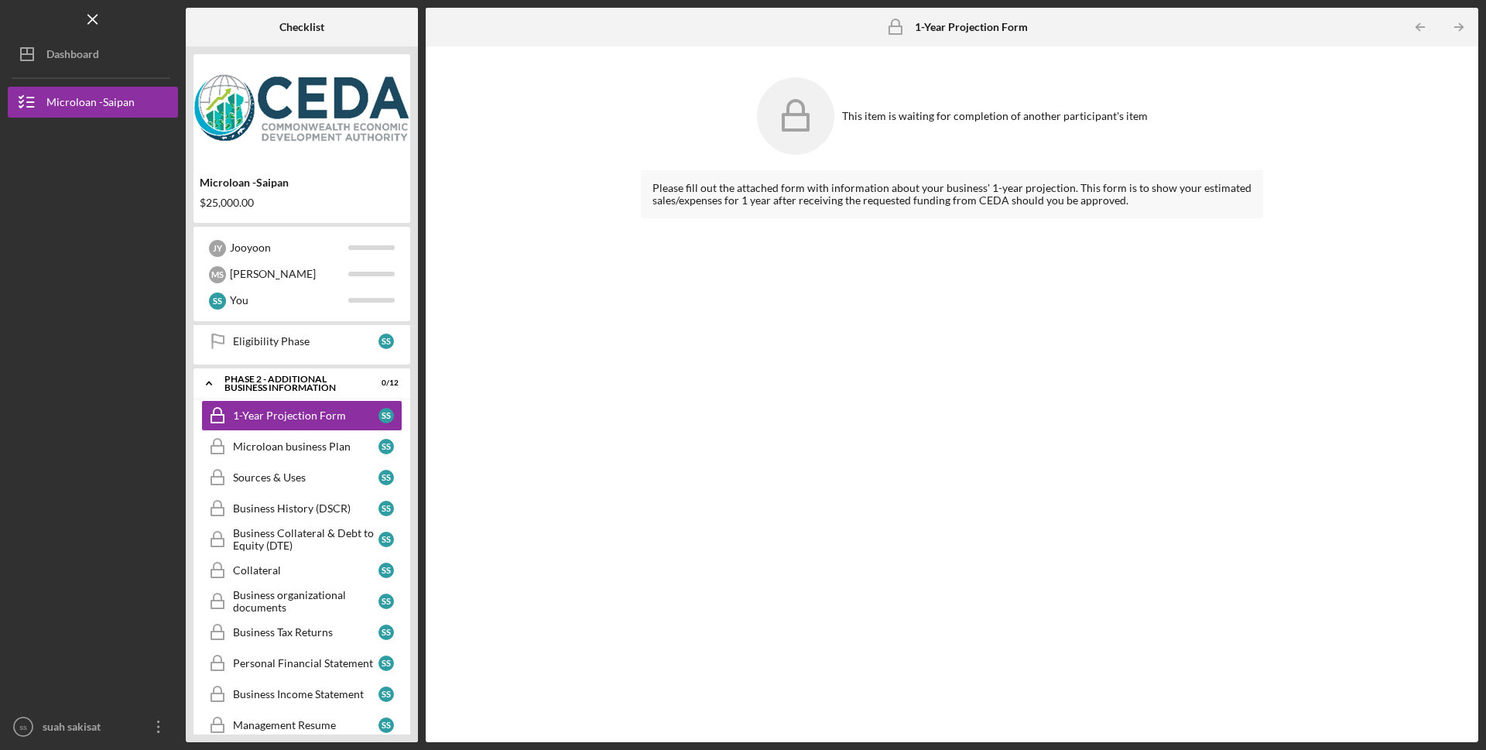
click at [897, 24] on icon "1-Year Projection Form" at bounding box center [895, 27] width 39 height 39
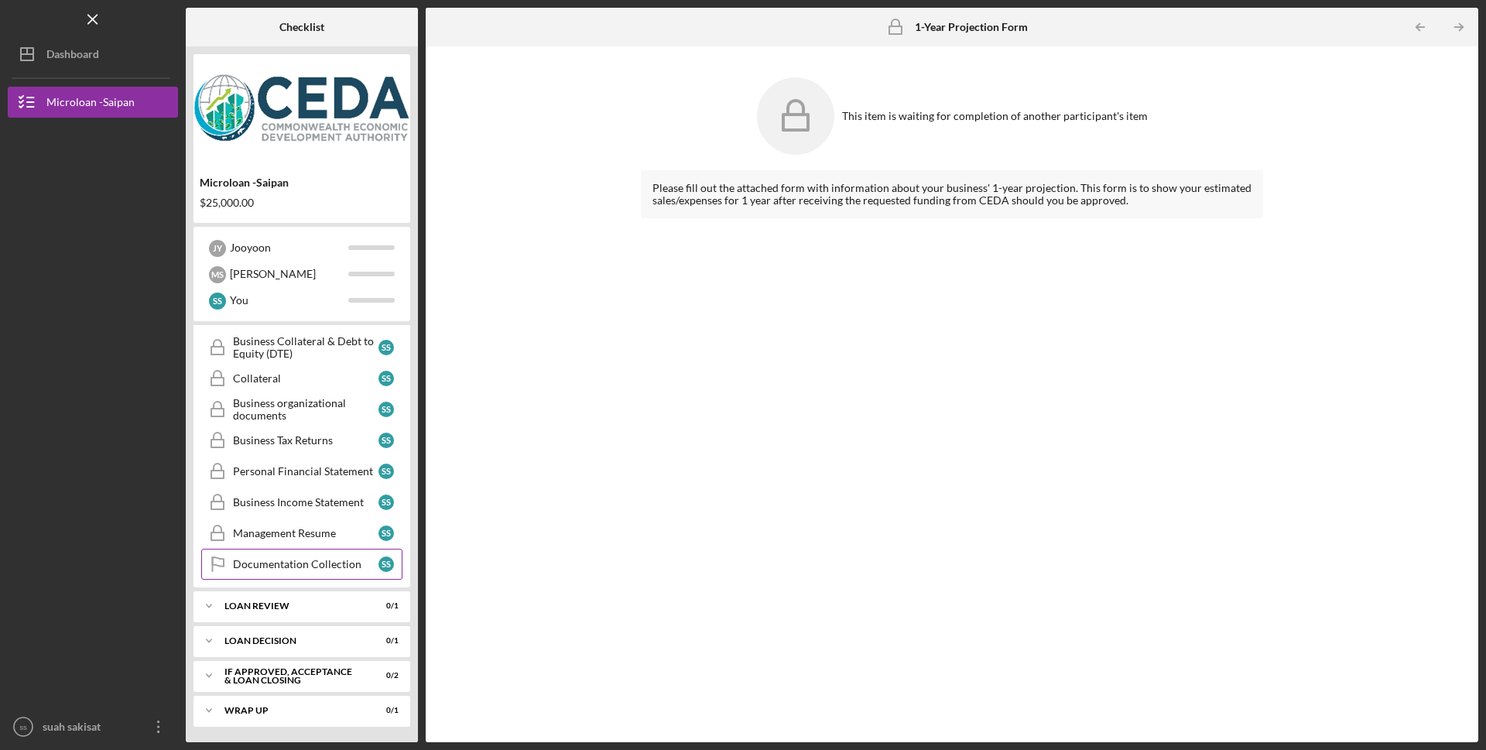
scroll to position [115, 0]
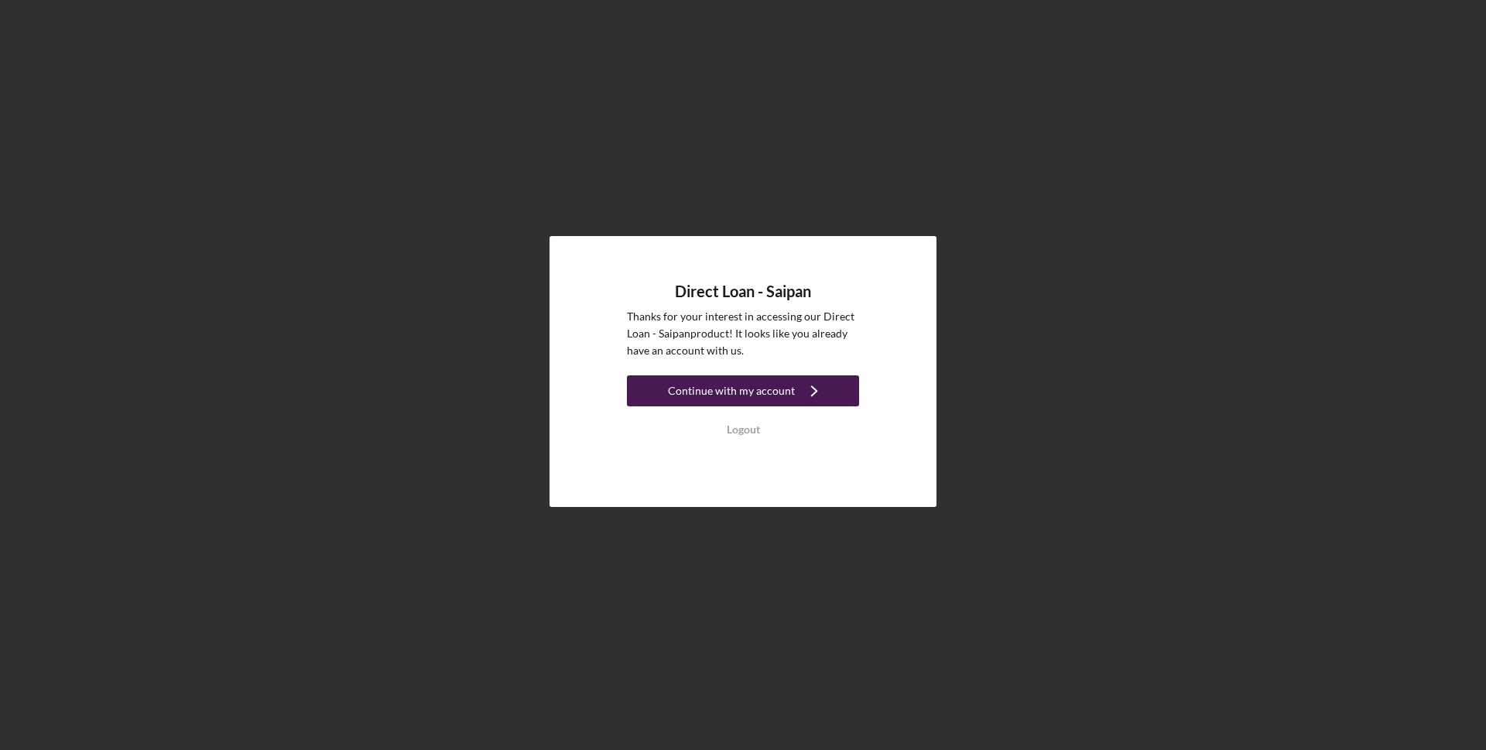
click at [721, 392] on div "Continue with my account" at bounding box center [731, 390] width 127 height 31
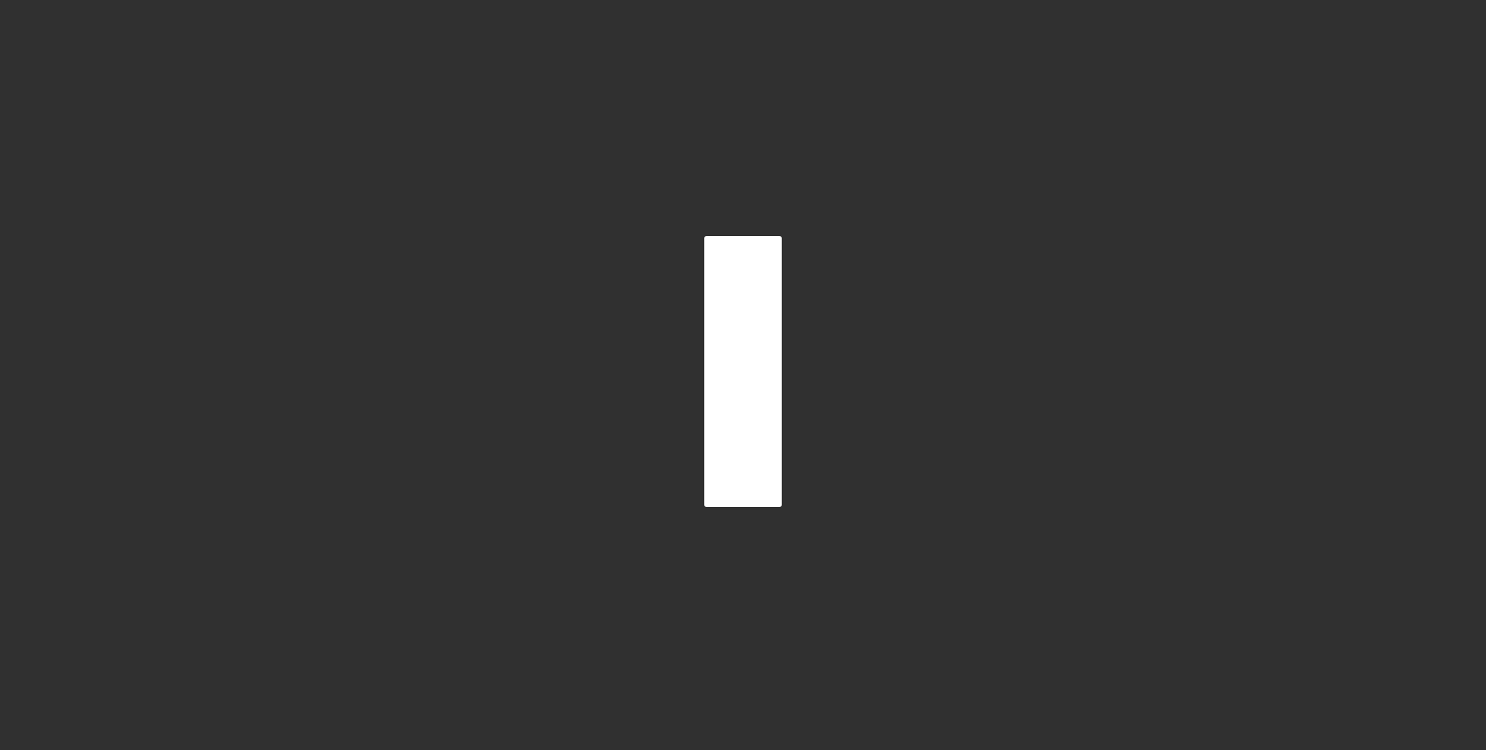
click at [721, 392] on div at bounding box center [742, 371] width 77 height 271
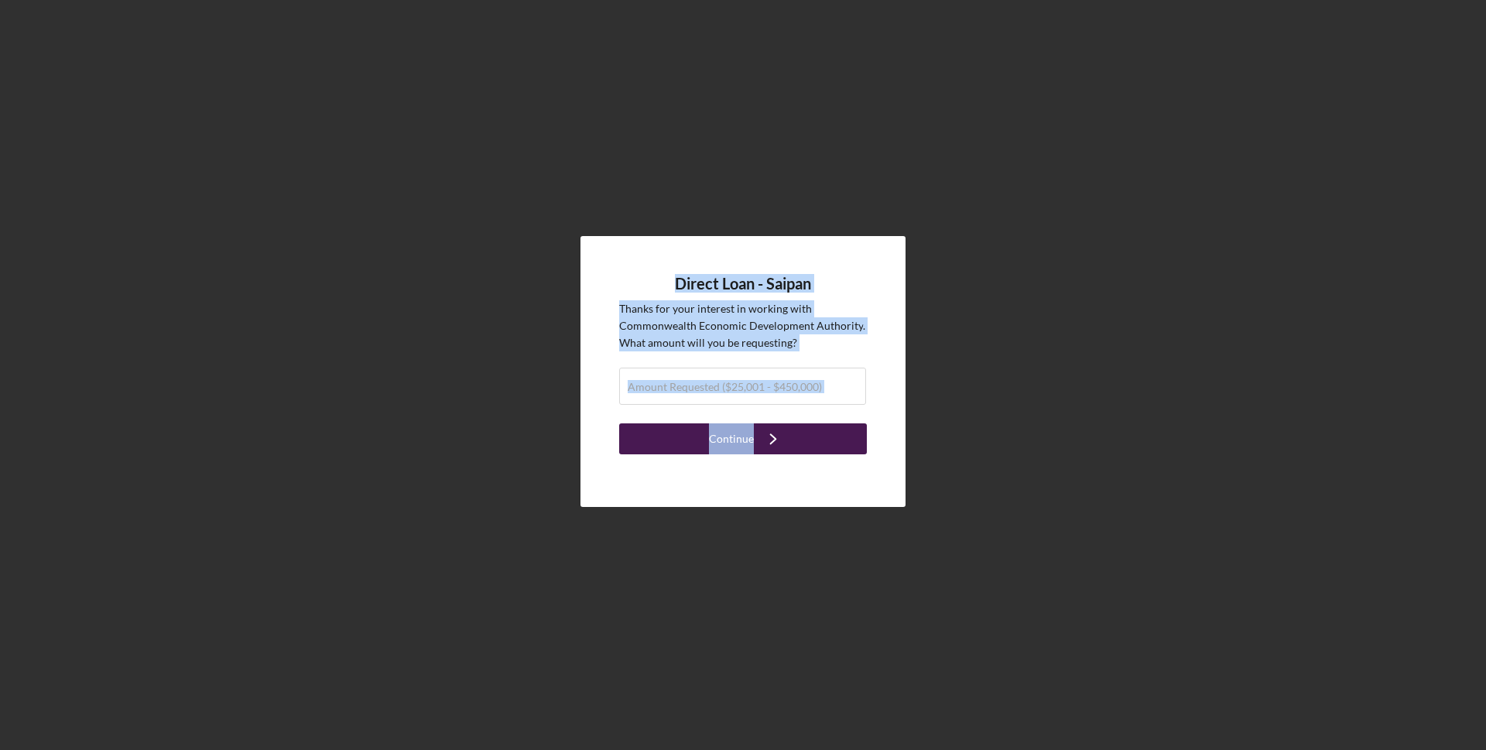
click at [797, 434] on button "Continue Icon/Navigate" at bounding box center [743, 438] width 248 height 31
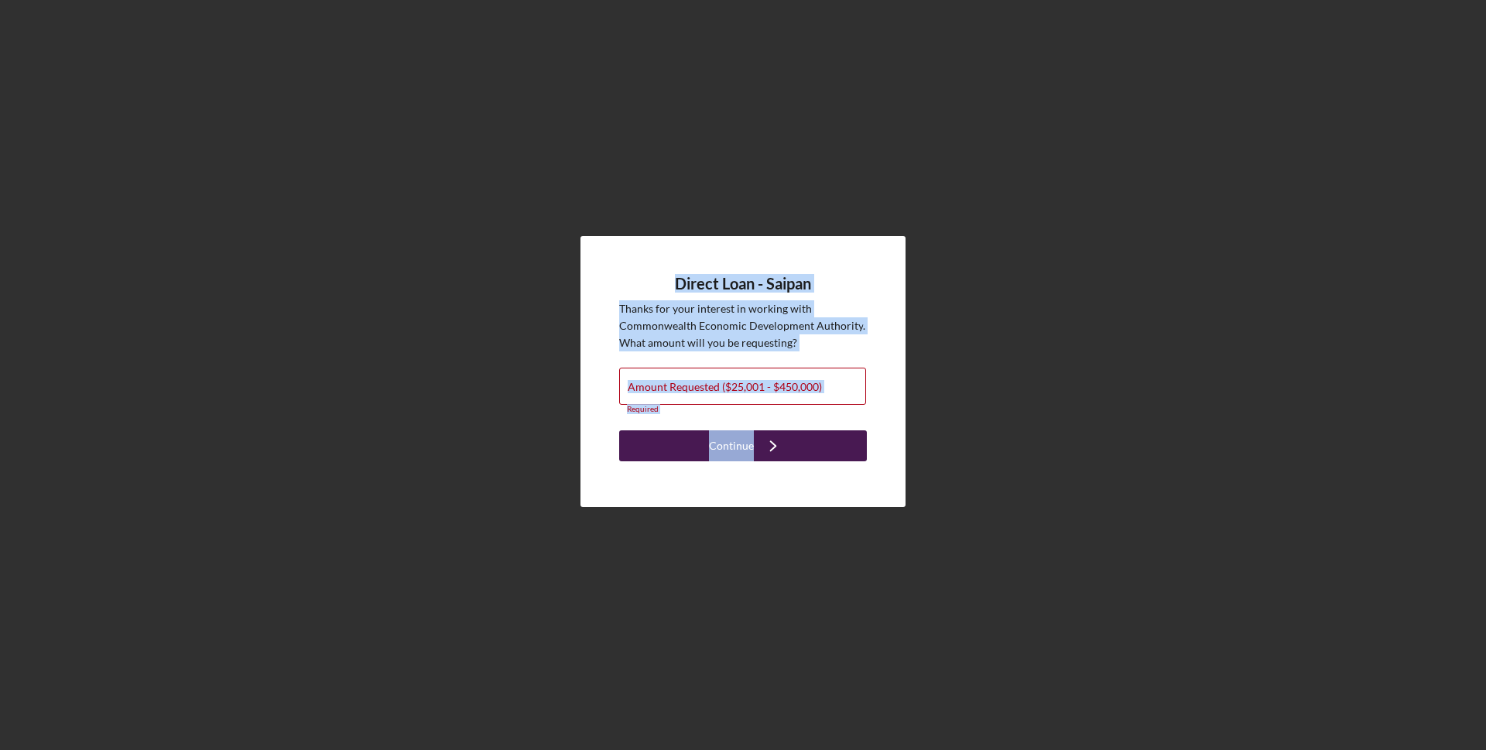
click at [787, 444] on icon "Icon/Navigate" at bounding box center [773, 446] width 39 height 39
click at [1022, 296] on div "Direct Loan - Saipan Thanks for your interest in working with Commonwealth Econ…" at bounding box center [743, 371] width 1471 height 742
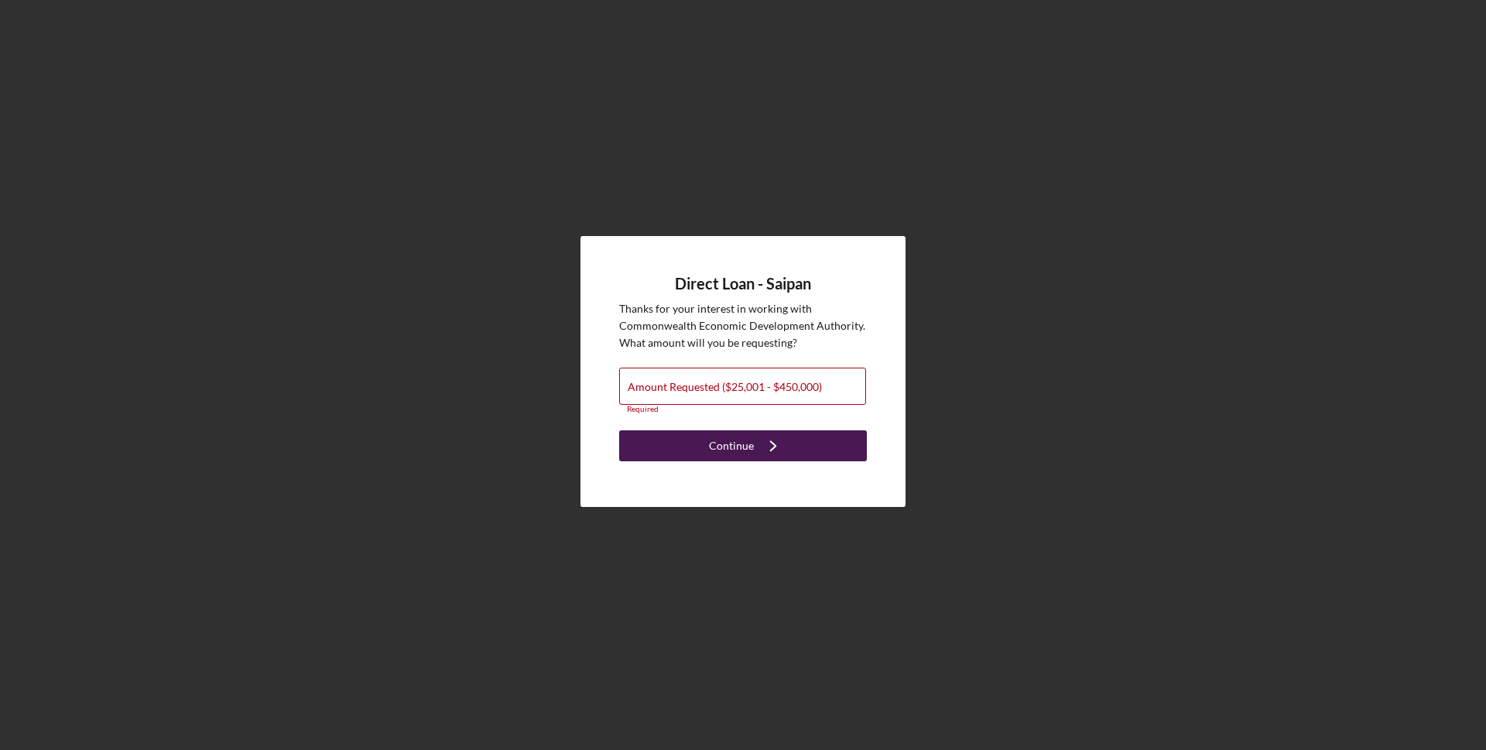
click at [731, 451] on div "Continue" at bounding box center [731, 445] width 45 height 31
click at [421, 223] on div "Direct Loan - Saipan Thanks for your interest in working with Commonwealth Econ…" at bounding box center [743, 371] width 1471 height 742
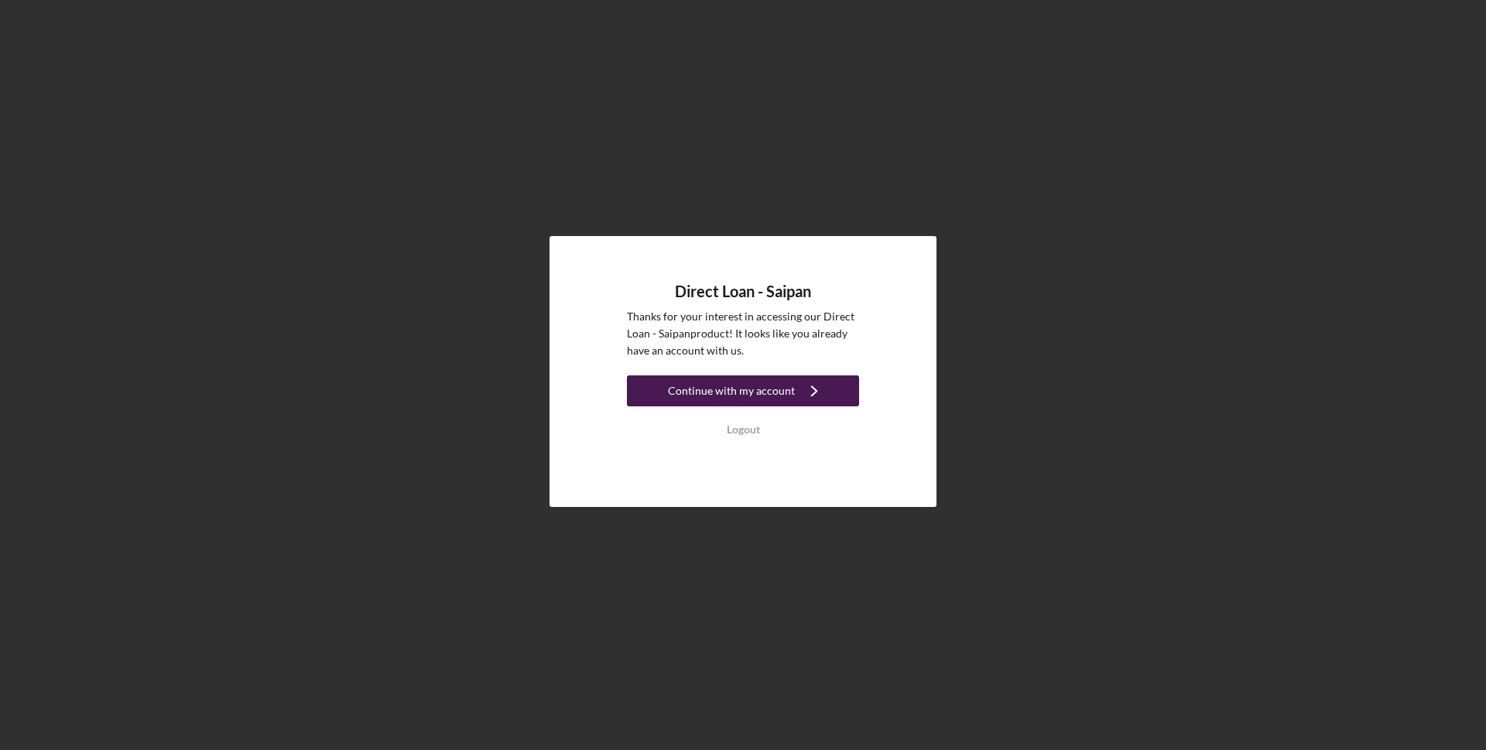
click at [731, 396] on div "Continue with my account" at bounding box center [731, 390] width 127 height 31
click at [771, 394] on div "Continue with my account" at bounding box center [731, 390] width 127 height 31
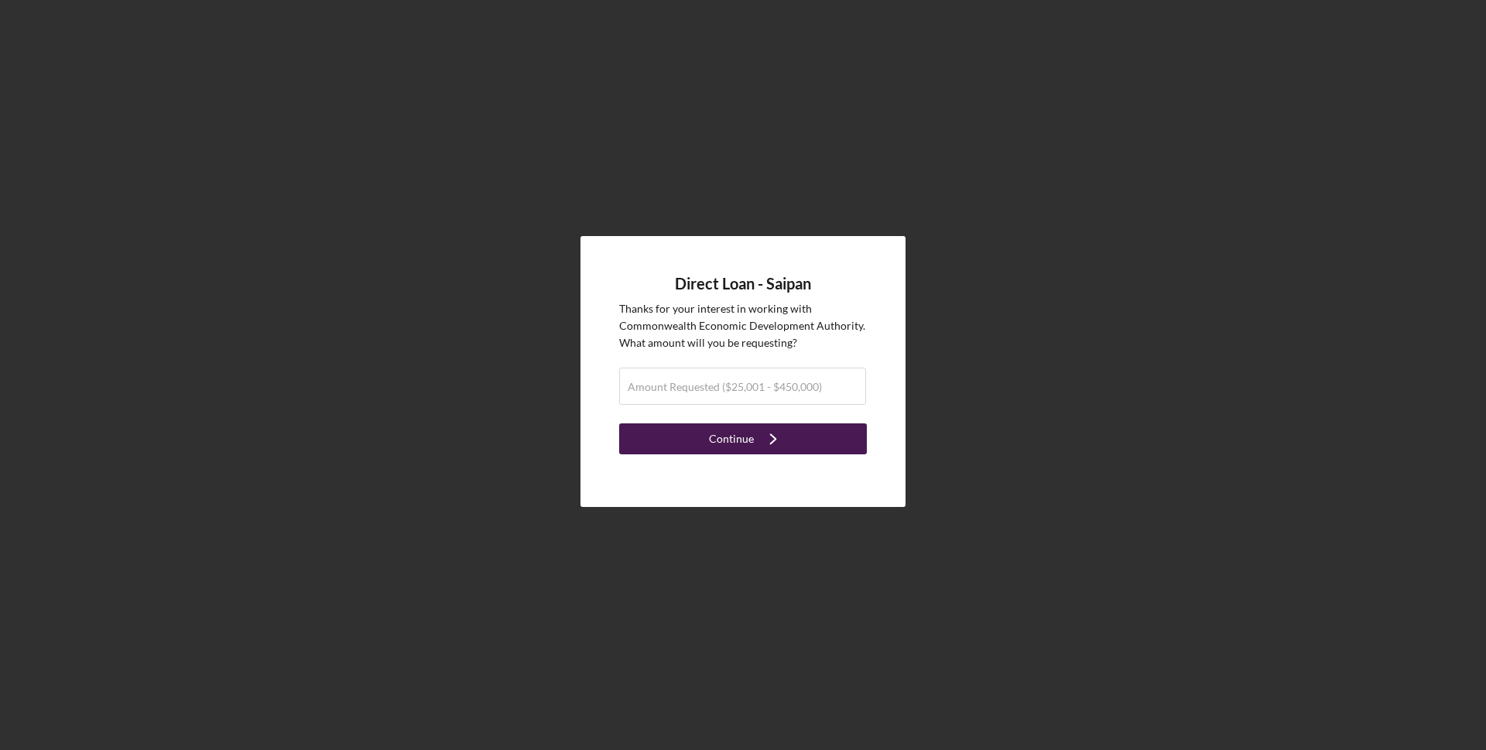
click at [720, 440] on div "Continue" at bounding box center [731, 438] width 45 height 31
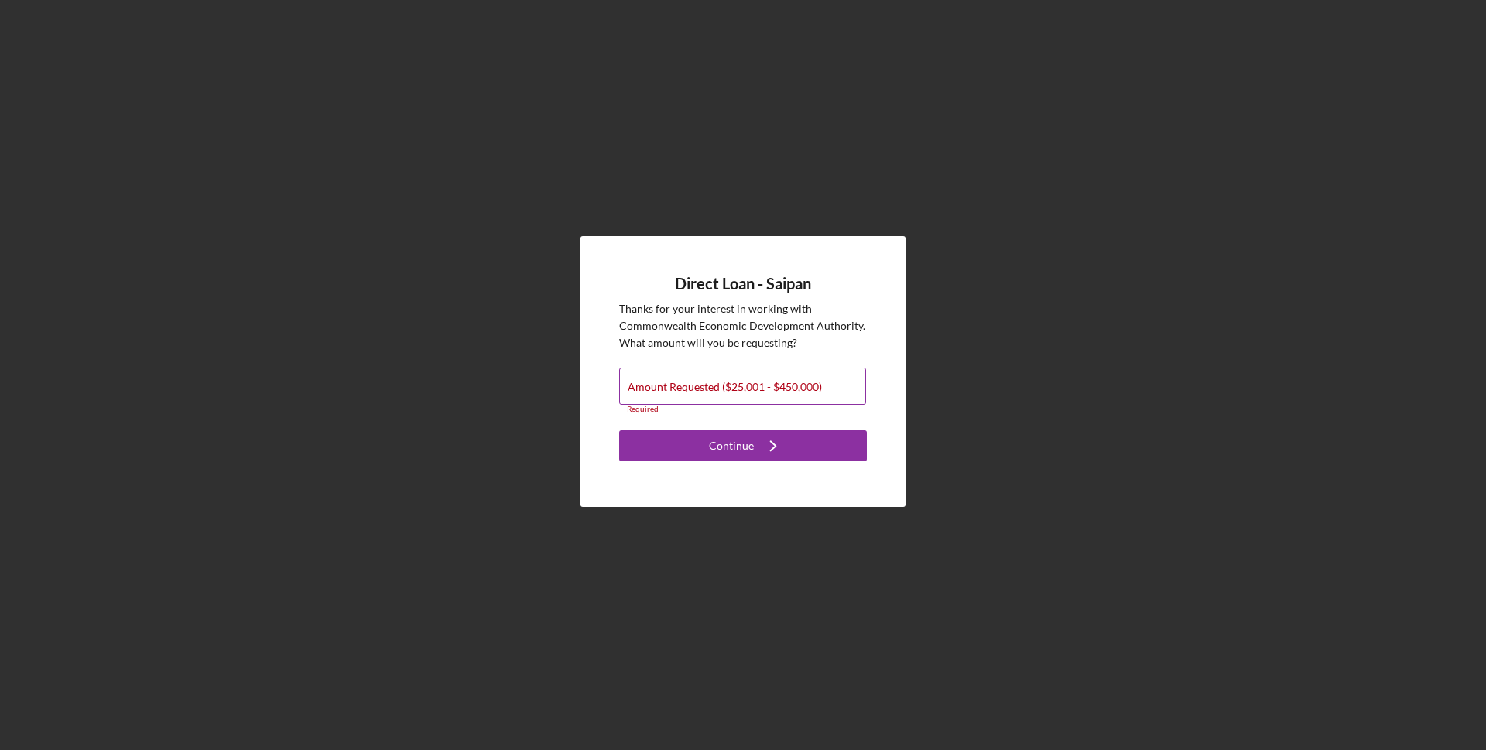
click at [707, 389] on label "Amount Requested ($25,001 - $450,000)" at bounding box center [725, 387] width 194 height 12
click at [707, 389] on input "Amount Requested ($25,001 - $450,000)" at bounding box center [742, 386] width 247 height 37
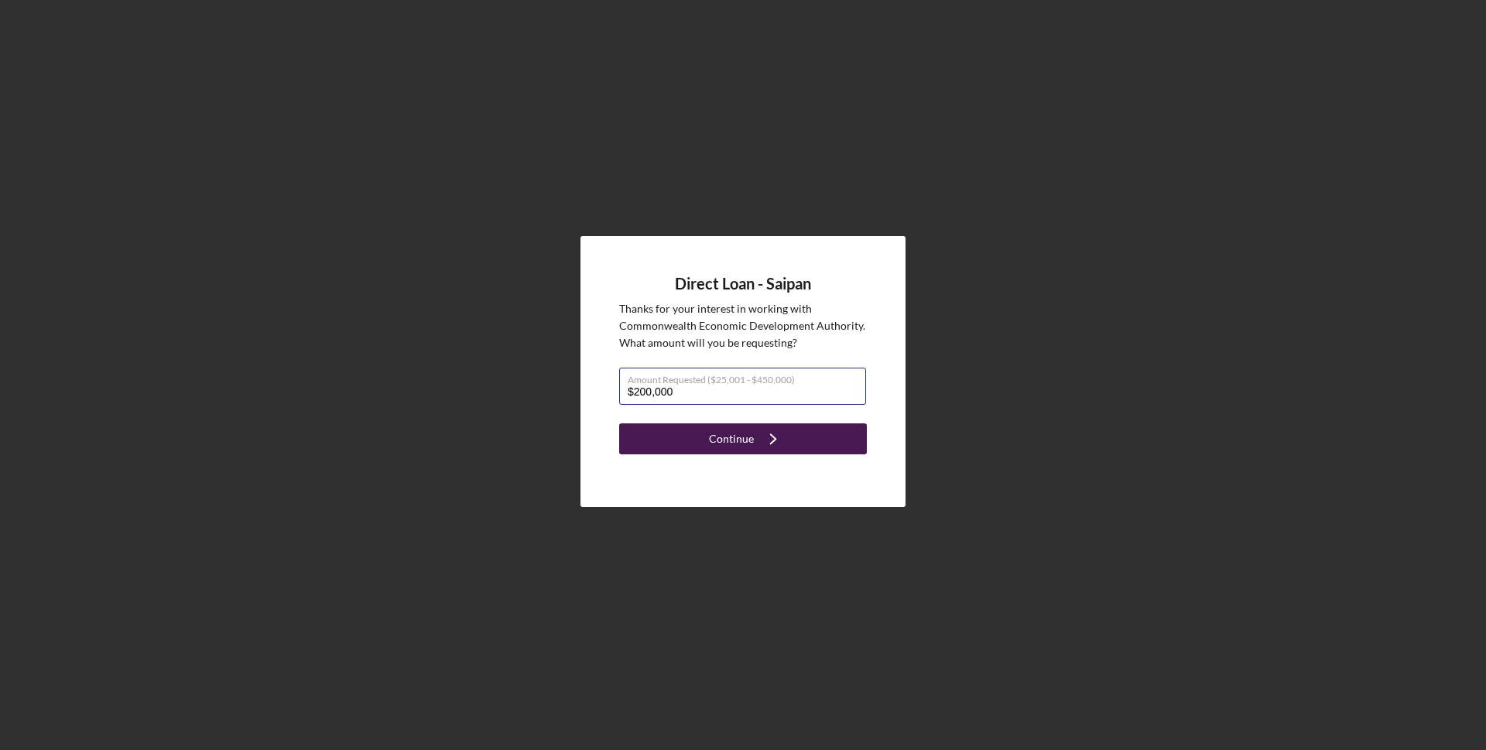
type input "$200,000"
click at [834, 446] on button "Continue Icon/Navigate" at bounding box center [743, 438] width 248 height 31
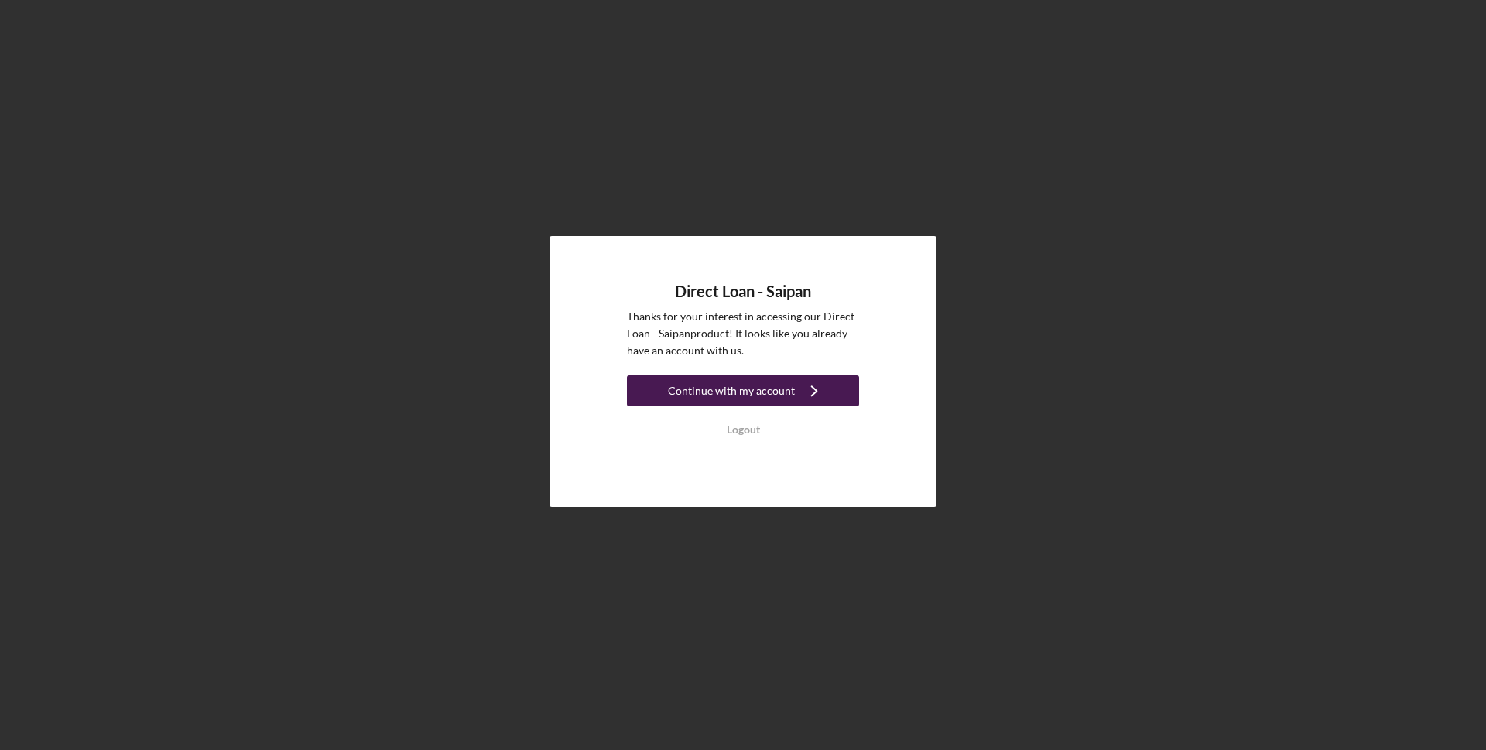
click at [772, 391] on div "Continue with my account" at bounding box center [731, 390] width 127 height 31
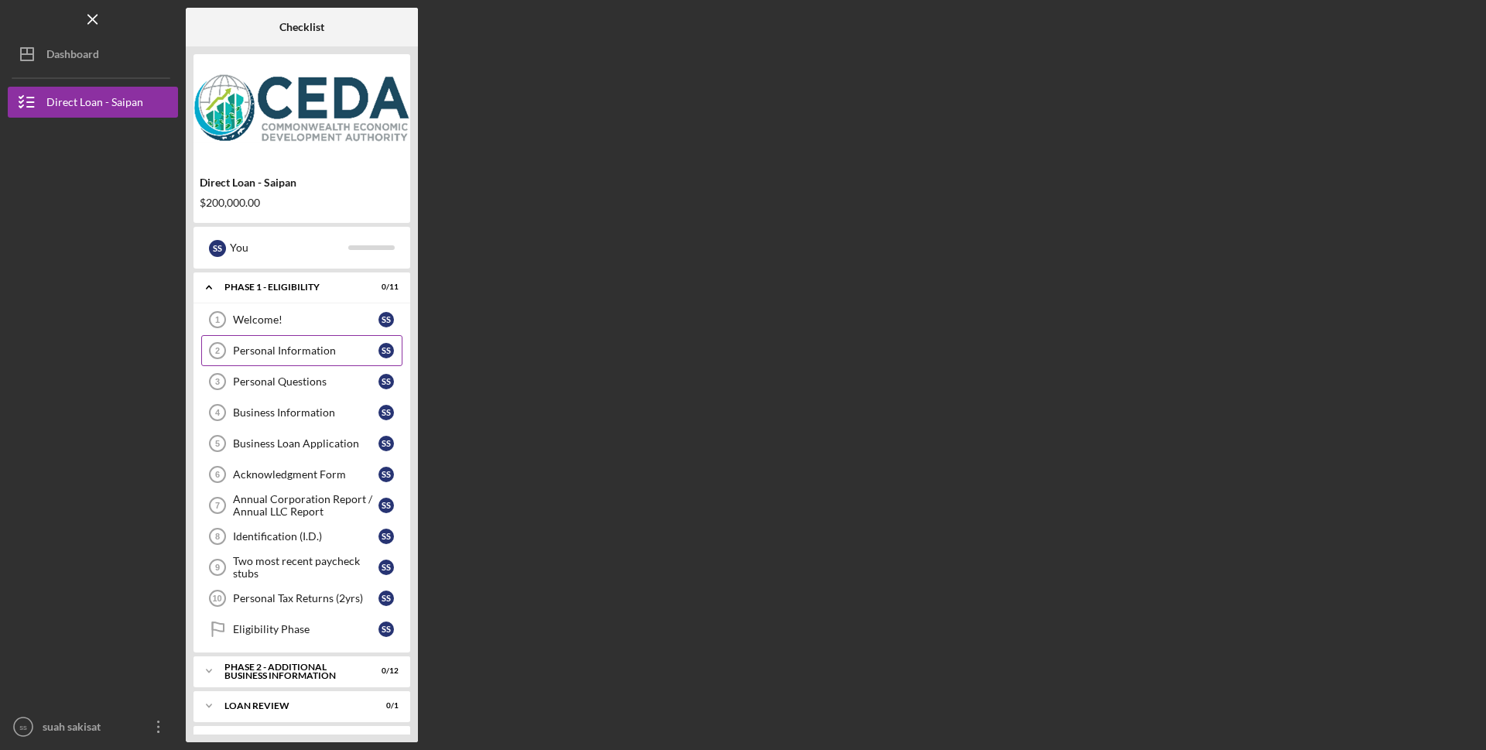
click at [229, 345] on icon "Personal Information 2" at bounding box center [217, 350] width 39 height 39
